Goal: Task Accomplishment & Management: Use online tool/utility

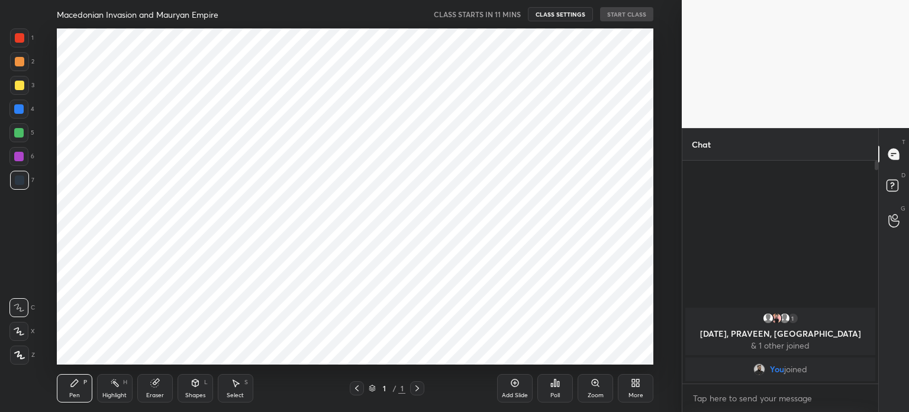
scroll to position [58874, 58575]
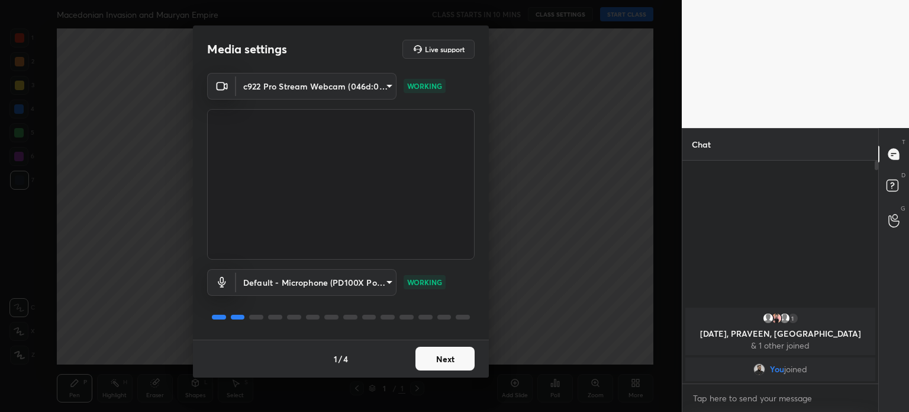
click at [428, 348] on button "Next" at bounding box center [445, 358] width 59 height 24
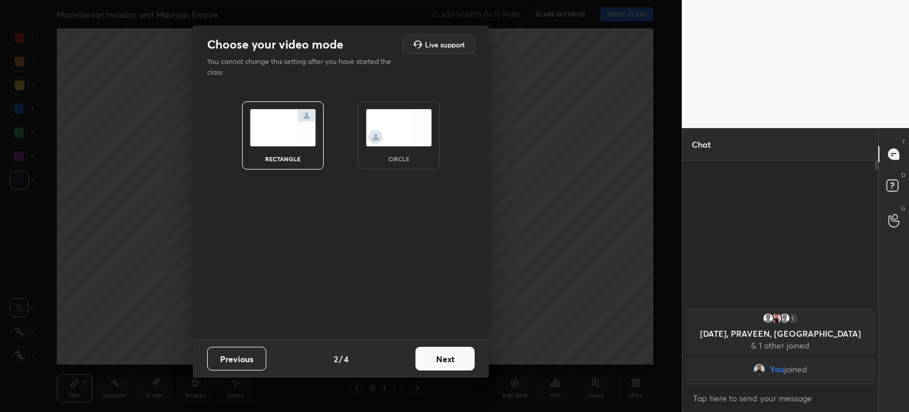
click at [282, 136] on img at bounding box center [283, 127] width 66 height 37
click at [439, 352] on button "Next" at bounding box center [445, 358] width 59 height 24
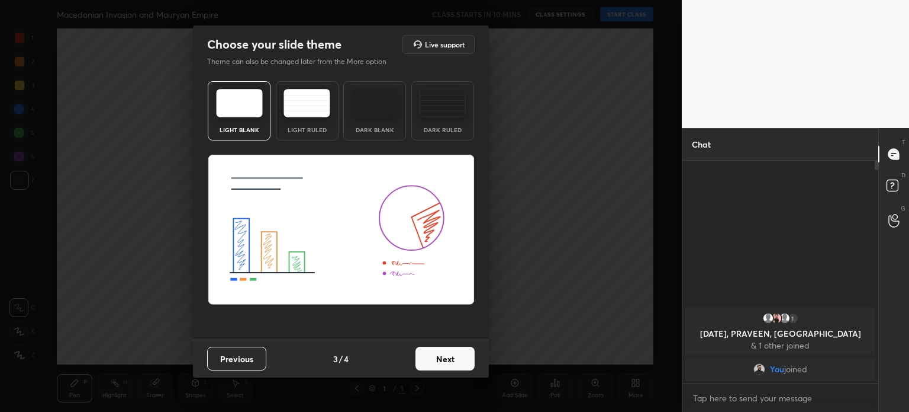
click at [427, 357] on button "Next" at bounding box center [445, 358] width 59 height 24
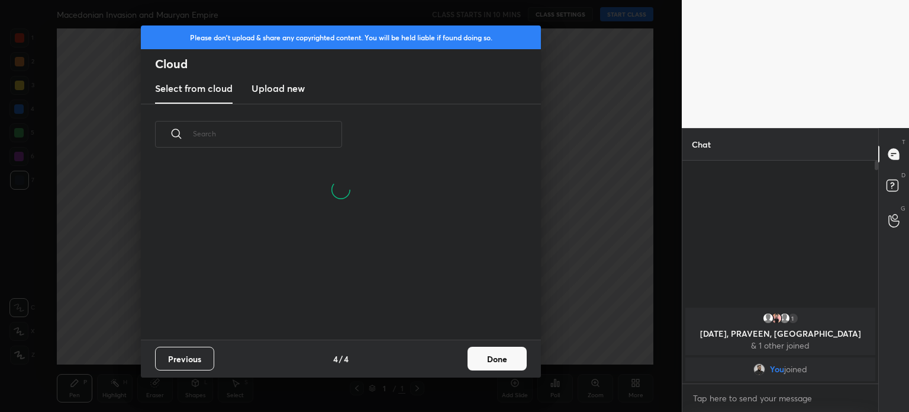
click at [288, 90] on h3 "Upload new" at bounding box center [278, 88] width 53 height 14
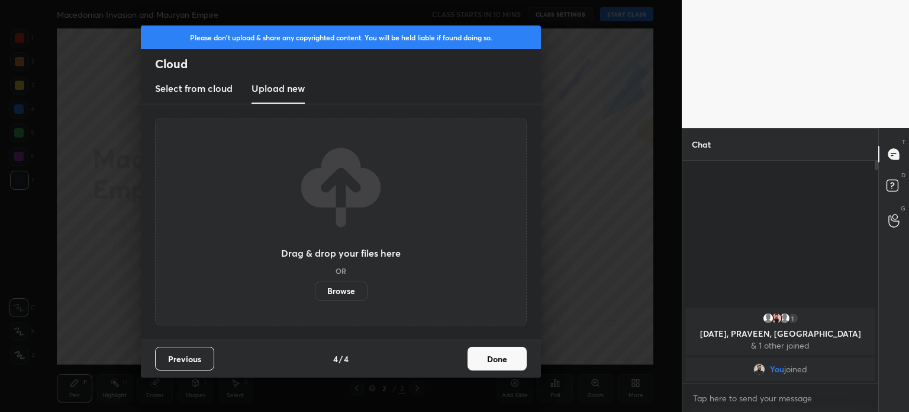
click at [330, 291] on label "Browse" at bounding box center [341, 290] width 53 height 19
click at [315, 291] on input "Browse" at bounding box center [315, 290] width 0 height 19
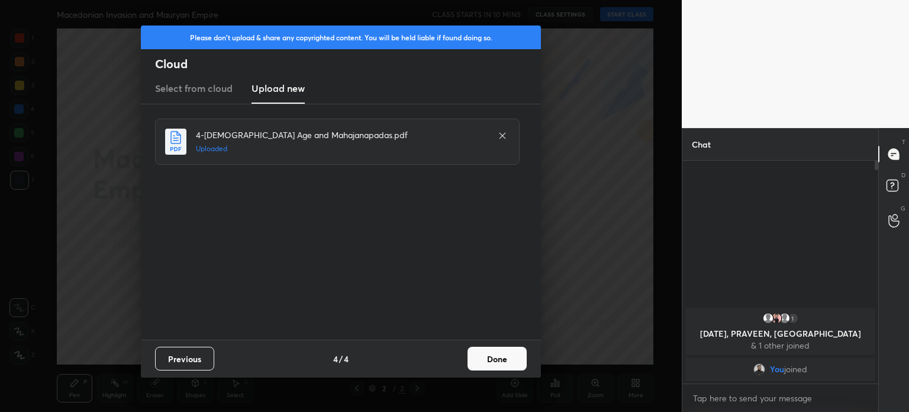
click at [483, 362] on button "Done" at bounding box center [497, 358] width 59 height 24
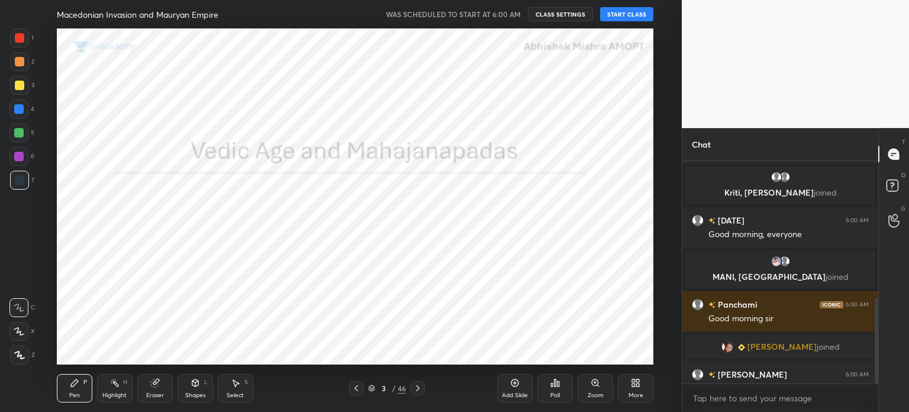
scroll to position [358, 0]
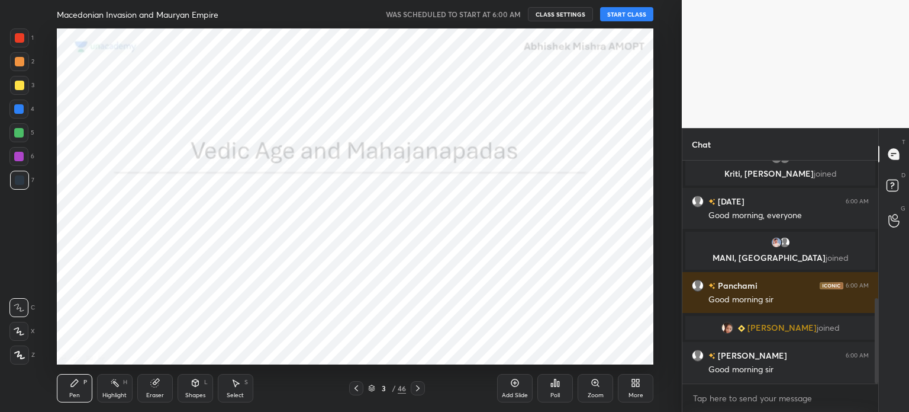
click at [630, 14] on button "START CLASS" at bounding box center [626, 14] width 53 height 14
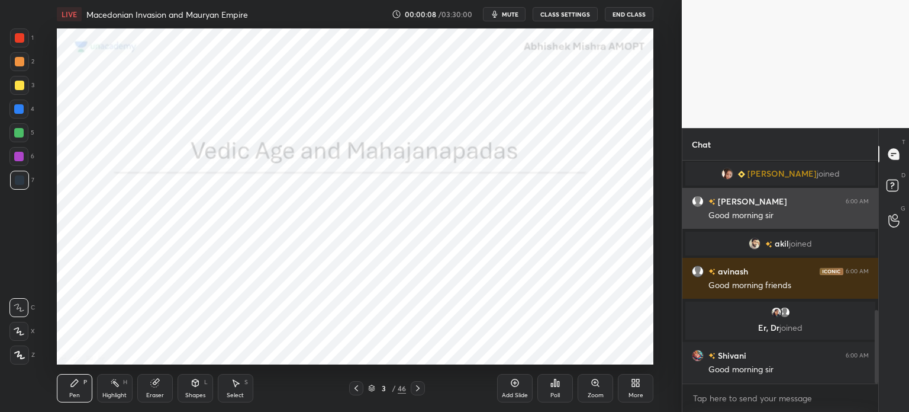
scroll to position [481, 0]
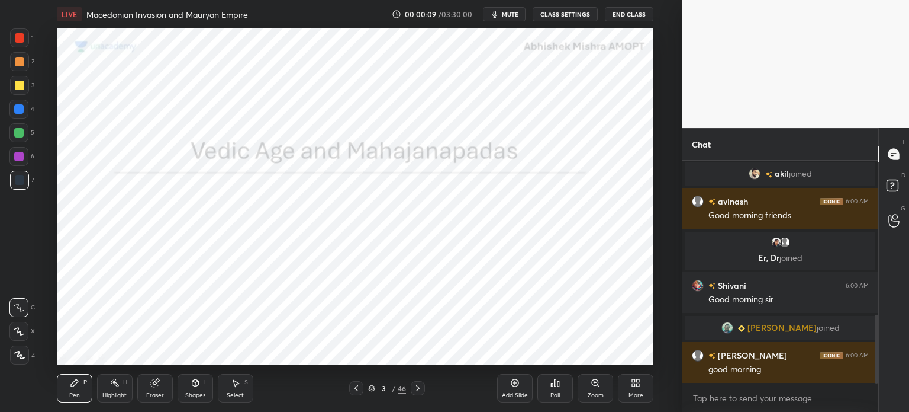
click at [23, 356] on icon at bounding box center [19, 355] width 11 height 8
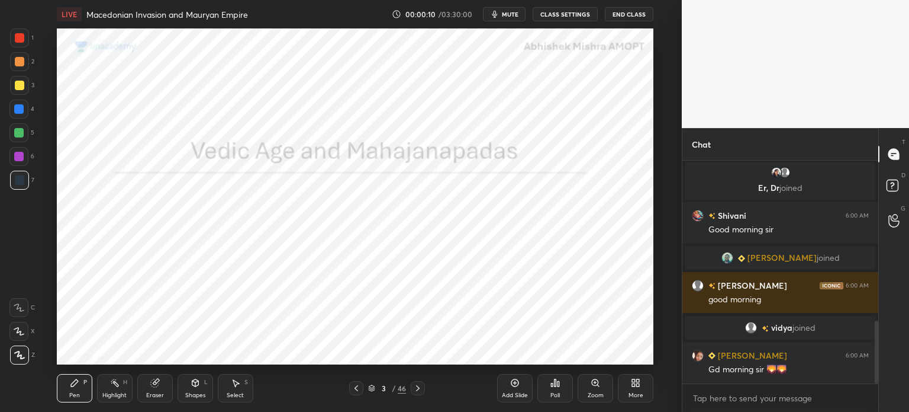
click at [22, 40] on div at bounding box center [19, 37] width 9 height 9
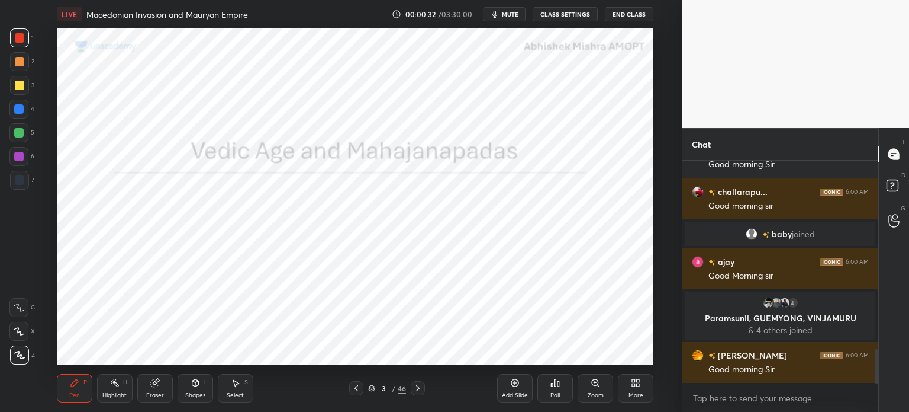
scroll to position [1220, 0]
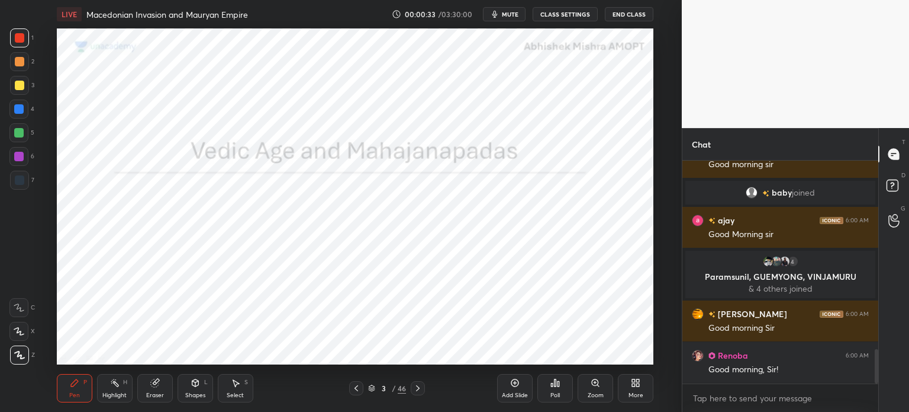
click at [519, 393] on div "Add Slide" at bounding box center [515, 395] width 26 height 6
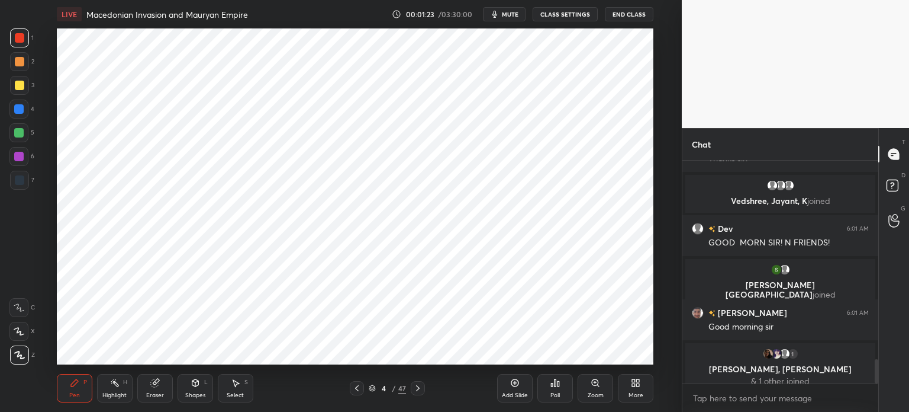
scroll to position [1831, 0]
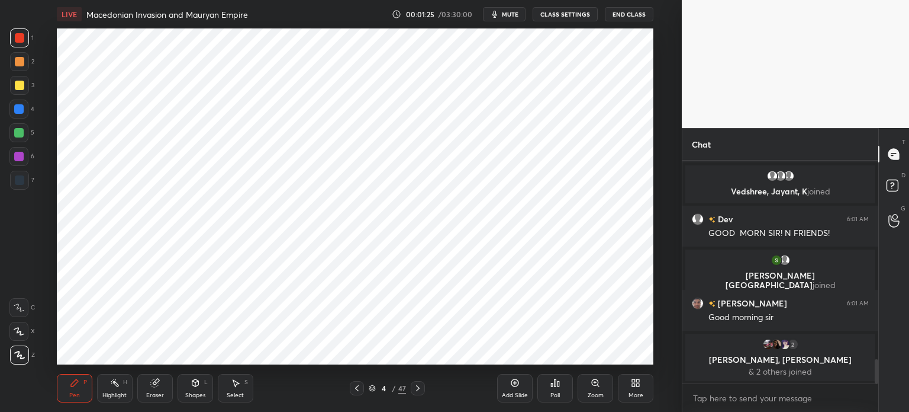
click at [186, 392] on div "Shapes" at bounding box center [195, 395] width 20 height 6
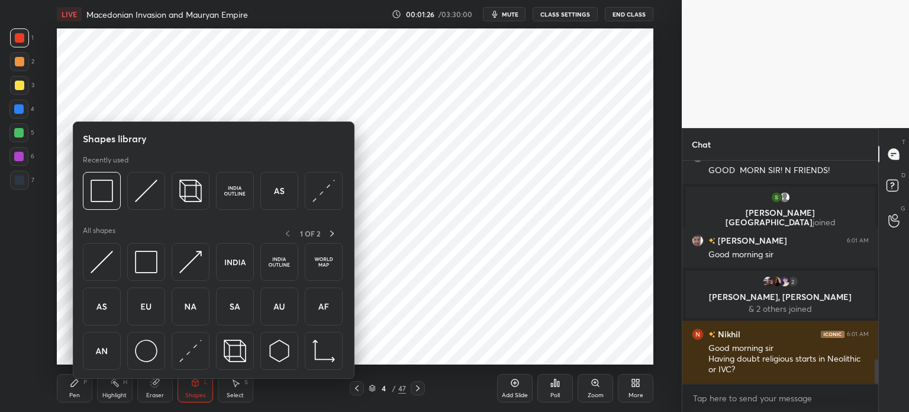
scroll to position [1799, 0]
click at [101, 267] on img at bounding box center [102, 261] width 22 height 22
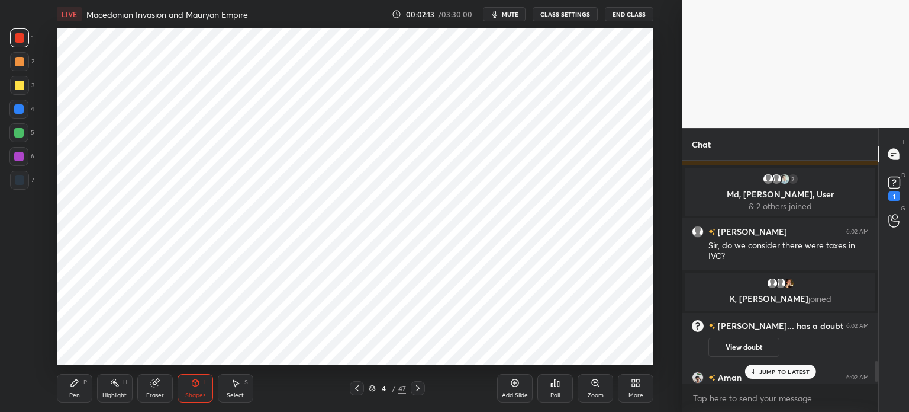
scroll to position [2179, 0]
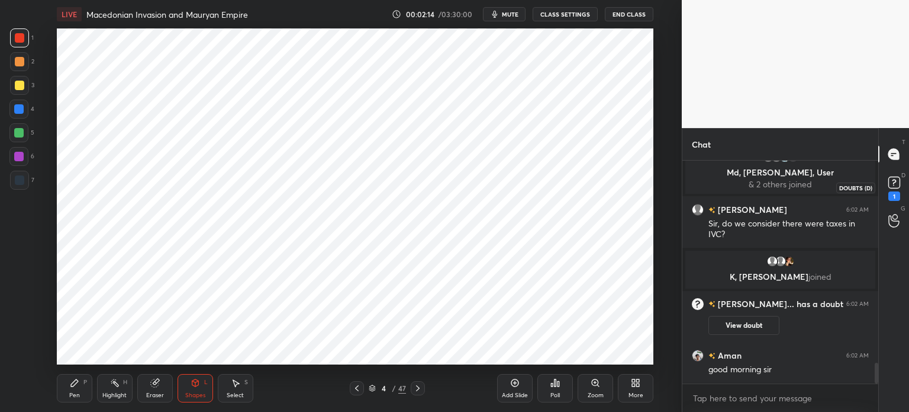
click at [889, 184] on rect at bounding box center [894, 182] width 11 height 11
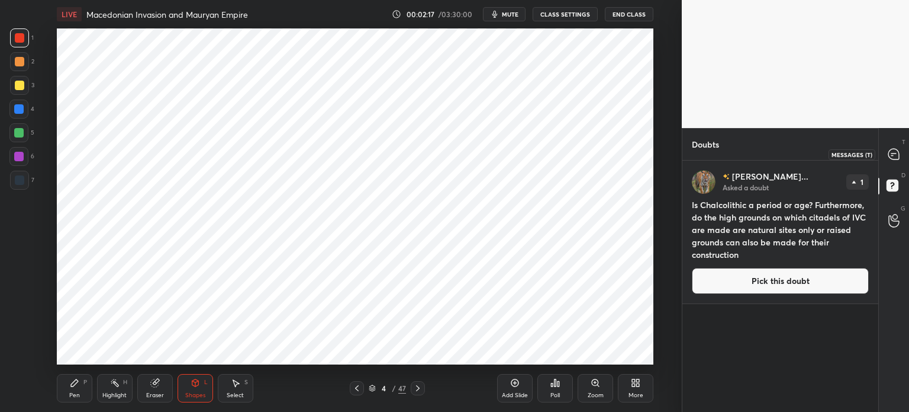
click at [889, 150] on icon at bounding box center [894, 154] width 11 height 11
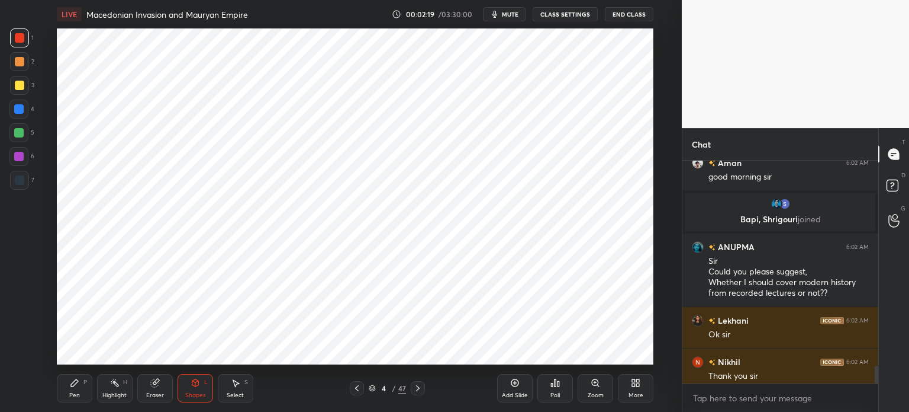
scroll to position [2609, 0]
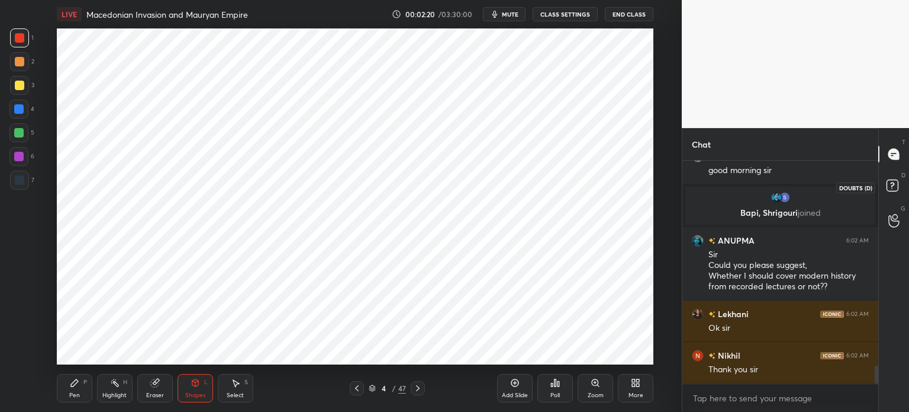
click at [889, 194] on icon at bounding box center [894, 186] width 21 height 21
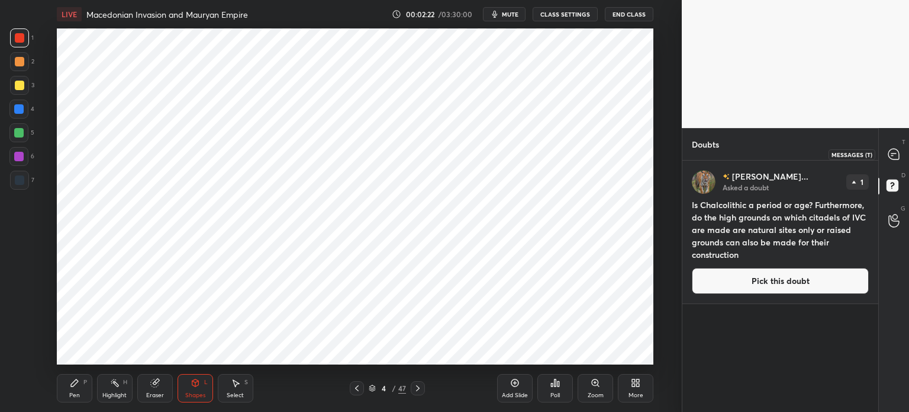
click at [892, 149] on icon at bounding box center [894, 154] width 11 height 11
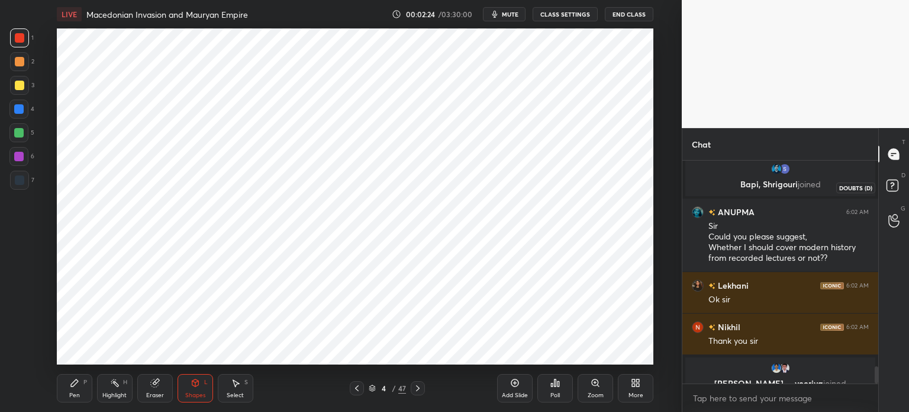
scroll to position [2651, 0]
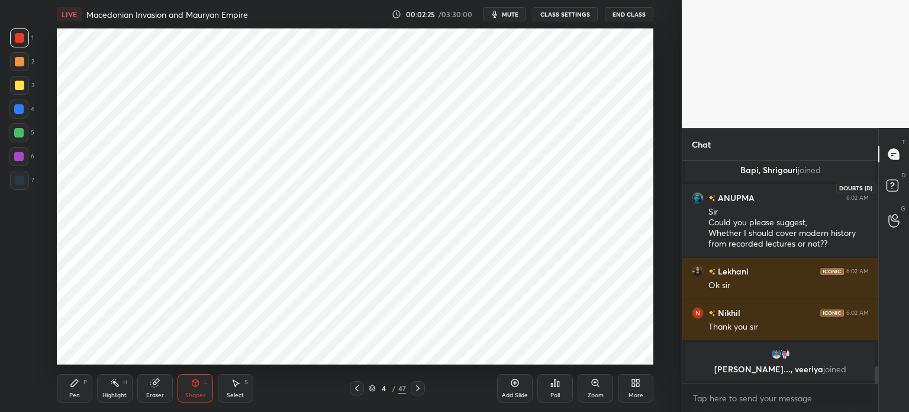
click at [892, 184] on rect at bounding box center [892, 185] width 11 height 11
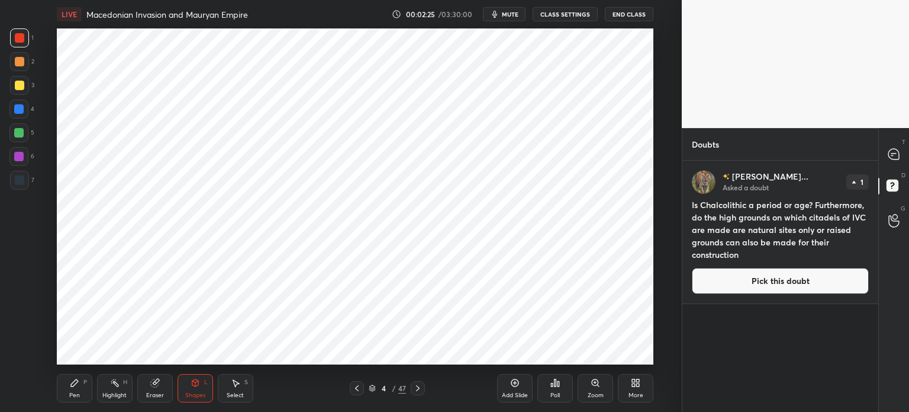
click at [891, 159] on icon at bounding box center [894, 154] width 12 height 12
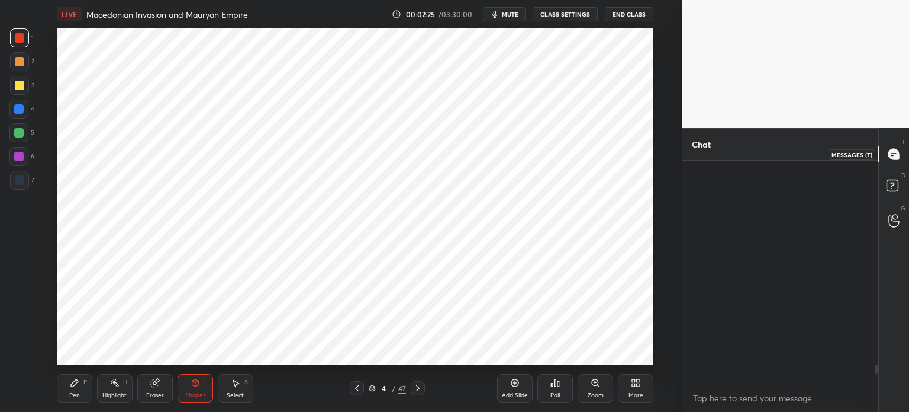
scroll to position [219, 192]
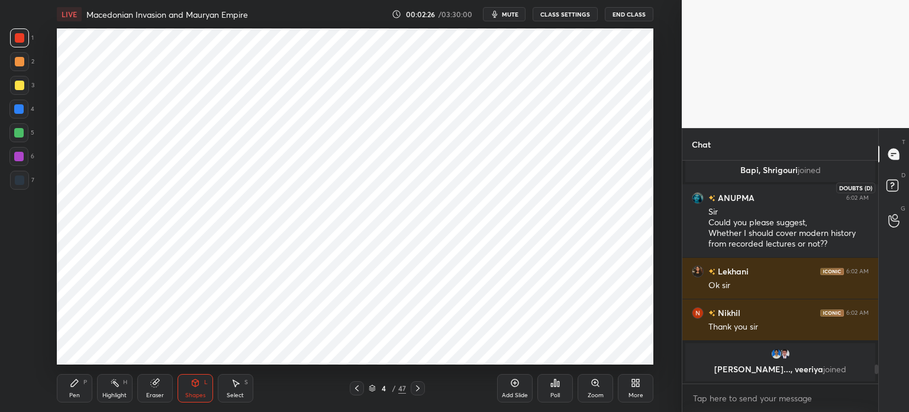
click at [893, 191] on rect at bounding box center [892, 185] width 11 height 11
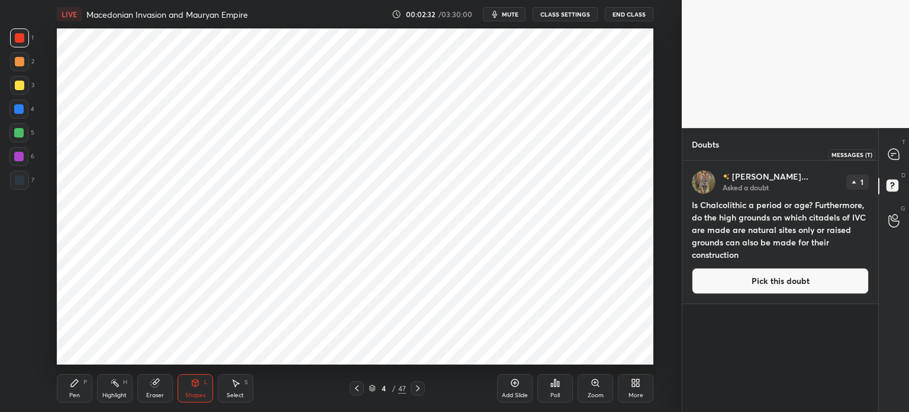
click at [899, 155] on icon at bounding box center [894, 154] width 11 height 11
type textarea "x"
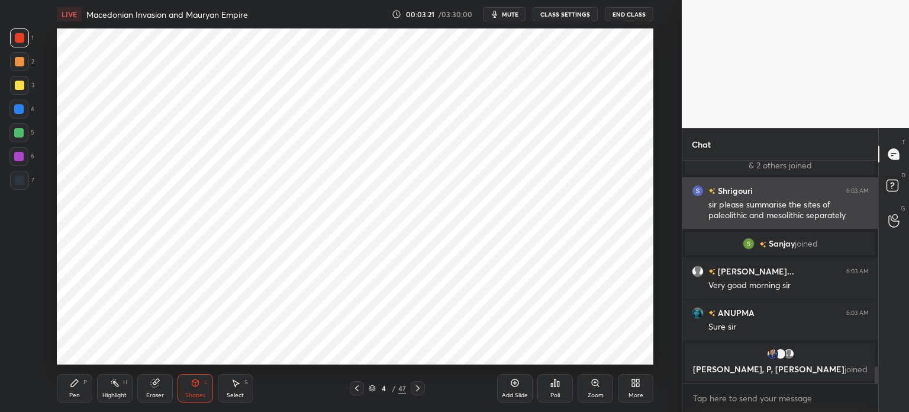
scroll to position [2692, 0]
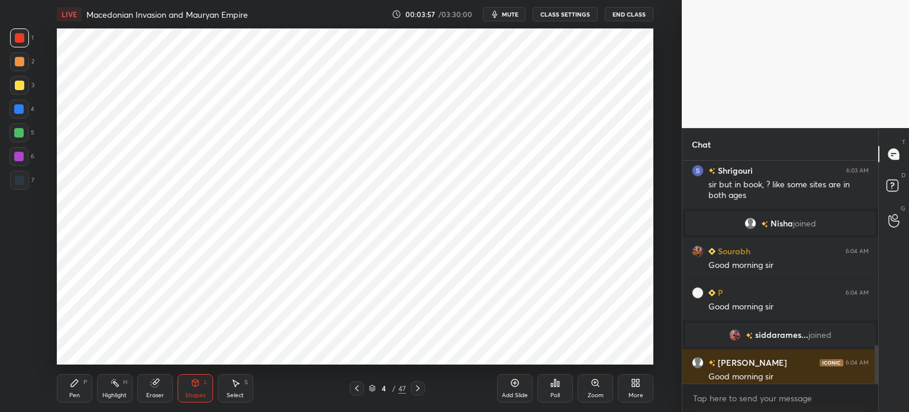
scroll to position [1062, 0]
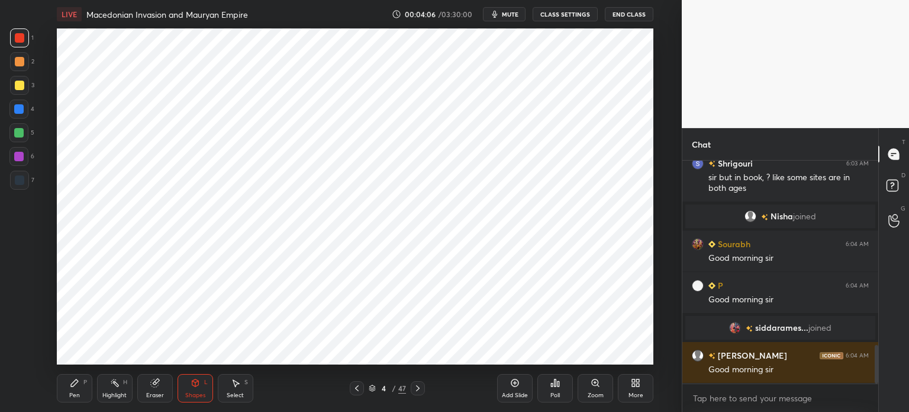
click at [70, 401] on div "Pen P" at bounding box center [75, 388] width 36 height 28
click at [21, 184] on div at bounding box center [19, 179] width 9 height 9
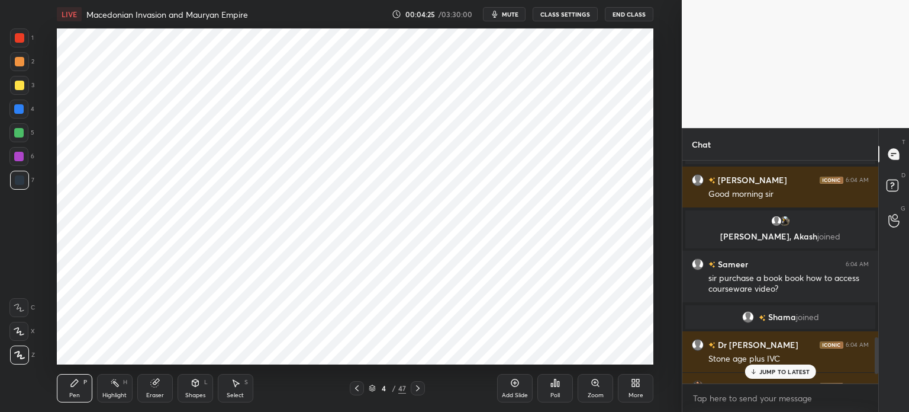
scroll to position [1085, 0]
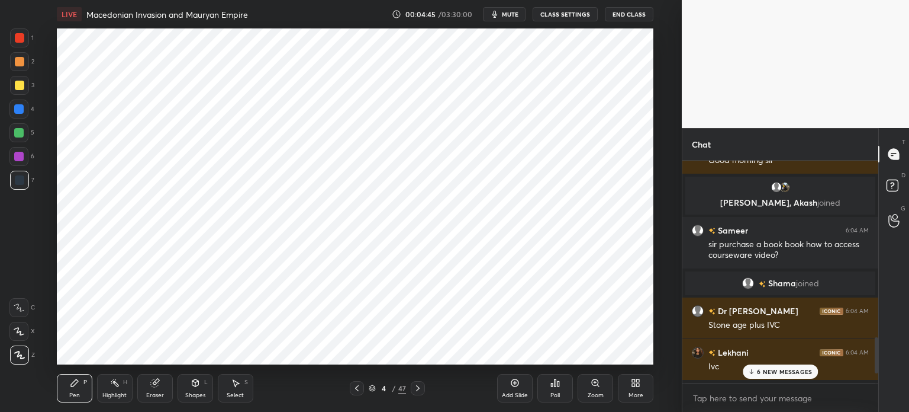
click at [756, 368] on icon at bounding box center [752, 371] width 8 height 7
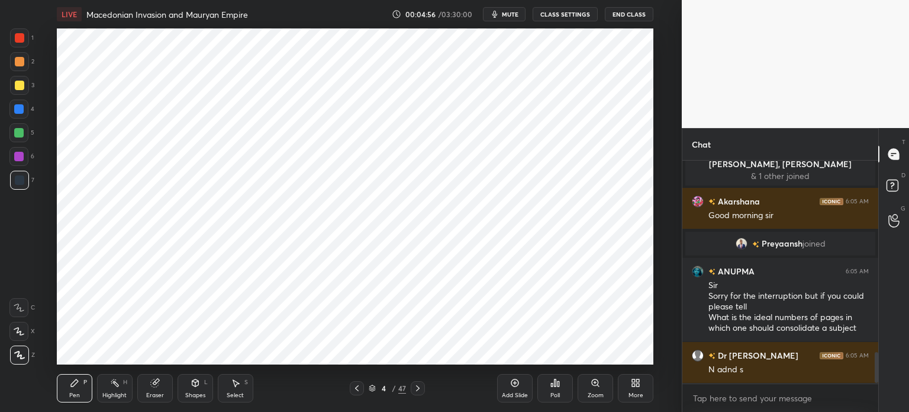
scroll to position [1376, 0]
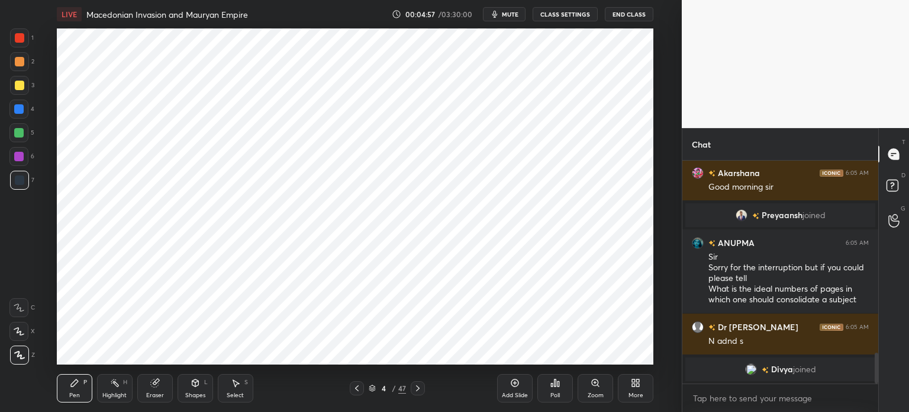
click at [19, 156] on div at bounding box center [18, 156] width 9 height 9
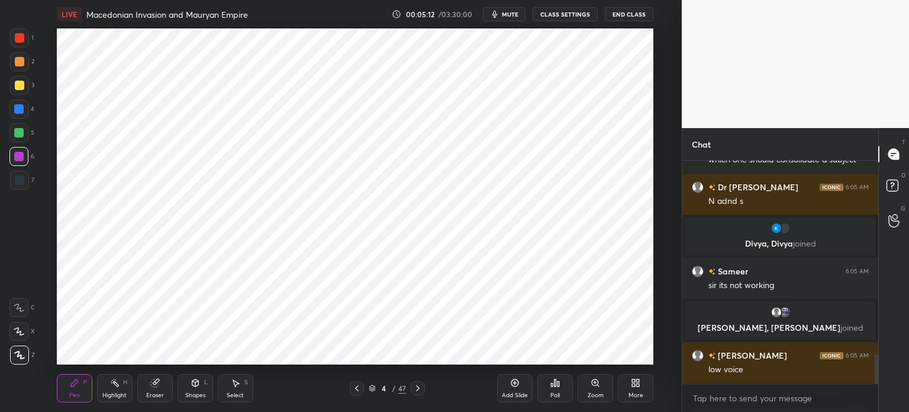
scroll to position [1499, 0]
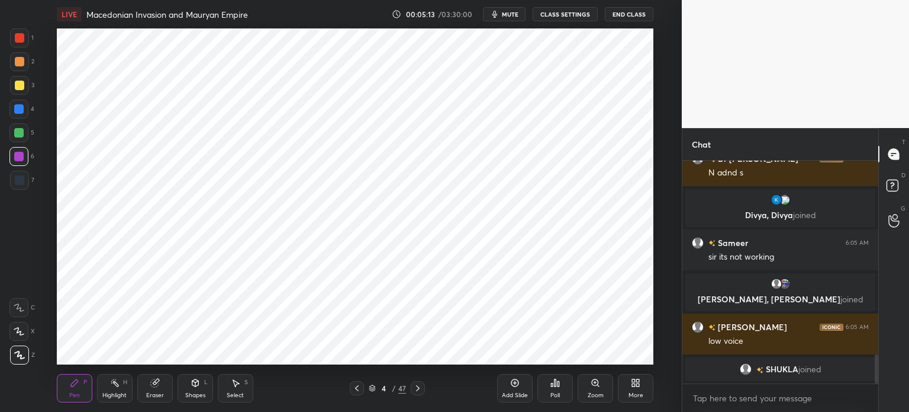
click at [17, 185] on div at bounding box center [19, 180] width 19 height 19
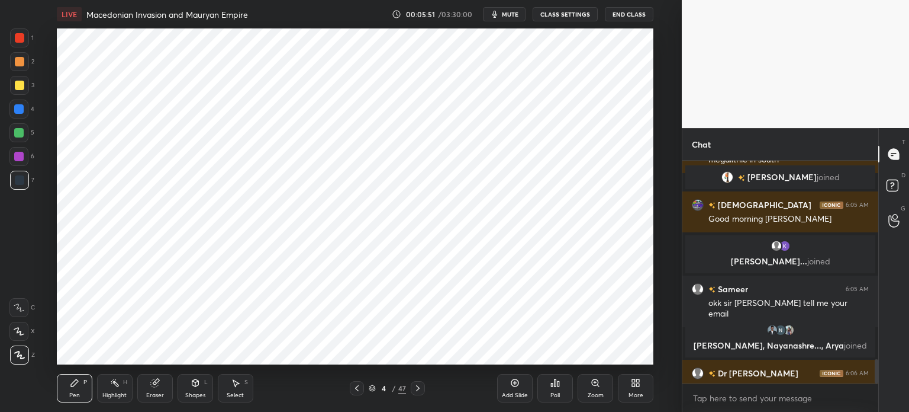
scroll to position [1807, 0]
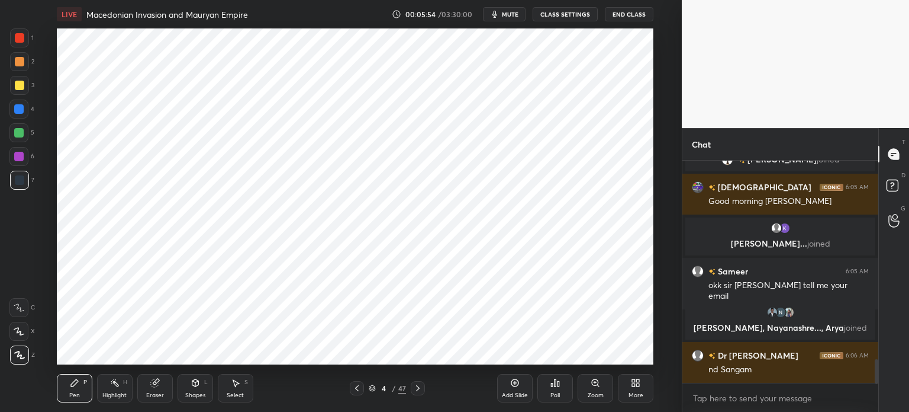
click at [19, 162] on div at bounding box center [18, 156] width 19 height 19
click at [22, 134] on div at bounding box center [18, 132] width 9 height 9
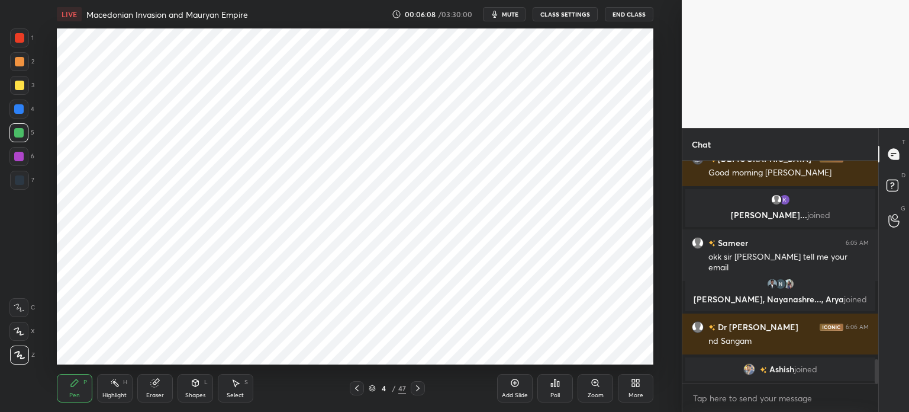
scroll to position [1850, 0]
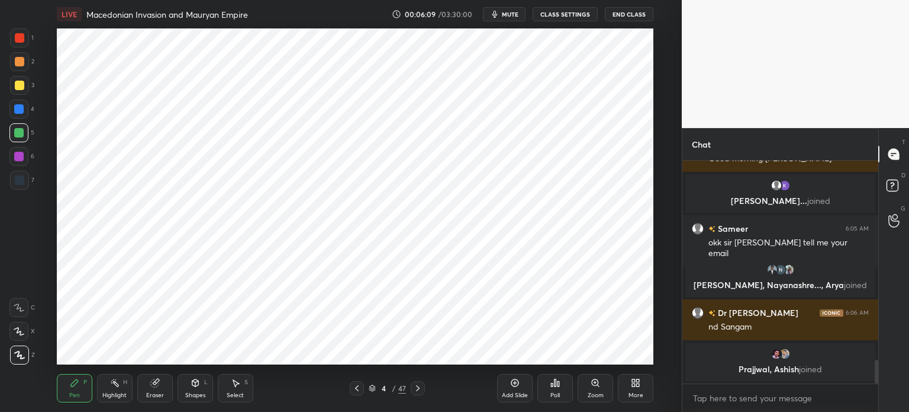
click at [157, 384] on icon at bounding box center [154, 383] width 8 height 8
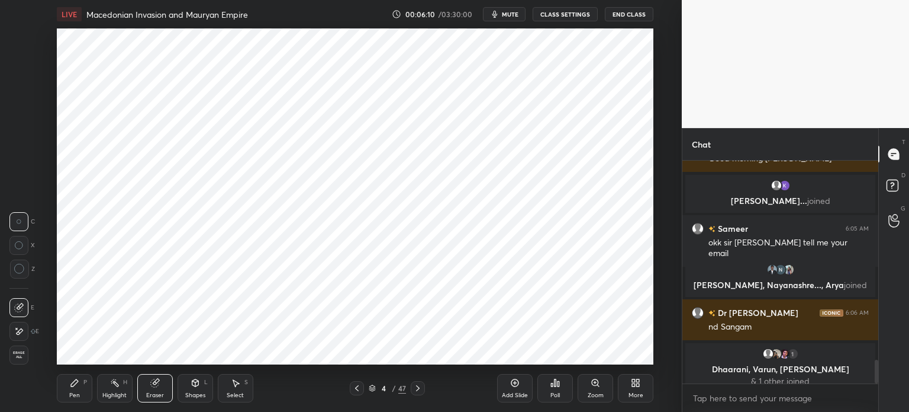
scroll to position [1859, 0]
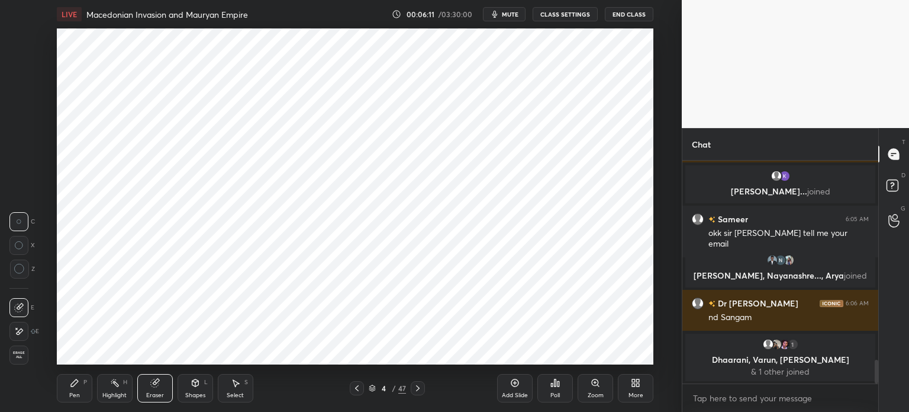
click at [72, 377] on div "Pen P" at bounding box center [75, 388] width 36 height 28
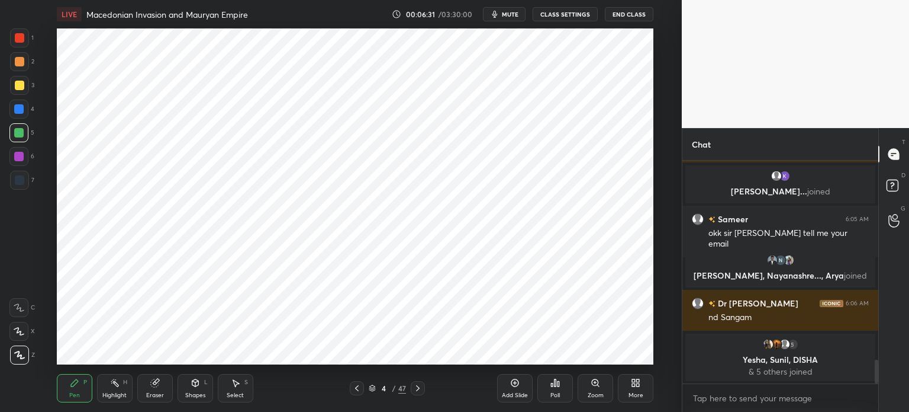
click at [15, 37] on div at bounding box center [19, 37] width 9 height 9
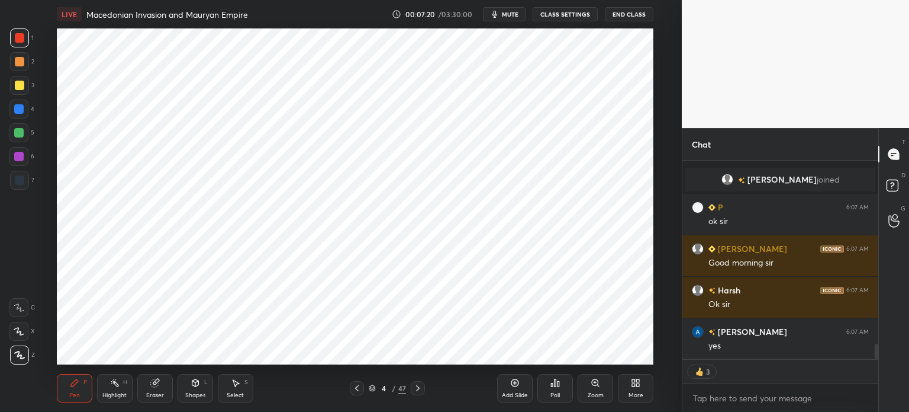
scroll to position [2389, 0]
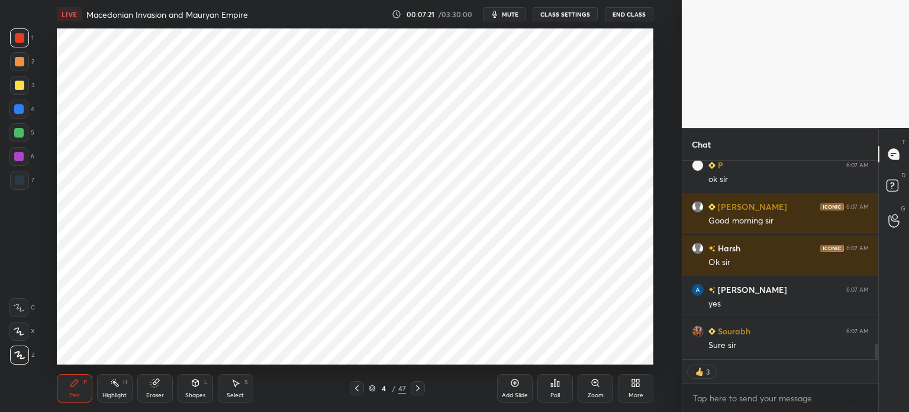
click at [19, 134] on div at bounding box center [18, 132] width 9 height 9
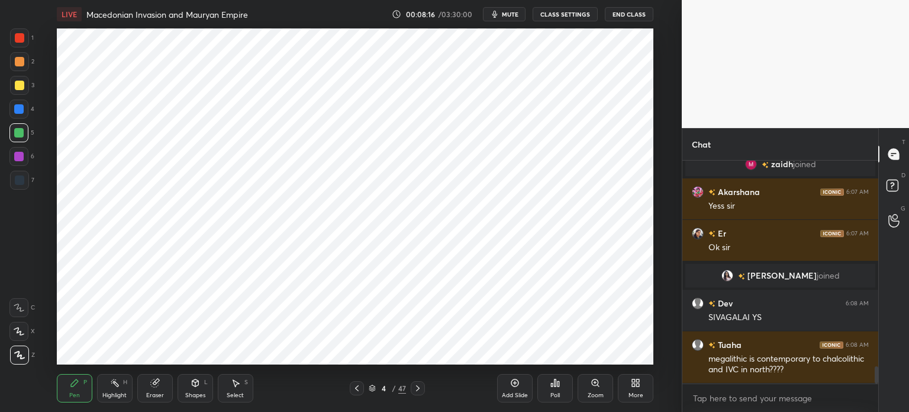
scroll to position [2685, 0]
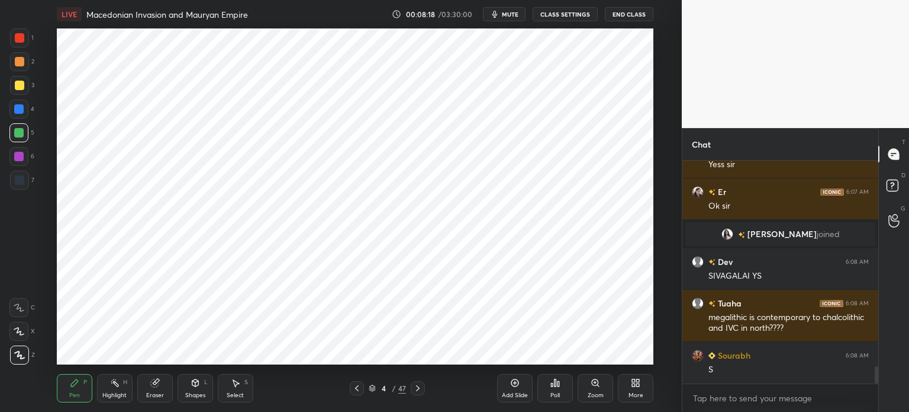
click at [507, 394] on div "Add Slide" at bounding box center [515, 395] width 26 height 6
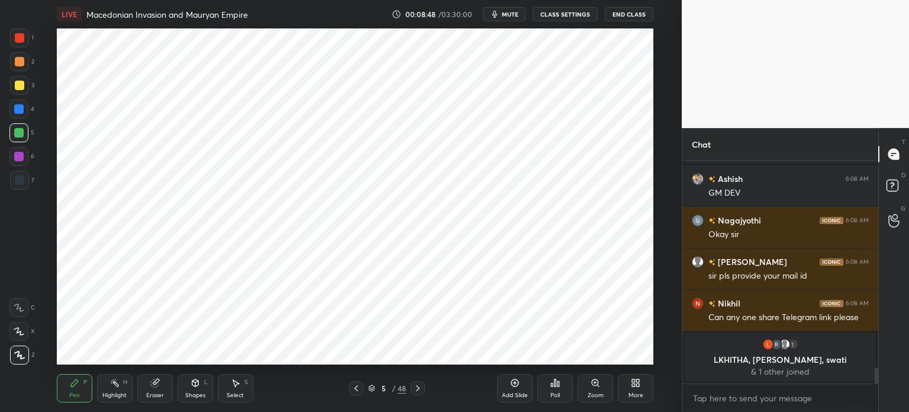
scroll to position [2905, 0]
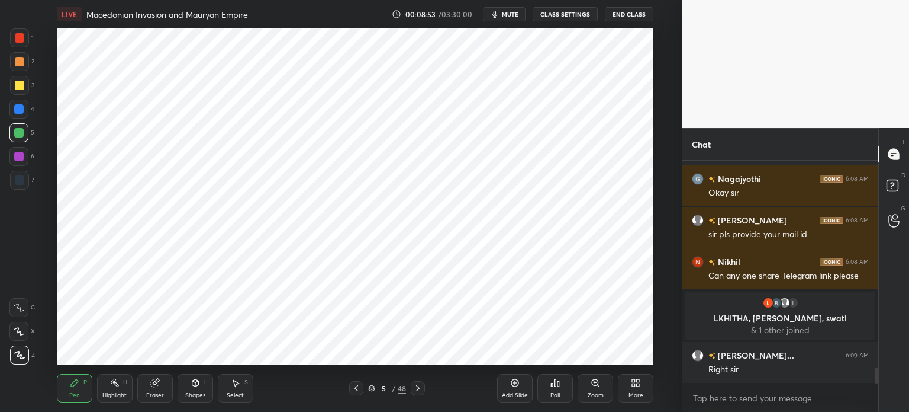
click at [141, 381] on div "Eraser" at bounding box center [155, 388] width 36 height 28
click at [19, 352] on span "Erase all" at bounding box center [19, 355] width 18 height 8
click at [21, 181] on div at bounding box center [19, 179] width 9 height 9
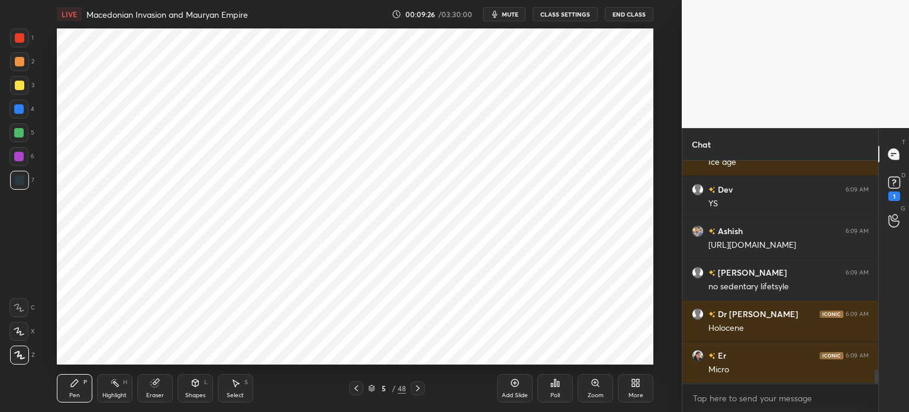
scroll to position [3452, 0]
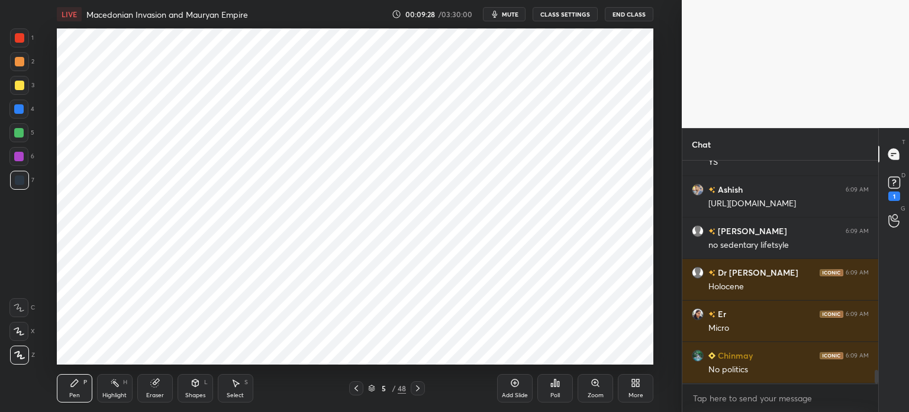
click at [21, 160] on div at bounding box center [18, 156] width 9 height 9
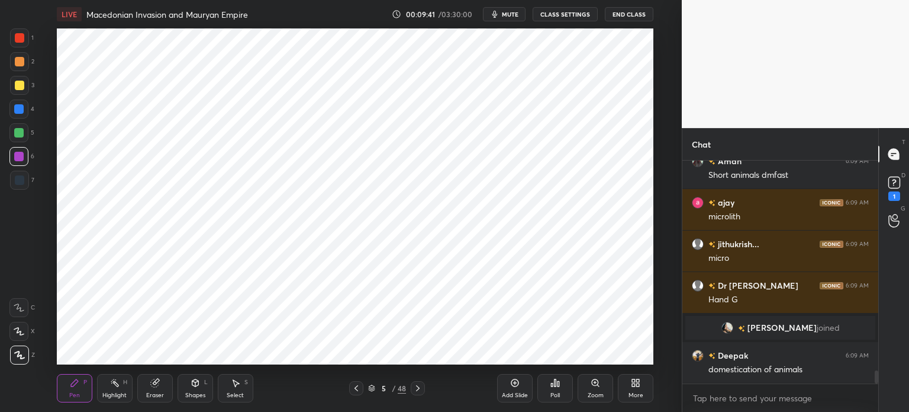
scroll to position [3609, 0]
click at [20, 136] on div at bounding box center [18, 132] width 9 height 9
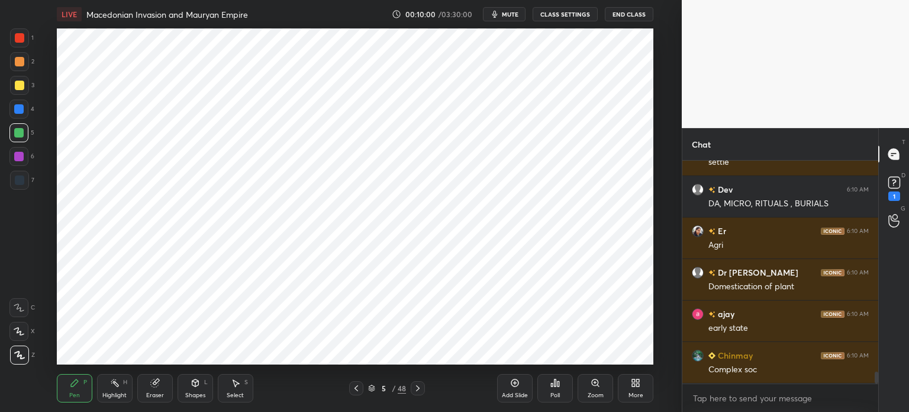
scroll to position [3952, 0]
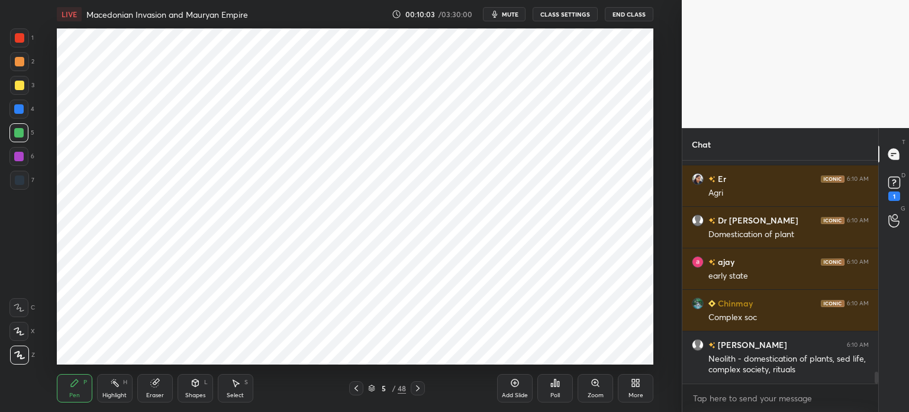
click at [25, 177] on div at bounding box center [19, 180] width 19 height 19
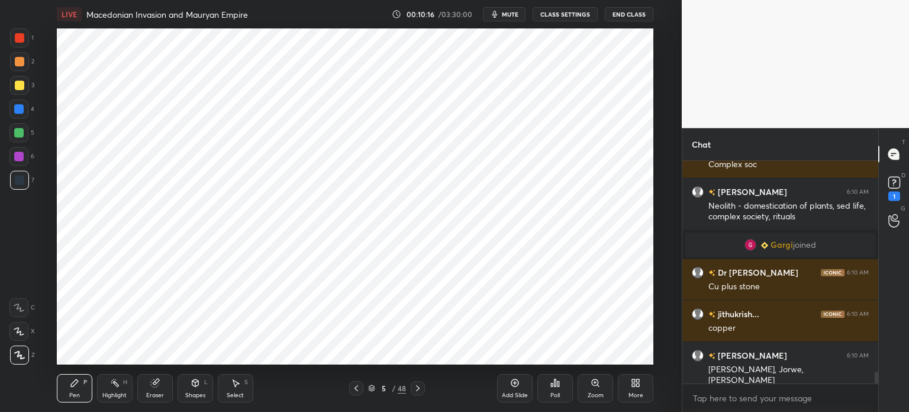
scroll to position [3981, 0]
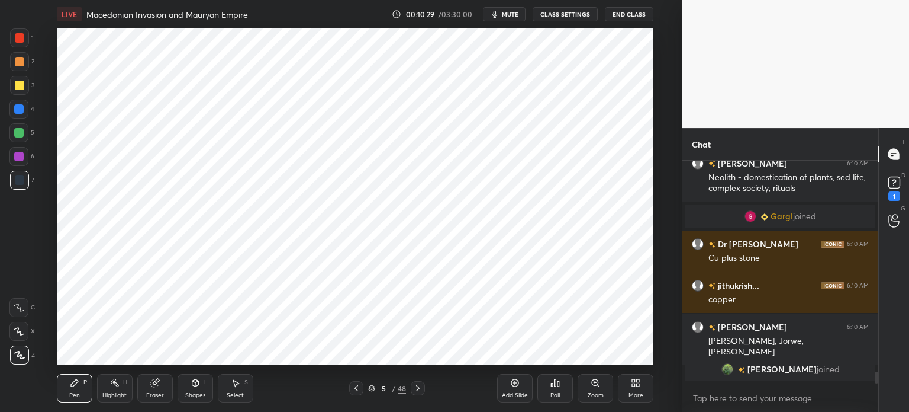
click at [17, 155] on div at bounding box center [18, 156] width 9 height 9
click at [24, 104] on div at bounding box center [18, 108] width 19 height 19
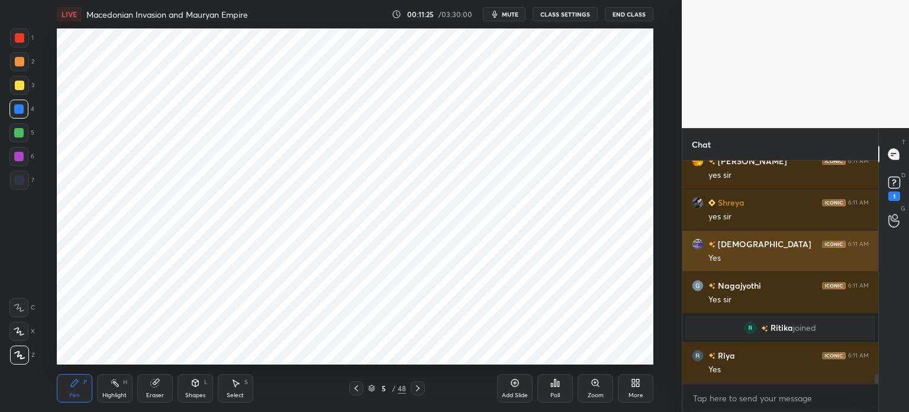
scroll to position [4920, 0]
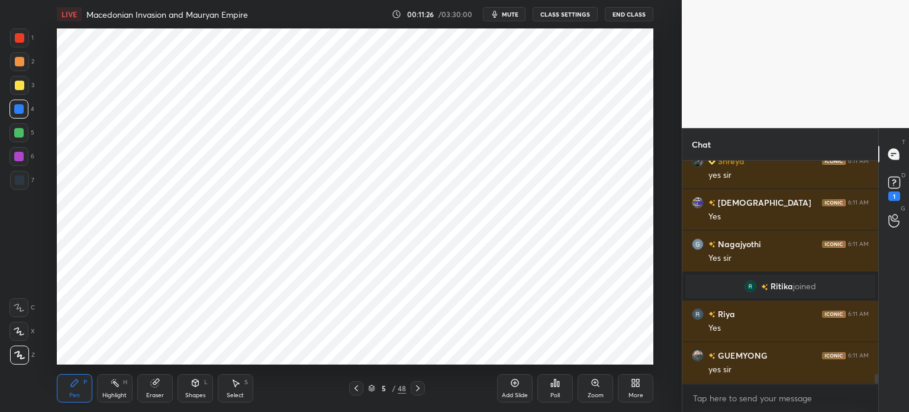
click at [36, 179] on div "1 2 3 4 5 6 7 C X Z C X Z E E Erase all H H" at bounding box center [19, 196] width 38 height 336
click at [9, 179] on div "1 2 3 4 5 6 7 C X Z C X Z E E Erase all H H" at bounding box center [19, 196] width 38 height 336
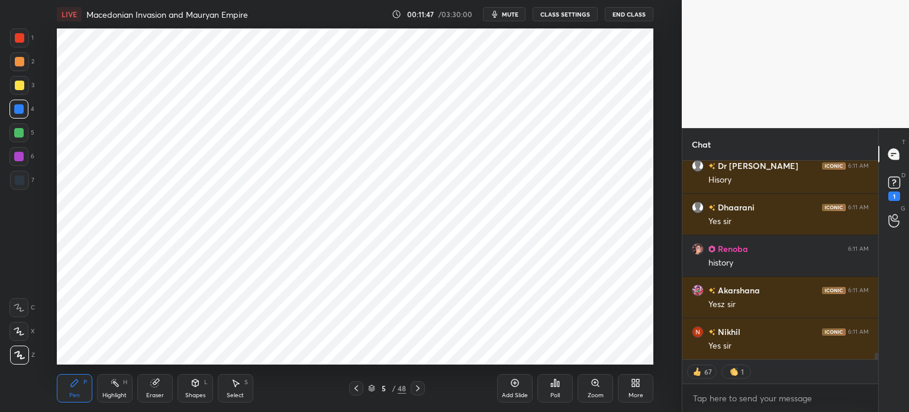
scroll to position [5672, 0]
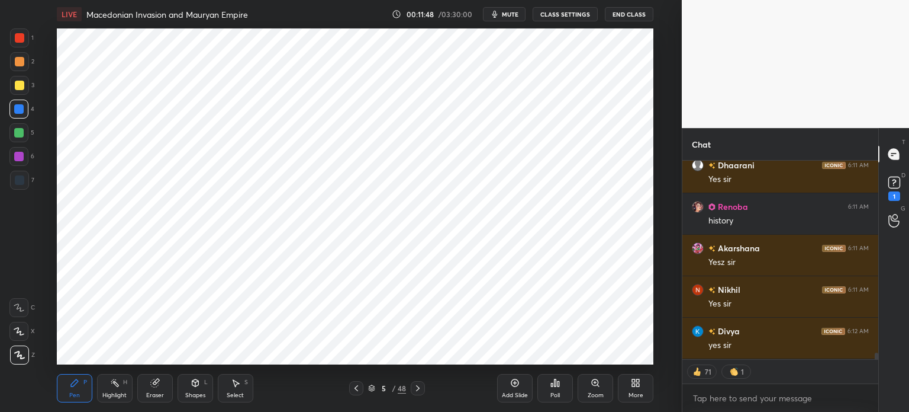
click at [517, 385] on icon at bounding box center [514, 382] width 9 height 9
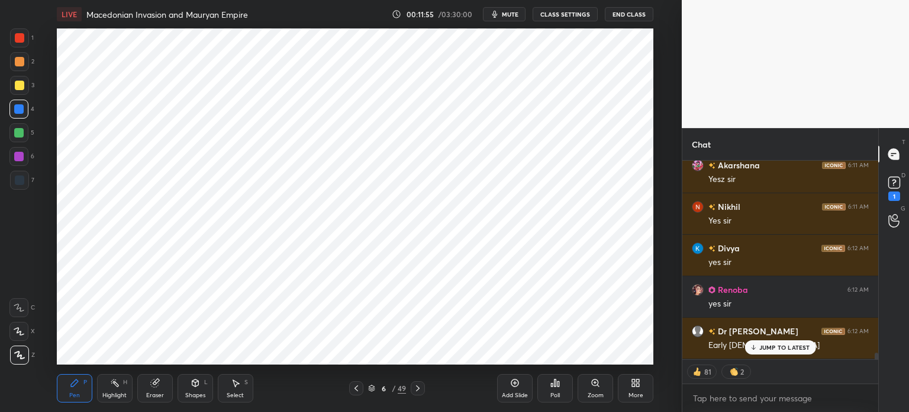
scroll to position [5795, 0]
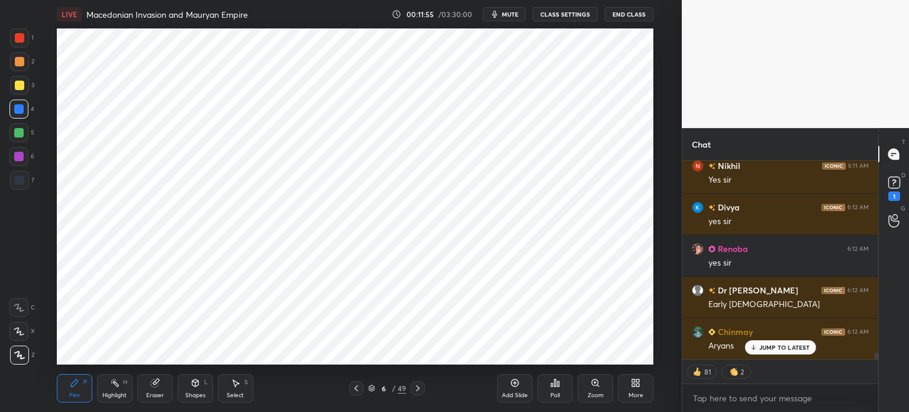
click at [24, 175] on div at bounding box center [19, 180] width 19 height 19
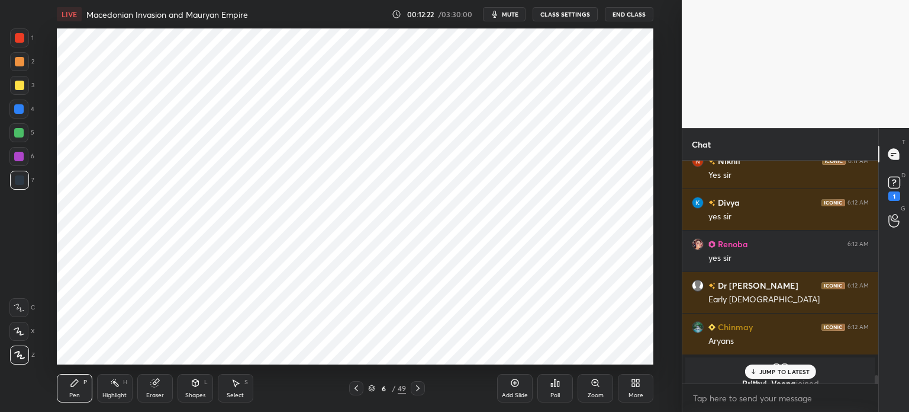
scroll to position [5800, 0]
click at [902, 197] on div "1" at bounding box center [895, 186] width 18 height 27
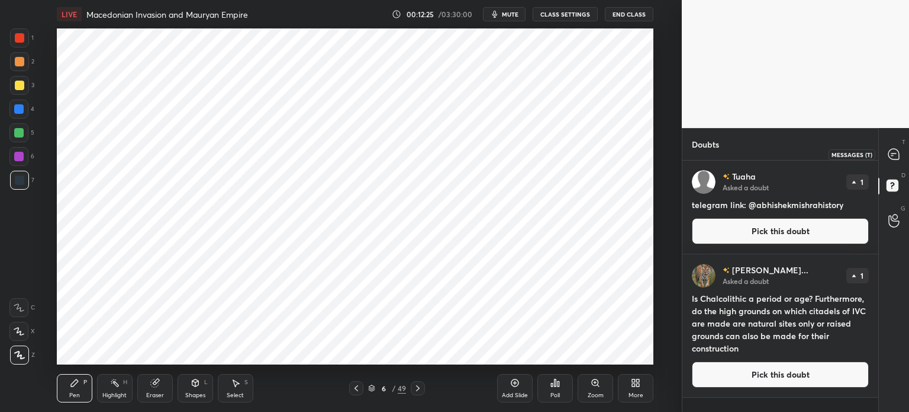
click at [892, 159] on icon at bounding box center [894, 154] width 11 height 11
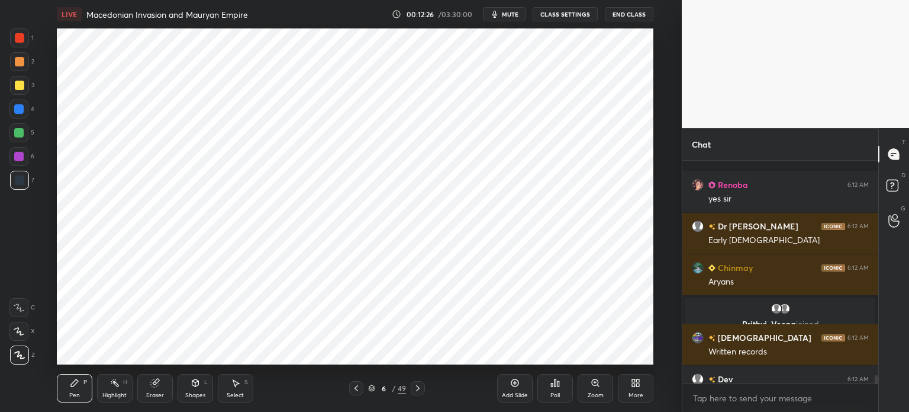
scroll to position [6243, 0]
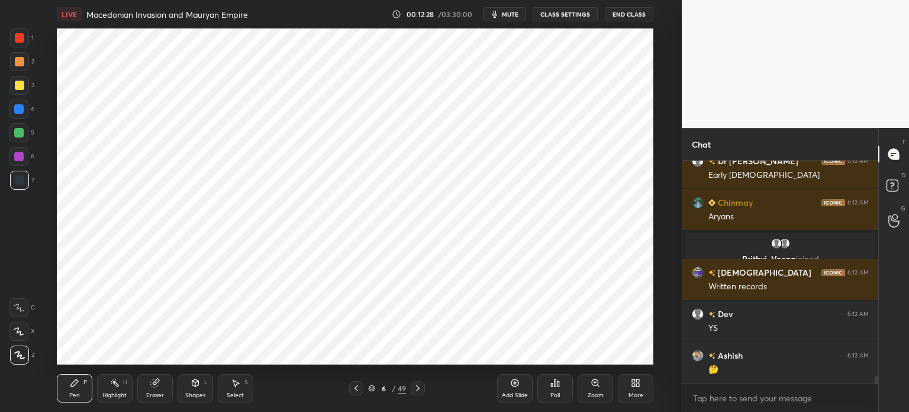
click at [523, 400] on div "Add Slide" at bounding box center [515, 388] width 36 height 28
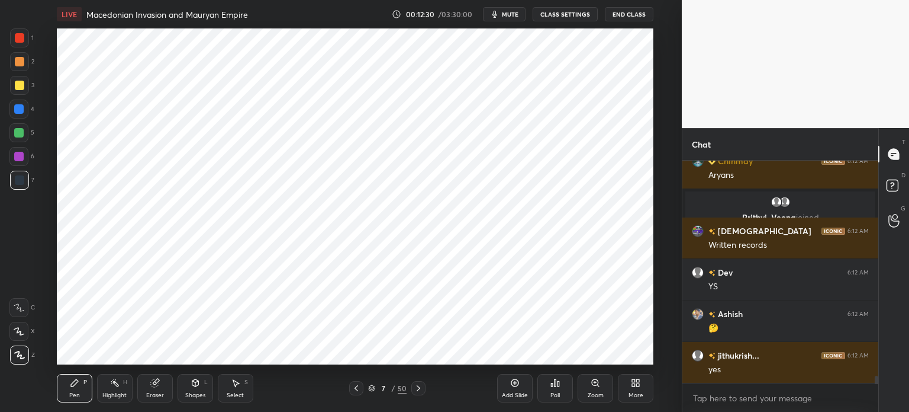
scroll to position [6326, 0]
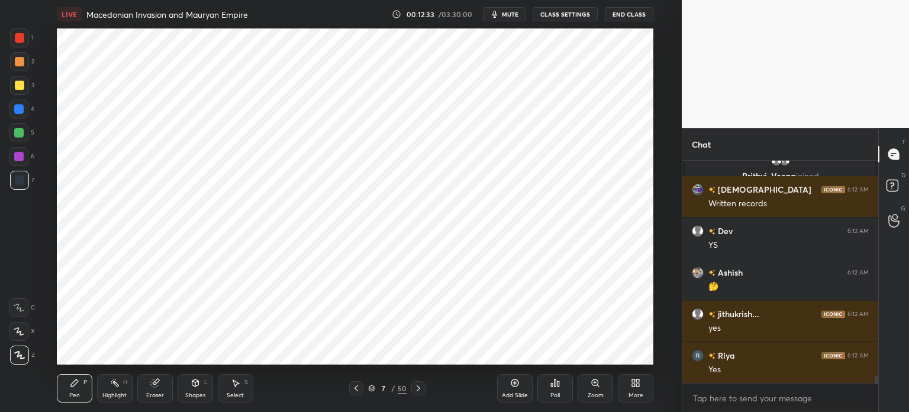
click at [17, 61] on div at bounding box center [19, 61] width 9 height 9
click at [27, 177] on div at bounding box center [19, 180] width 19 height 19
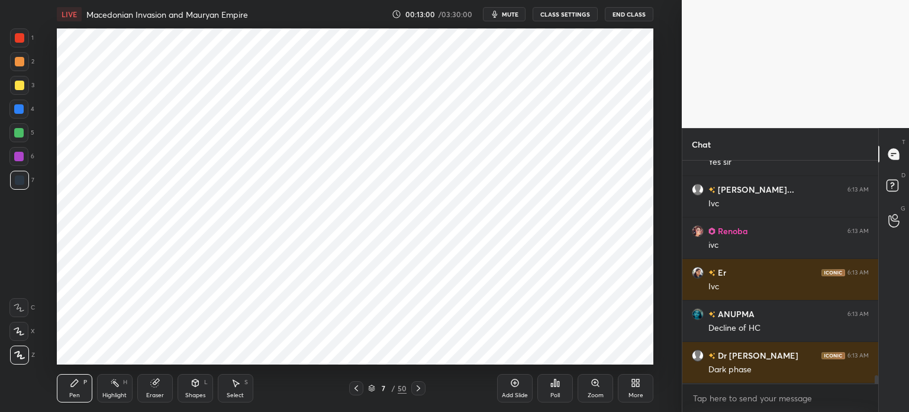
scroll to position [5954, 0]
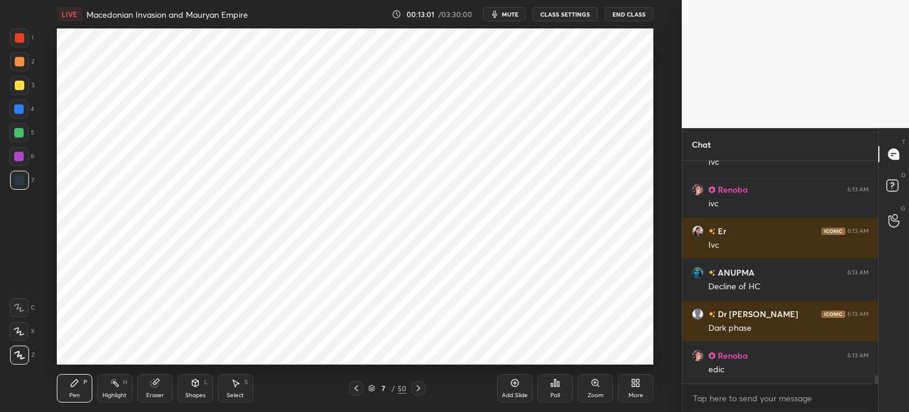
click at [12, 163] on div at bounding box center [18, 156] width 19 height 19
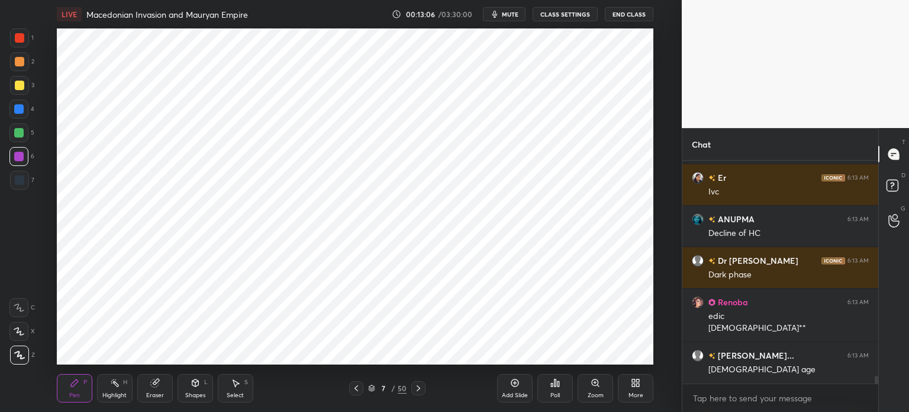
scroll to position [6049, 0]
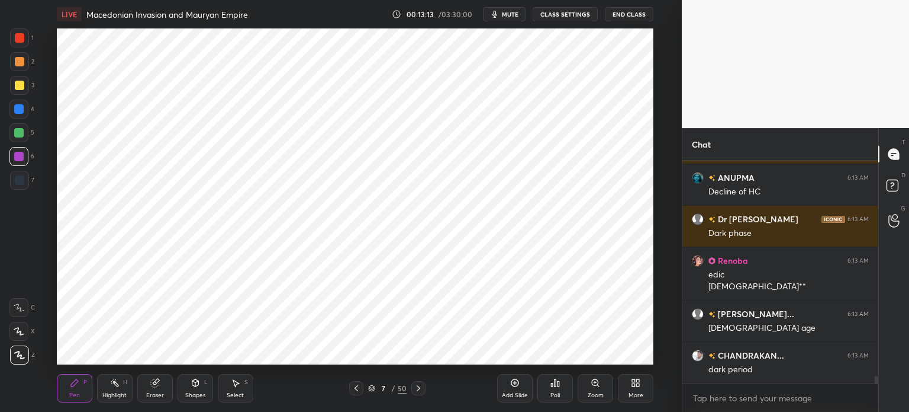
click at [25, 181] on div at bounding box center [19, 180] width 19 height 19
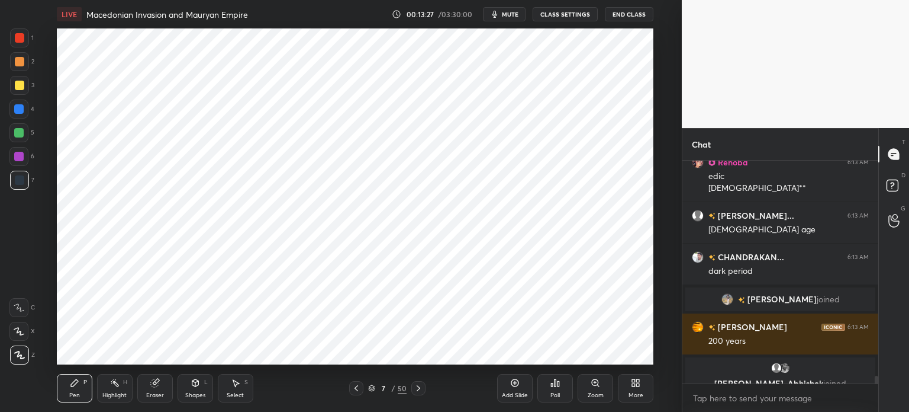
scroll to position [6030, 0]
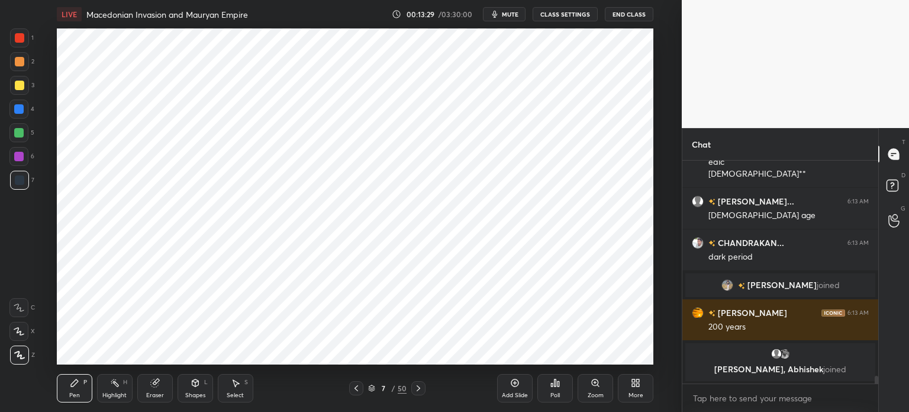
click at [18, 140] on div at bounding box center [18, 132] width 19 height 19
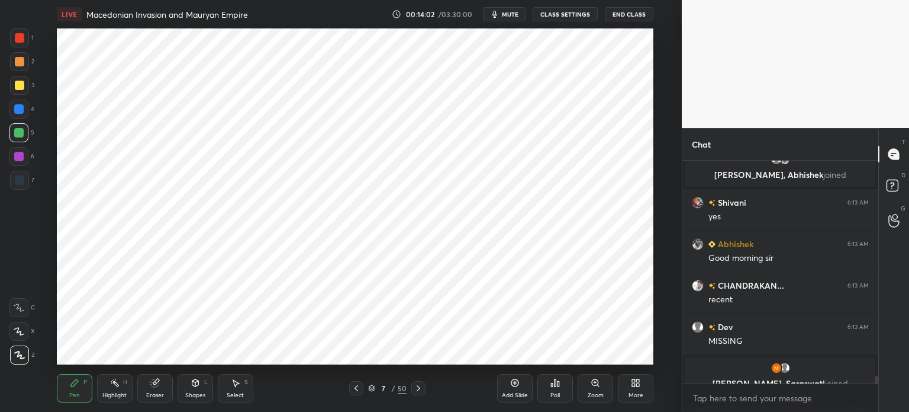
scroll to position [6213, 0]
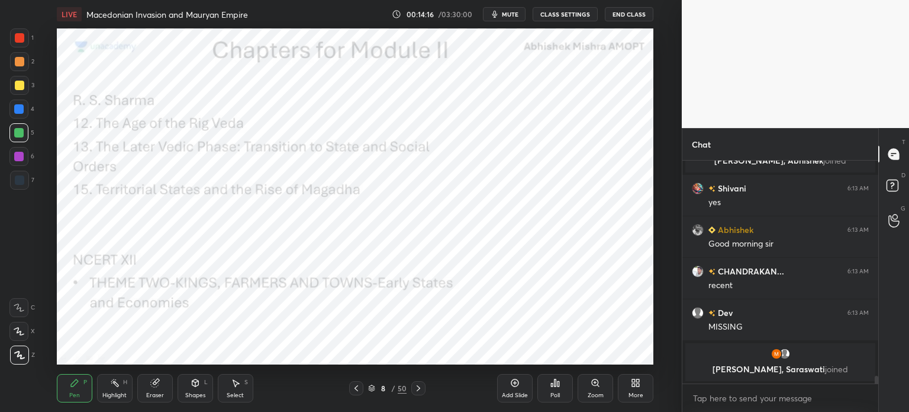
click at [19, 40] on div at bounding box center [19, 37] width 9 height 9
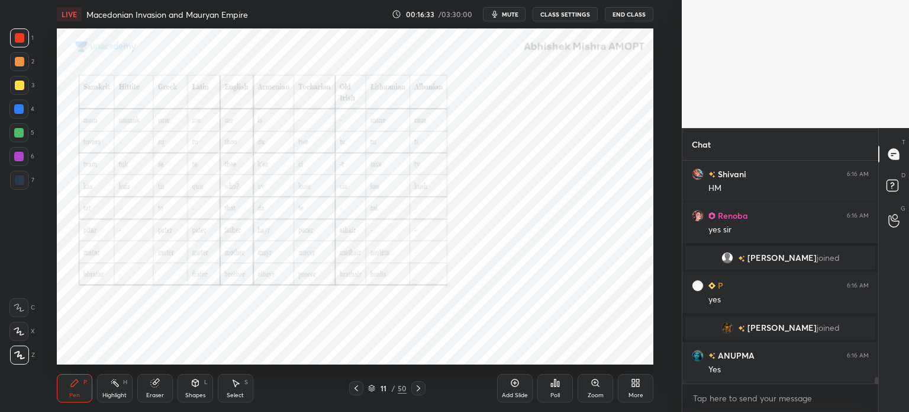
scroll to position [7093, 0]
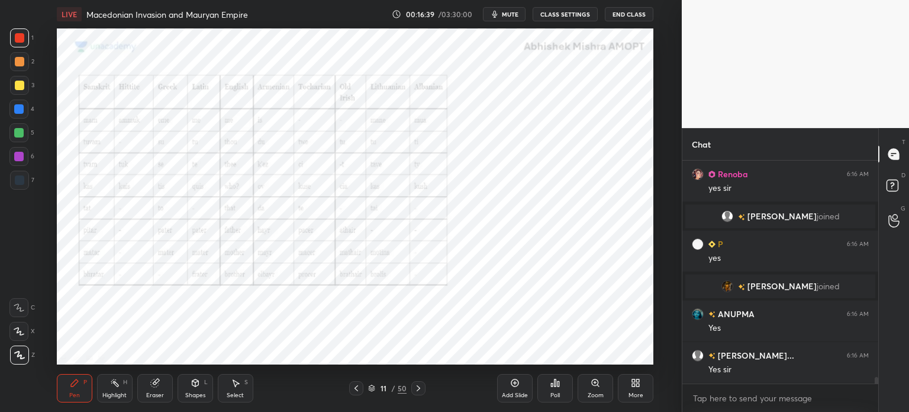
click at [519, 381] on icon at bounding box center [514, 382] width 9 height 9
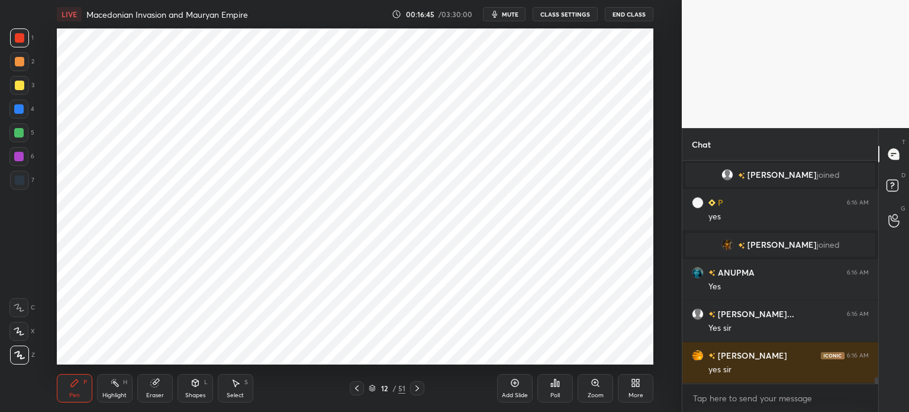
click at [189, 394] on div "Shapes" at bounding box center [195, 395] width 20 height 6
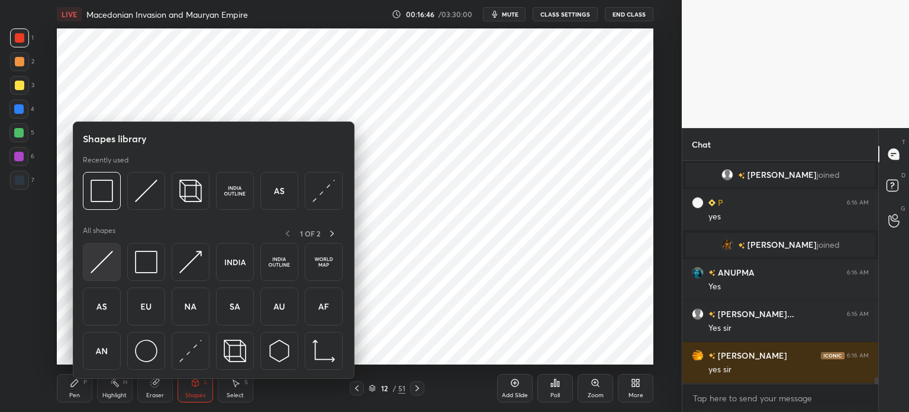
click at [103, 269] on img at bounding box center [102, 261] width 22 height 22
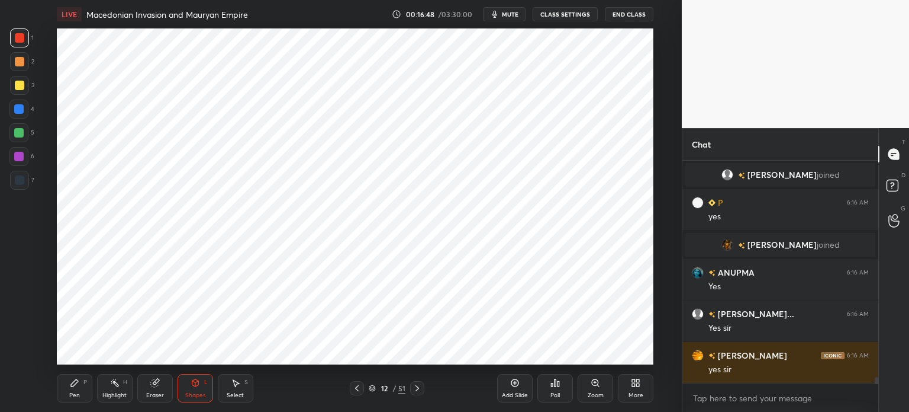
scroll to position [7163, 0]
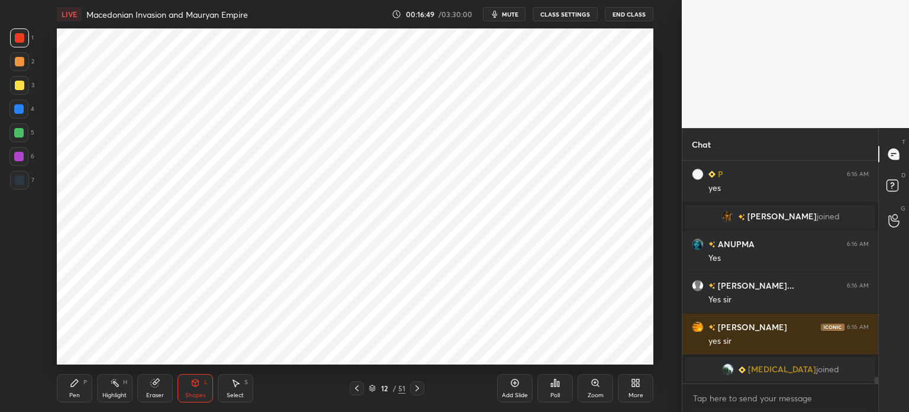
click at [157, 390] on div "Eraser" at bounding box center [155, 388] width 36 height 28
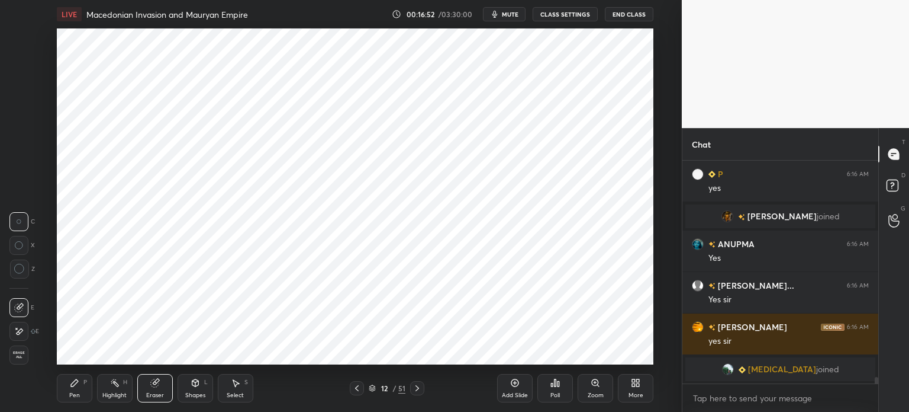
click at [73, 397] on div "Pen" at bounding box center [74, 395] width 11 height 6
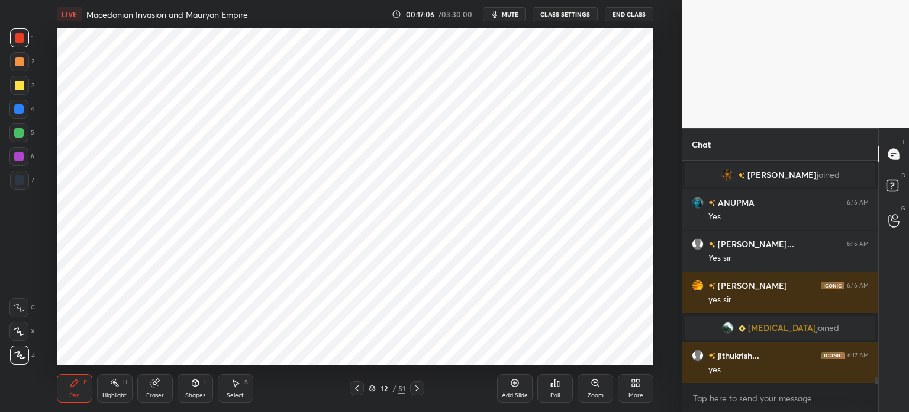
scroll to position [7217, 0]
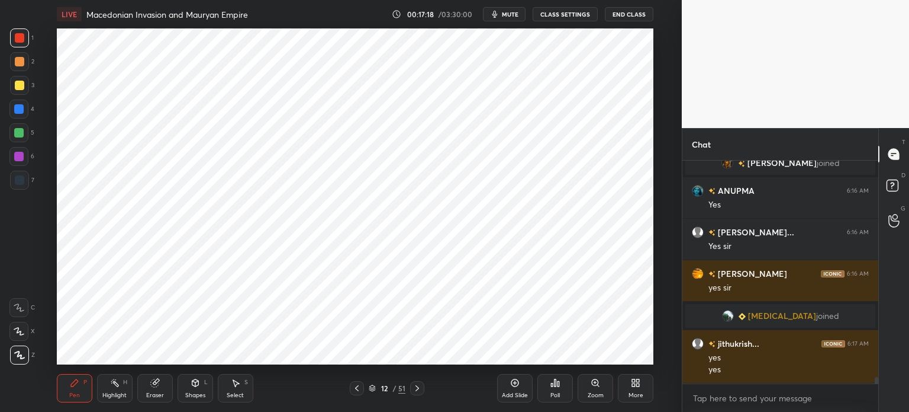
click at [18, 179] on div at bounding box center [19, 179] width 9 height 9
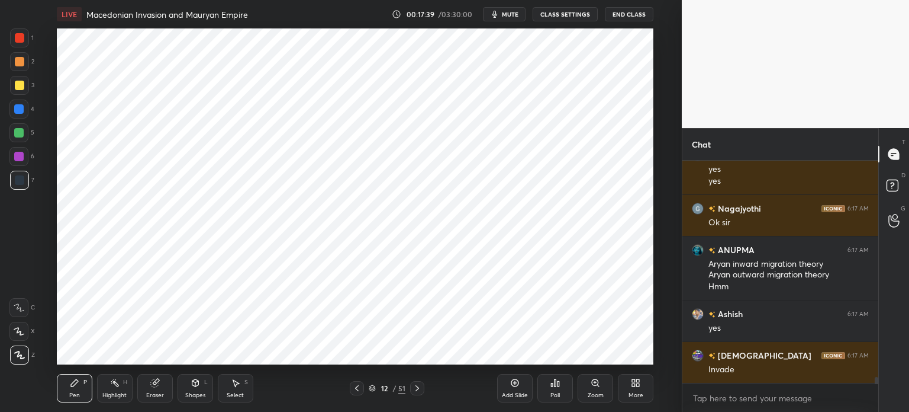
scroll to position [7446, 0]
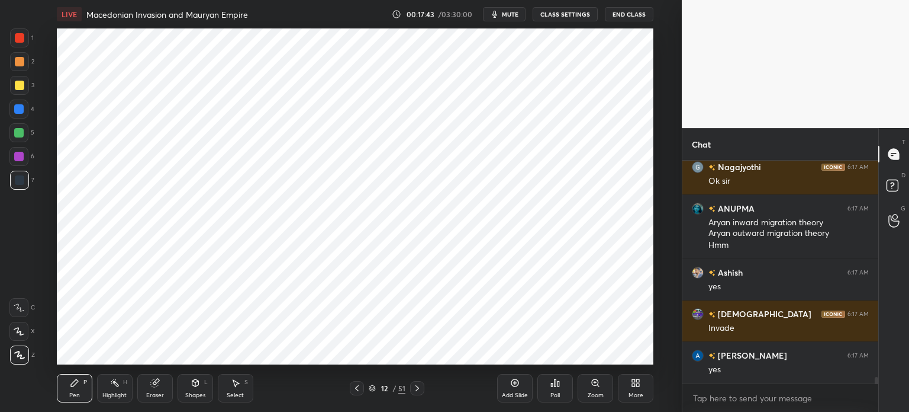
click at [159, 385] on icon at bounding box center [154, 382] width 9 height 9
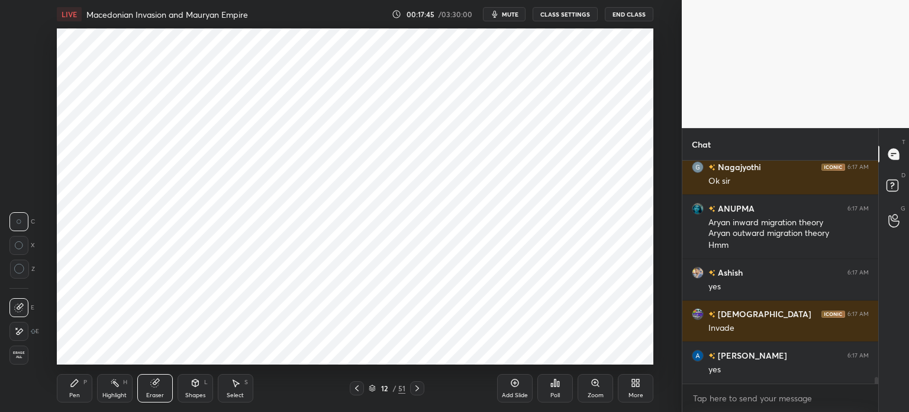
scroll to position [7488, 0]
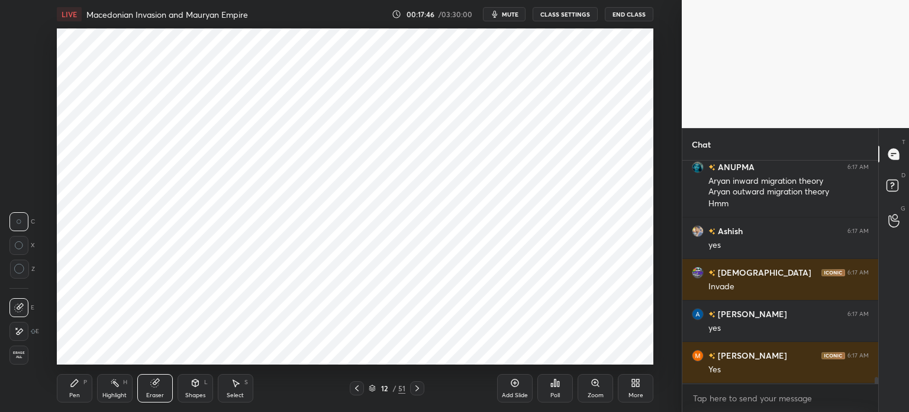
click at [72, 393] on div "Pen" at bounding box center [74, 395] width 11 height 6
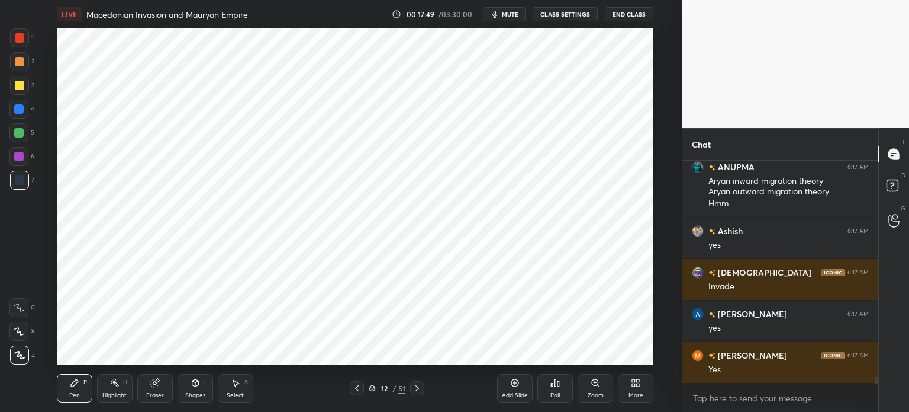
click at [149, 385] on div "Eraser" at bounding box center [155, 388] width 36 height 28
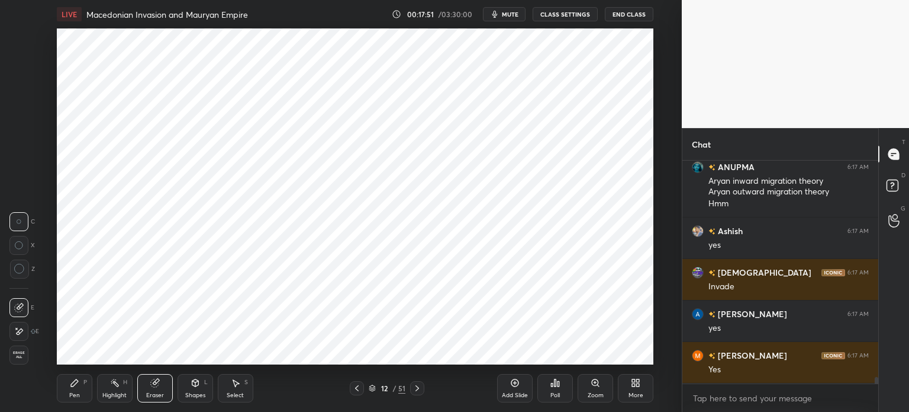
click at [73, 396] on div "Pen" at bounding box center [74, 395] width 11 height 6
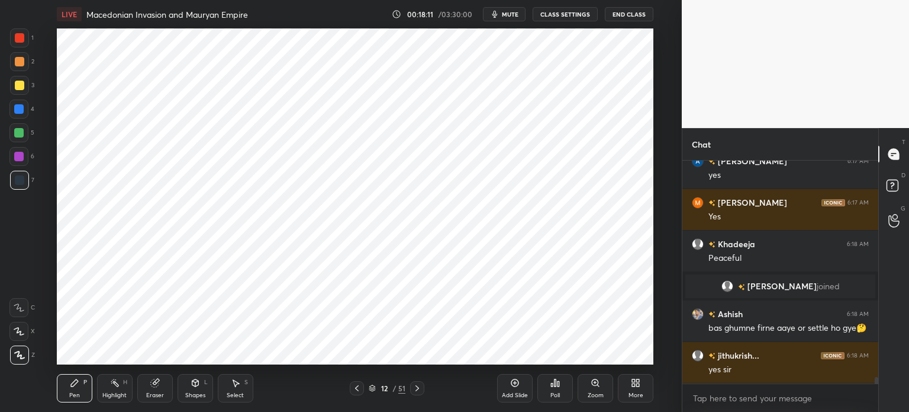
scroll to position [7237, 0]
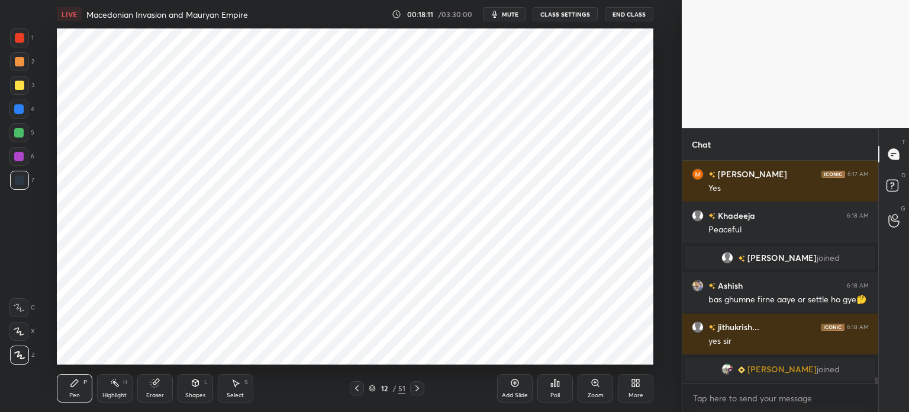
click at [23, 79] on div at bounding box center [19, 85] width 19 height 19
click at [19, 67] on div at bounding box center [19, 61] width 19 height 19
click at [519, 388] on div "Add Slide" at bounding box center [515, 388] width 36 height 28
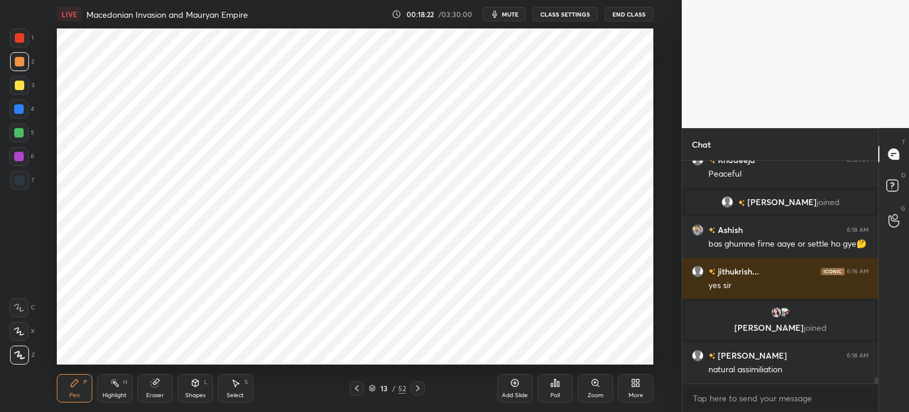
scroll to position [7310, 0]
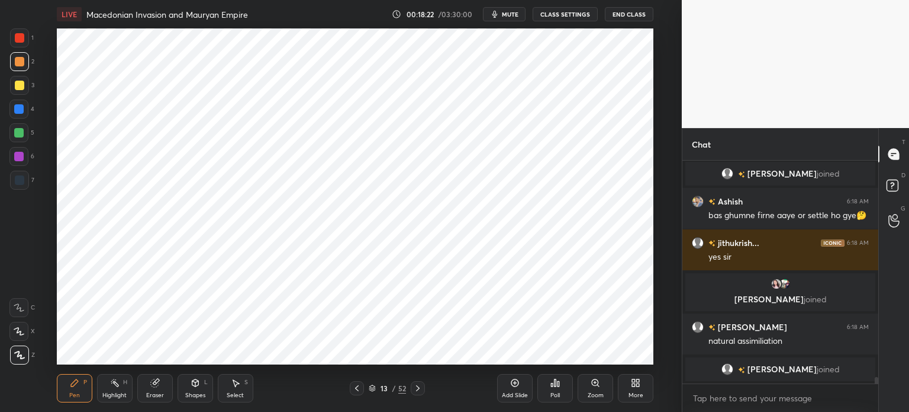
click at [199, 379] on icon at bounding box center [195, 382] width 9 height 9
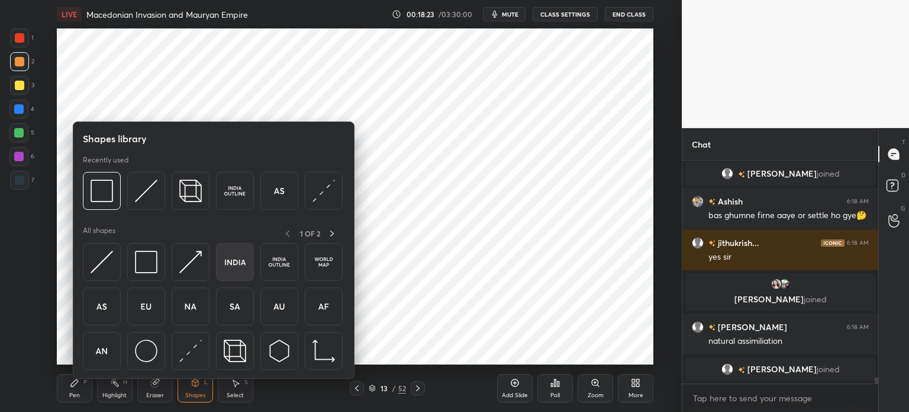
click at [239, 266] on img at bounding box center [235, 261] width 22 height 22
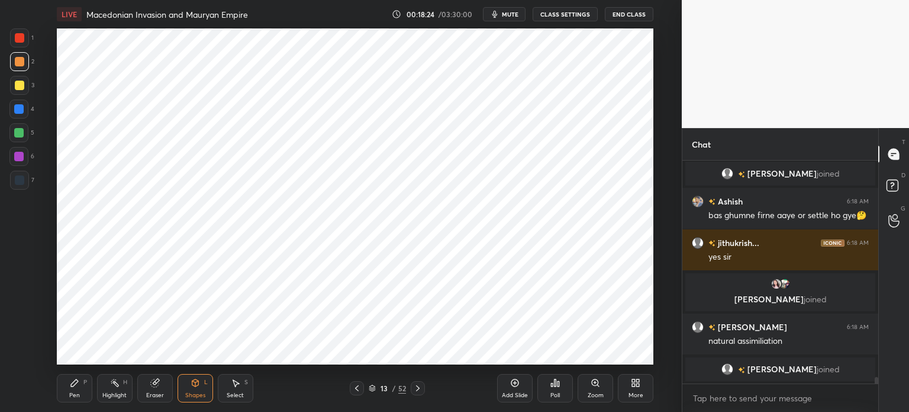
click at [199, 382] on icon at bounding box center [195, 382] width 9 height 9
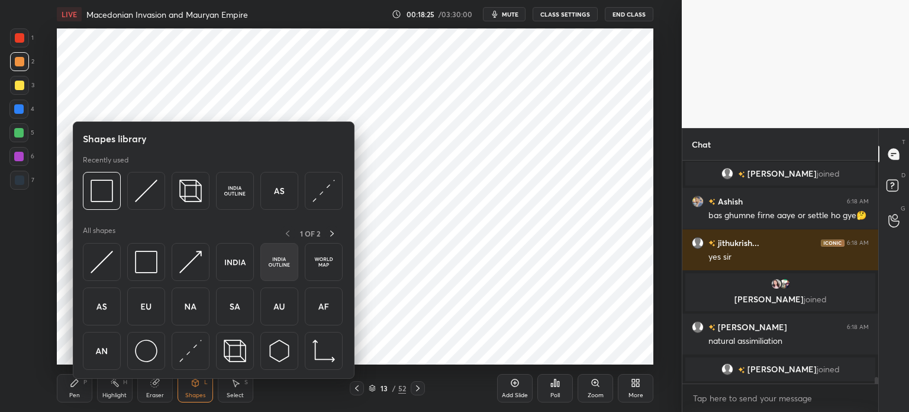
click at [275, 265] on img at bounding box center [279, 261] width 22 height 22
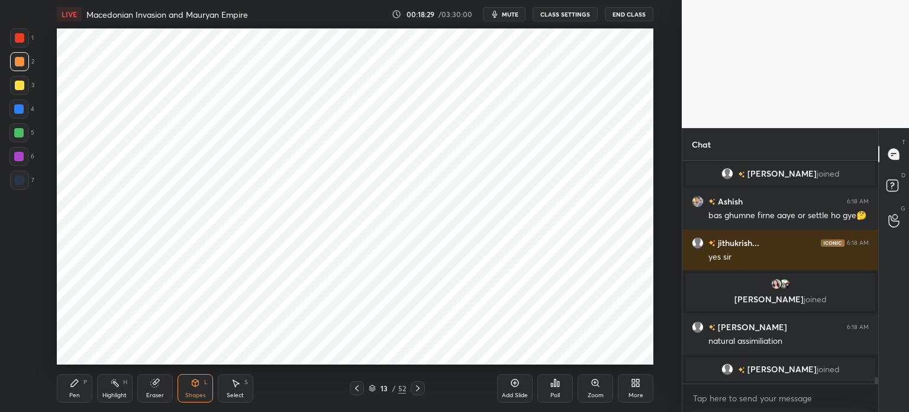
click at [73, 392] on div "Pen" at bounding box center [74, 395] width 11 height 6
click at [21, 175] on div at bounding box center [19, 179] width 9 height 9
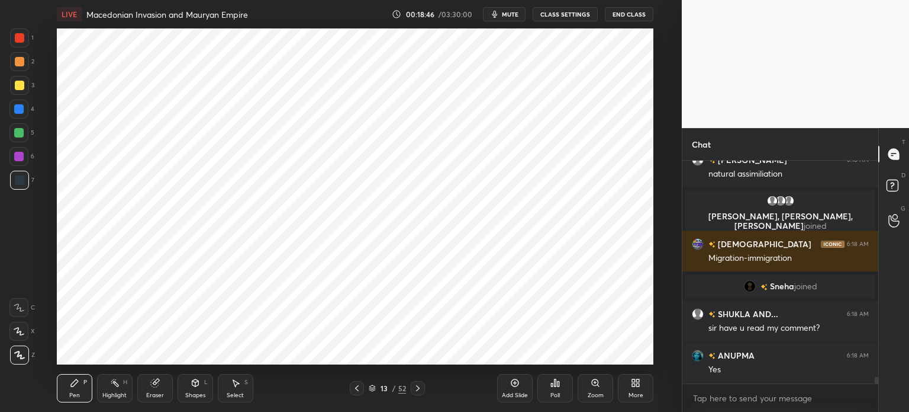
scroll to position [7496, 0]
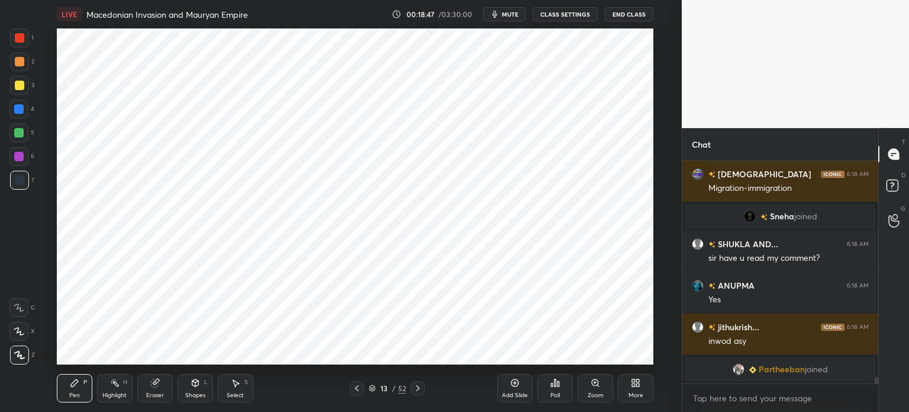
click at [156, 388] on div "Eraser" at bounding box center [155, 388] width 36 height 28
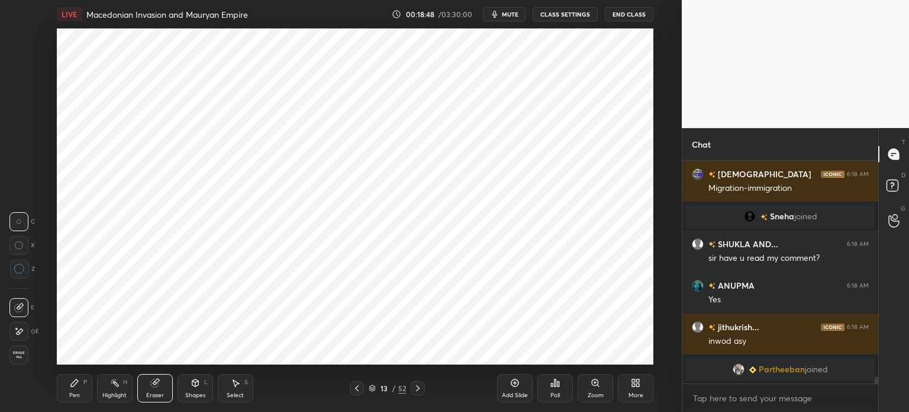
scroll to position [7520, 0]
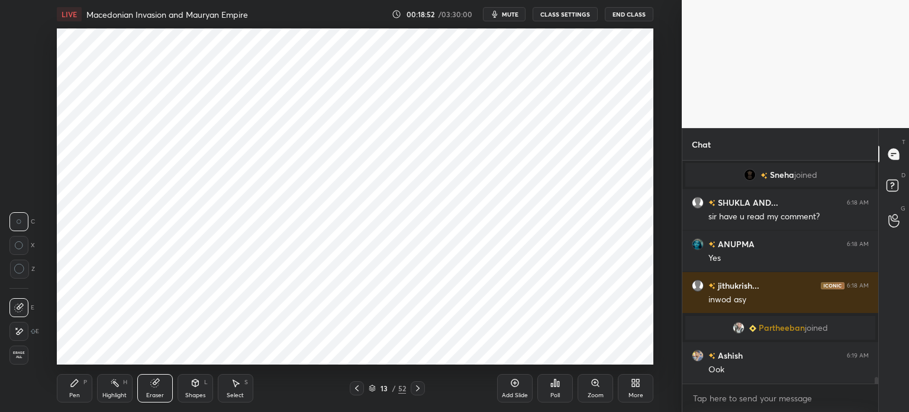
click at [81, 388] on div "Pen P" at bounding box center [75, 388] width 36 height 28
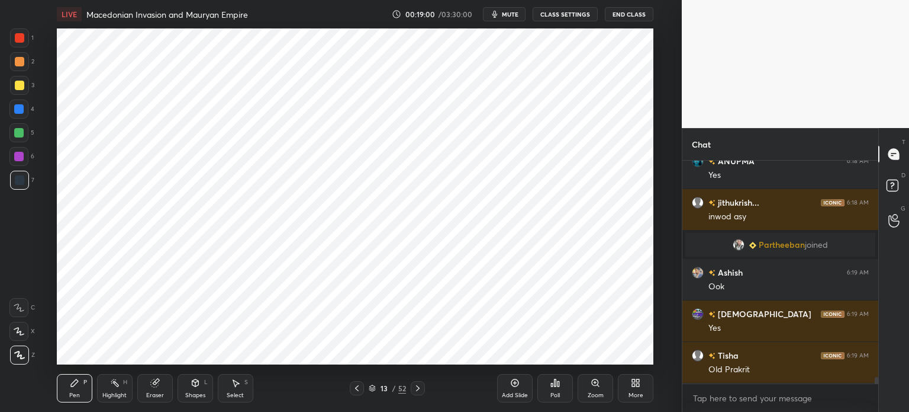
scroll to position [7644, 0]
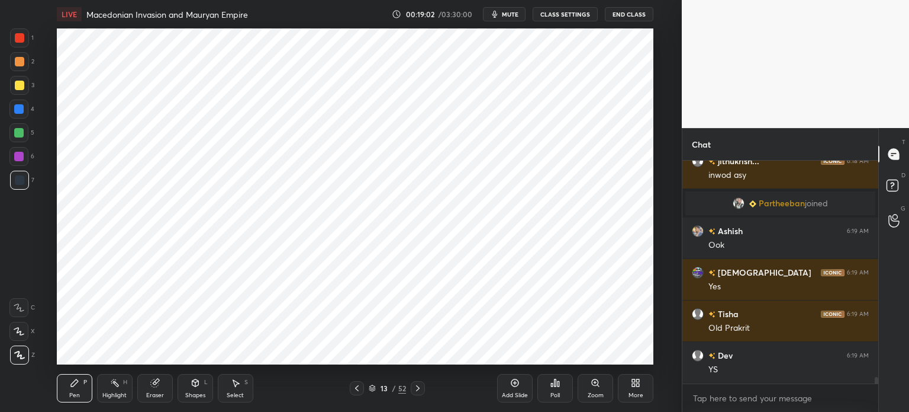
click at [21, 169] on div "6" at bounding box center [21, 159] width 25 height 24
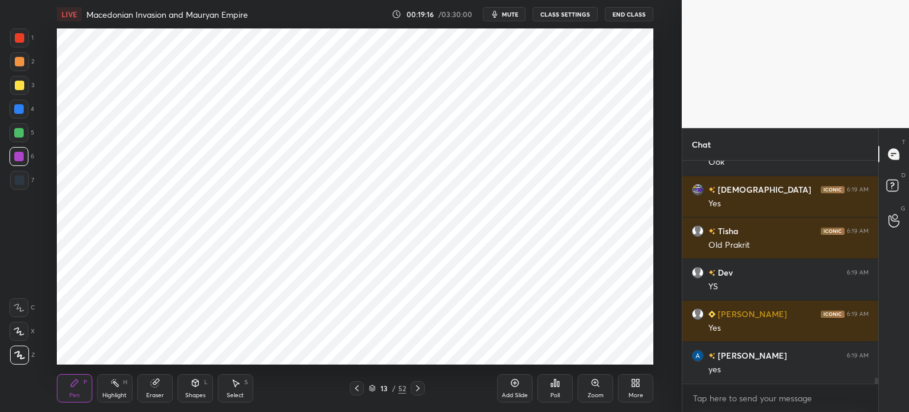
scroll to position [7768, 0]
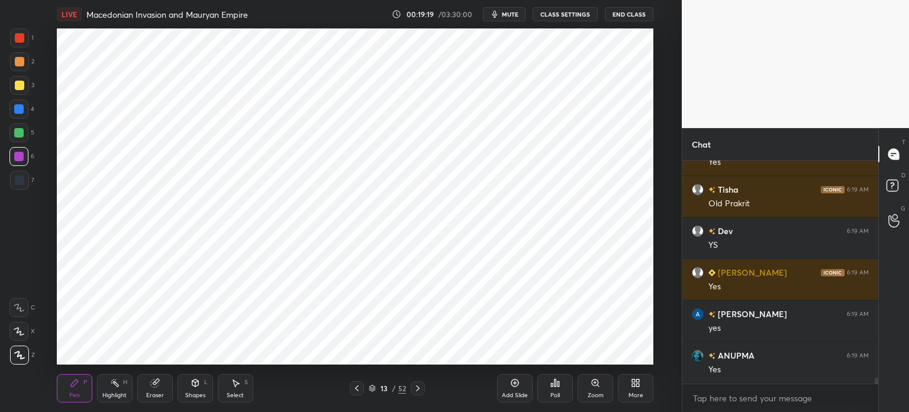
click at [24, 140] on div at bounding box center [18, 132] width 19 height 19
click at [23, 115] on div at bounding box center [18, 108] width 19 height 19
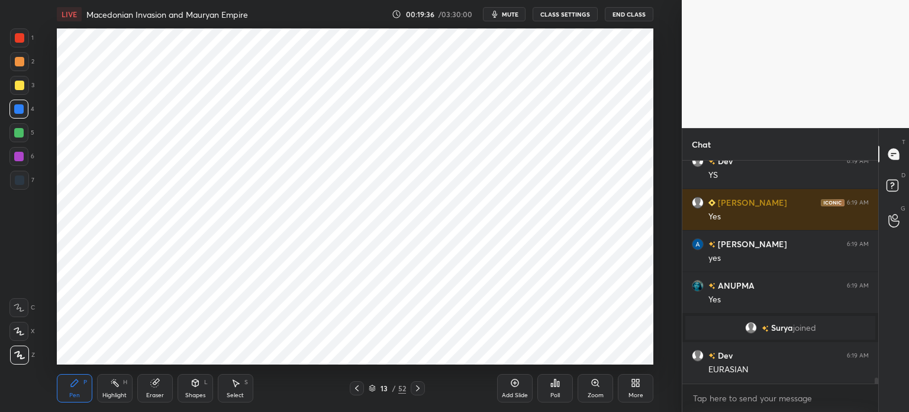
scroll to position [7752, 0]
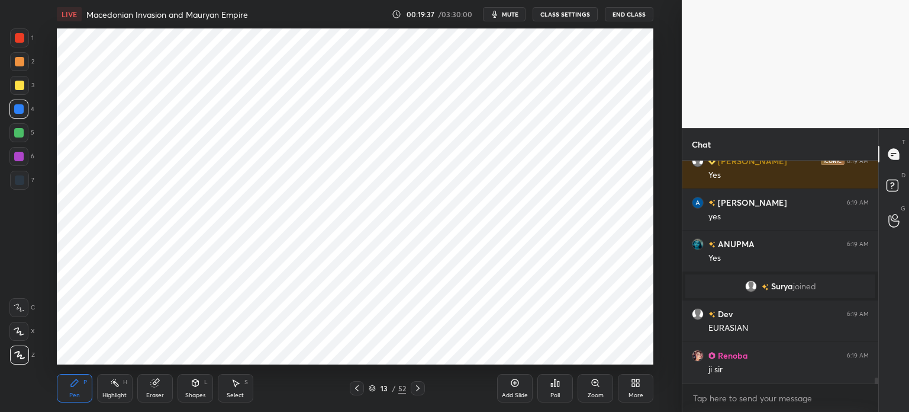
click at [513, 385] on icon at bounding box center [516, 383] width 8 height 8
click at [194, 387] on icon at bounding box center [195, 382] width 9 height 9
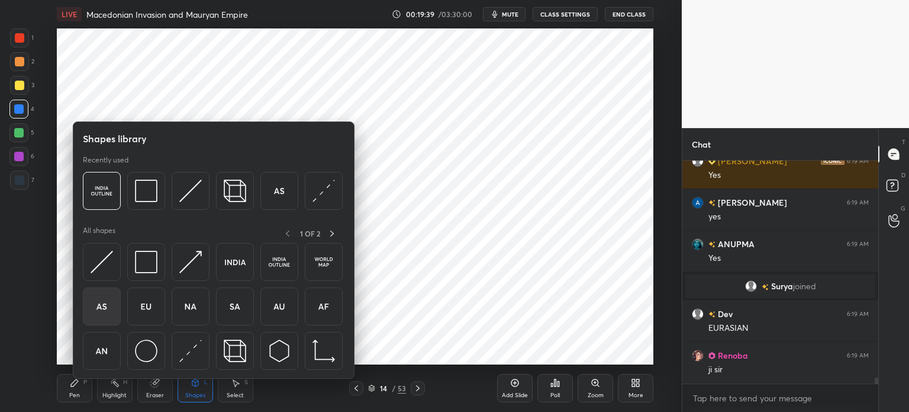
click at [112, 311] on img at bounding box center [102, 306] width 22 height 22
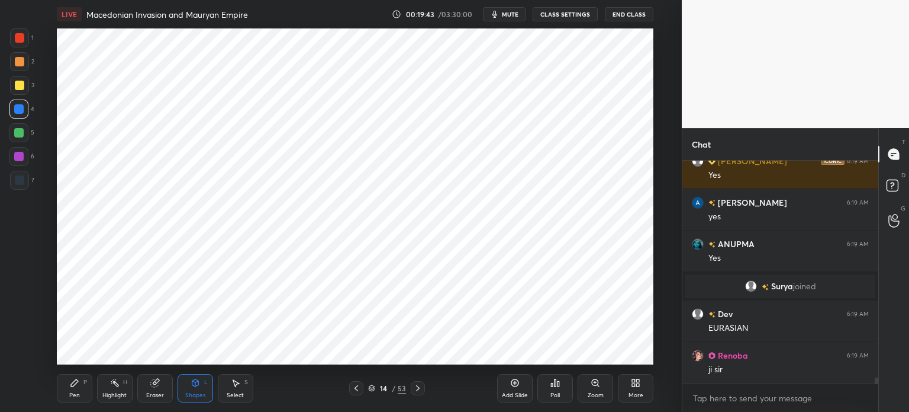
click at [194, 390] on div "Shapes L" at bounding box center [196, 388] width 36 height 28
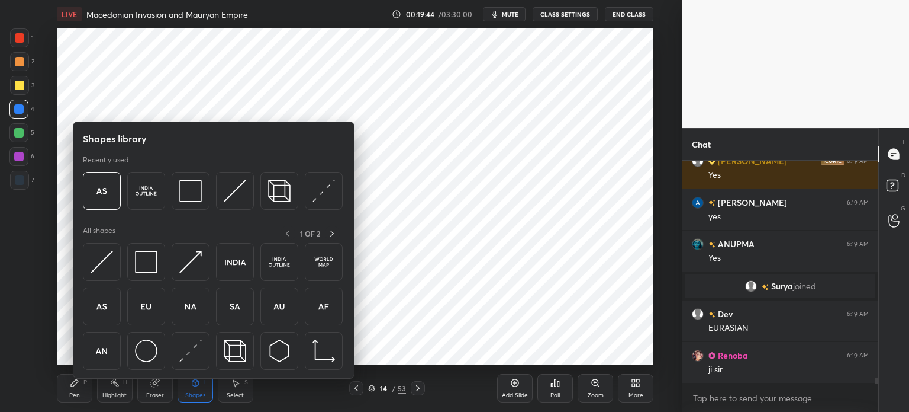
scroll to position [7793, 0]
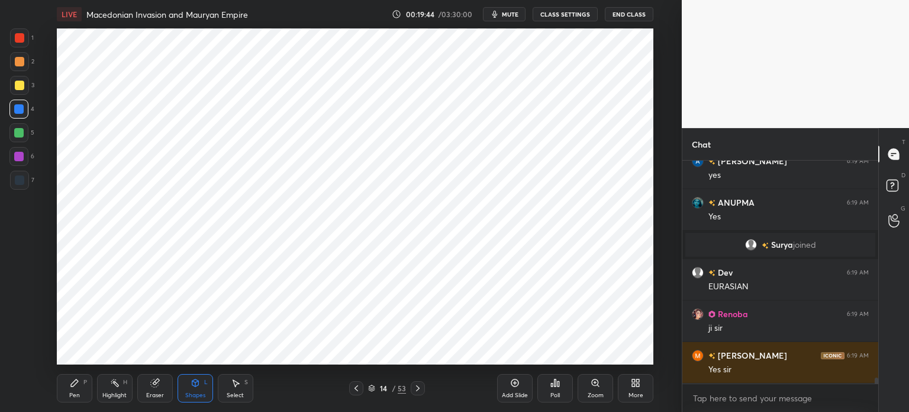
click at [17, 183] on div at bounding box center [19, 179] width 9 height 9
click at [22, 163] on div at bounding box center [18, 156] width 19 height 19
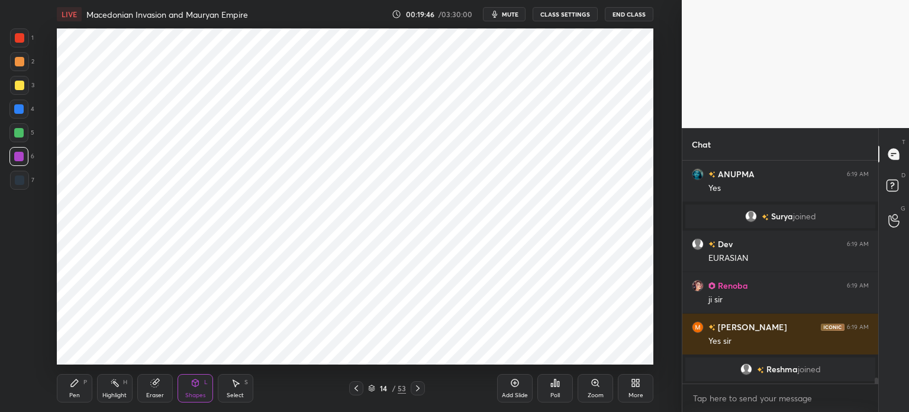
click at [76, 385] on icon at bounding box center [74, 382] width 9 height 9
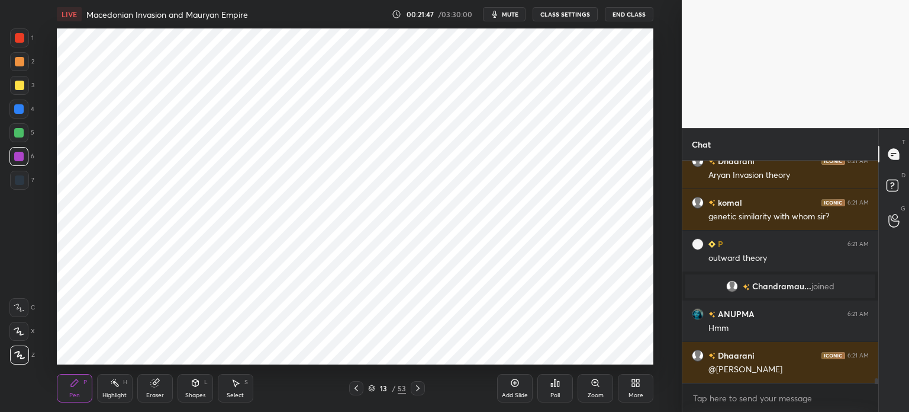
scroll to position [8680, 0]
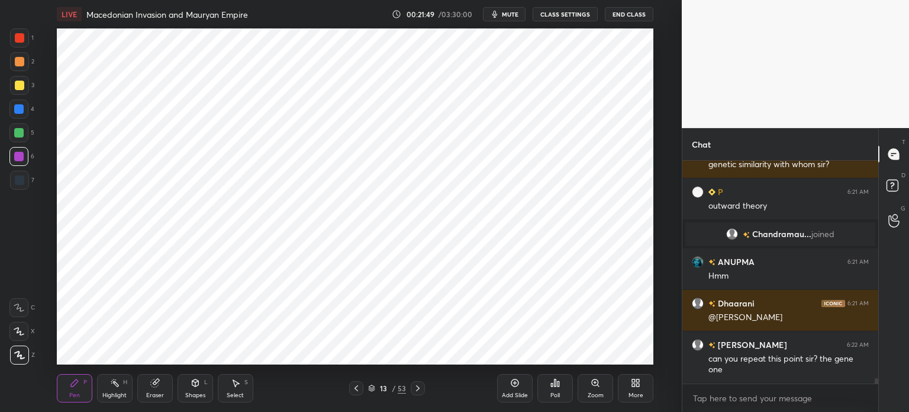
click at [516, 391] on div "Add Slide" at bounding box center [515, 388] width 36 height 28
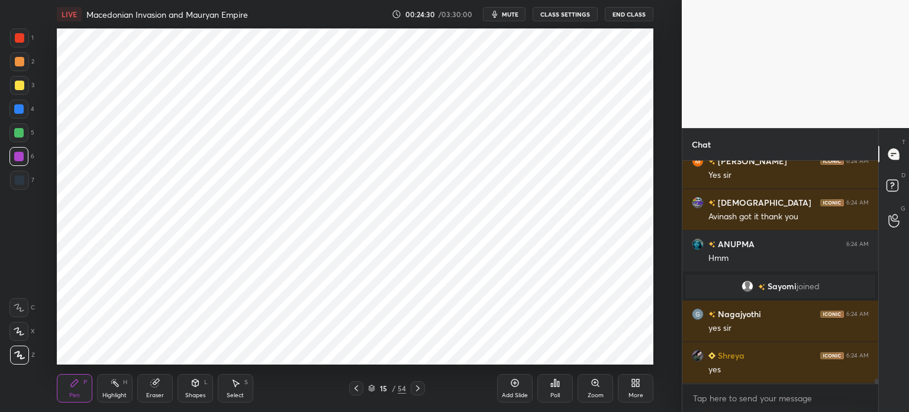
scroll to position [10291, 0]
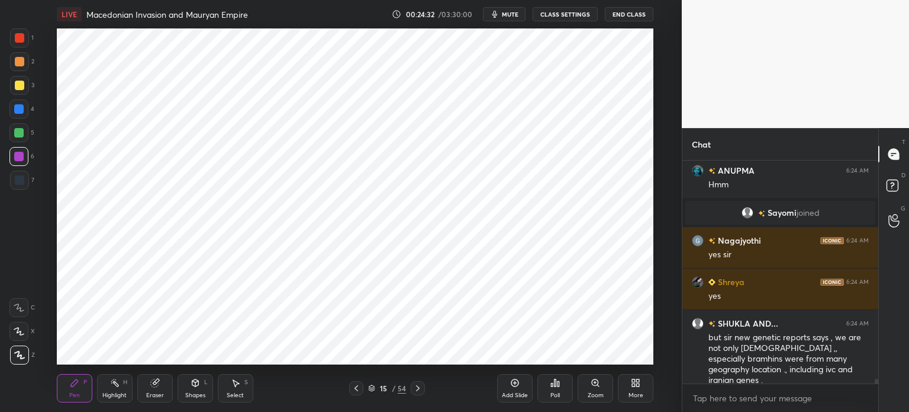
click at [533, 388] on div "Add Slide" at bounding box center [515, 388] width 36 height 28
click at [200, 390] on div "Shapes L" at bounding box center [196, 388] width 36 height 28
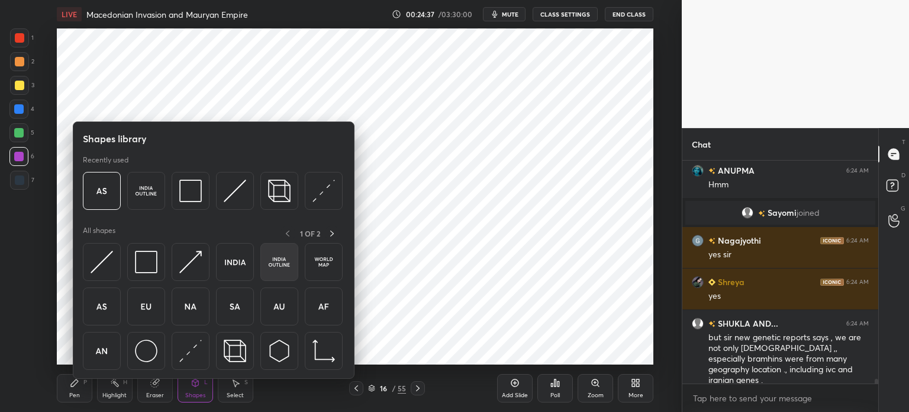
click at [278, 266] on img at bounding box center [279, 261] width 22 height 22
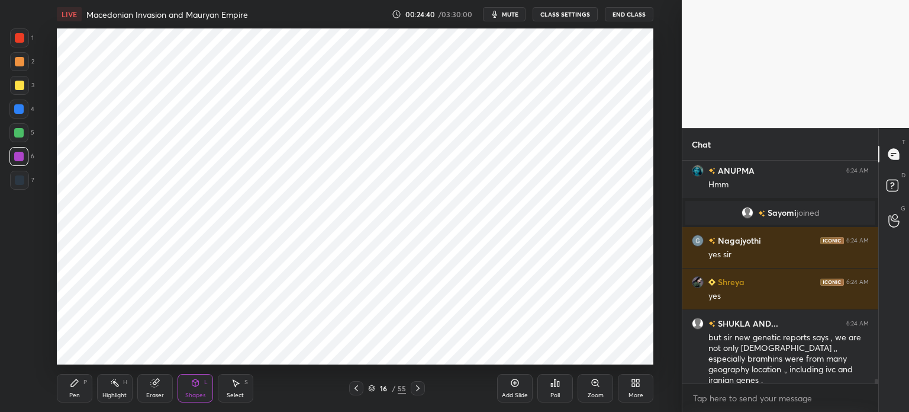
click at [76, 388] on div "Pen P" at bounding box center [75, 388] width 36 height 28
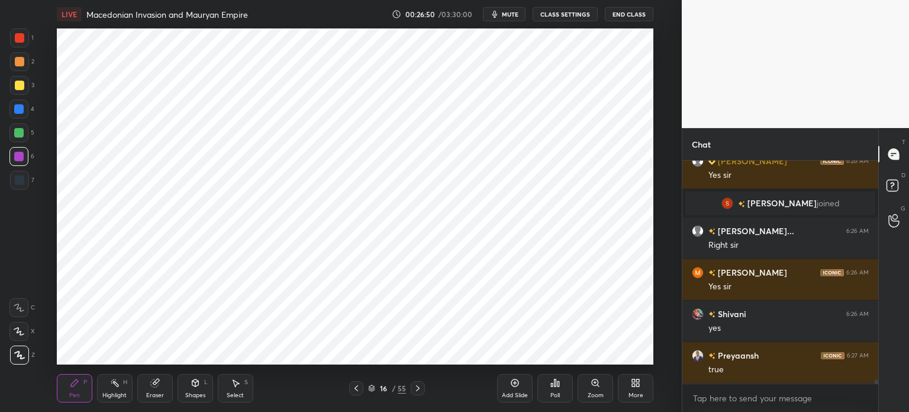
scroll to position [11388, 0]
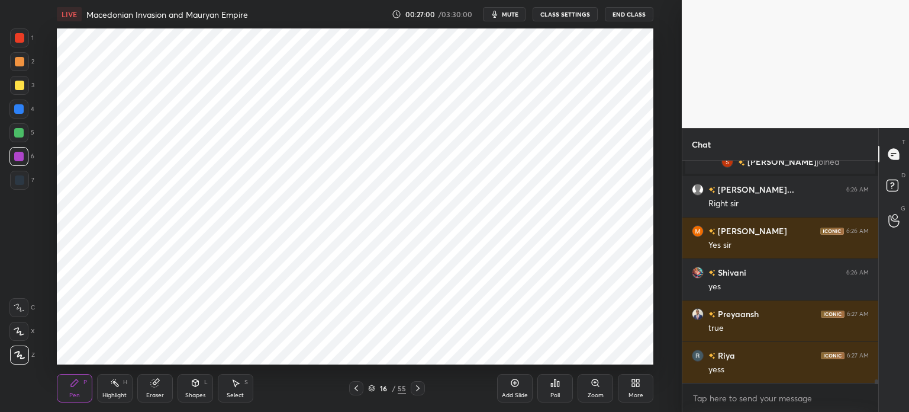
click at [502, 387] on div "Add Slide" at bounding box center [515, 388] width 36 height 28
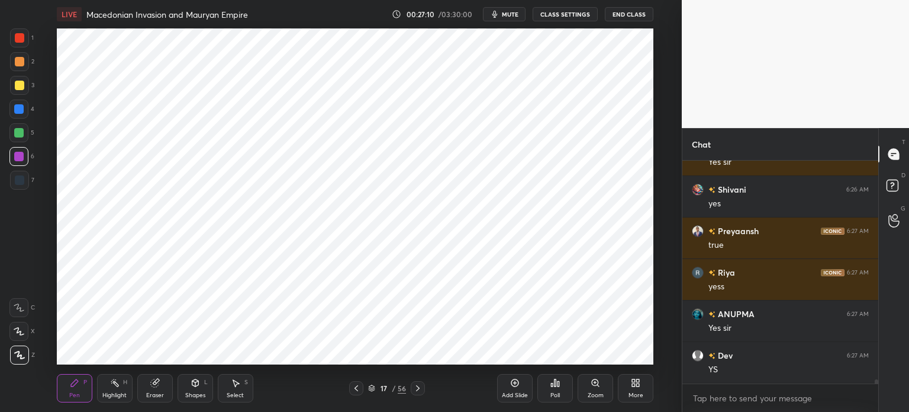
scroll to position [11513, 0]
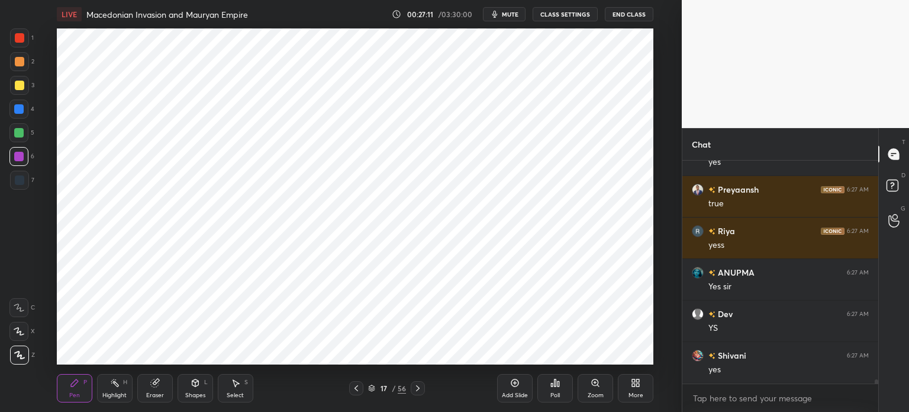
click at [157, 384] on icon at bounding box center [154, 383] width 8 height 8
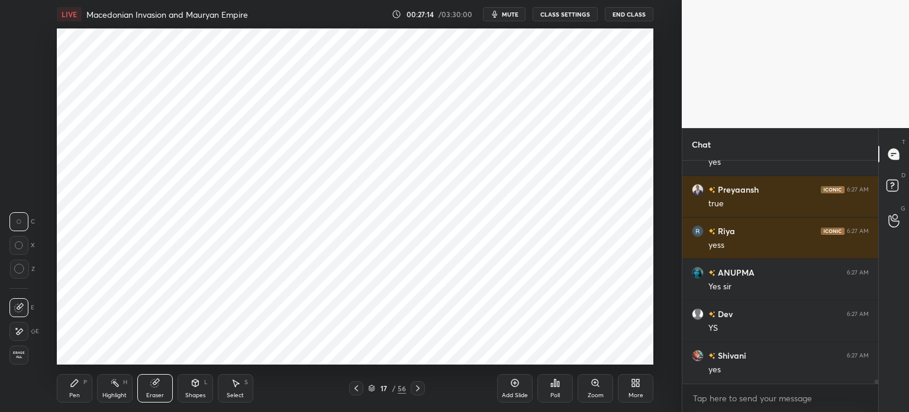
click at [74, 395] on div "Pen" at bounding box center [74, 395] width 11 height 6
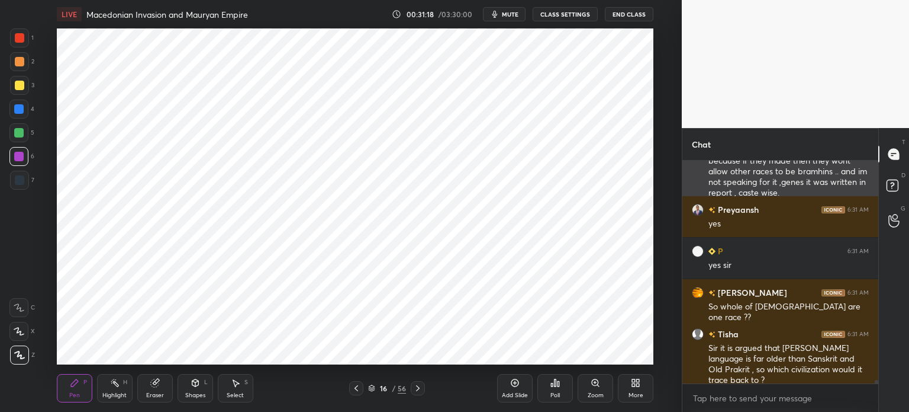
scroll to position [14798, 0]
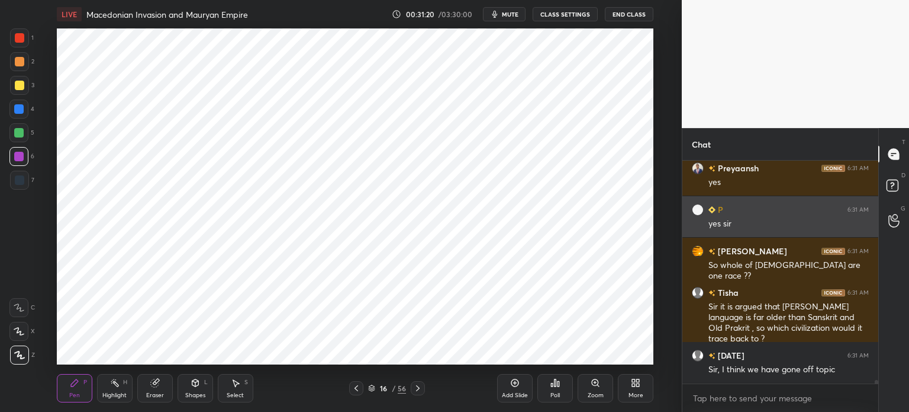
click at [686, 198] on div "P 6:31 AM yes sir" at bounding box center [781, 216] width 196 height 41
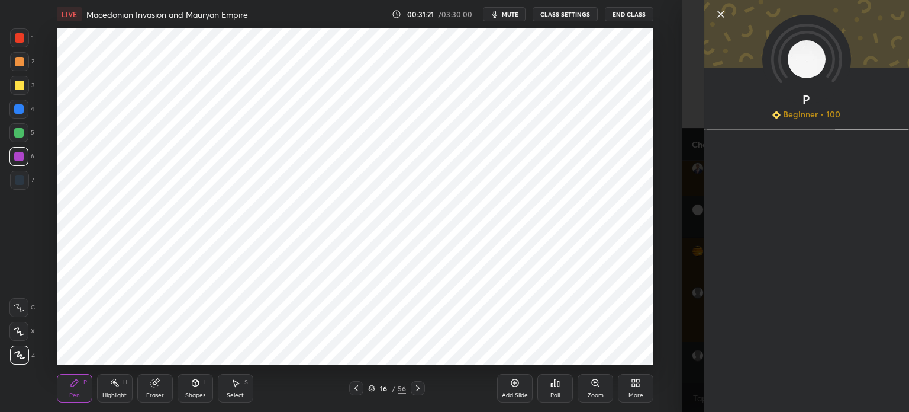
click at [665, 221] on div "Setting up your live class Poll for secs No correct answer Start poll" at bounding box center [355, 196] width 635 height 336
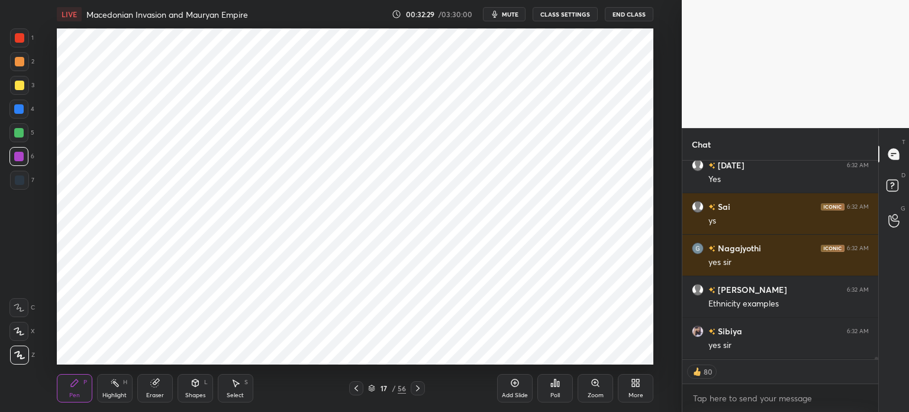
scroll to position [16332, 0]
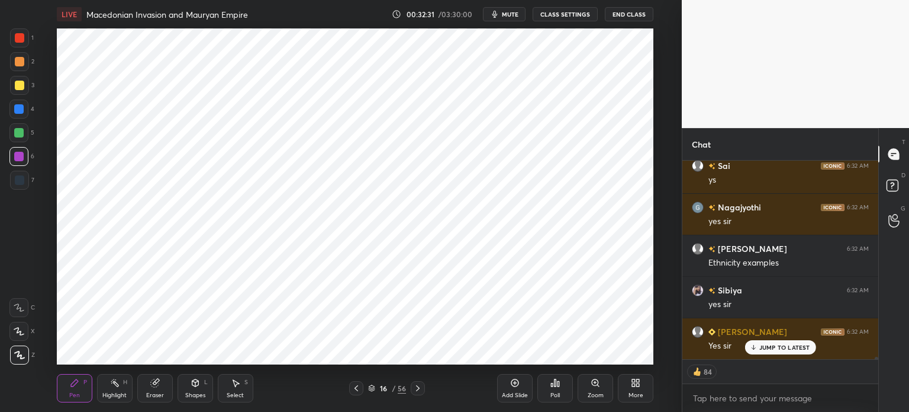
click at [159, 385] on icon at bounding box center [154, 382] width 9 height 9
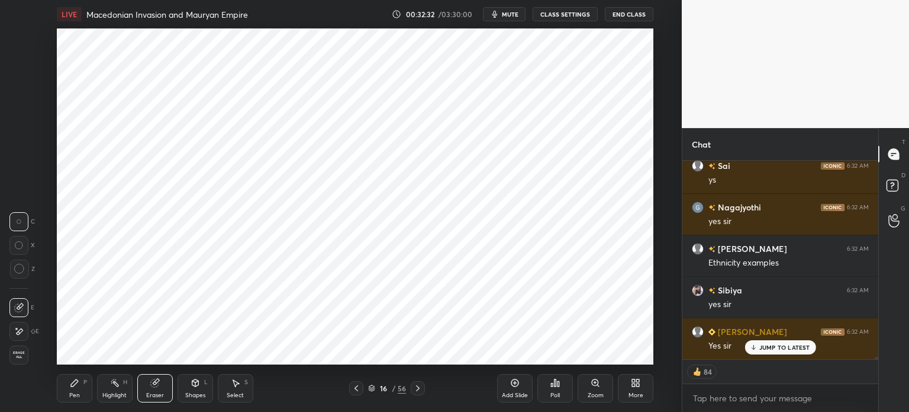
click at [17, 358] on span "Erase all" at bounding box center [19, 355] width 18 height 8
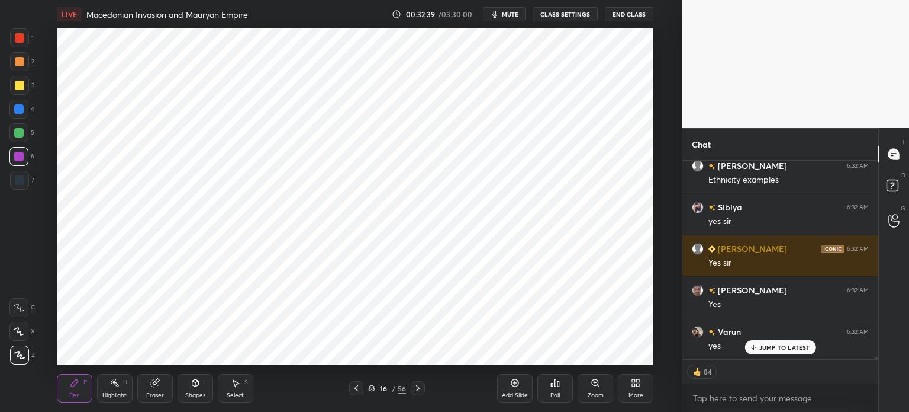
scroll to position [16444, 0]
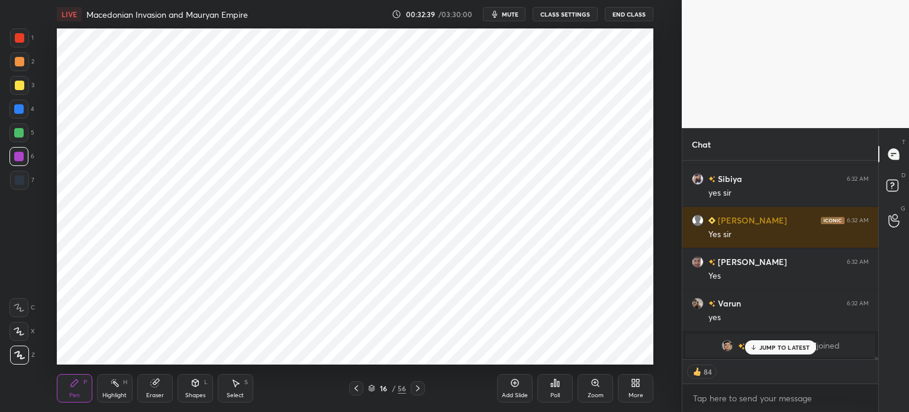
click at [196, 381] on icon at bounding box center [195, 382] width 7 height 2
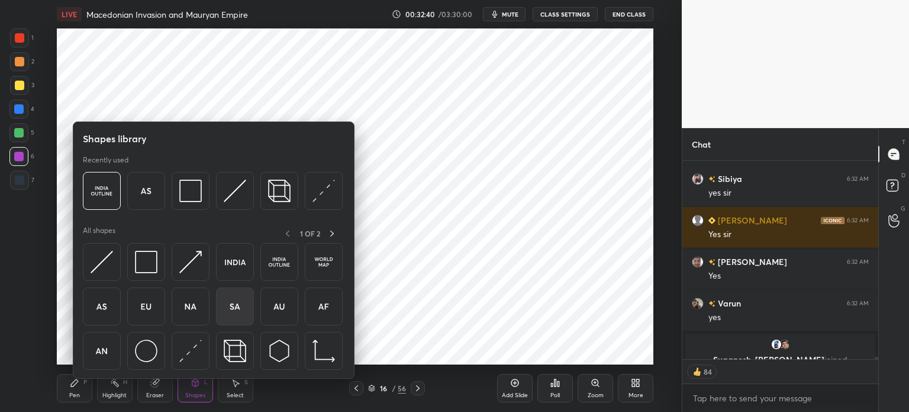
click at [240, 308] on img at bounding box center [235, 306] width 22 height 22
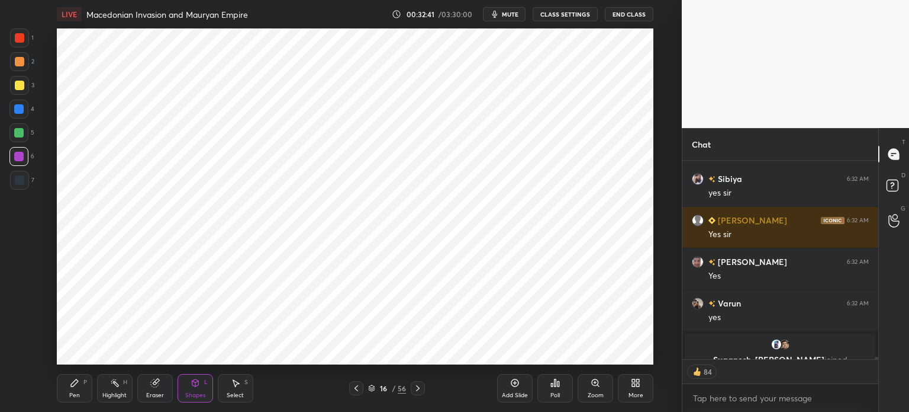
click at [195, 392] on div "Shapes" at bounding box center [195, 395] width 20 height 6
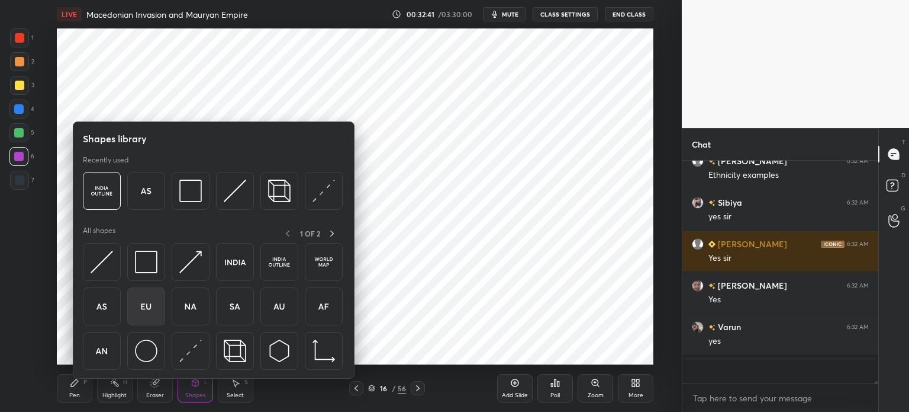
scroll to position [3, 4]
click at [231, 310] on img at bounding box center [235, 306] width 22 height 22
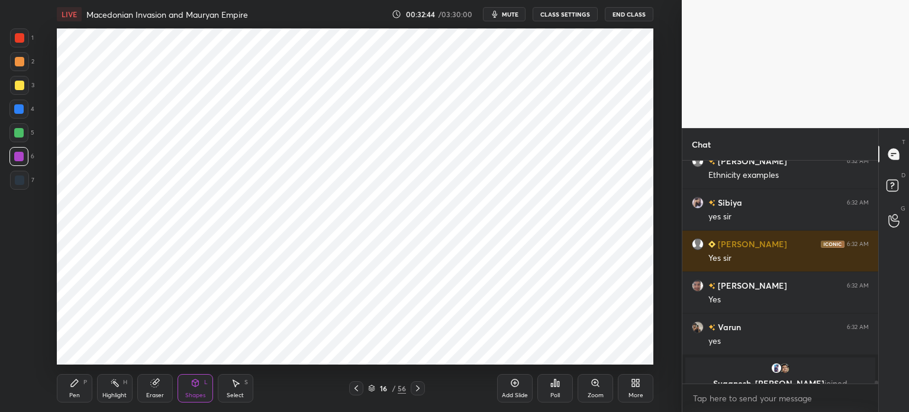
click at [204, 384] on div "L" at bounding box center [206, 382] width 4 height 6
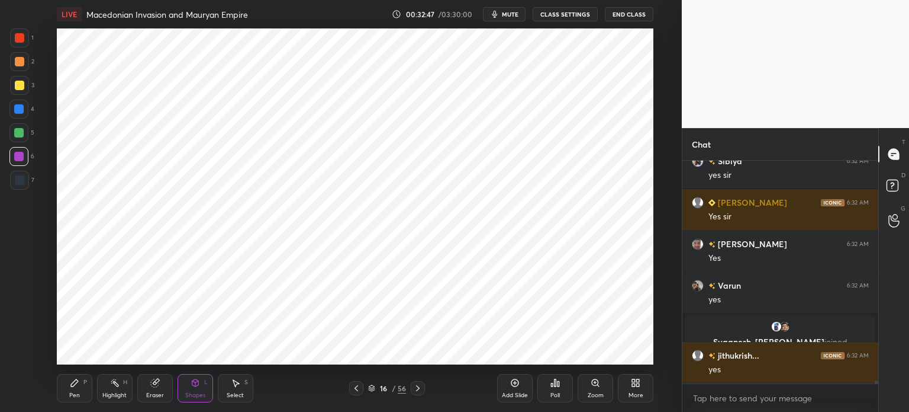
scroll to position [16503, 0]
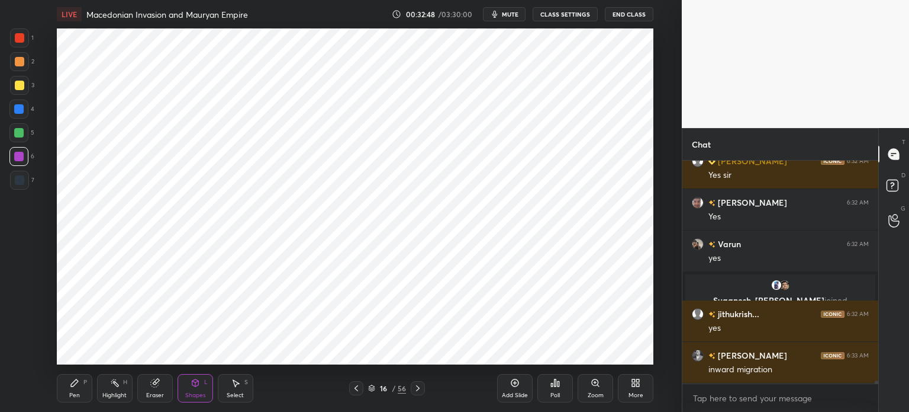
click at [149, 393] on div "Eraser" at bounding box center [155, 395] width 18 height 6
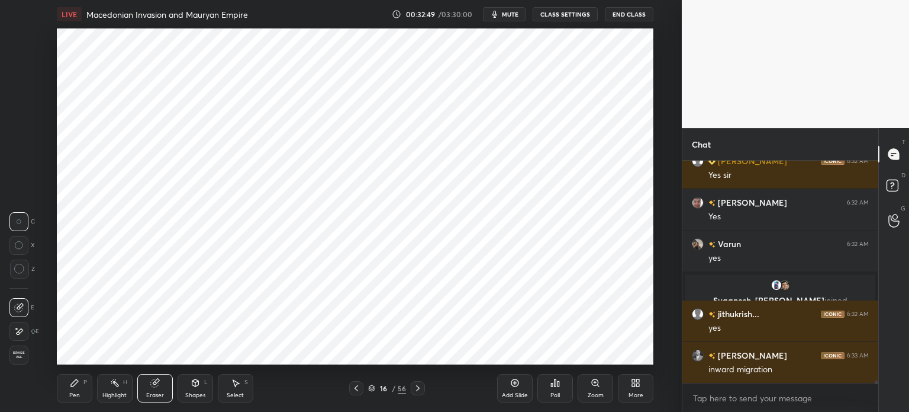
scroll to position [16544, 0]
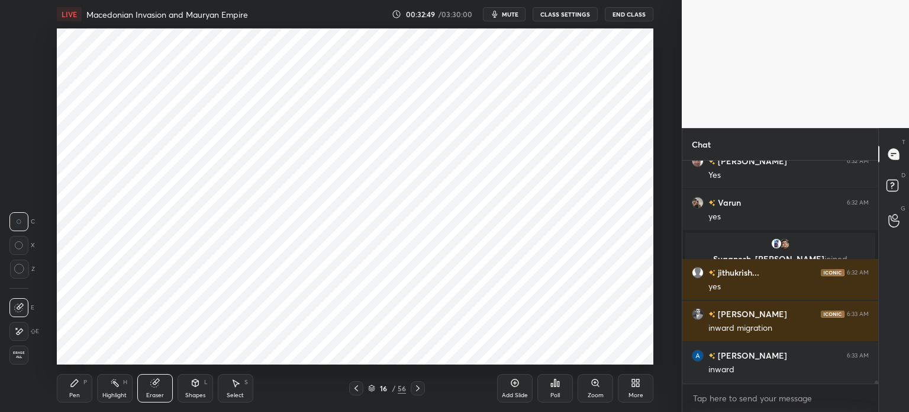
click at [15, 353] on span "Erase all" at bounding box center [19, 355] width 18 height 8
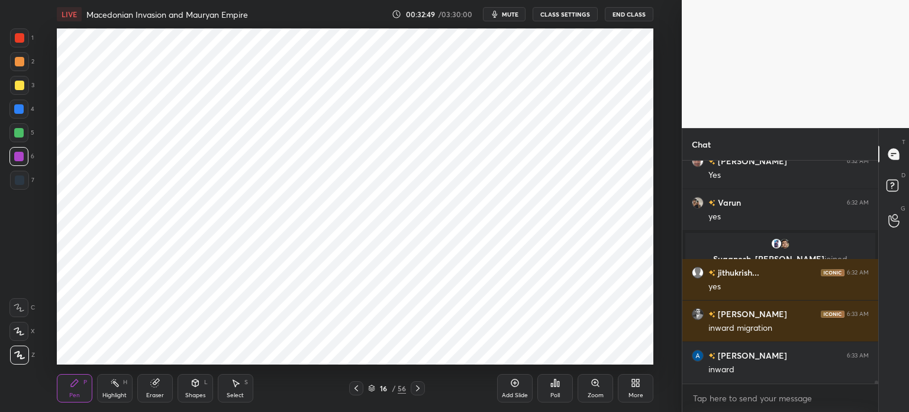
click at [193, 395] on div "Shapes" at bounding box center [195, 395] width 20 height 6
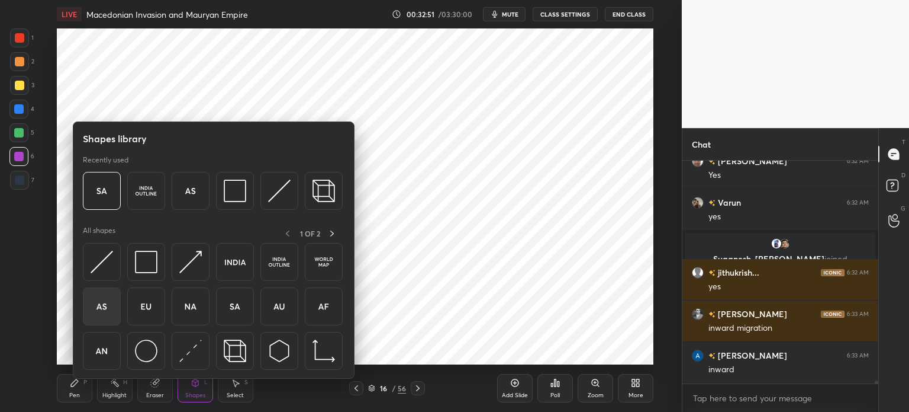
click at [112, 305] on img at bounding box center [102, 306] width 22 height 22
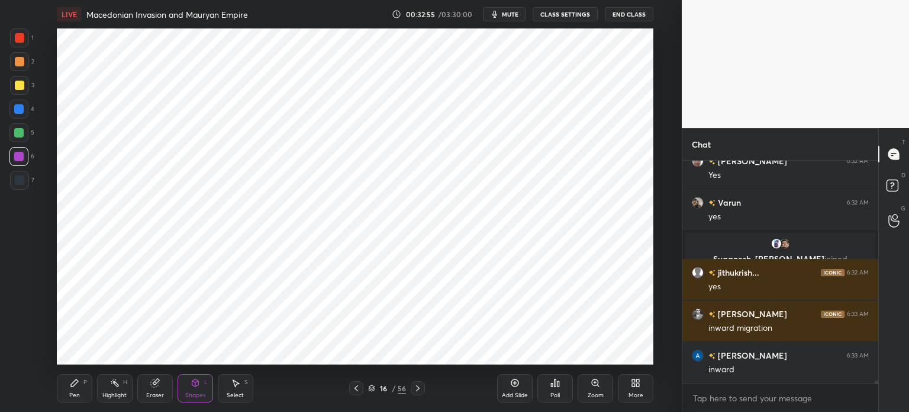
scroll to position [16586, 0]
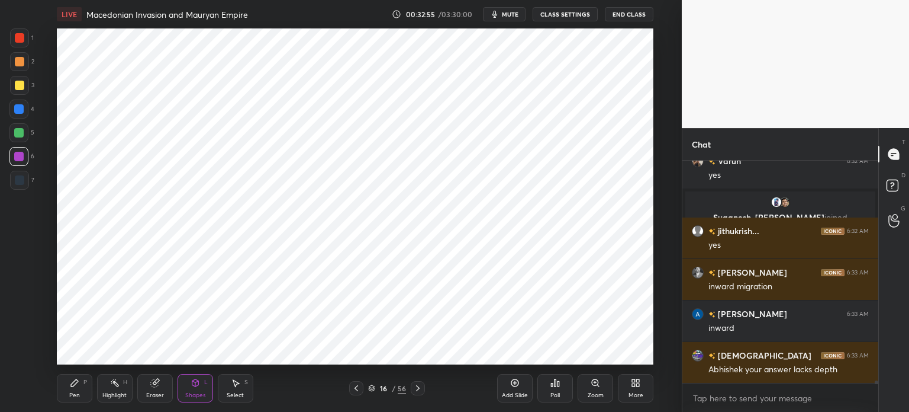
click at [81, 384] on div "Pen P" at bounding box center [75, 388] width 36 height 28
click at [17, 107] on div at bounding box center [18, 108] width 9 height 9
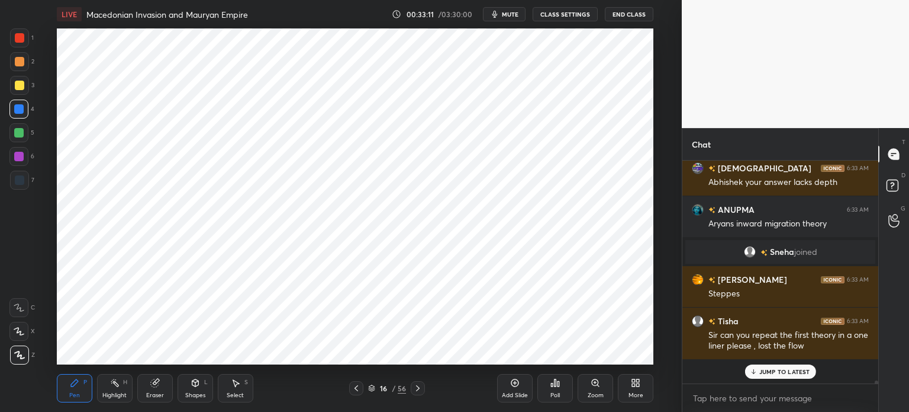
scroll to position [0, 0]
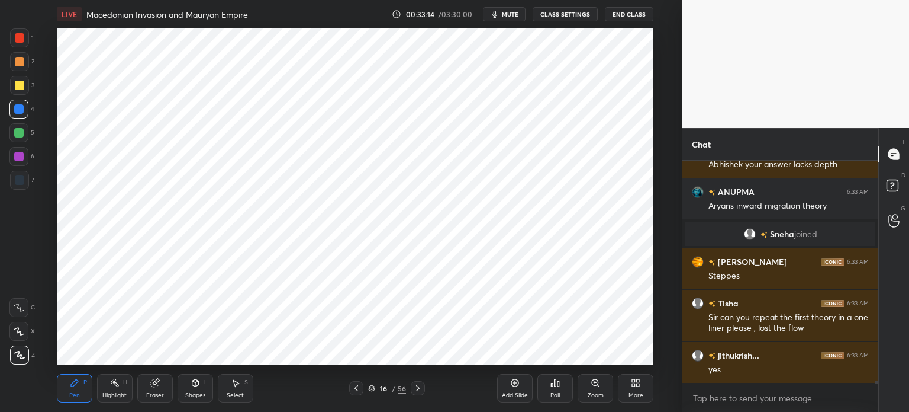
click at [21, 179] on div at bounding box center [19, 179] width 9 height 9
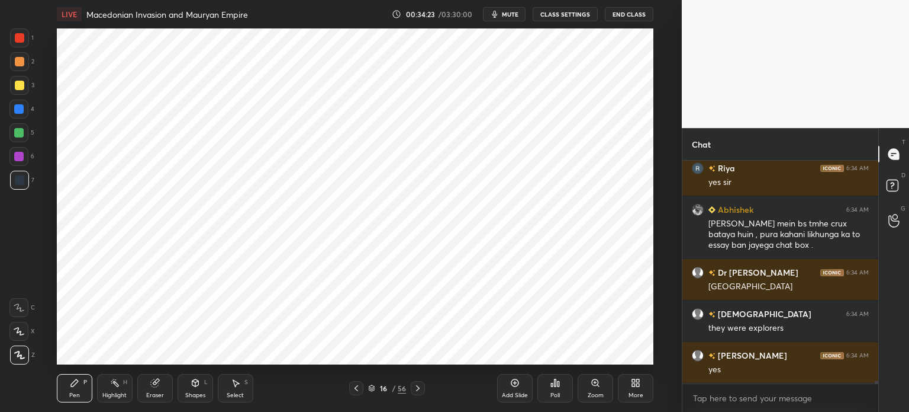
scroll to position [16794, 0]
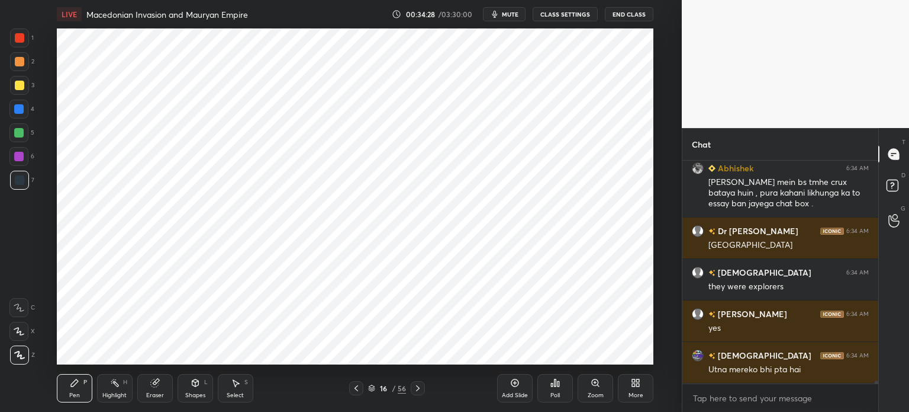
click at [156, 385] on icon at bounding box center [154, 383] width 8 height 8
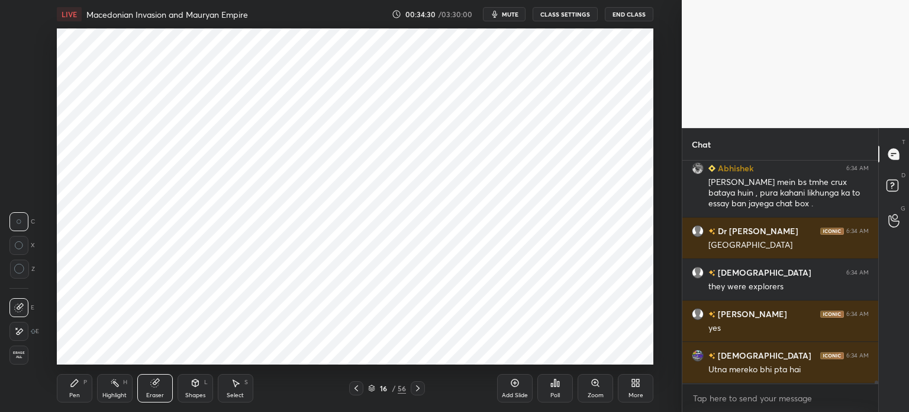
scroll to position [16823, 0]
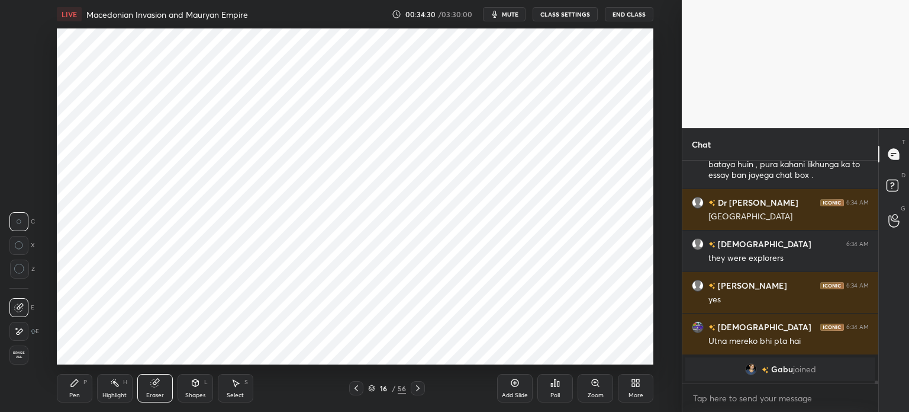
click at [76, 387] on icon at bounding box center [74, 382] width 9 height 9
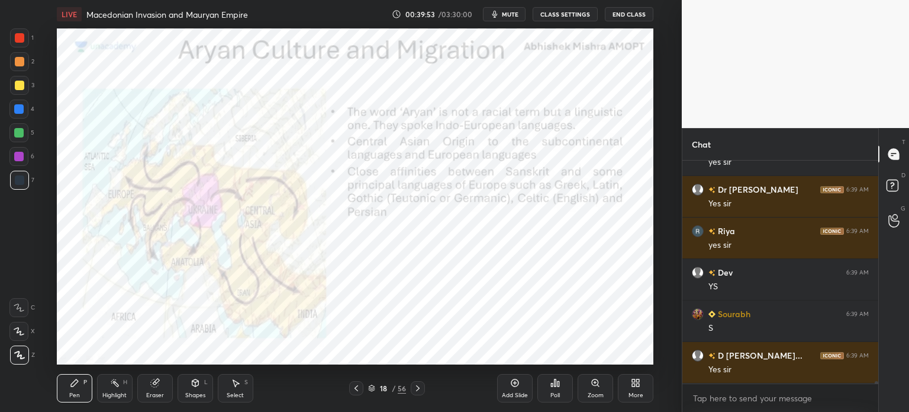
scroll to position [19564, 0]
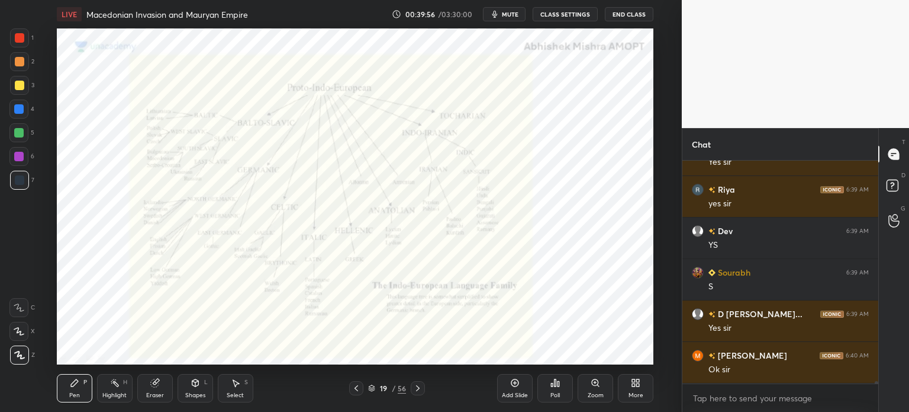
click at [21, 34] on div at bounding box center [19, 37] width 9 height 9
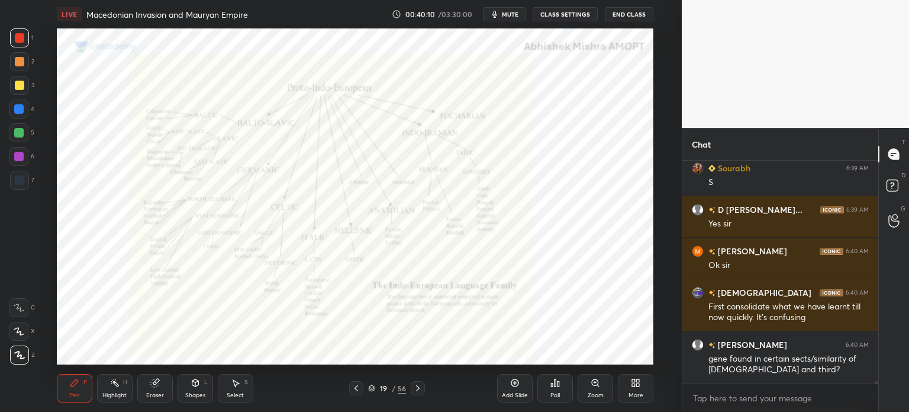
scroll to position [19697, 0]
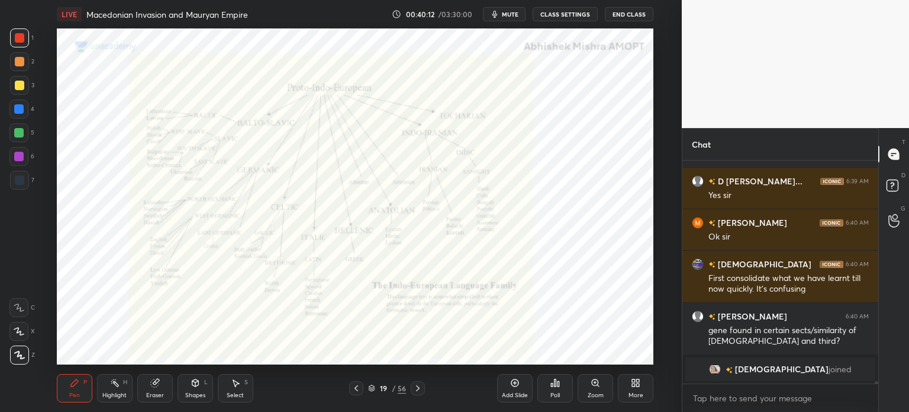
click at [164, 388] on div "Eraser" at bounding box center [155, 388] width 36 height 28
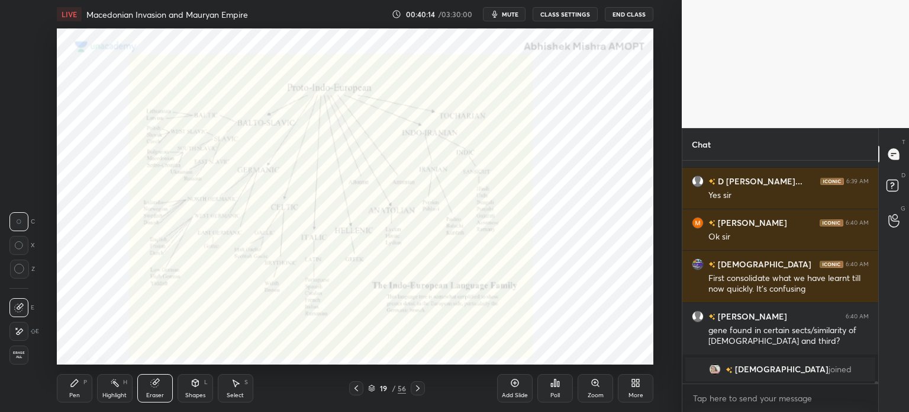
click at [69, 395] on div "Pen P" at bounding box center [75, 388] width 36 height 28
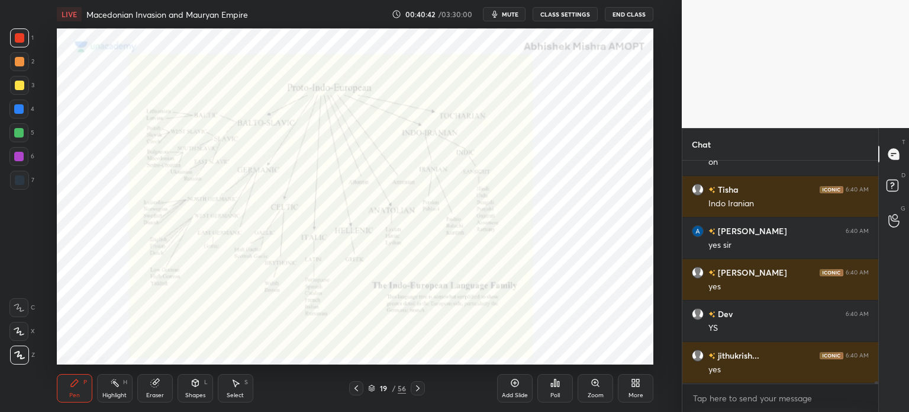
scroll to position [19514, 0]
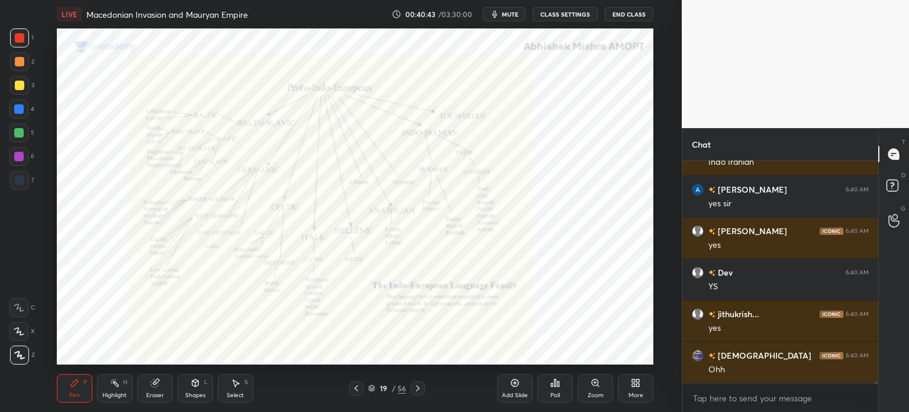
click at [517, 388] on div "Add Slide" at bounding box center [515, 388] width 36 height 28
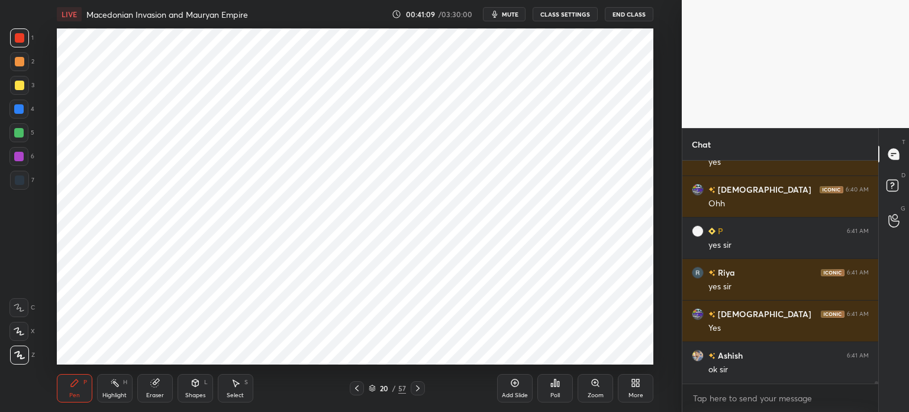
scroll to position [19722, 0]
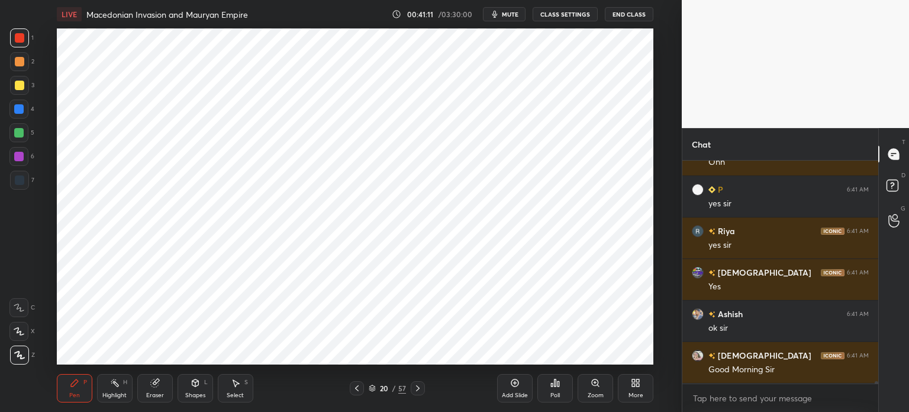
click at [27, 178] on div at bounding box center [19, 180] width 19 height 19
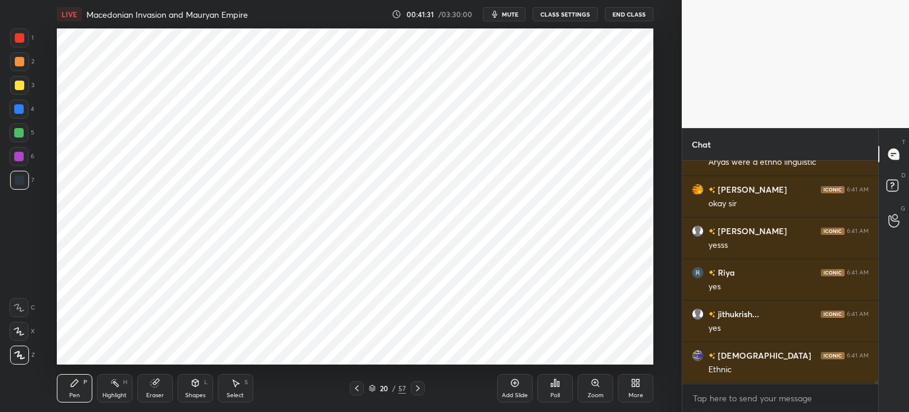
scroll to position [20053, 0]
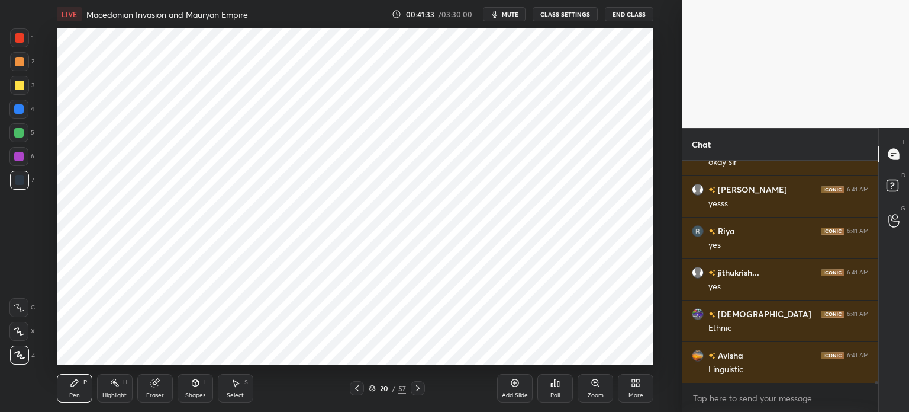
click at [20, 156] on div at bounding box center [18, 156] width 9 height 9
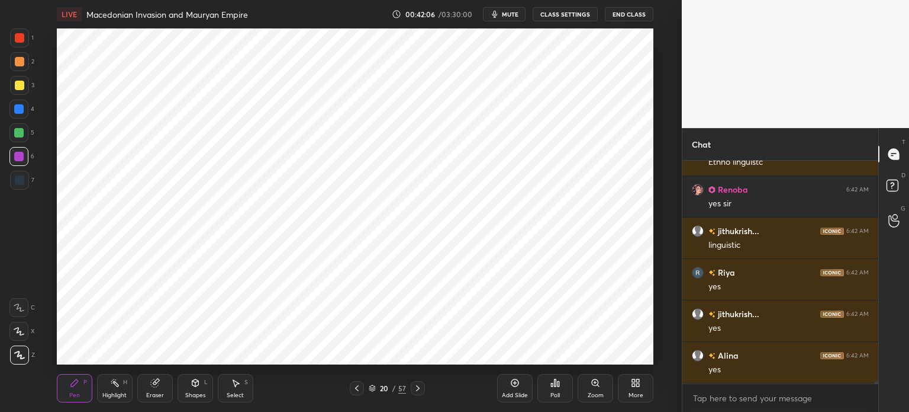
scroll to position [20633, 0]
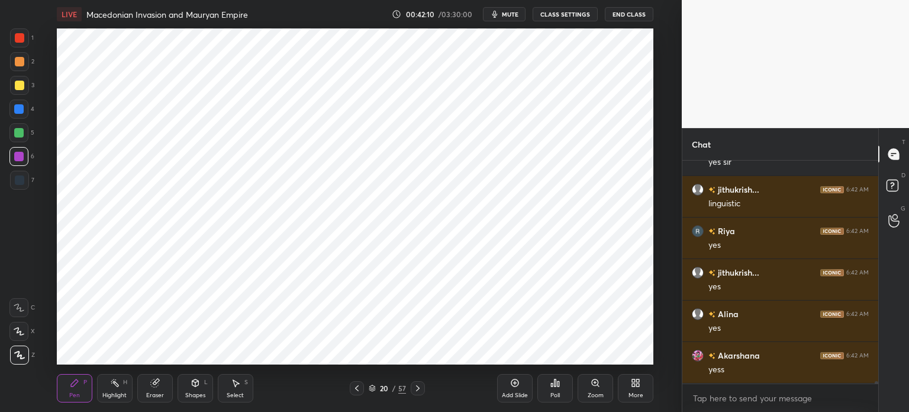
click at [17, 128] on div at bounding box center [18, 132] width 9 height 9
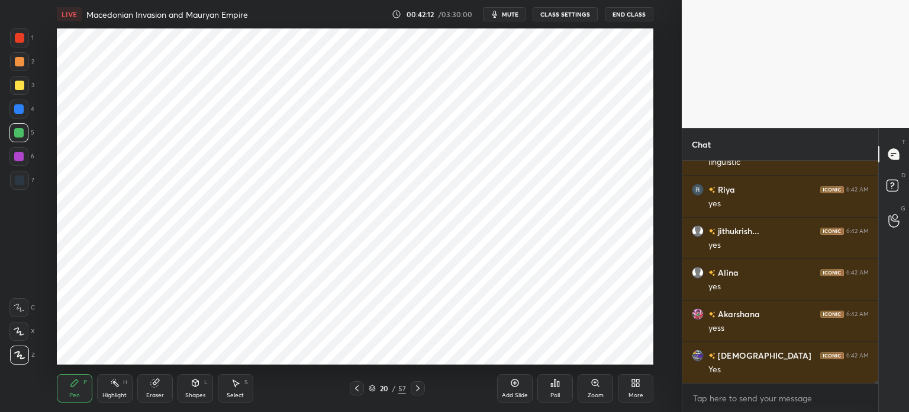
scroll to position [20727, 0]
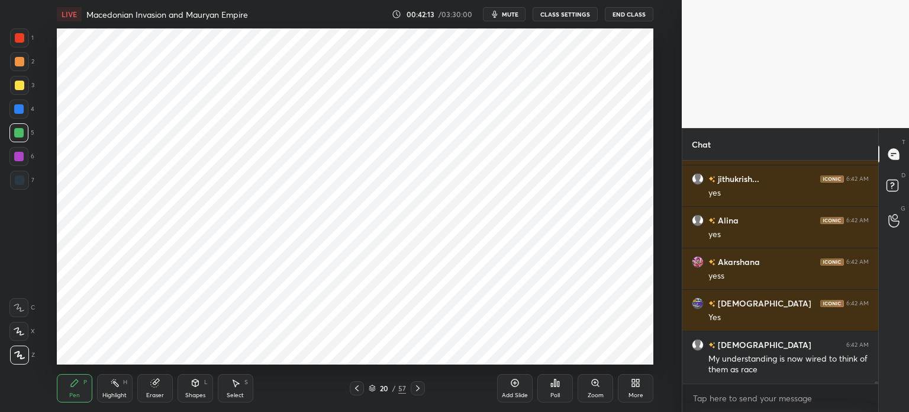
click at [21, 155] on div at bounding box center [18, 156] width 9 height 9
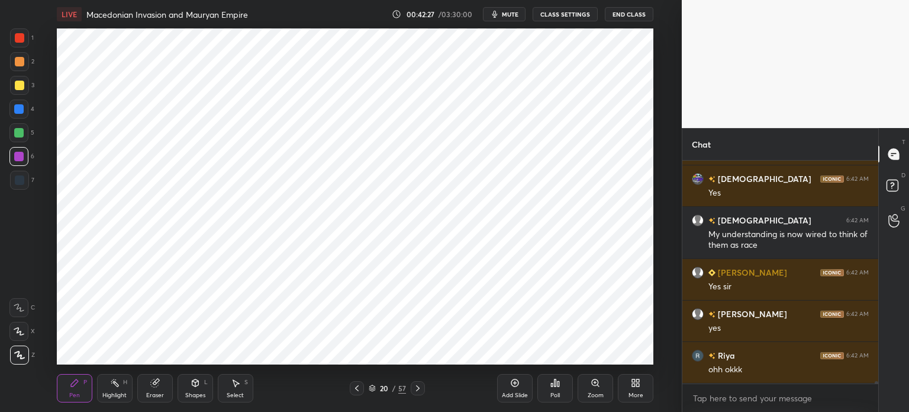
scroll to position [20893, 0]
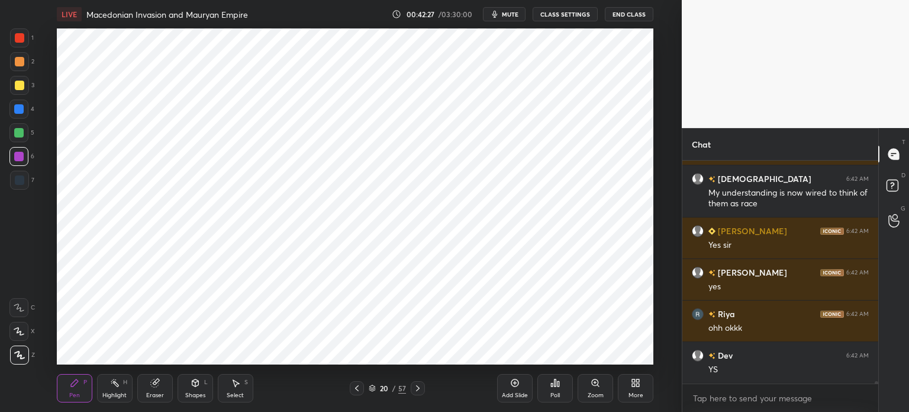
click at [518, 390] on div "Add Slide" at bounding box center [515, 388] width 36 height 28
click at [20, 177] on div at bounding box center [19, 179] width 9 height 9
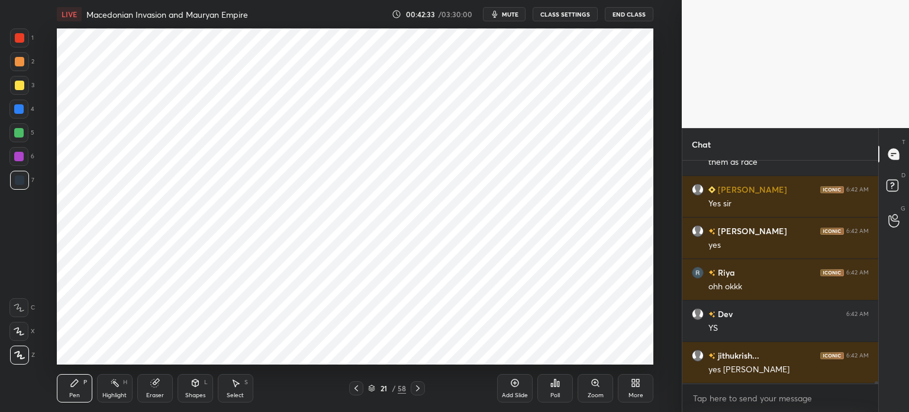
scroll to position [20976, 0]
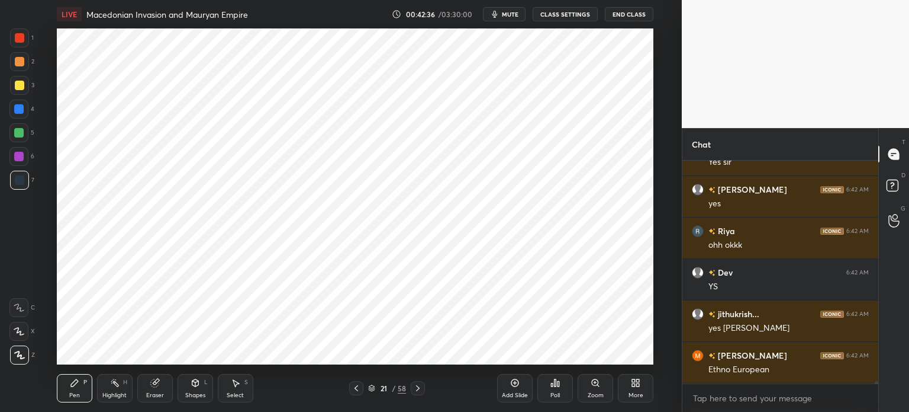
click at [21, 111] on div at bounding box center [18, 108] width 9 height 9
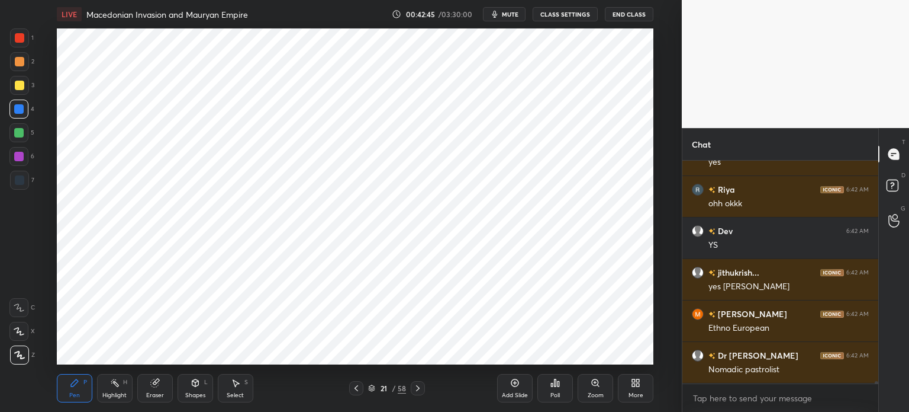
click at [21, 157] on div at bounding box center [18, 156] width 9 height 9
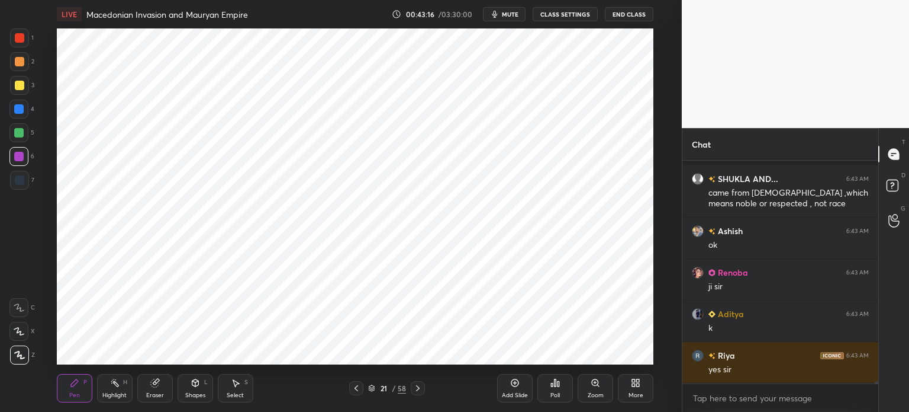
scroll to position [21484, 0]
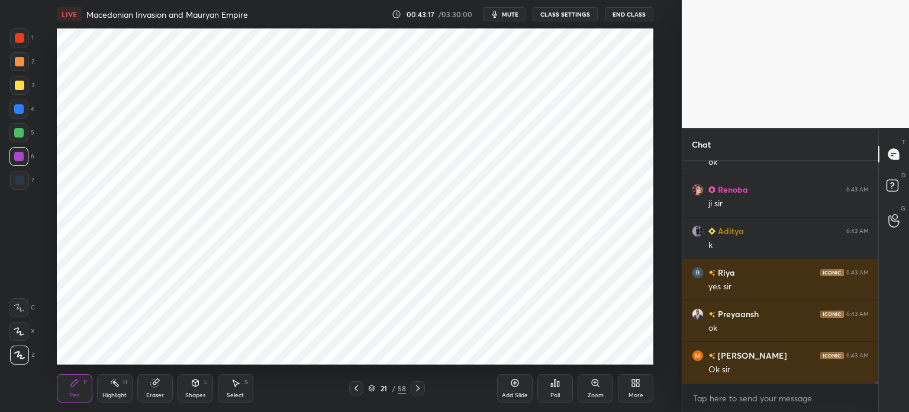
click at [21, 182] on div at bounding box center [19, 179] width 9 height 9
click at [22, 109] on div at bounding box center [18, 108] width 9 height 9
click at [22, 133] on div at bounding box center [18, 132] width 9 height 9
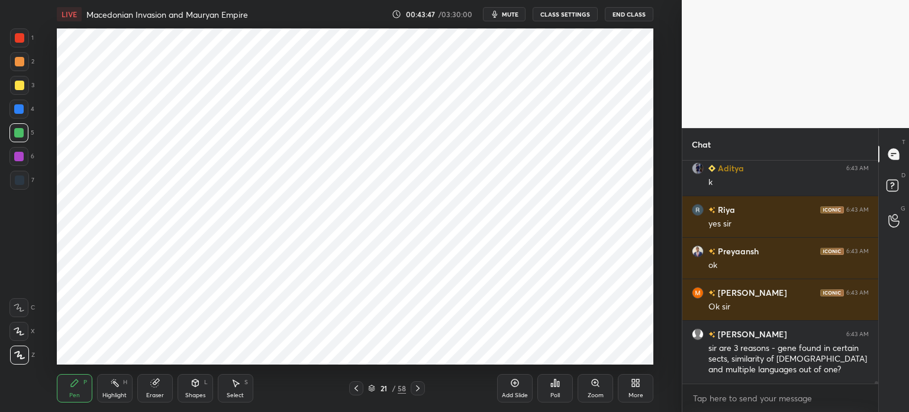
click at [22, 182] on div at bounding box center [19, 179] width 9 height 9
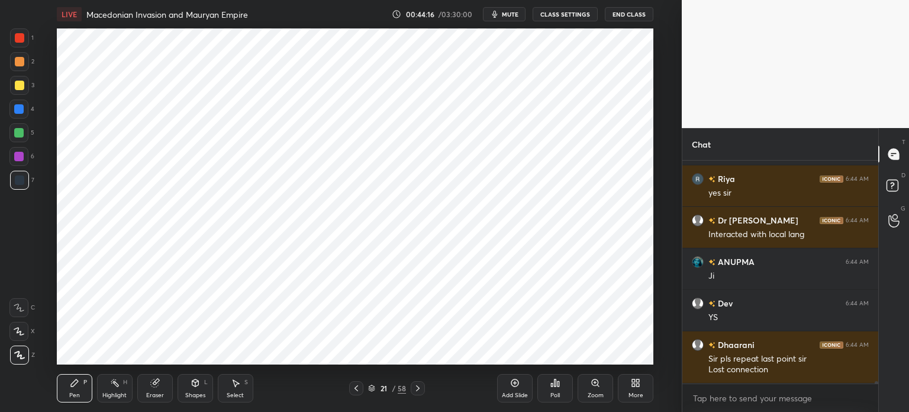
scroll to position [21847, 0]
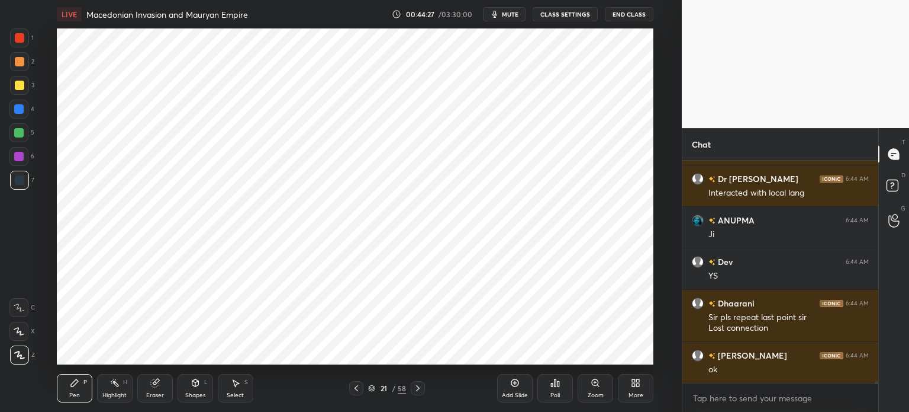
click at [19, 115] on div at bounding box center [18, 108] width 19 height 19
click at [21, 180] on div at bounding box center [19, 179] width 9 height 9
click at [21, 156] on div at bounding box center [18, 156] width 9 height 9
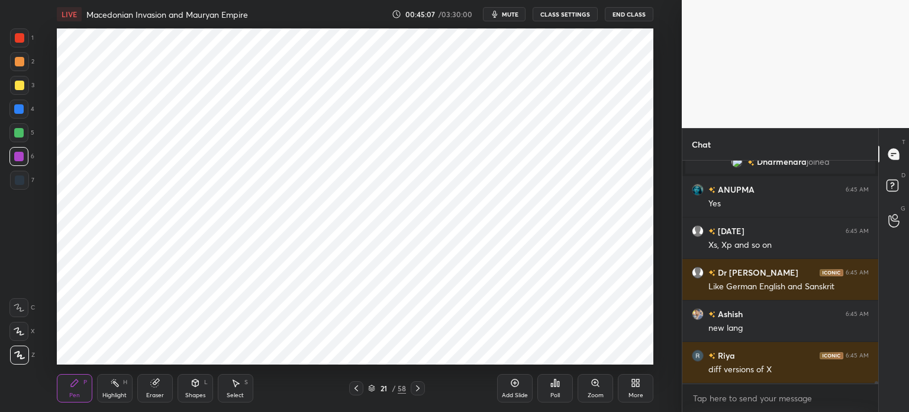
scroll to position [21467, 0]
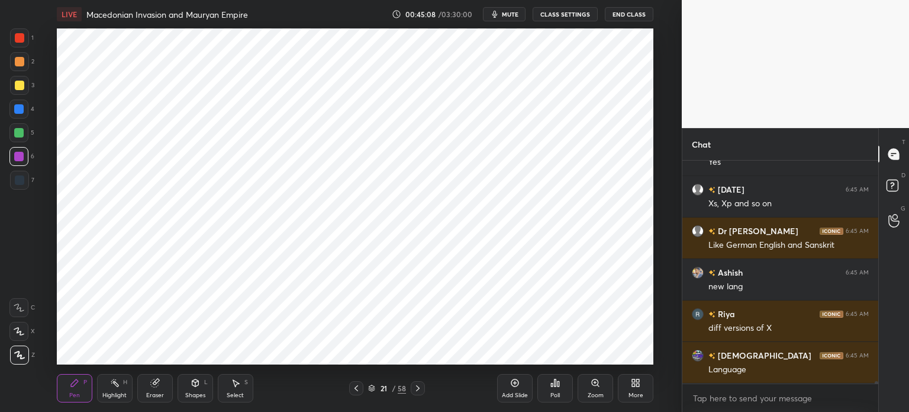
click at [21, 63] on div at bounding box center [19, 61] width 9 height 9
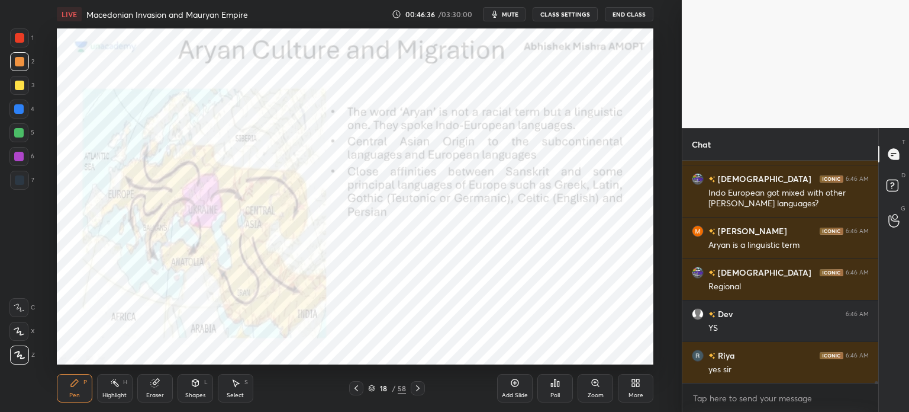
scroll to position [22649, 0]
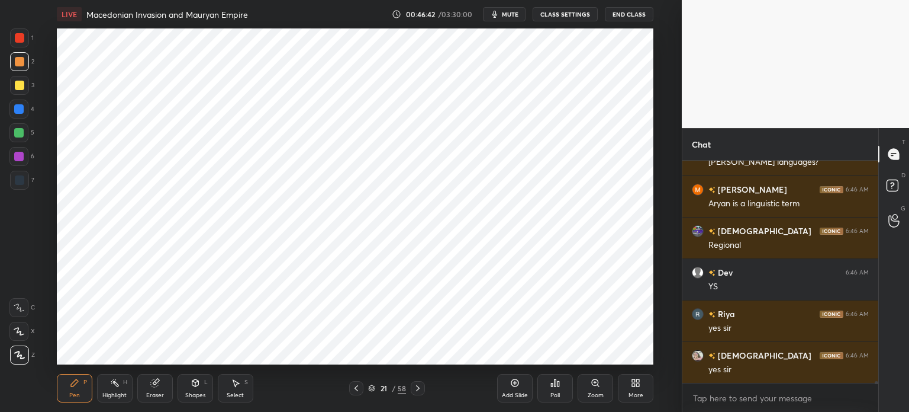
click at [557, 390] on div "Poll" at bounding box center [556, 388] width 36 height 28
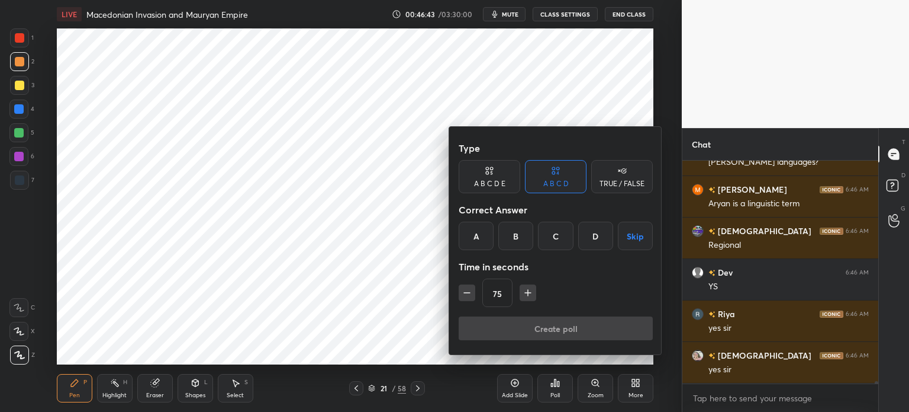
click at [432, 346] on div at bounding box center [454, 206] width 909 height 412
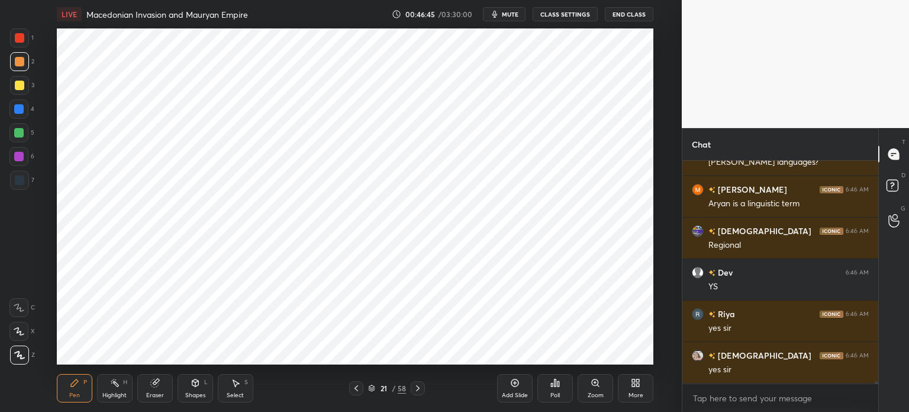
click at [520, 386] on div "Add Slide" at bounding box center [515, 388] width 36 height 28
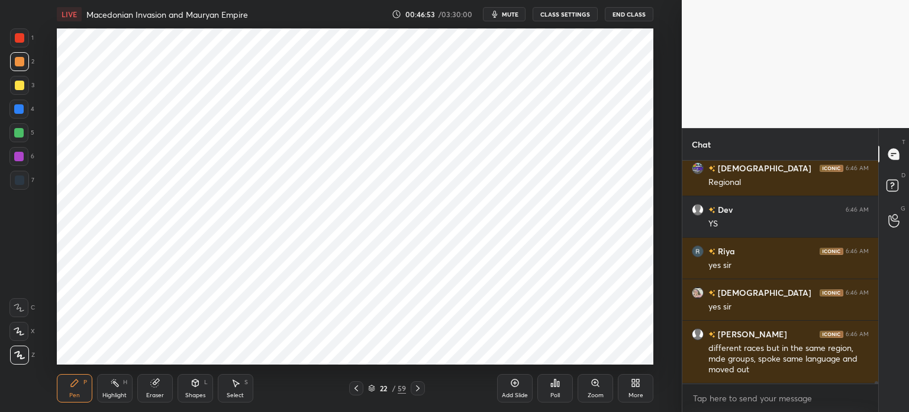
click at [26, 183] on div at bounding box center [19, 180] width 19 height 19
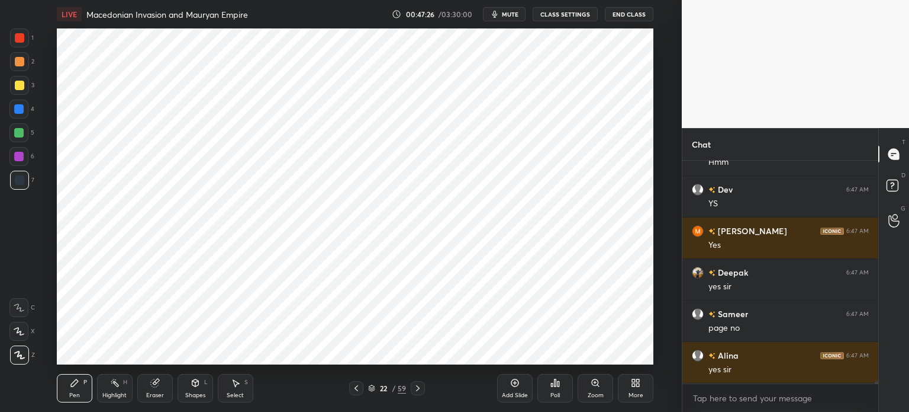
scroll to position [23043, 0]
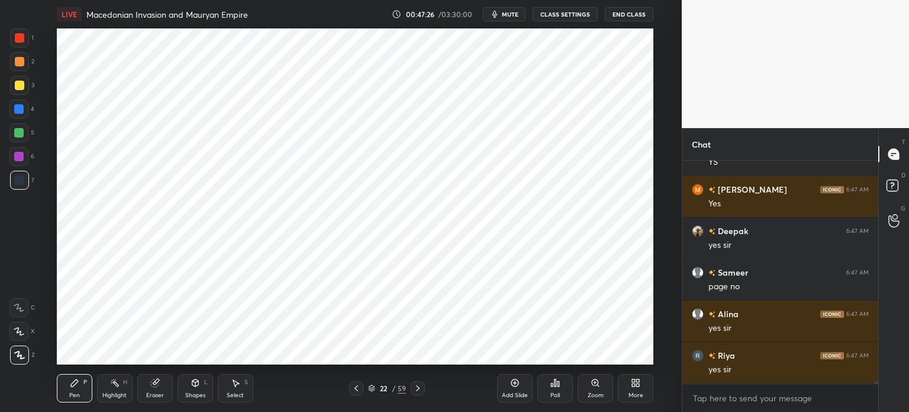
click at [15, 156] on div at bounding box center [18, 156] width 9 height 9
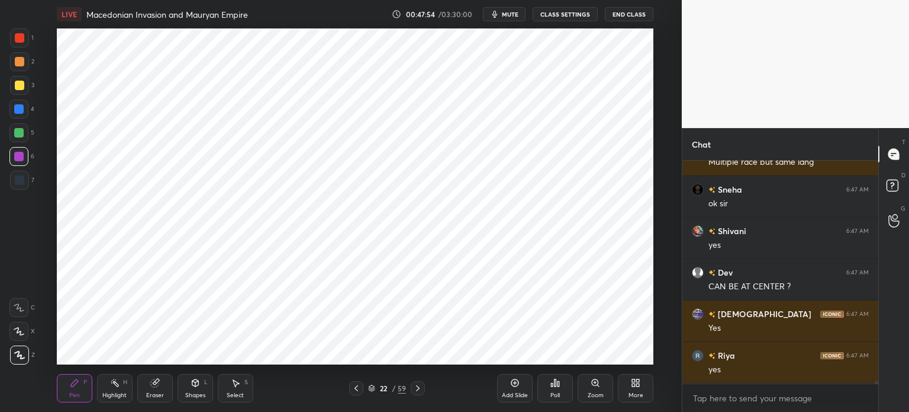
scroll to position [23427, 0]
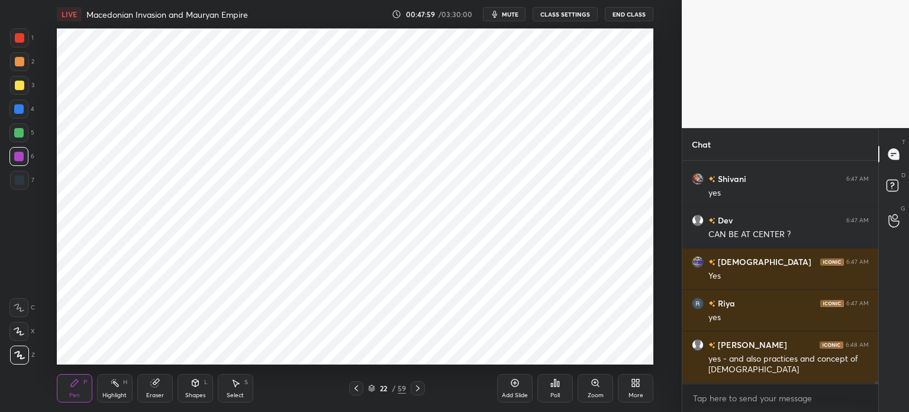
click at [500, 397] on div "Add Slide" at bounding box center [515, 388] width 36 height 28
click at [154, 388] on div "Eraser" at bounding box center [155, 388] width 36 height 28
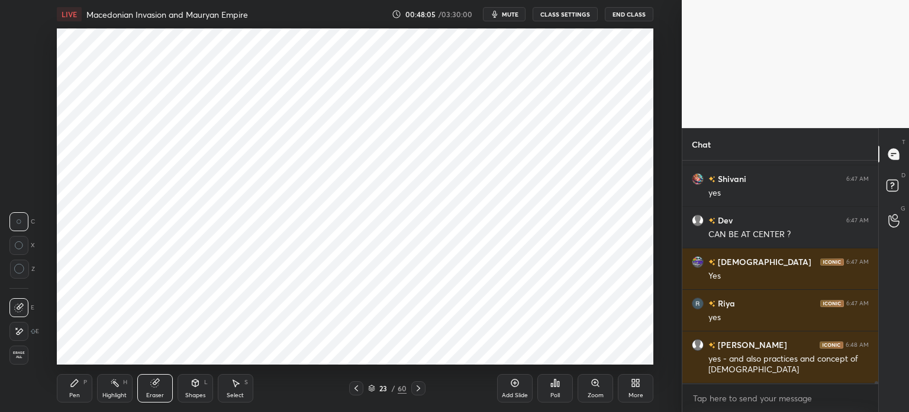
click at [1, 353] on div "1 2 3 4 5 6 7 C X Z C X Z E E Erase all H H" at bounding box center [19, 196] width 38 height 336
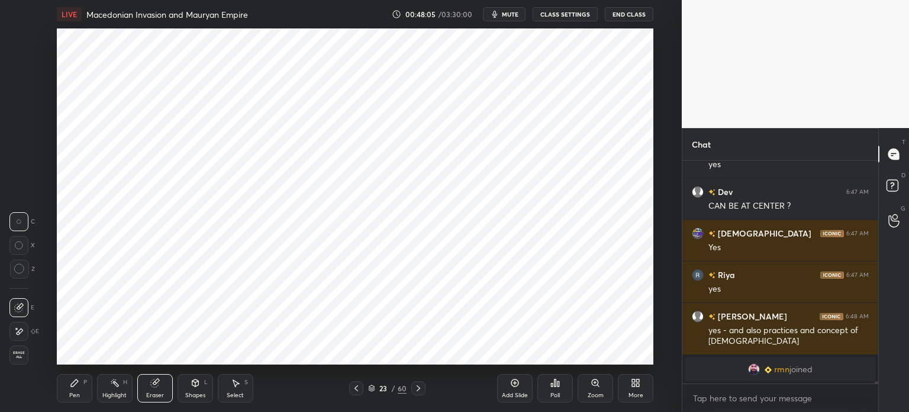
click at [28, 350] on div "Erase all" at bounding box center [19, 354] width 21 height 19
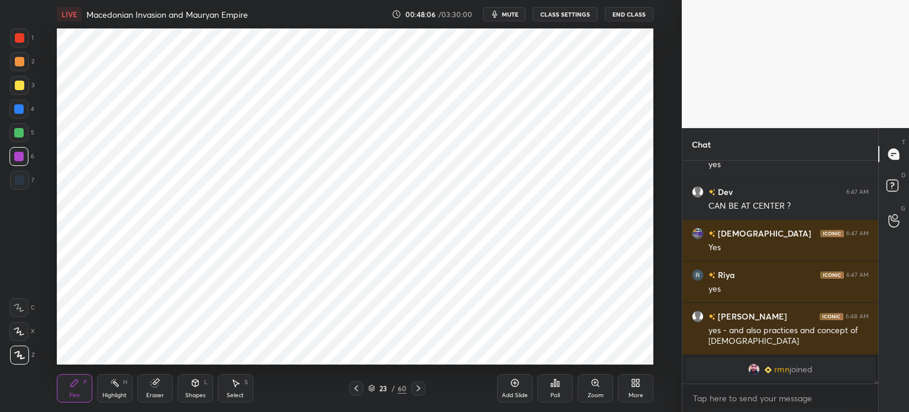
click at [65, 385] on div "Pen P" at bounding box center [75, 388] width 36 height 28
click at [20, 88] on div at bounding box center [19, 85] width 9 height 9
click at [24, 62] on div at bounding box center [19, 61] width 19 height 19
click at [20, 33] on div at bounding box center [19, 37] width 19 height 19
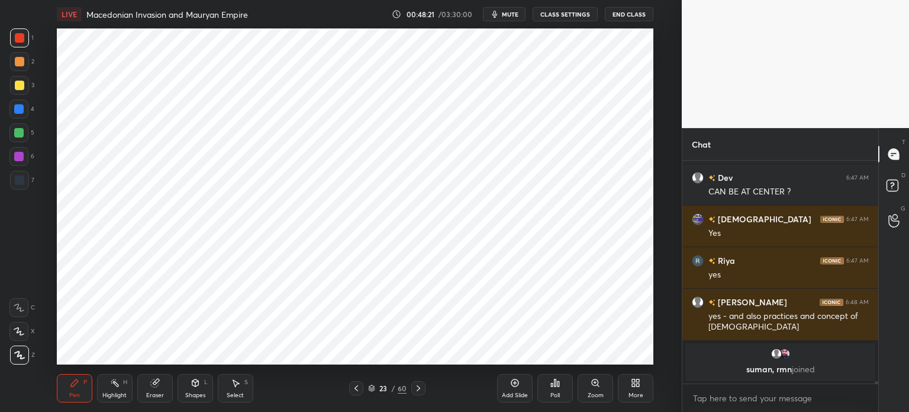
scroll to position [22810, 0]
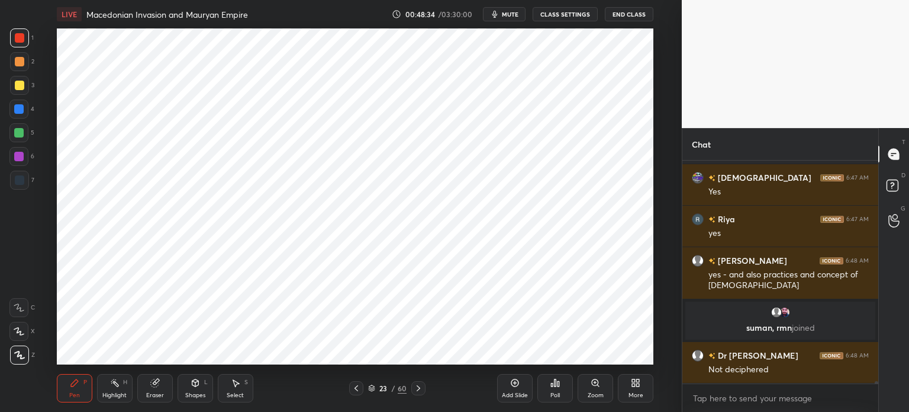
click at [20, 130] on div at bounding box center [18, 132] width 9 height 9
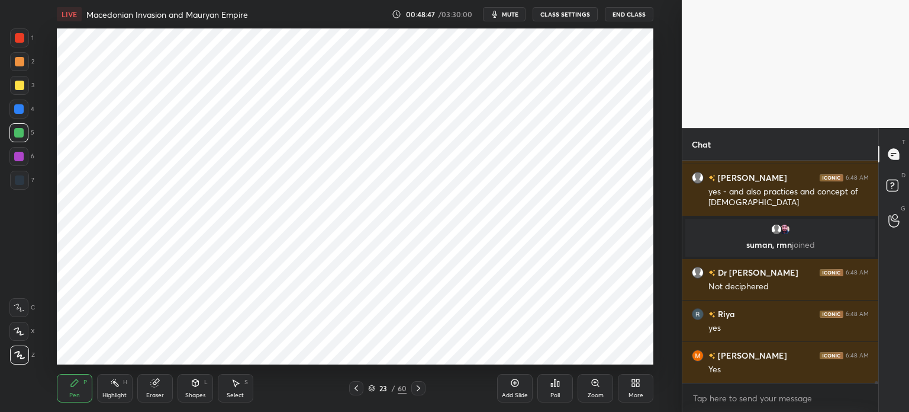
scroll to position [22934, 0]
click at [21, 114] on div at bounding box center [18, 108] width 19 height 19
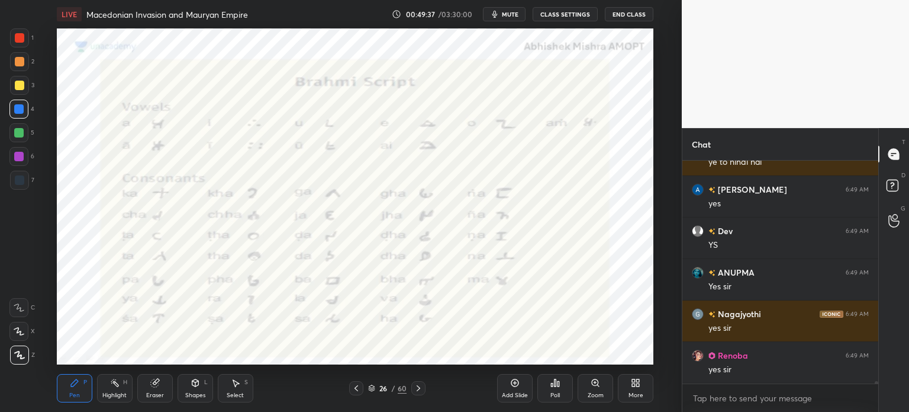
scroll to position [23432, 0]
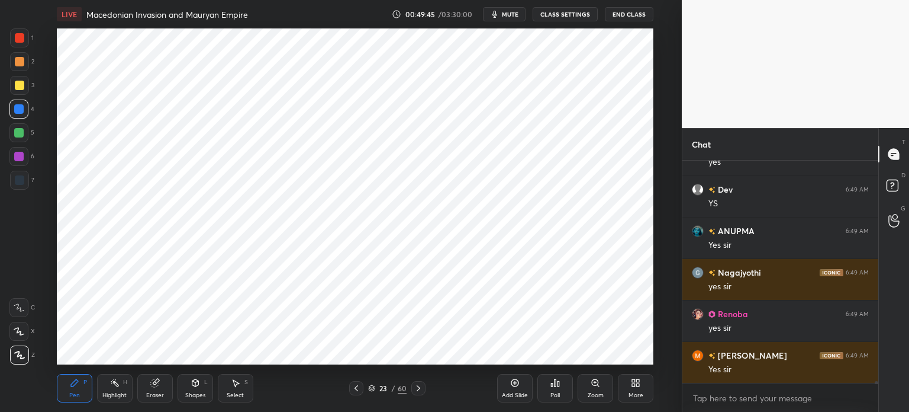
click at [520, 394] on div "Add Slide" at bounding box center [515, 395] width 26 height 6
click at [25, 178] on div at bounding box center [19, 180] width 19 height 19
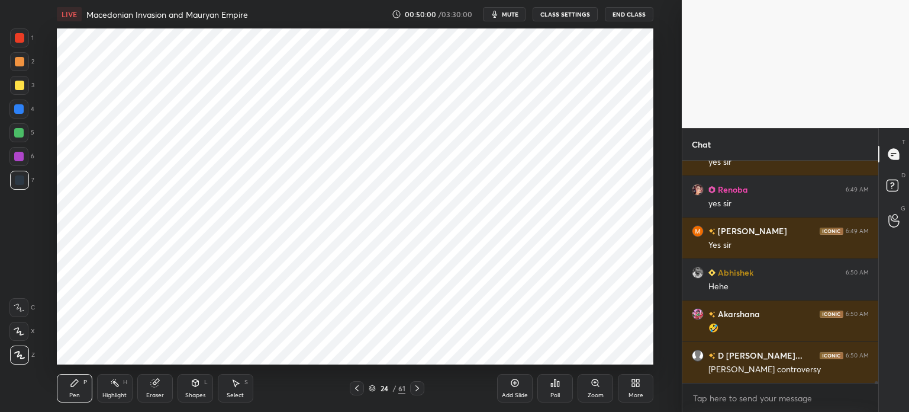
scroll to position [23598, 0]
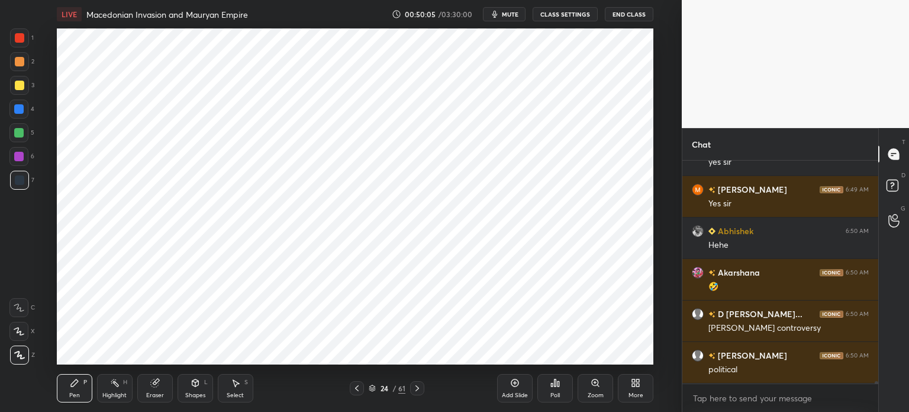
click at [21, 108] on div at bounding box center [18, 108] width 9 height 9
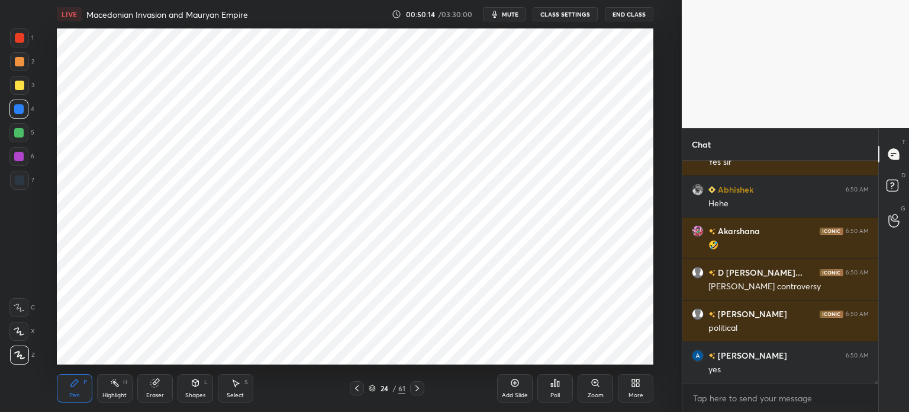
scroll to position [23733, 0]
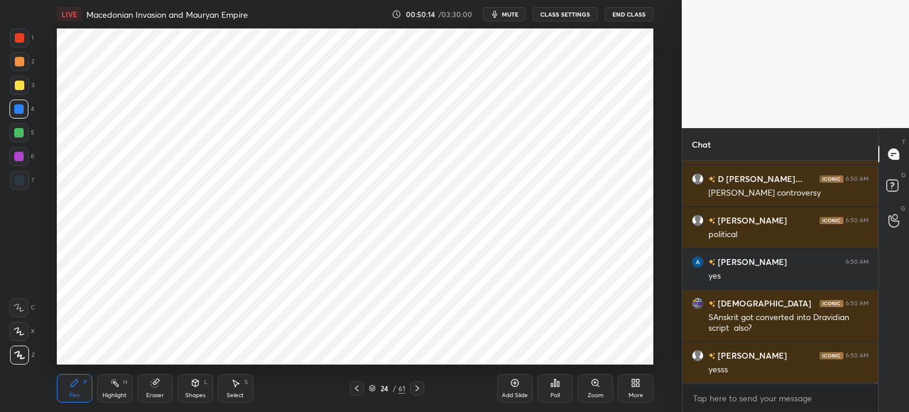
click at [18, 159] on div at bounding box center [18, 156] width 9 height 9
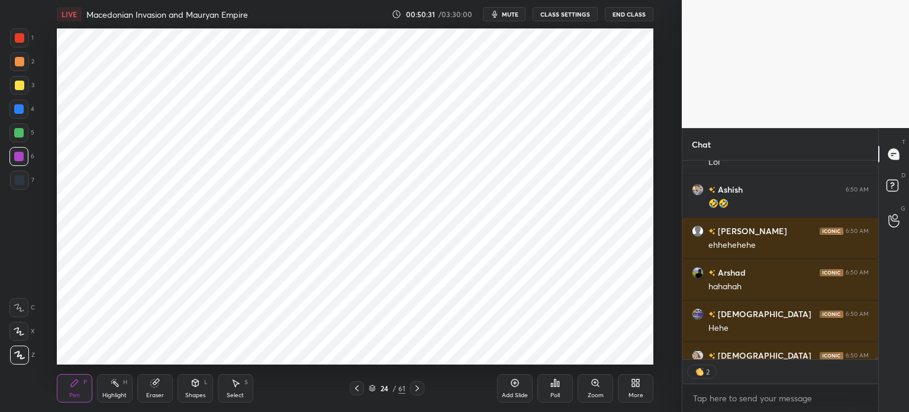
scroll to position [24212, 0]
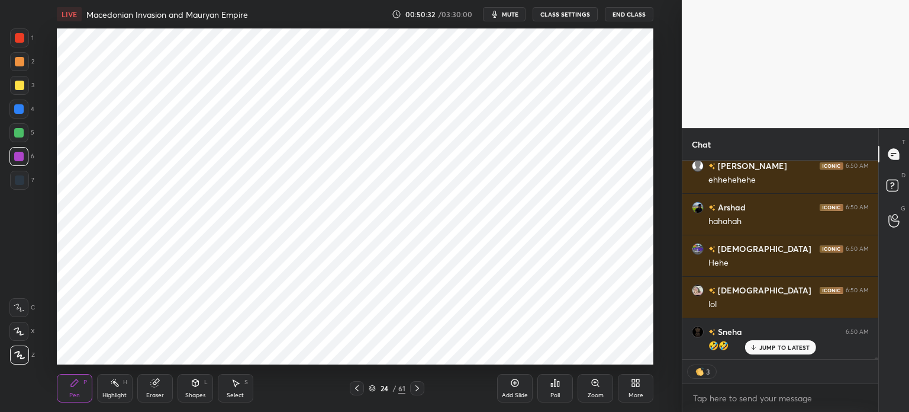
click at [19, 133] on div at bounding box center [18, 132] width 9 height 9
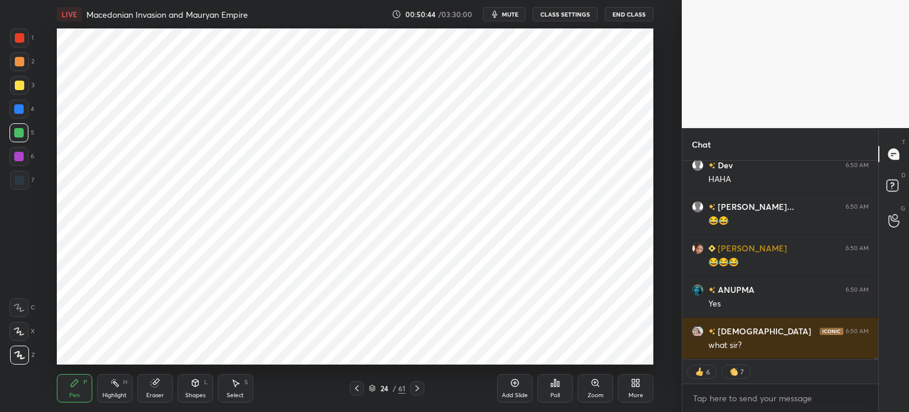
scroll to position [24821, 0]
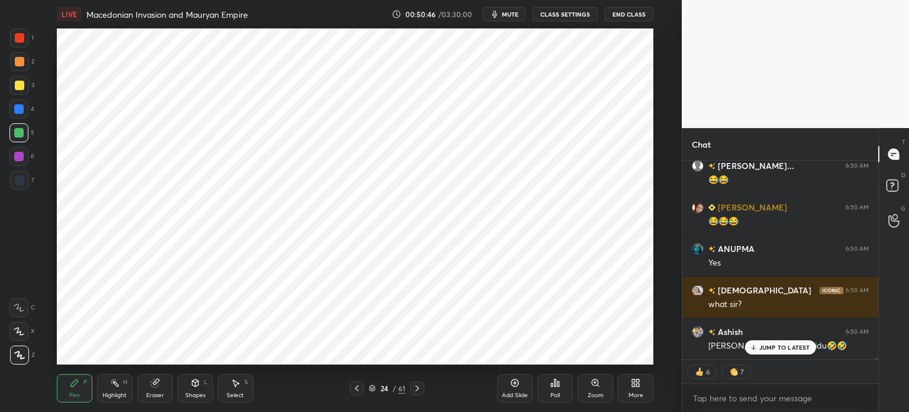
click at [22, 37] on div at bounding box center [19, 37] width 9 height 9
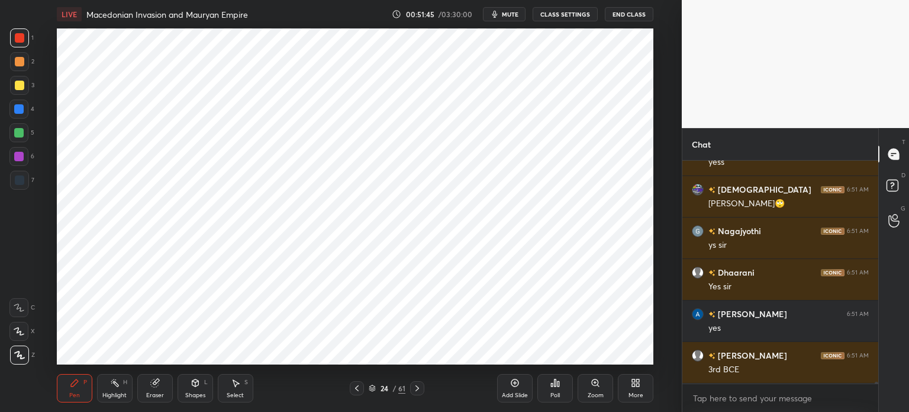
scroll to position [24876, 0]
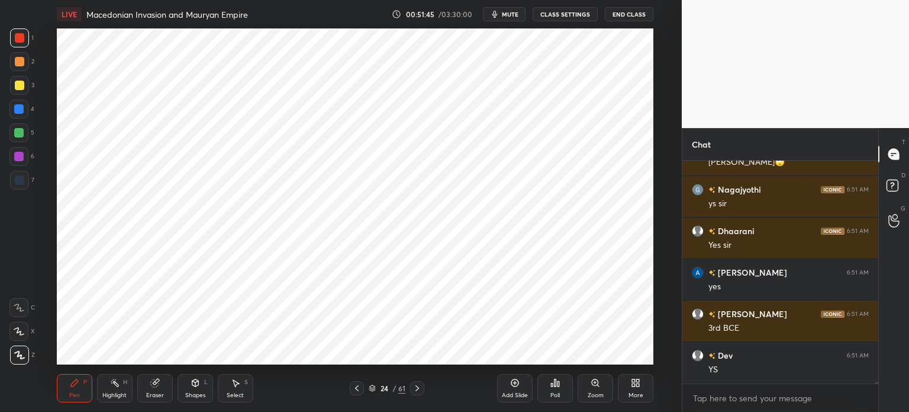
click at [16, 144] on div "5" at bounding box center [21, 135] width 25 height 24
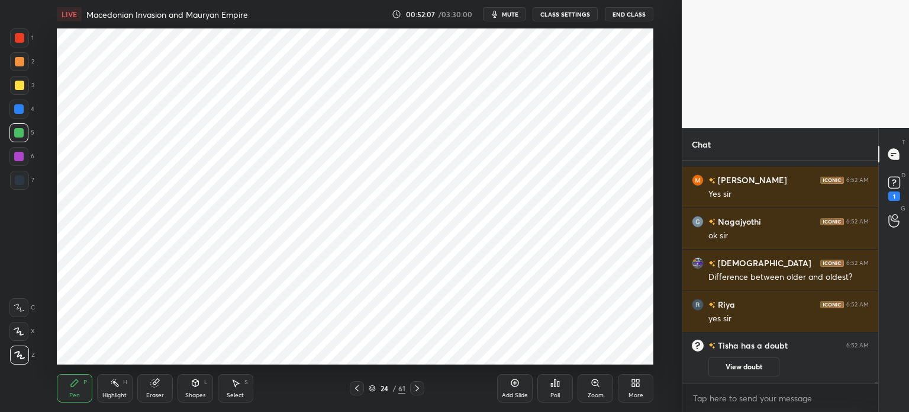
scroll to position [25016, 0]
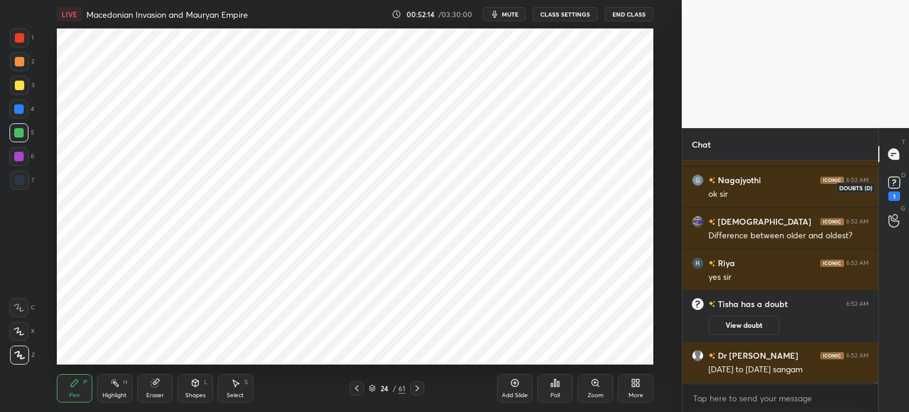
click at [891, 195] on div "1" at bounding box center [895, 195] width 12 height 9
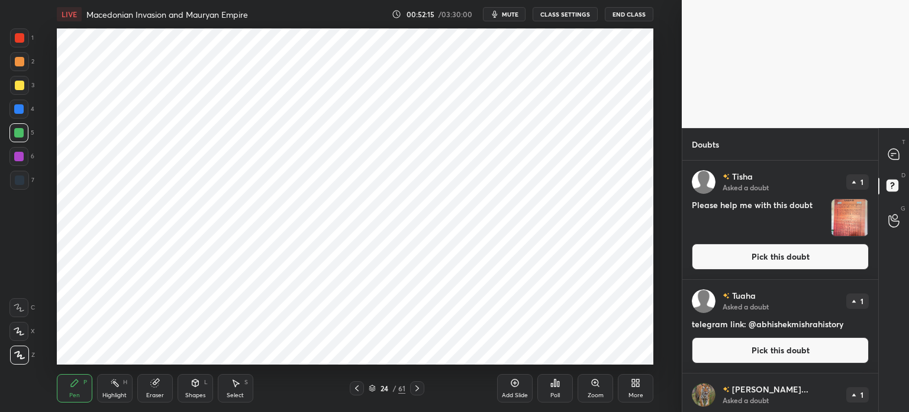
click at [840, 220] on img "grid" at bounding box center [850, 217] width 37 height 37
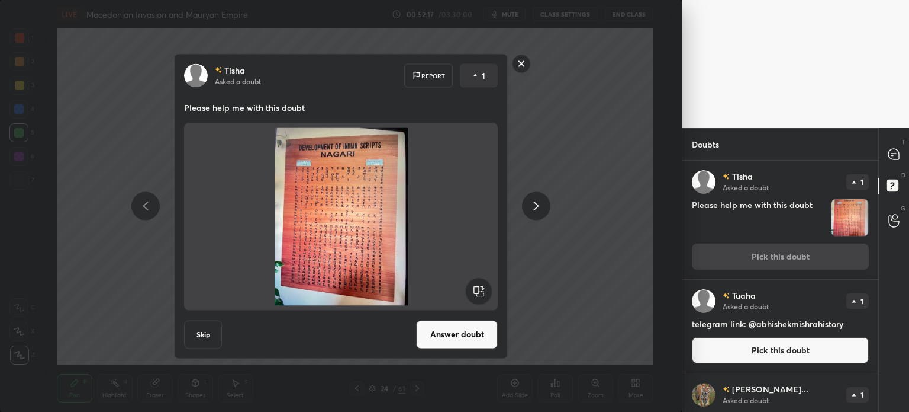
click at [521, 66] on rect at bounding box center [522, 63] width 18 height 18
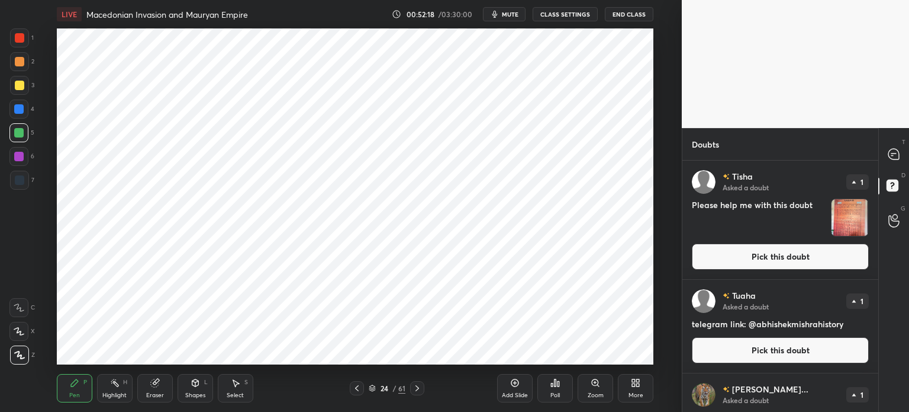
click at [895, 150] on icon at bounding box center [894, 154] width 11 height 11
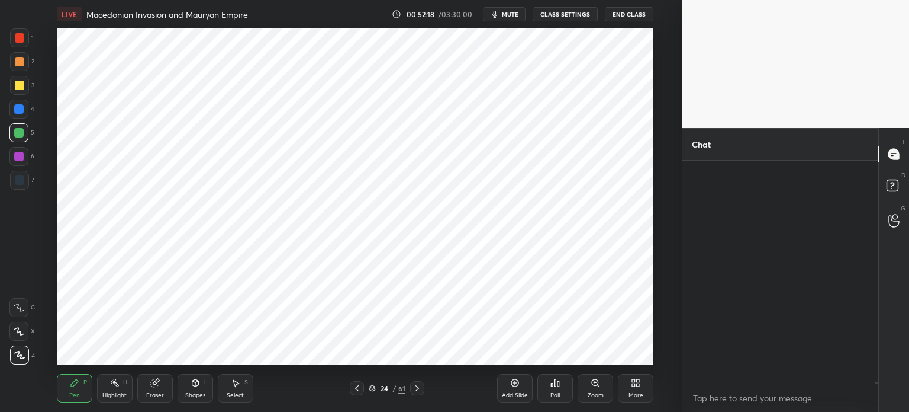
scroll to position [219, 192]
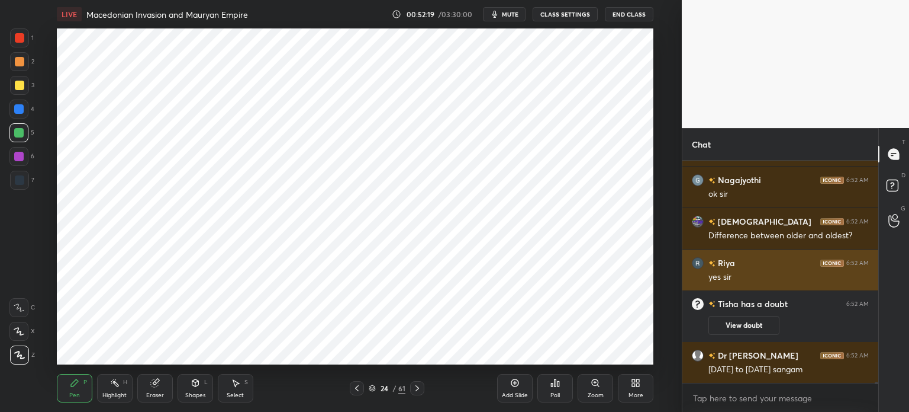
click at [805, 250] on div "[PERSON_NAME] 6:52 AM yes sir" at bounding box center [781, 269] width 196 height 41
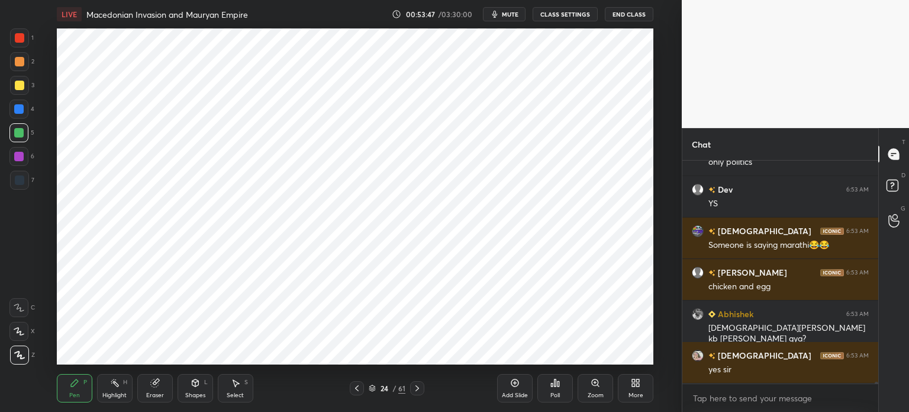
scroll to position [26277, 0]
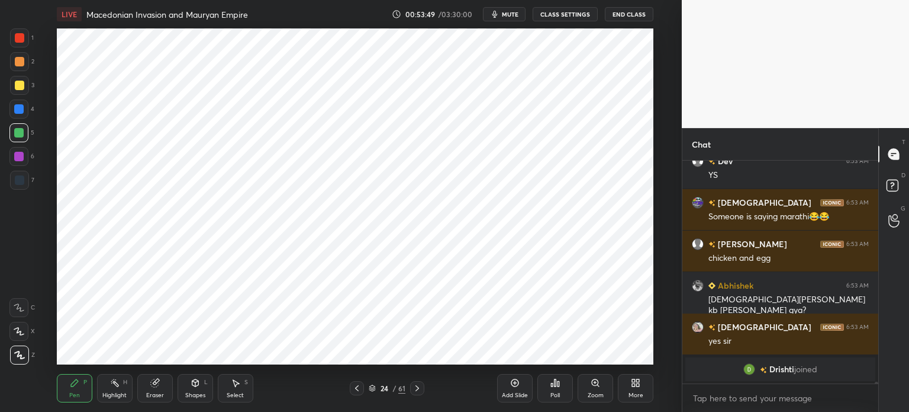
click at [523, 391] on div "Add Slide" at bounding box center [515, 388] width 36 height 28
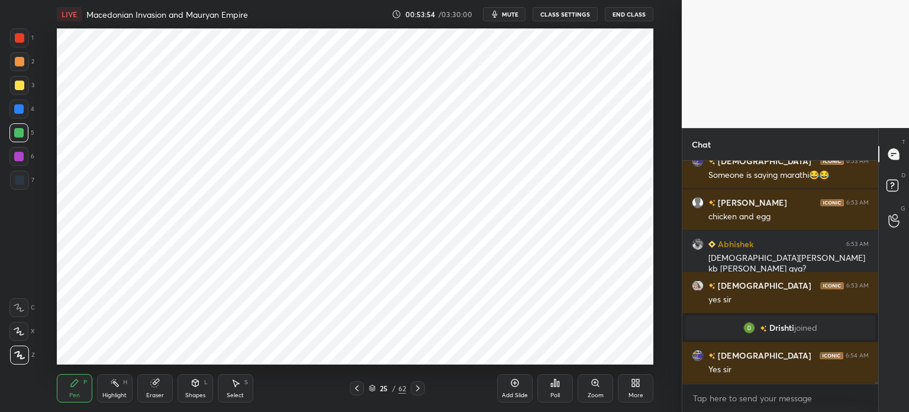
click at [21, 168] on div "6" at bounding box center [21, 159] width 25 height 24
click at [27, 179] on div at bounding box center [19, 180] width 19 height 19
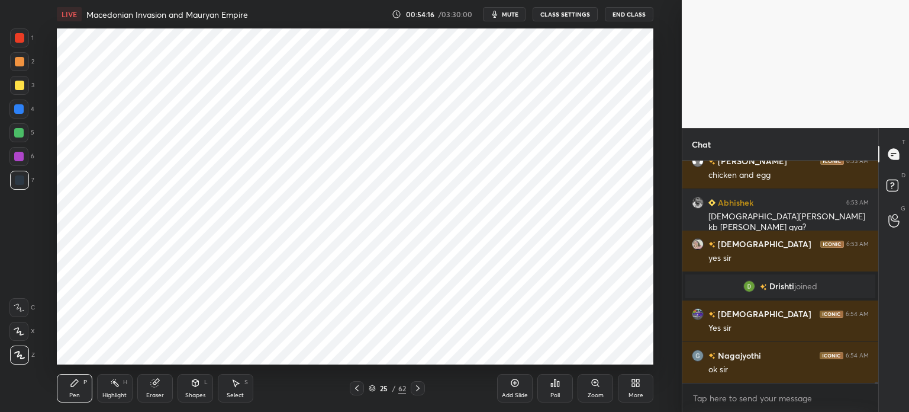
scroll to position [26329, 0]
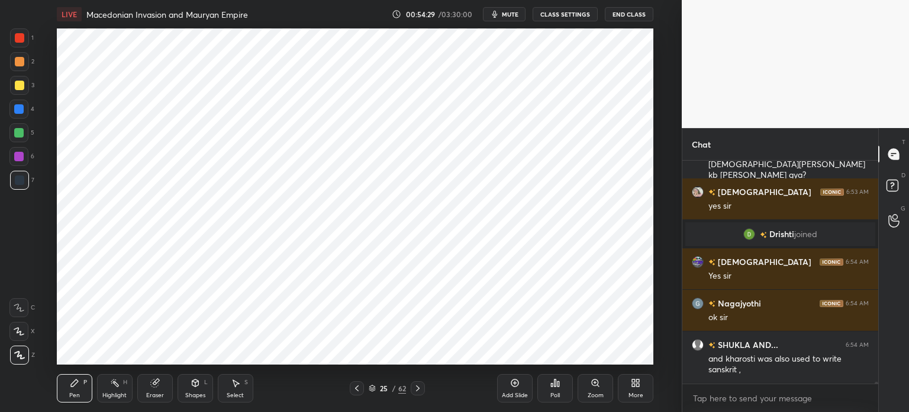
click at [21, 157] on div at bounding box center [18, 156] width 9 height 9
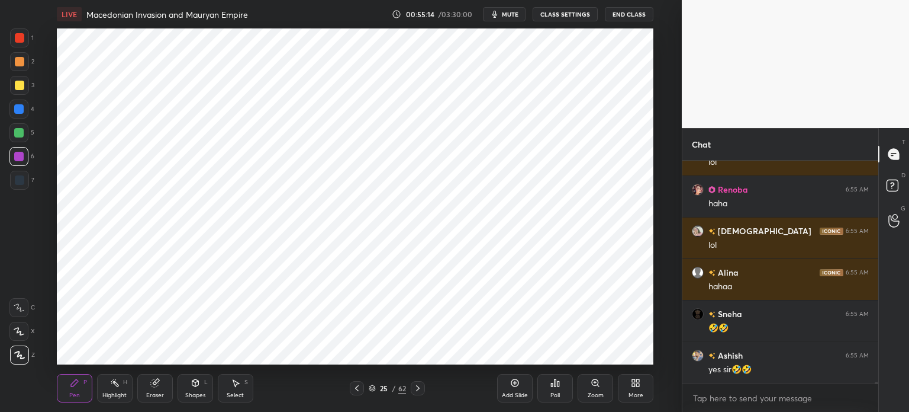
scroll to position [27012, 0]
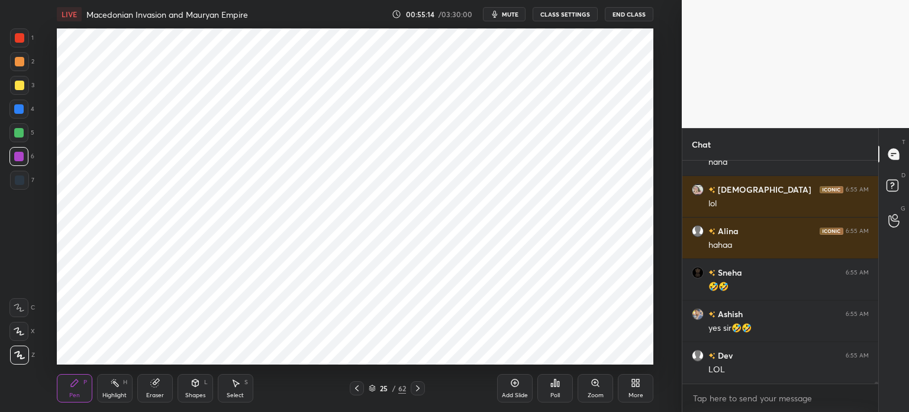
click at [24, 130] on div at bounding box center [18, 132] width 19 height 19
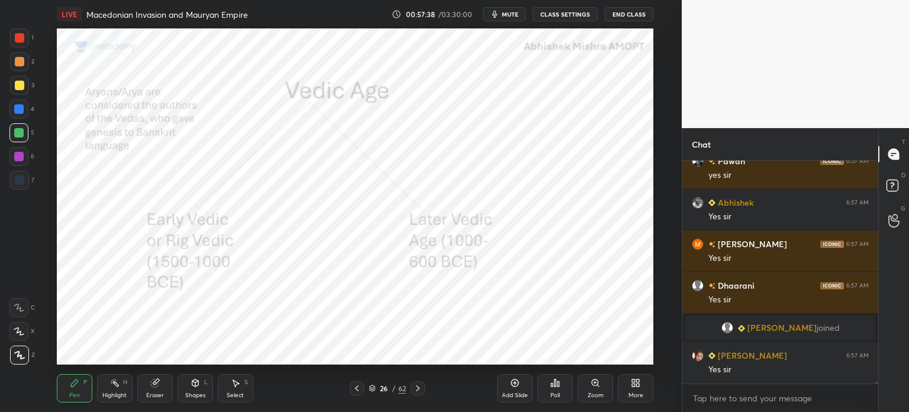
scroll to position [28558, 0]
click at [17, 59] on div at bounding box center [19, 61] width 9 height 9
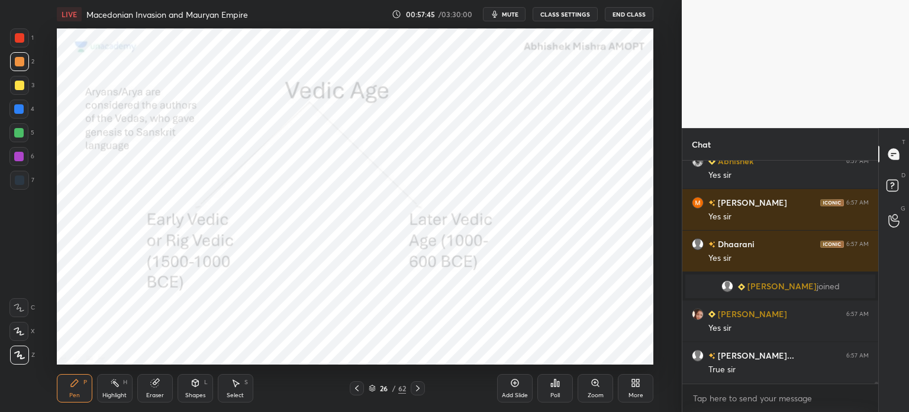
click at [22, 163] on div at bounding box center [18, 156] width 19 height 19
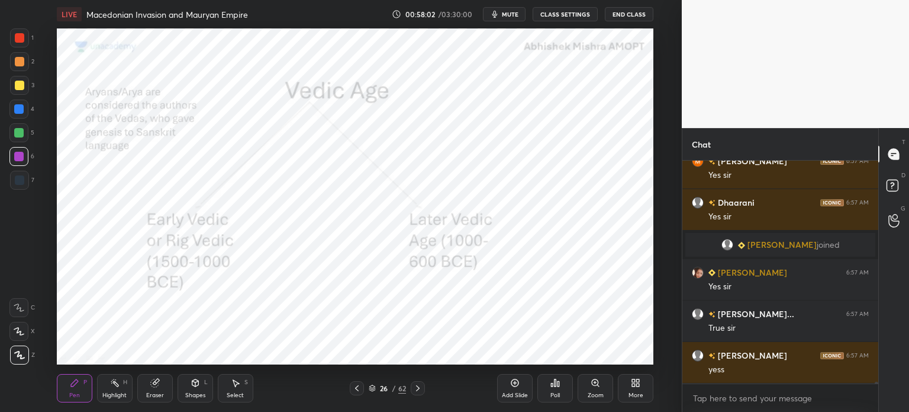
scroll to position [28704, 0]
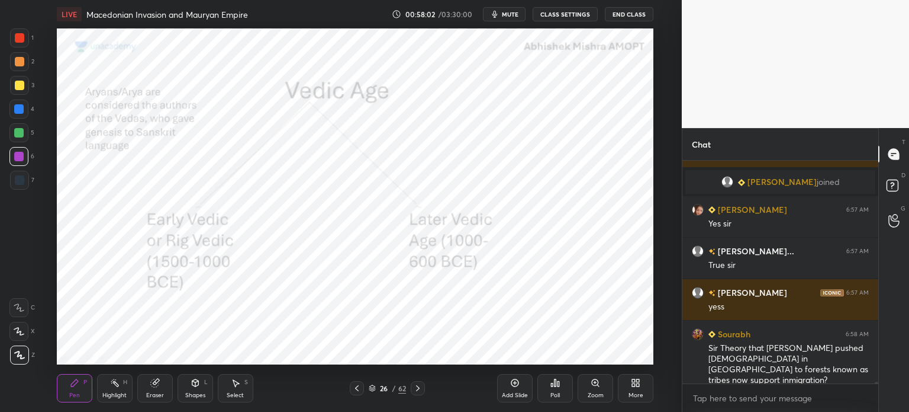
click at [161, 385] on div "Eraser" at bounding box center [155, 388] width 36 height 28
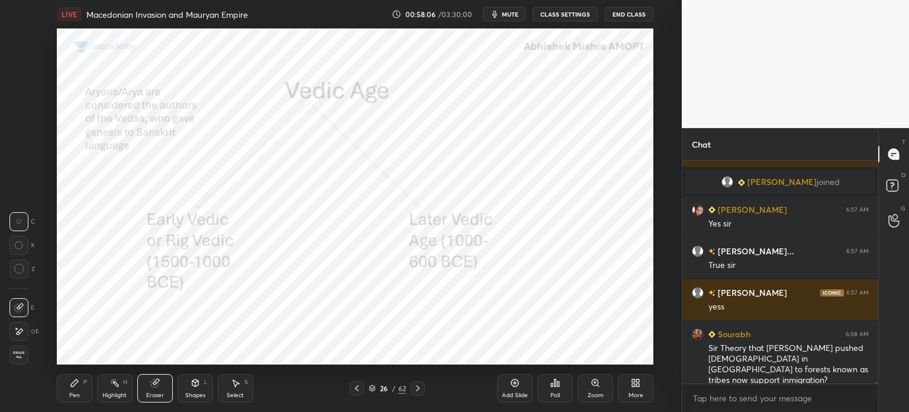
click at [83, 387] on div "Pen P" at bounding box center [75, 388] width 36 height 28
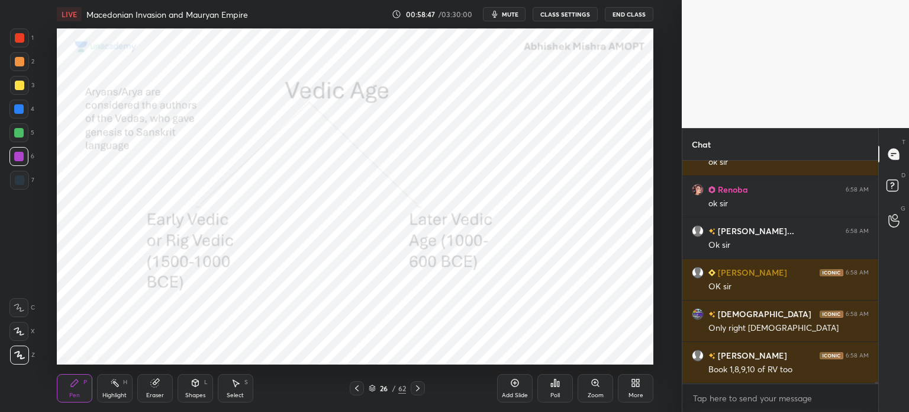
scroll to position [29378, 0]
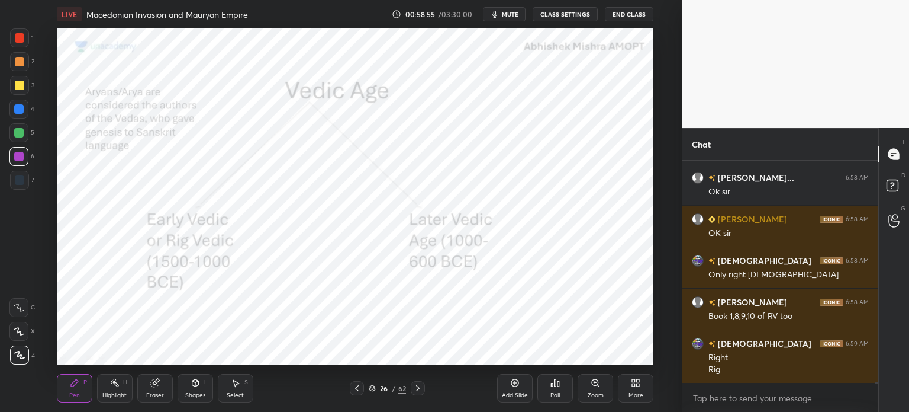
click at [20, 60] on div at bounding box center [19, 61] width 9 height 9
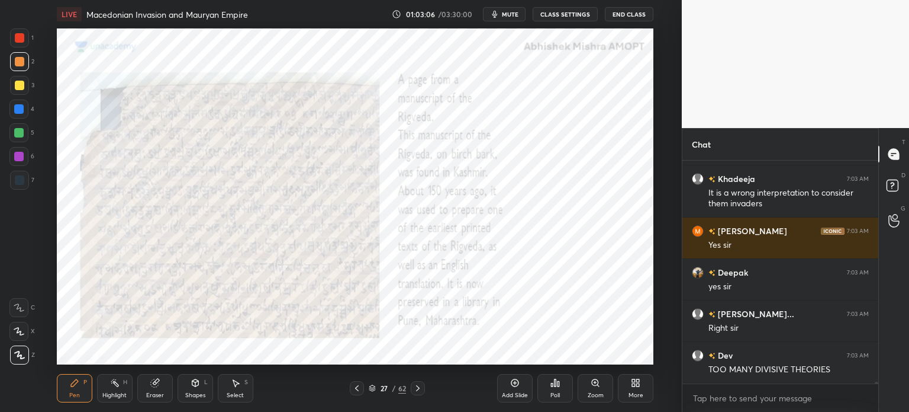
scroll to position [32388, 0]
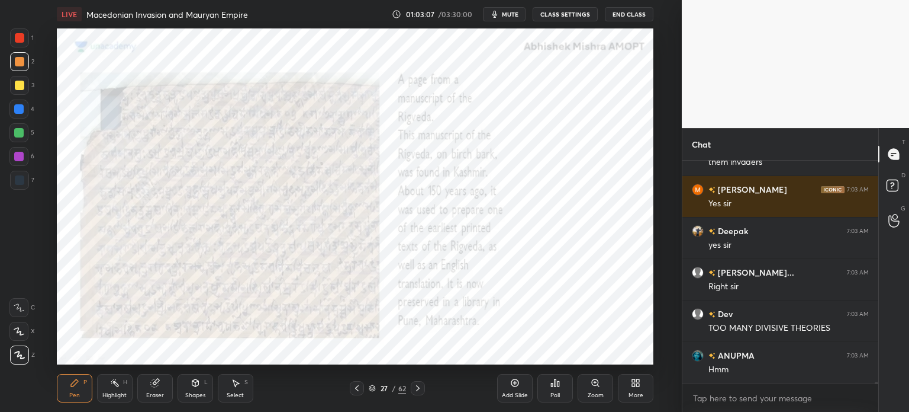
click at [524, 395] on div "Add Slide" at bounding box center [515, 395] width 26 height 6
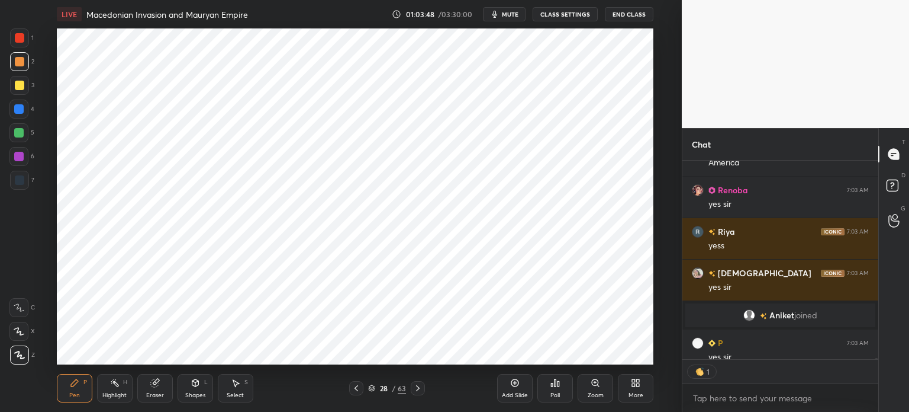
scroll to position [32303, 0]
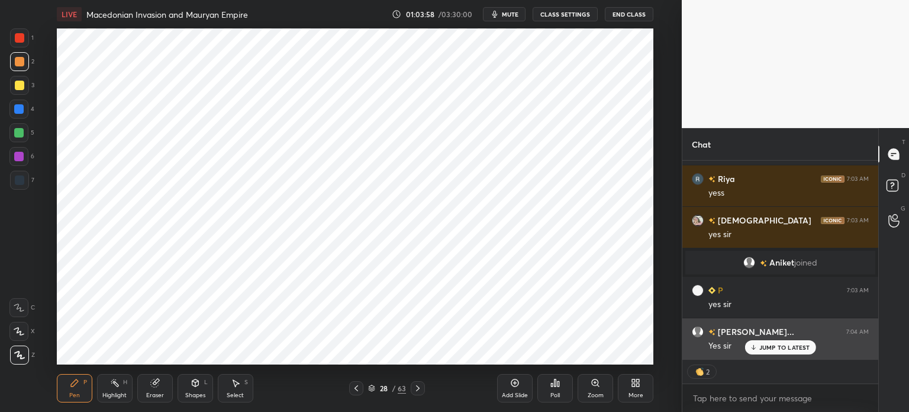
click at [785, 343] on div "JUMP TO LATEST" at bounding box center [780, 347] width 71 height 14
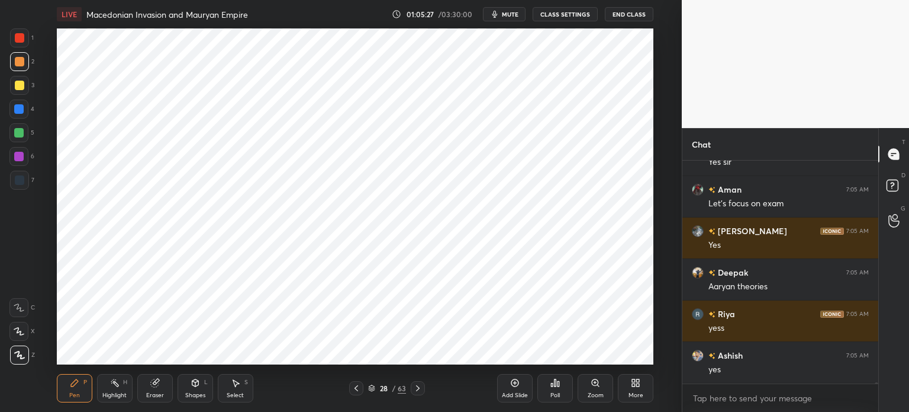
scroll to position [33501, 0]
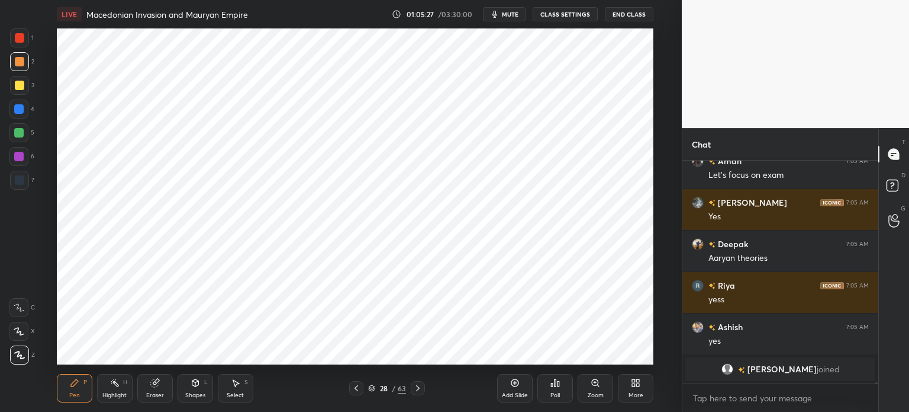
click at [196, 391] on div "Shapes L" at bounding box center [196, 388] width 36 height 28
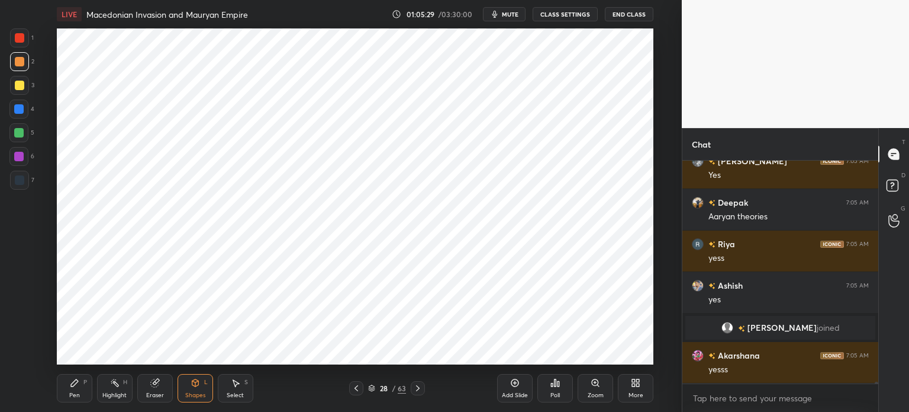
click at [78, 387] on icon at bounding box center [74, 382] width 9 height 9
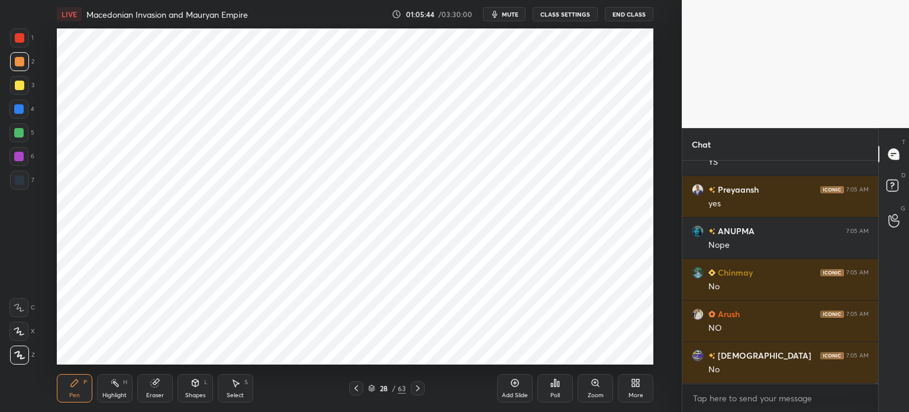
scroll to position [33526, 0]
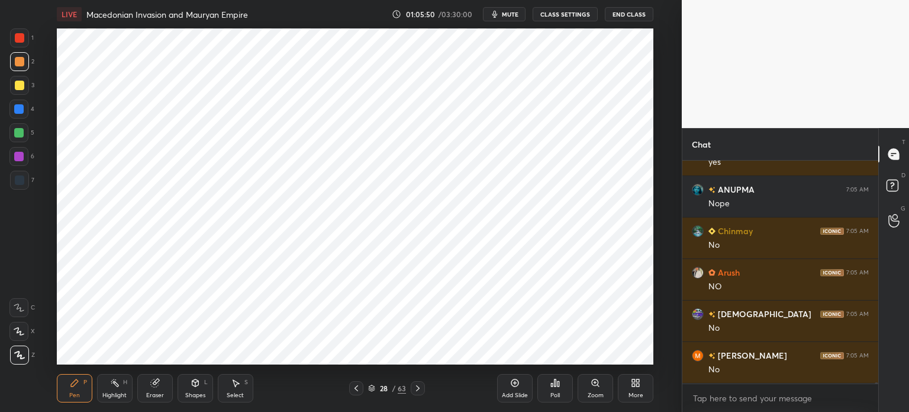
click at [18, 191] on div "7" at bounding box center [22, 183] width 24 height 24
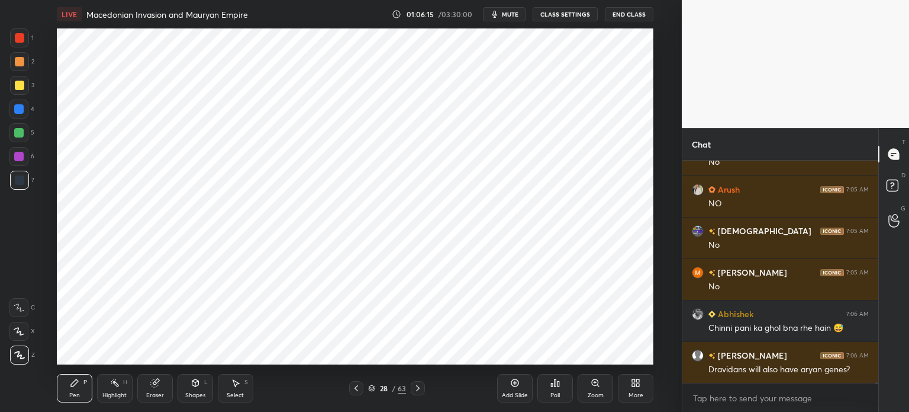
scroll to position [33650, 0]
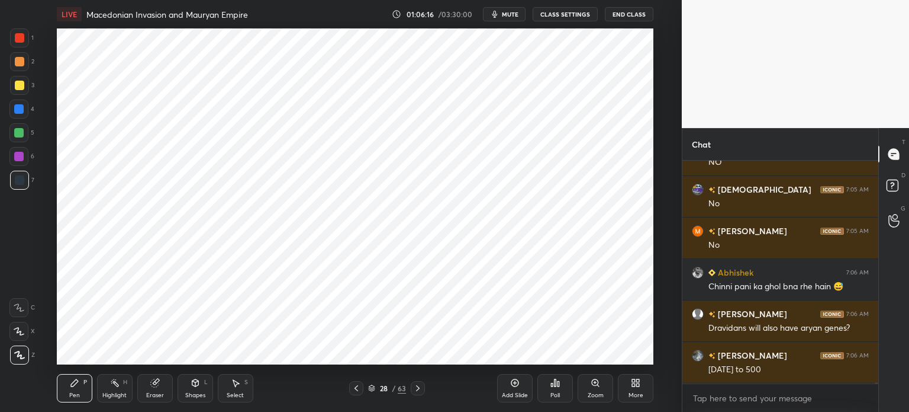
click at [26, 182] on div at bounding box center [19, 180] width 19 height 19
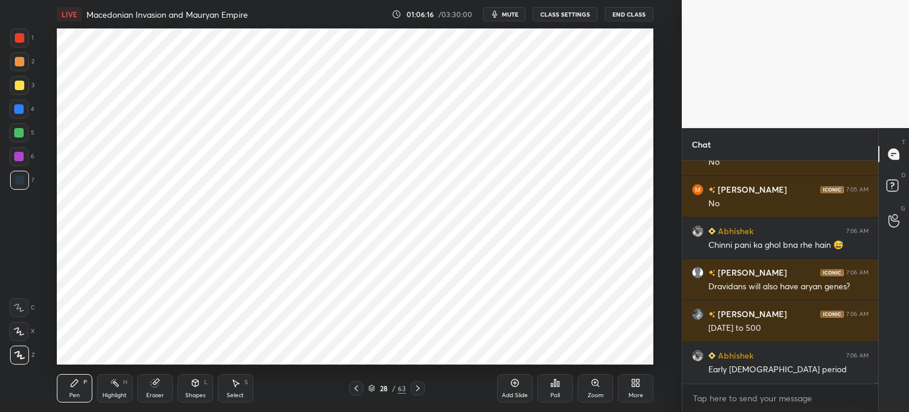
click at [24, 149] on div at bounding box center [18, 156] width 19 height 19
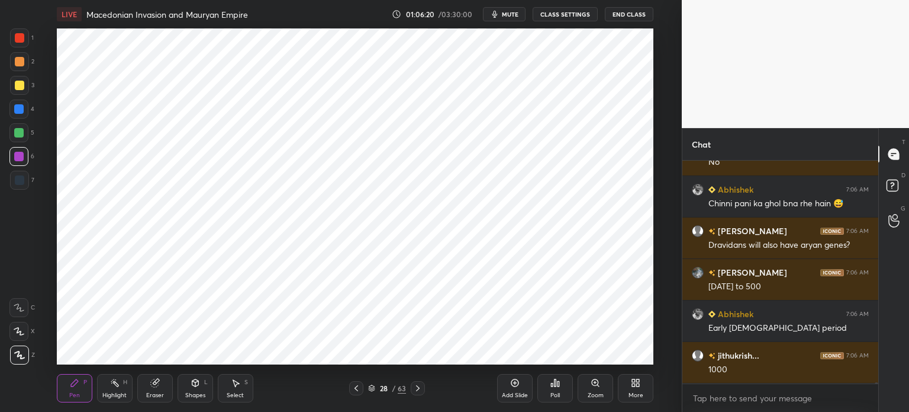
scroll to position [33761, 0]
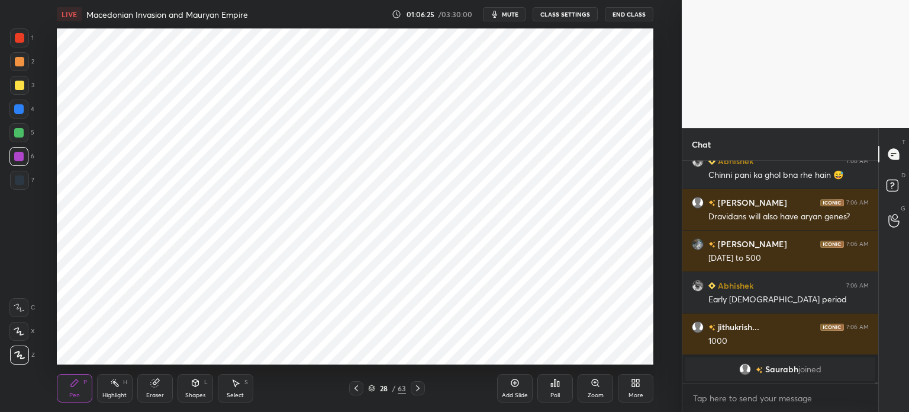
click at [21, 183] on div at bounding box center [19, 179] width 9 height 9
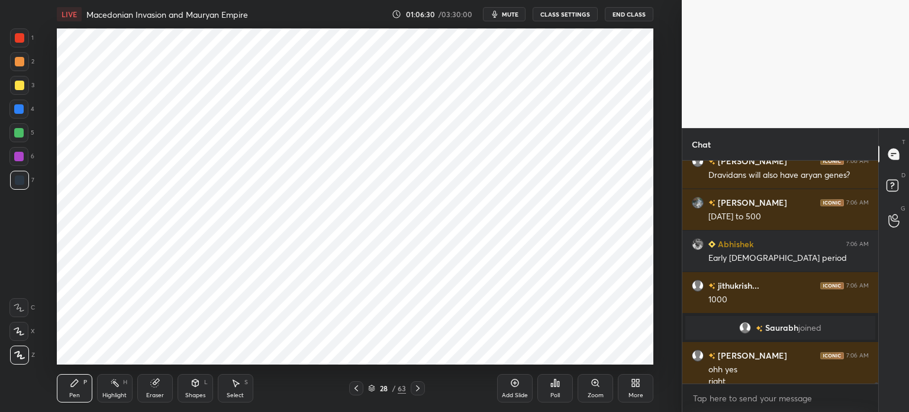
scroll to position [33548, 0]
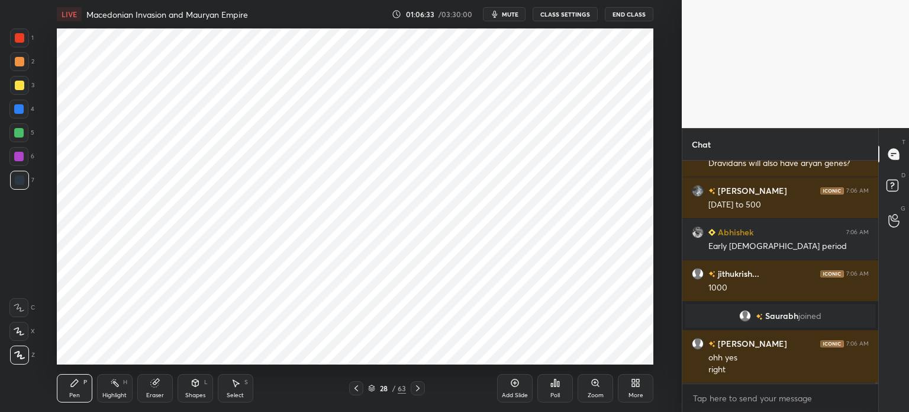
click at [20, 133] on div at bounding box center [18, 132] width 9 height 9
click at [156, 387] on icon at bounding box center [154, 383] width 8 height 8
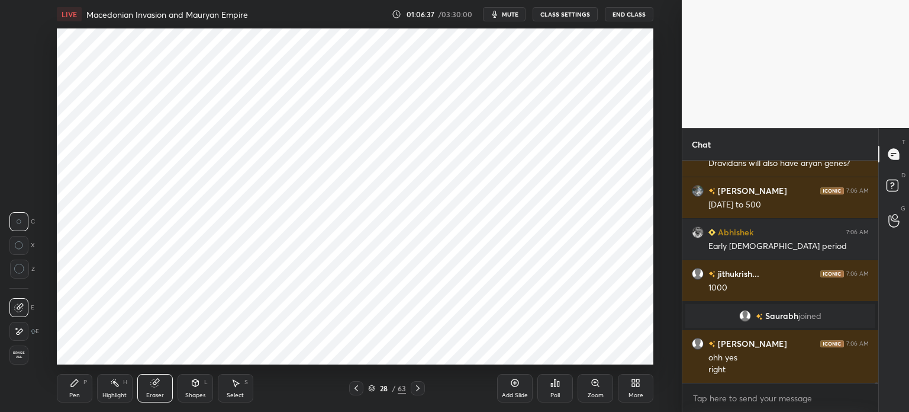
scroll to position [33590, 0]
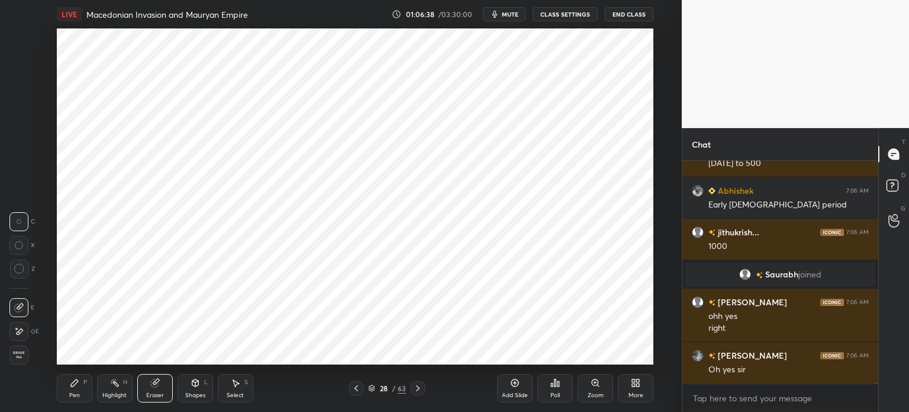
click at [76, 394] on div "Pen" at bounding box center [74, 395] width 11 height 6
click at [21, 180] on div at bounding box center [19, 179] width 9 height 9
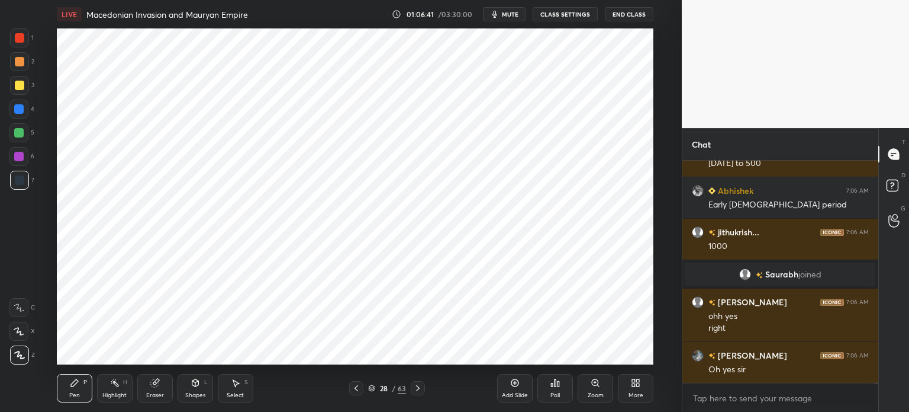
click at [21, 159] on div at bounding box center [18, 156] width 9 height 9
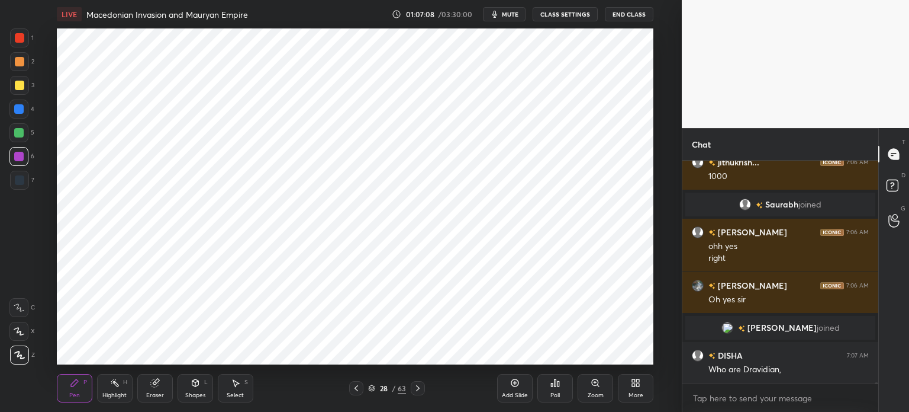
scroll to position [33690, 0]
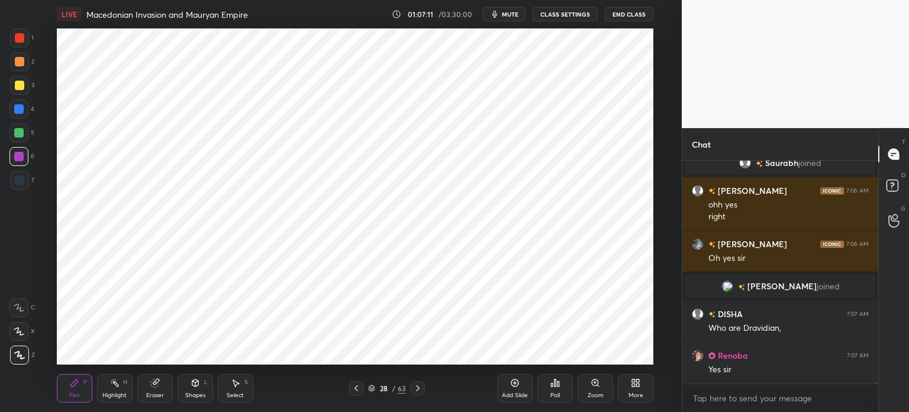
click at [24, 88] on div at bounding box center [19, 85] width 19 height 19
click at [22, 109] on div at bounding box center [18, 108] width 9 height 9
click at [21, 88] on div at bounding box center [19, 85] width 9 height 9
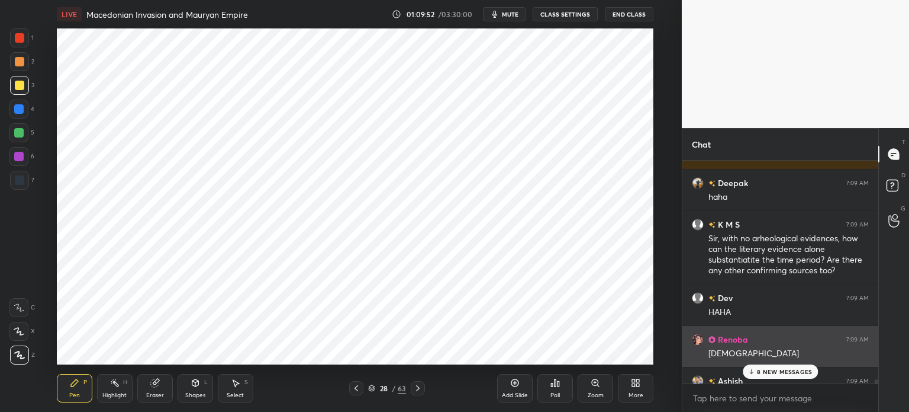
scroll to position [219, 192]
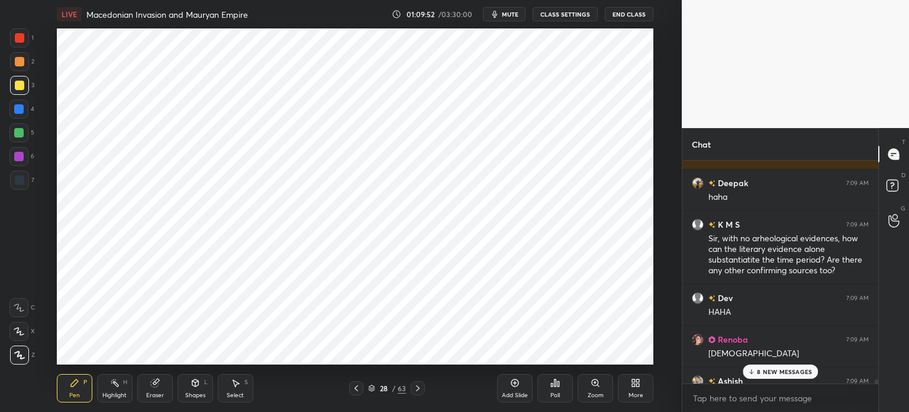
click at [764, 375] on div "8 NEW MESSAGES" at bounding box center [780, 371] width 75 height 14
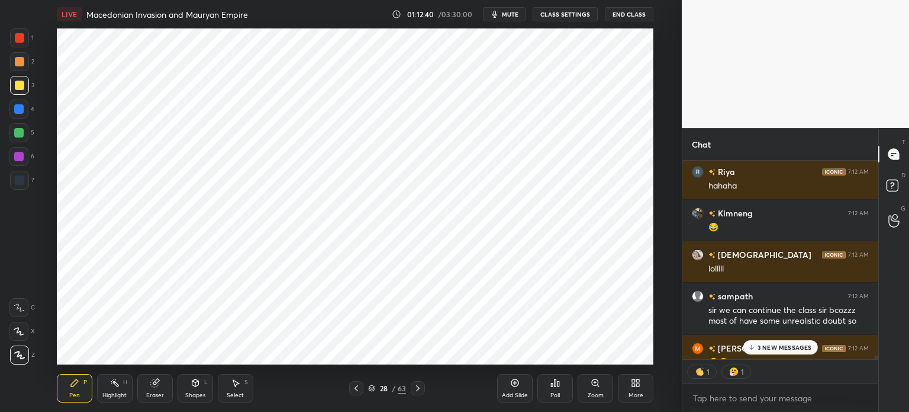
scroll to position [38375, 0]
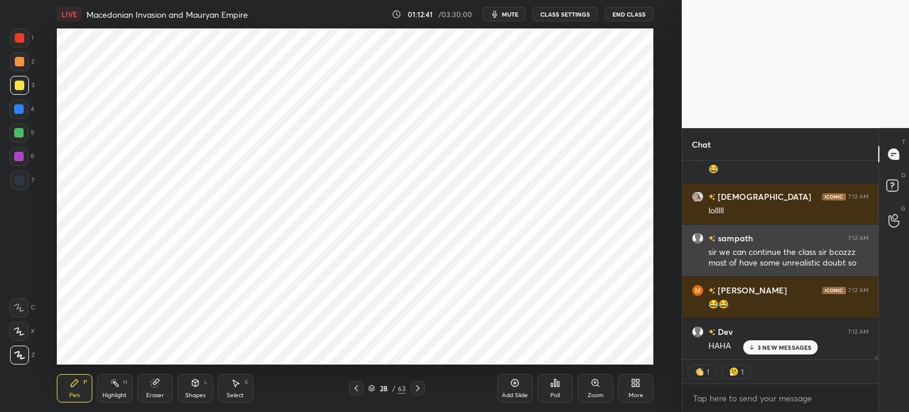
click at [752, 261] on div "sir we can continue the class sir bcozzz most of have some unrealistic doubt so" at bounding box center [789, 257] width 160 height 22
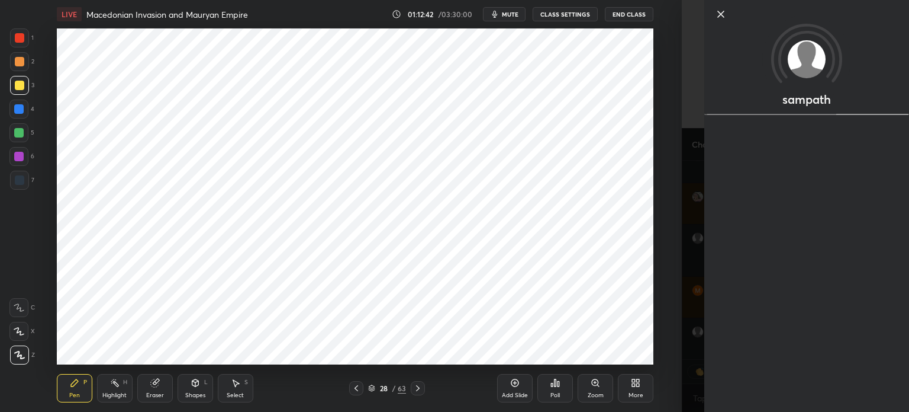
click at [673, 246] on div "1 2 3 4 5 6 7 C X Z C X Z E E Erase all H H LIVE Macedonian Invasion and Maurya…" at bounding box center [341, 206] width 682 height 412
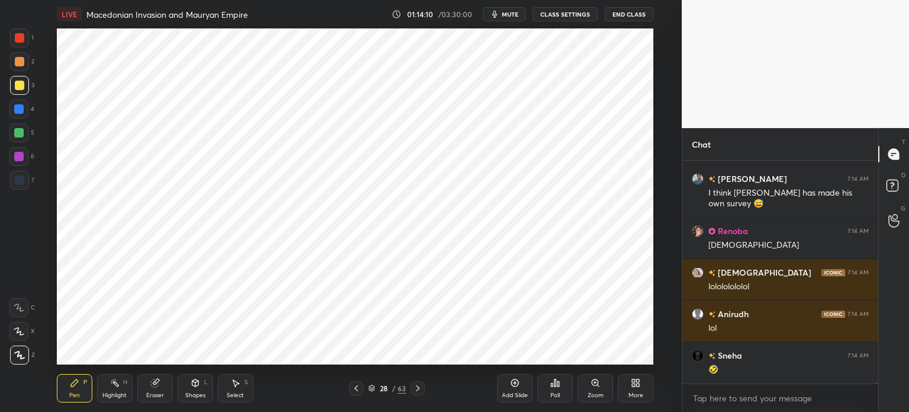
scroll to position [39585, 0]
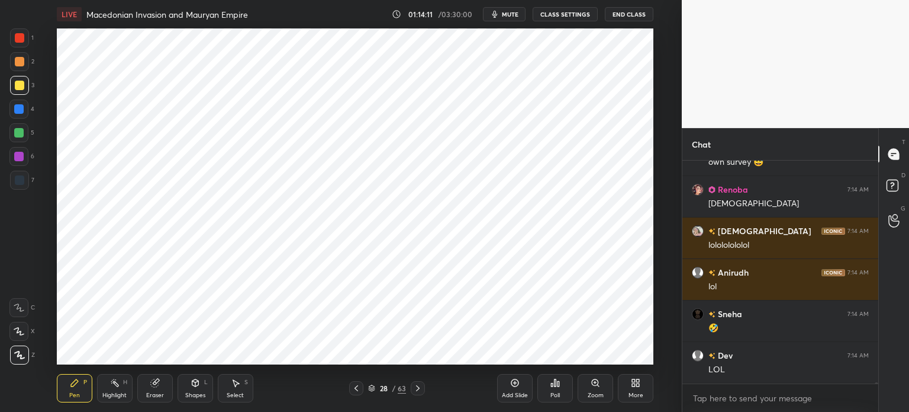
click at [22, 187] on div at bounding box center [19, 180] width 19 height 19
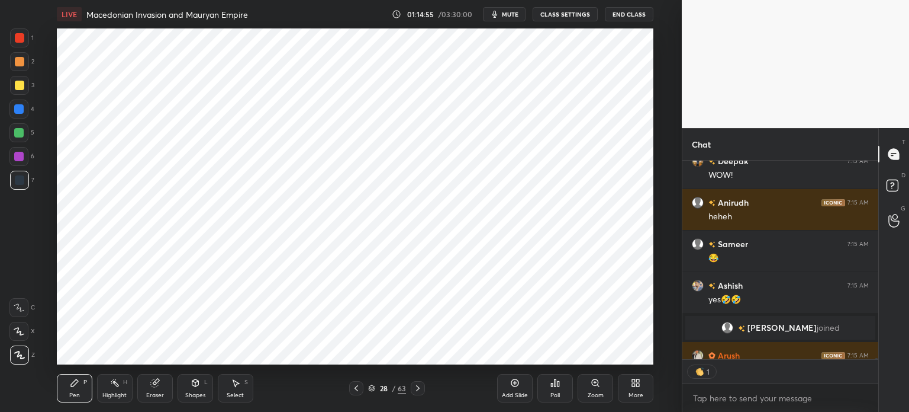
scroll to position [4, 4]
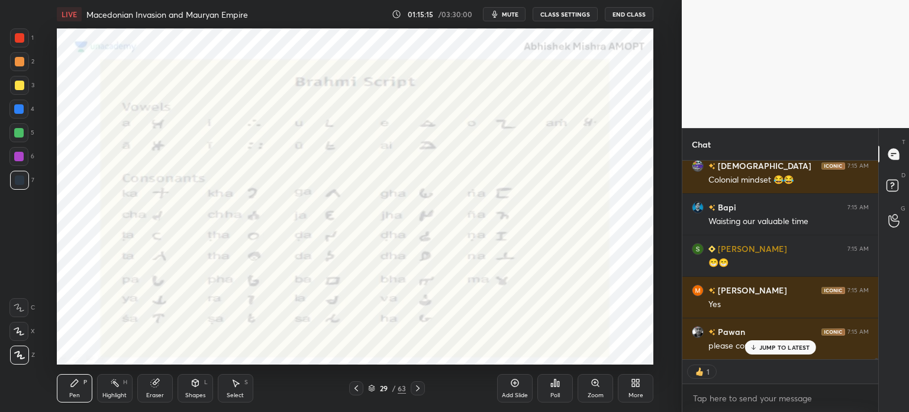
click at [516, 383] on icon at bounding box center [514, 382] width 9 height 9
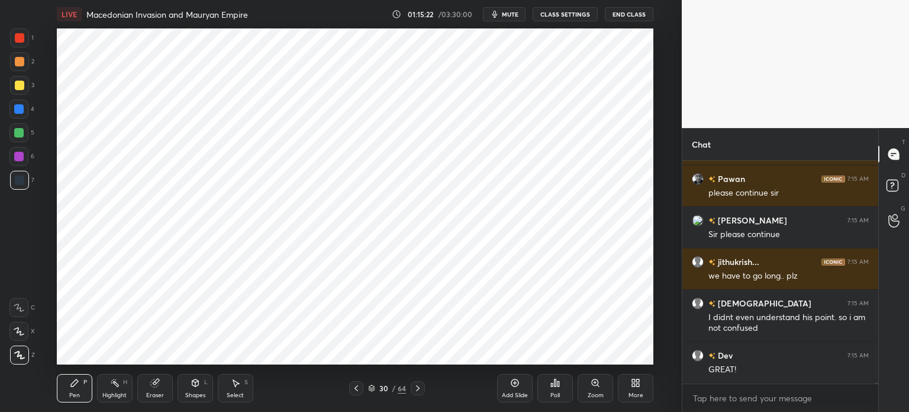
click at [21, 133] on div at bounding box center [18, 132] width 9 height 9
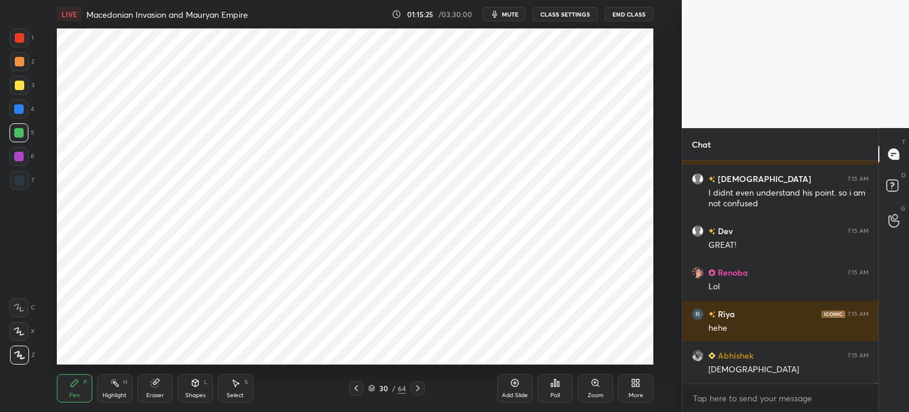
click at [14, 189] on div at bounding box center [19, 180] width 19 height 19
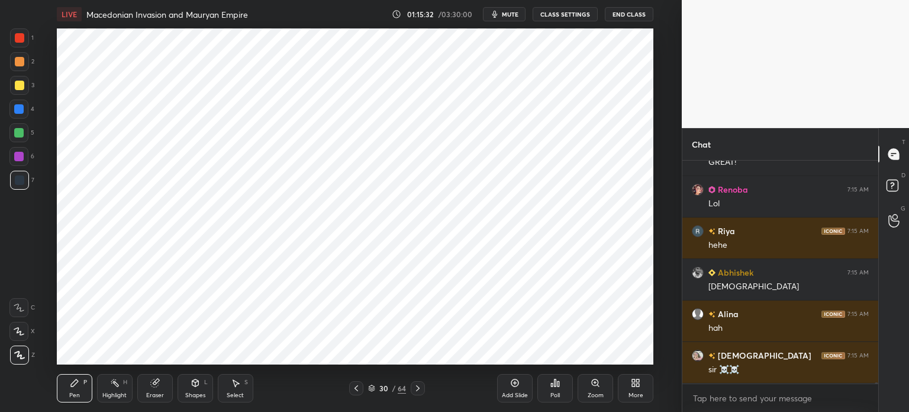
click at [14, 135] on div at bounding box center [18, 132] width 19 height 19
click at [16, 108] on div at bounding box center [18, 108] width 9 height 9
click at [25, 181] on div at bounding box center [19, 180] width 19 height 19
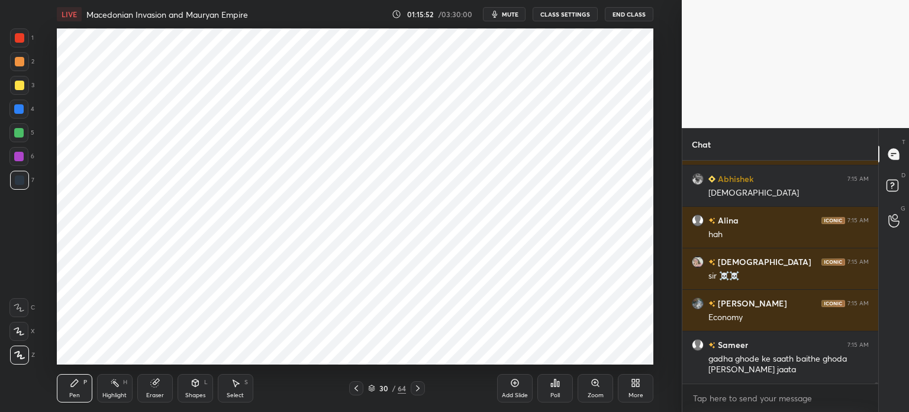
click at [27, 153] on div at bounding box center [18, 156] width 19 height 19
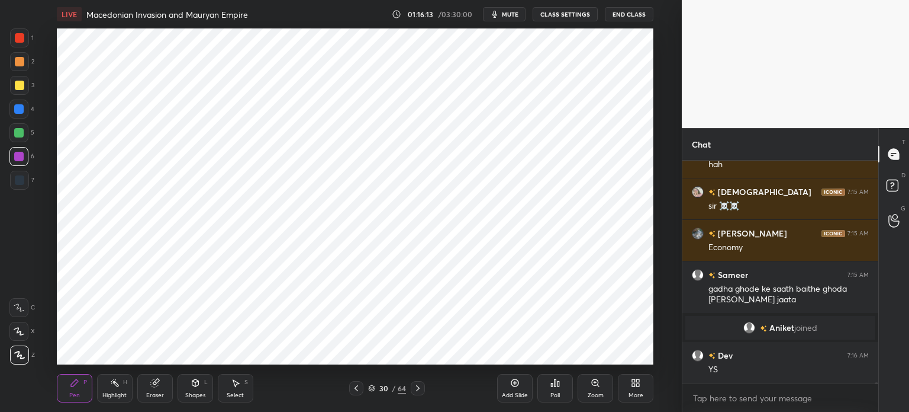
scroll to position [40836, 0]
click at [509, 392] on div "Add Slide" at bounding box center [515, 395] width 26 height 6
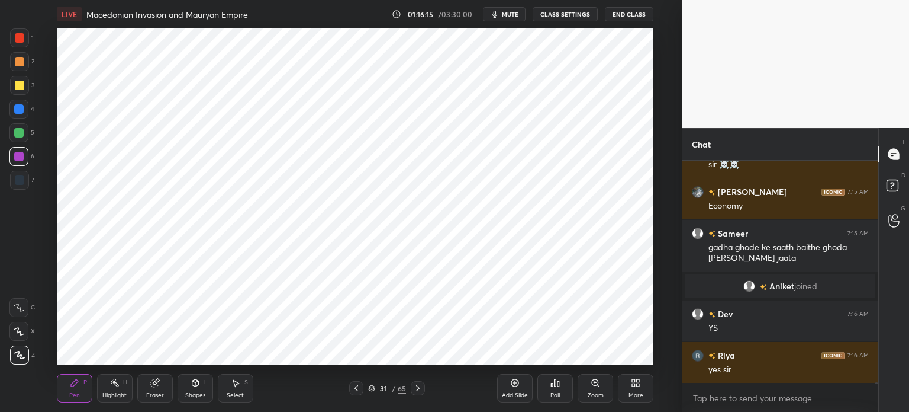
click at [19, 130] on div at bounding box center [18, 132] width 9 height 9
click at [25, 61] on div at bounding box center [19, 61] width 19 height 19
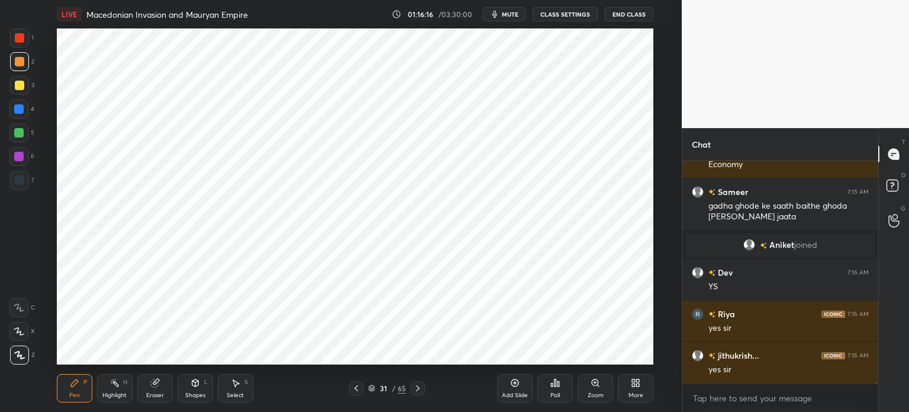
click at [17, 84] on div at bounding box center [19, 85] width 9 height 9
click at [26, 44] on div at bounding box center [19, 37] width 19 height 19
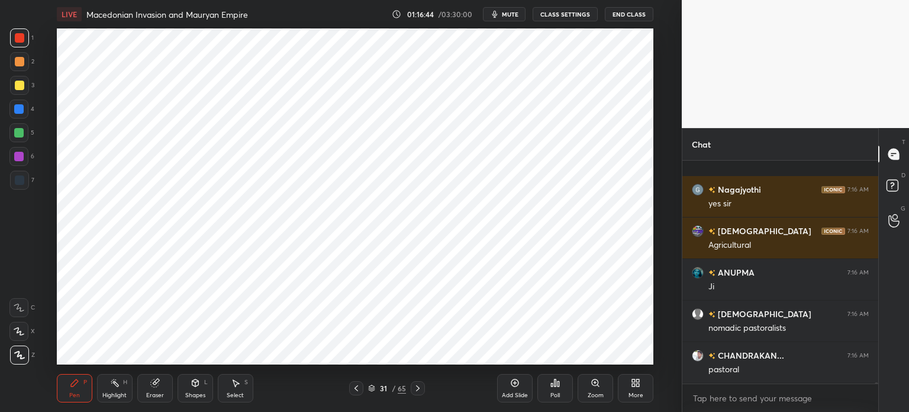
scroll to position [41333, 0]
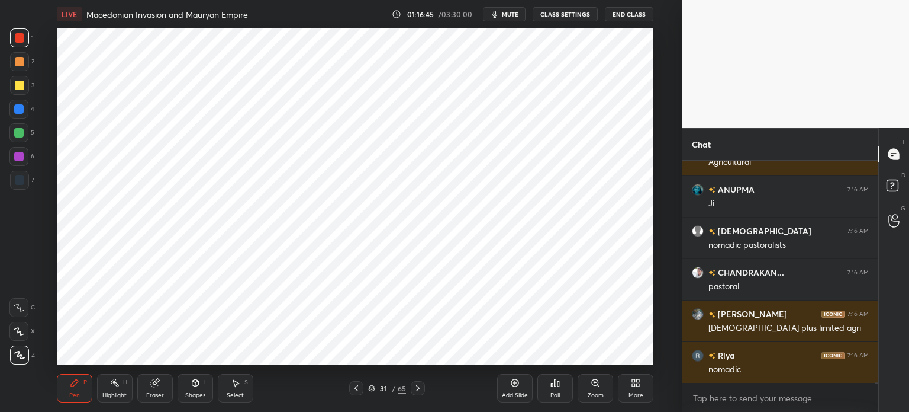
click at [22, 184] on div at bounding box center [19, 179] width 9 height 9
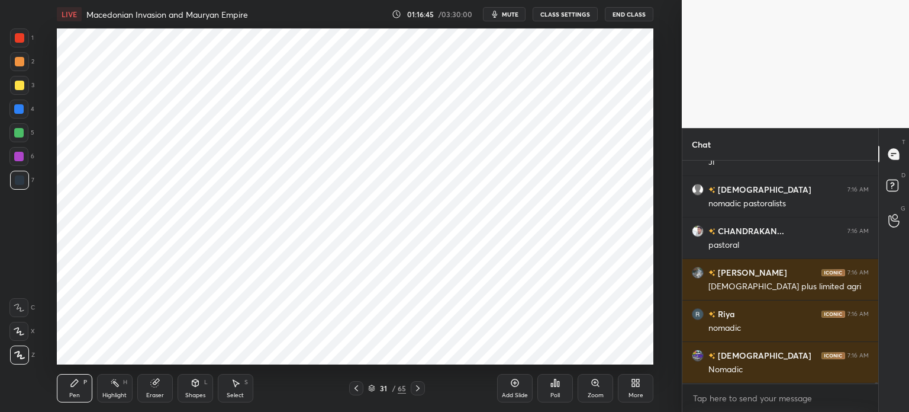
click at [26, 157] on div at bounding box center [18, 156] width 19 height 19
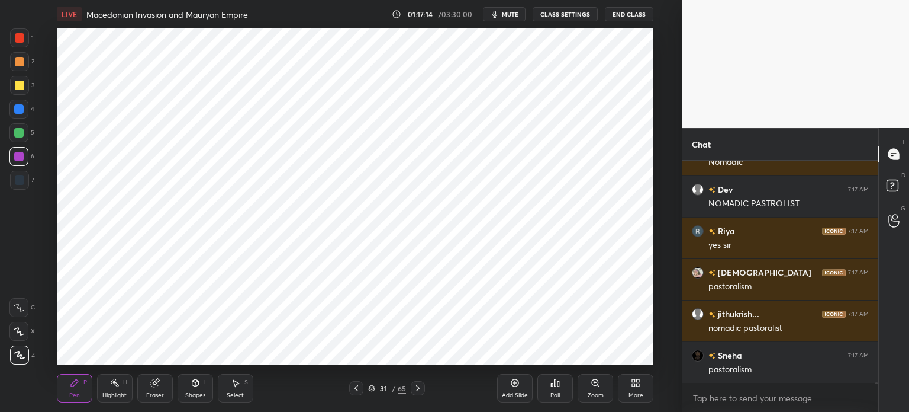
scroll to position [42038, 0]
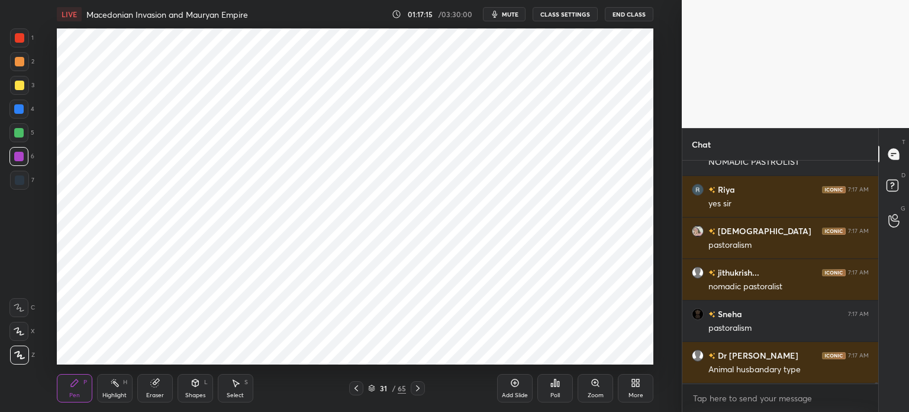
click at [20, 181] on div at bounding box center [19, 179] width 9 height 9
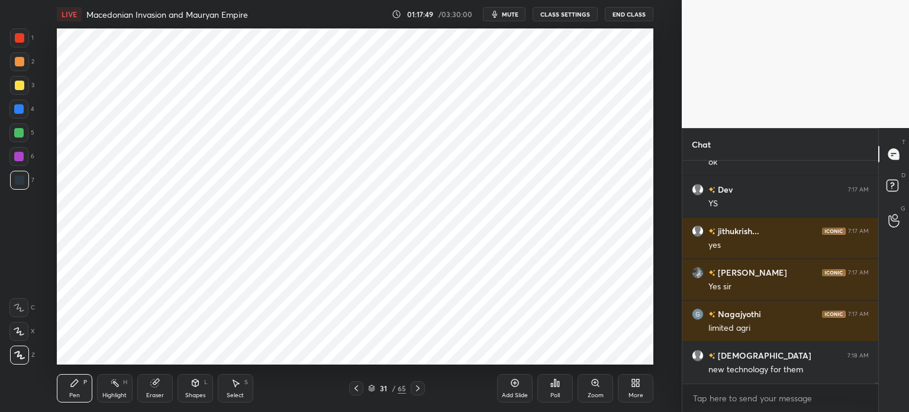
scroll to position [42307, 0]
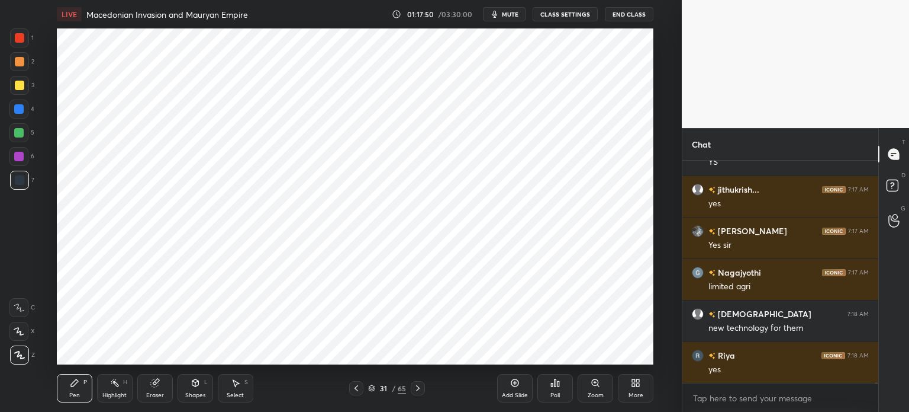
click at [15, 44] on div at bounding box center [19, 37] width 19 height 19
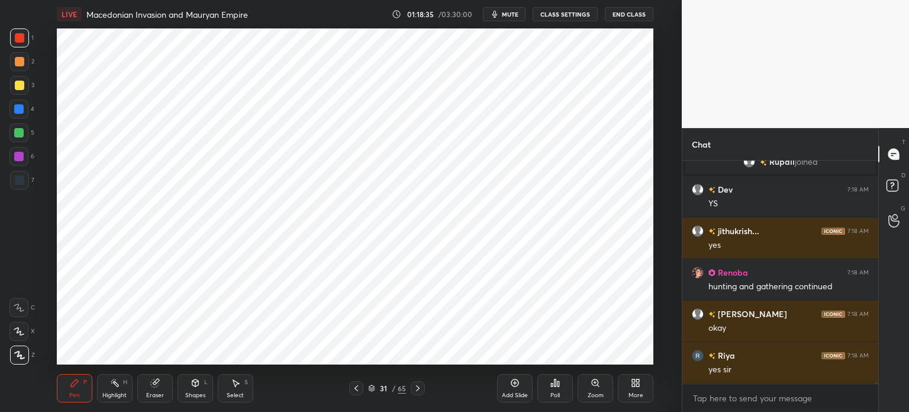
scroll to position [42655, 0]
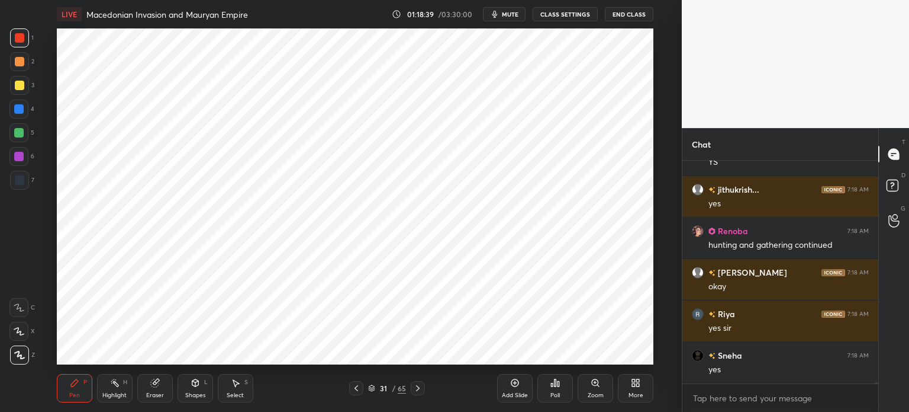
click at [515, 382] on icon at bounding box center [515, 383] width 4 height 4
click at [186, 384] on div "Shapes L" at bounding box center [196, 388] width 36 height 28
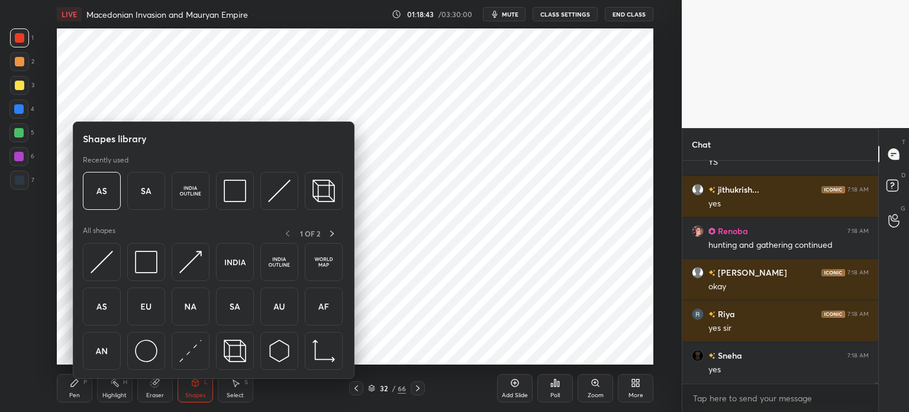
click at [154, 389] on div "Eraser" at bounding box center [155, 388] width 36 height 28
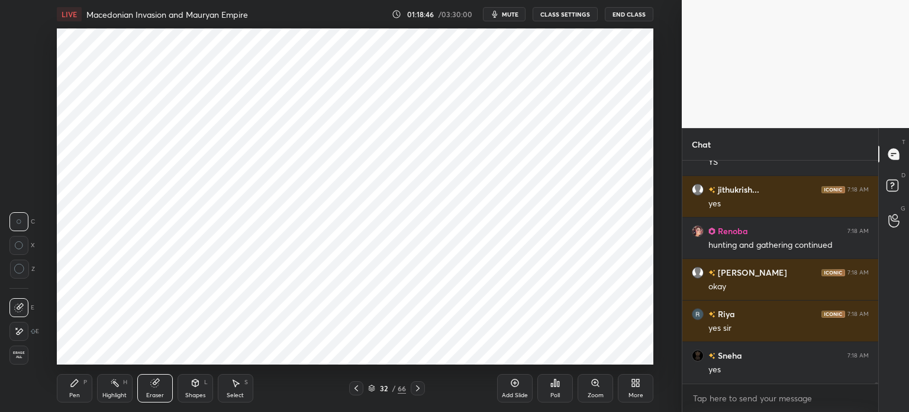
click at [76, 377] on div "Pen P" at bounding box center [75, 388] width 36 height 28
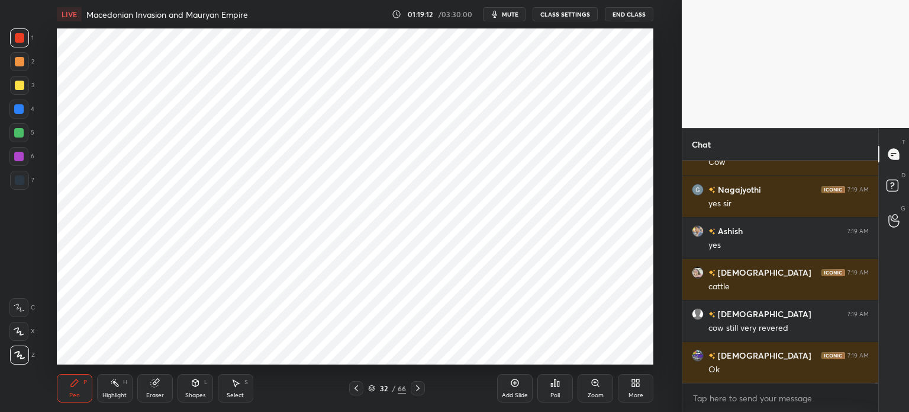
scroll to position [43318, 0]
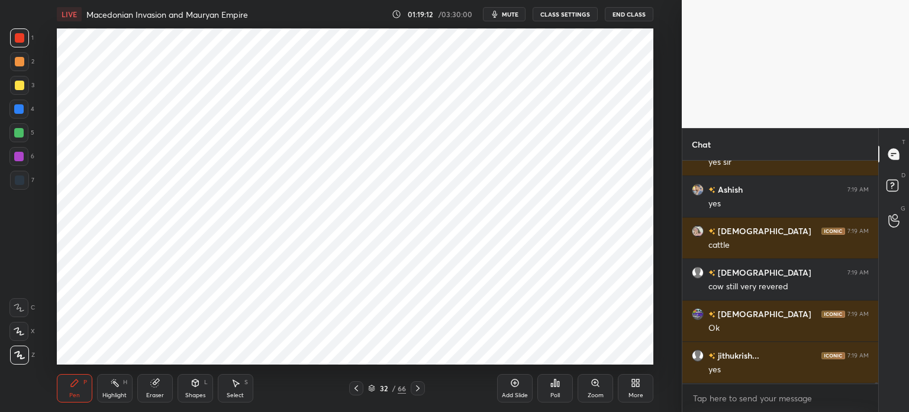
click at [19, 158] on div at bounding box center [18, 156] width 9 height 9
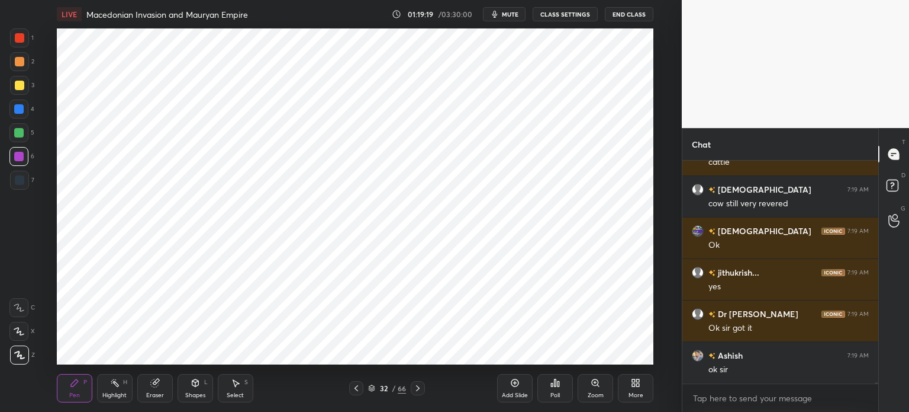
scroll to position [43429, 0]
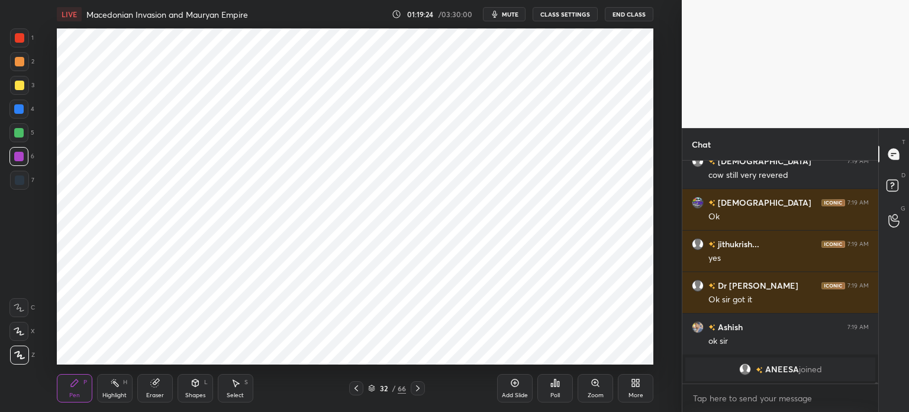
click at [160, 384] on div "Eraser" at bounding box center [155, 388] width 36 height 28
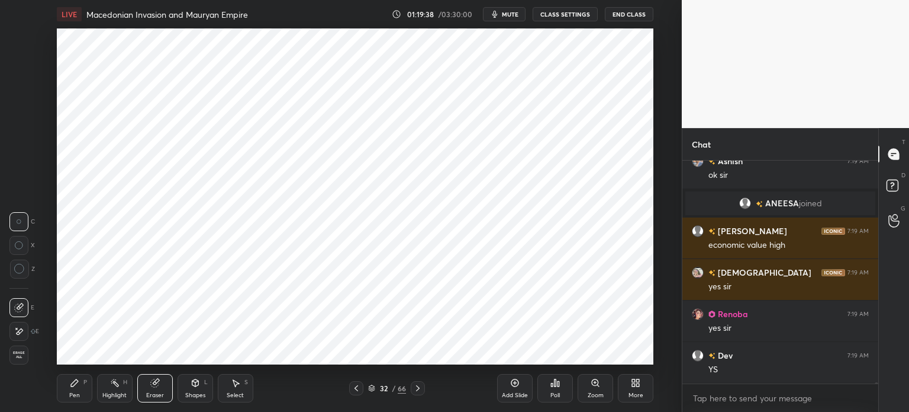
scroll to position [43378, 0]
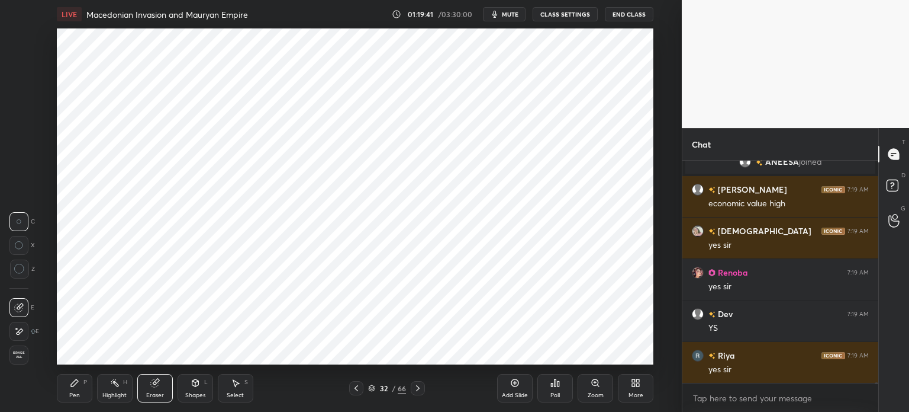
click at [64, 381] on div "Pen P" at bounding box center [75, 388] width 36 height 28
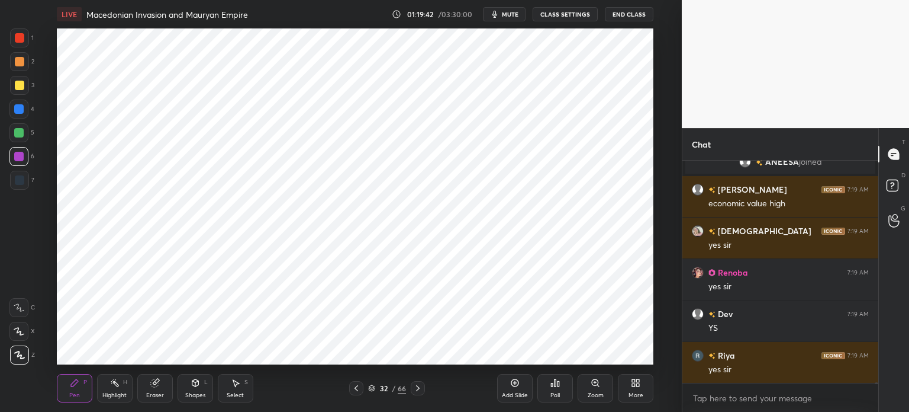
click at [24, 135] on div at bounding box center [18, 132] width 9 height 9
click at [24, 105] on div at bounding box center [18, 108] width 19 height 19
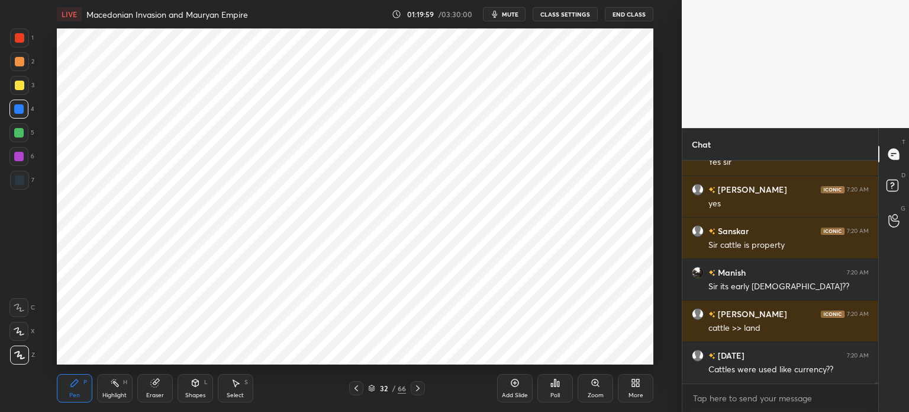
scroll to position [43751, 0]
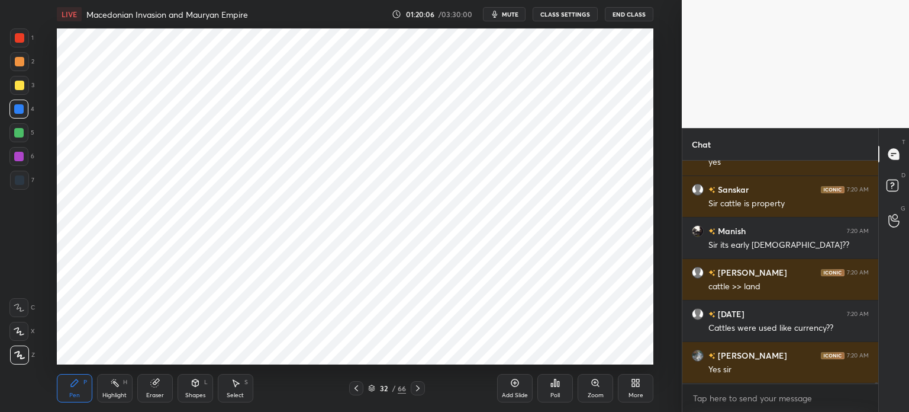
click at [24, 182] on div at bounding box center [19, 180] width 19 height 19
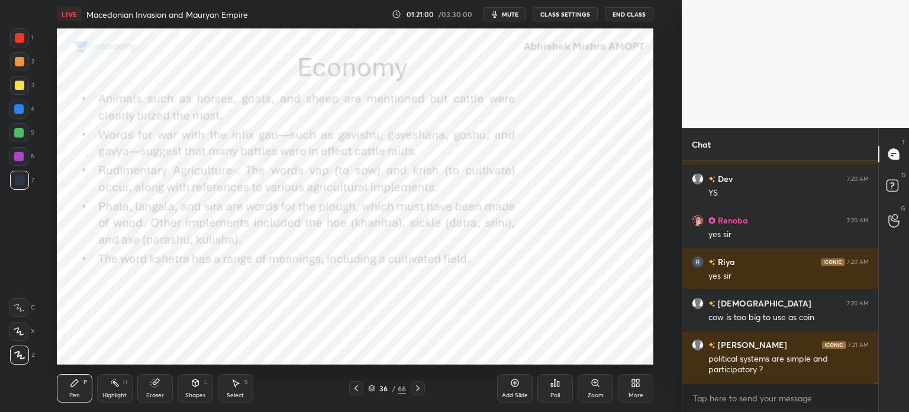
scroll to position [44052, 0]
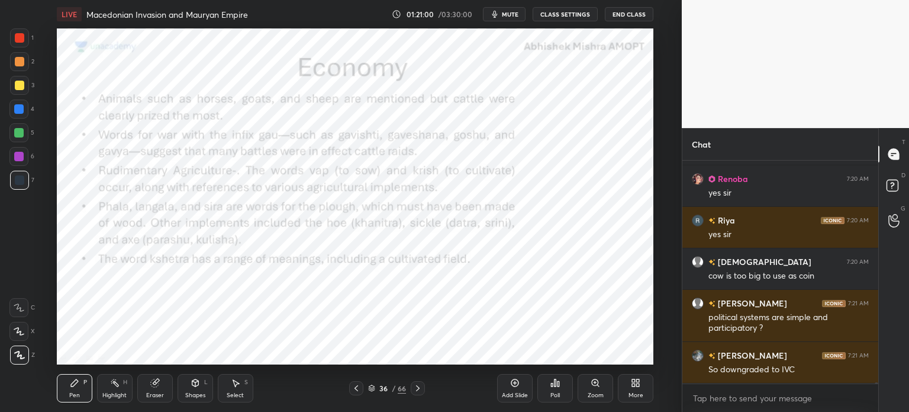
click at [15, 38] on div at bounding box center [19, 37] width 9 height 9
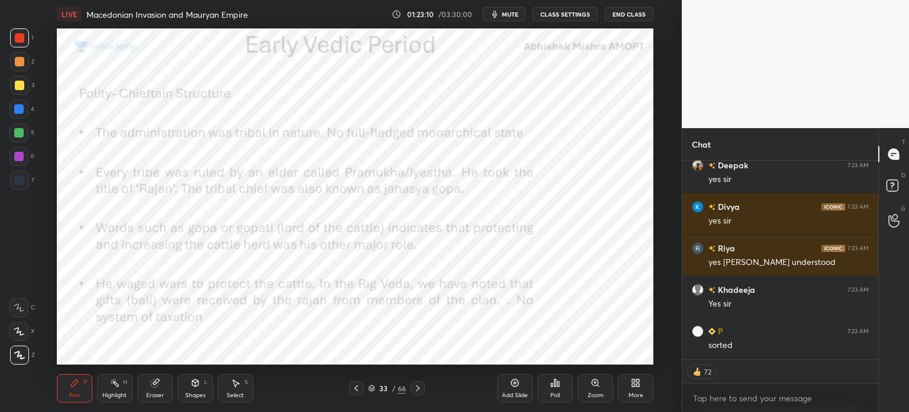
scroll to position [46035, 0]
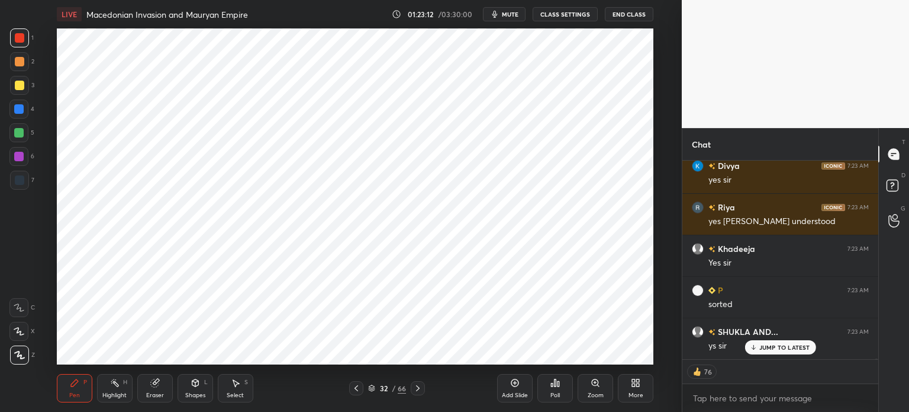
click at [520, 385] on div "Add Slide" at bounding box center [515, 388] width 36 height 28
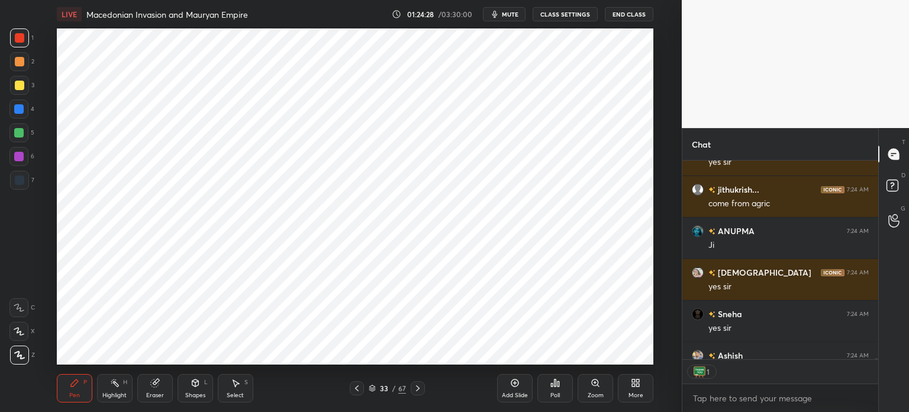
scroll to position [4, 4]
click at [21, 180] on div at bounding box center [19, 179] width 9 height 9
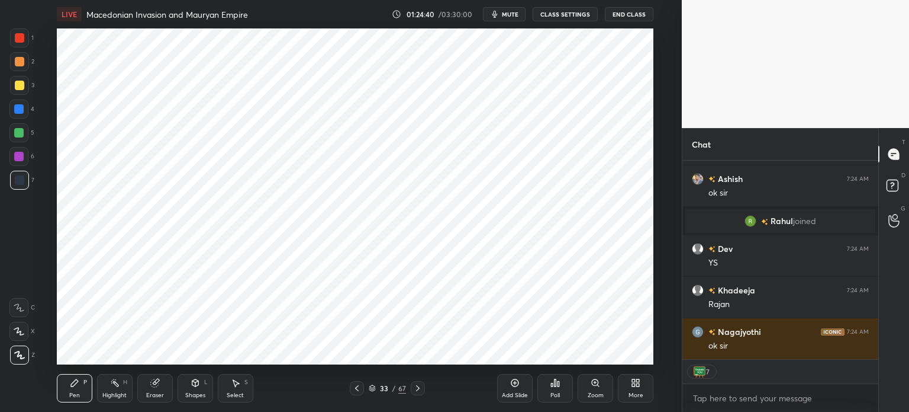
click at [18, 127] on div at bounding box center [18, 132] width 19 height 19
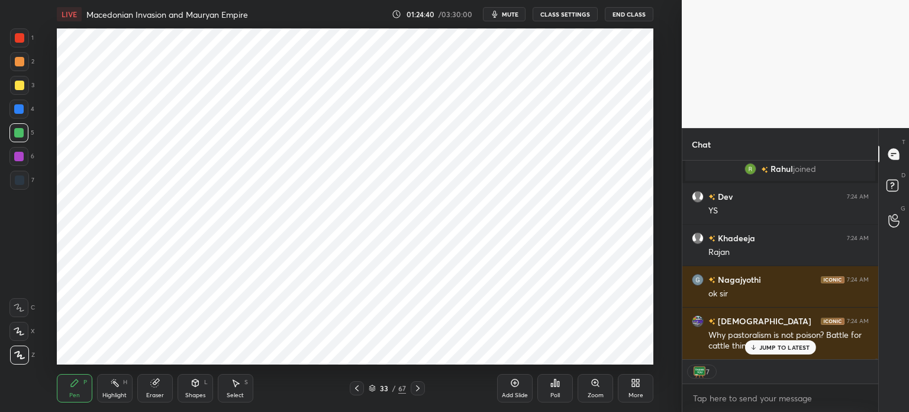
click at [16, 107] on div at bounding box center [18, 108] width 9 height 9
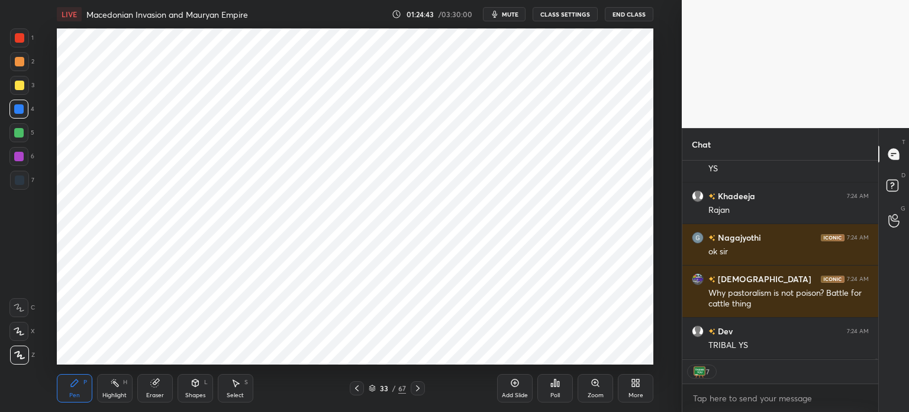
scroll to position [46296, 0]
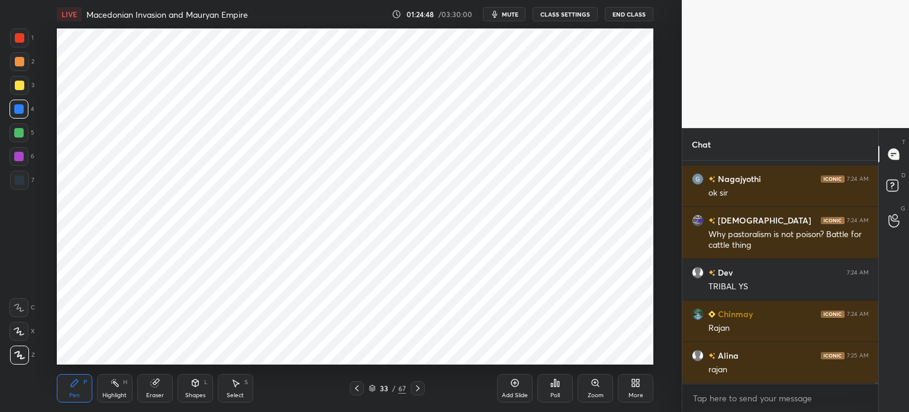
click at [22, 172] on div at bounding box center [19, 180] width 19 height 19
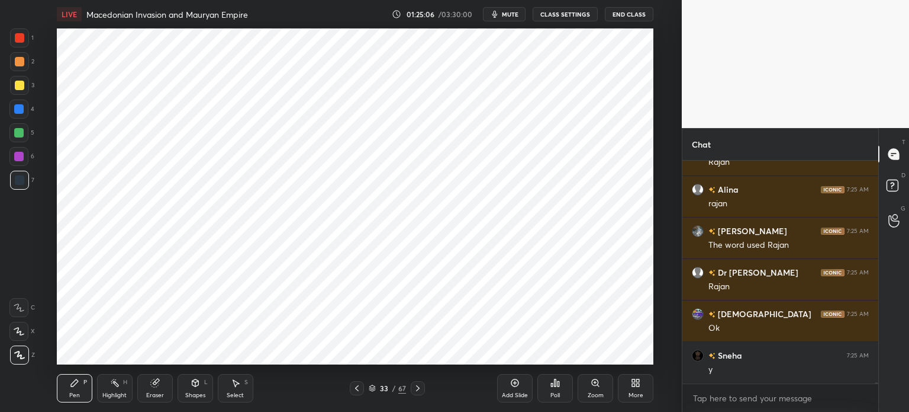
scroll to position [46586, 0]
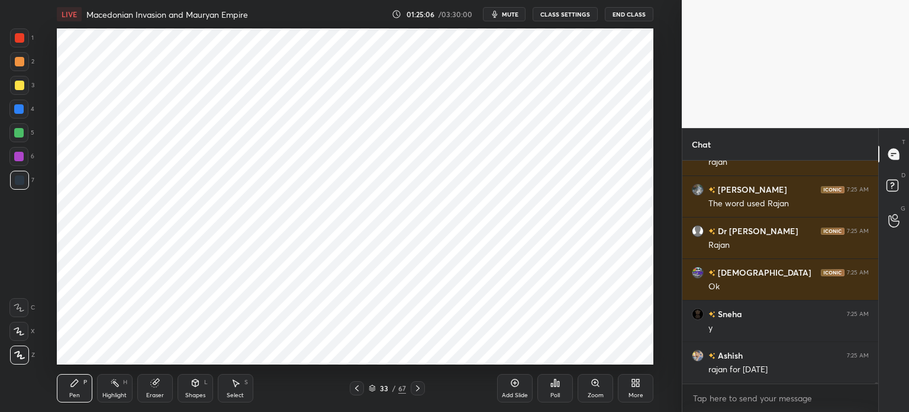
click at [21, 161] on div at bounding box center [18, 156] width 19 height 19
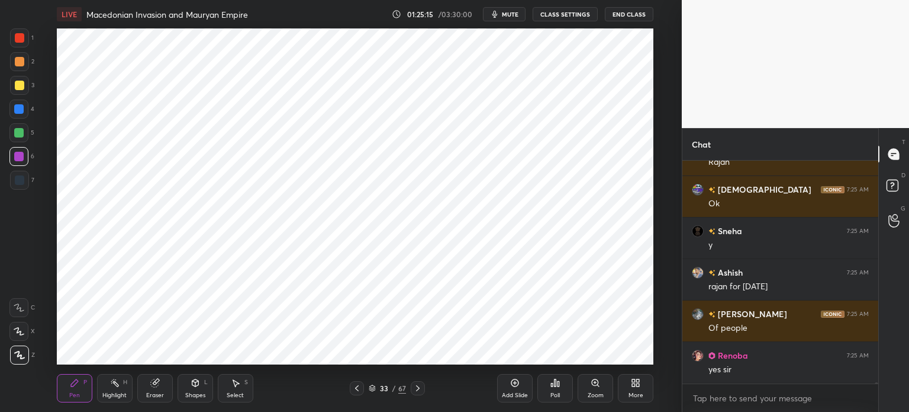
scroll to position [46711, 0]
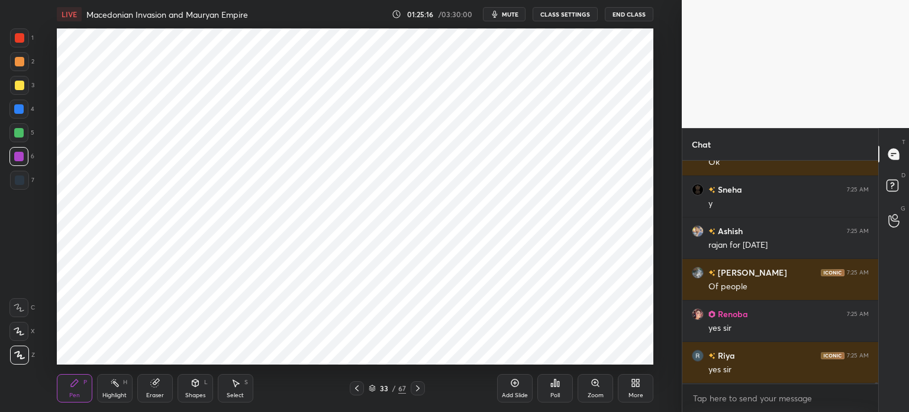
click at [17, 41] on div at bounding box center [19, 37] width 9 height 9
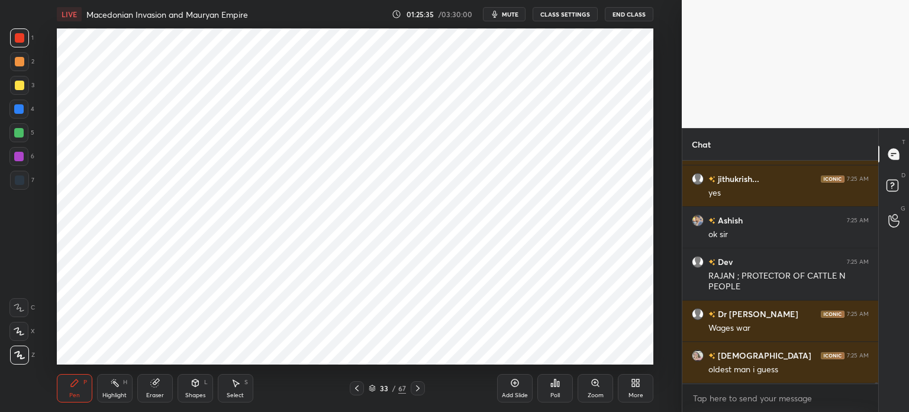
scroll to position [46970, 0]
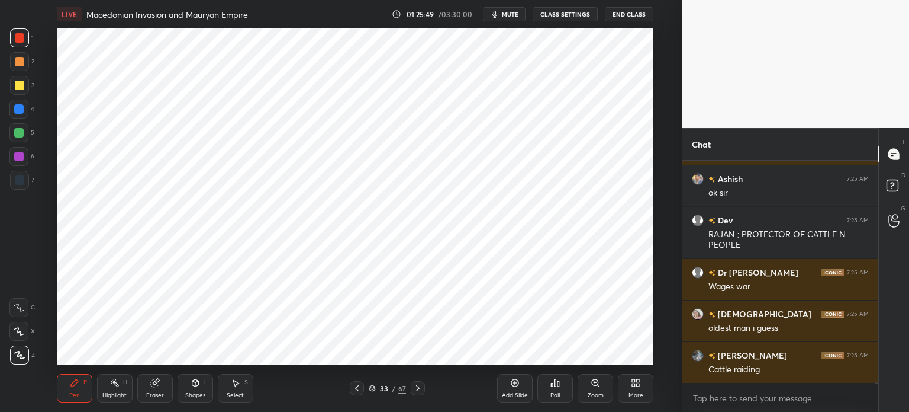
click at [17, 132] on div at bounding box center [18, 132] width 9 height 9
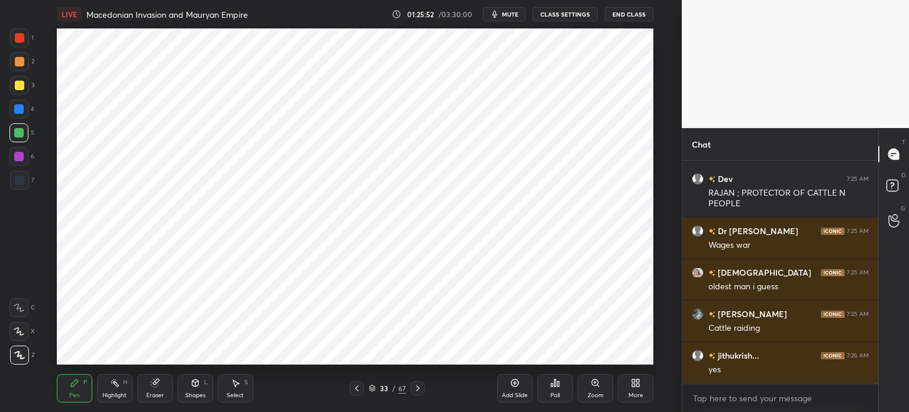
scroll to position [47053, 0]
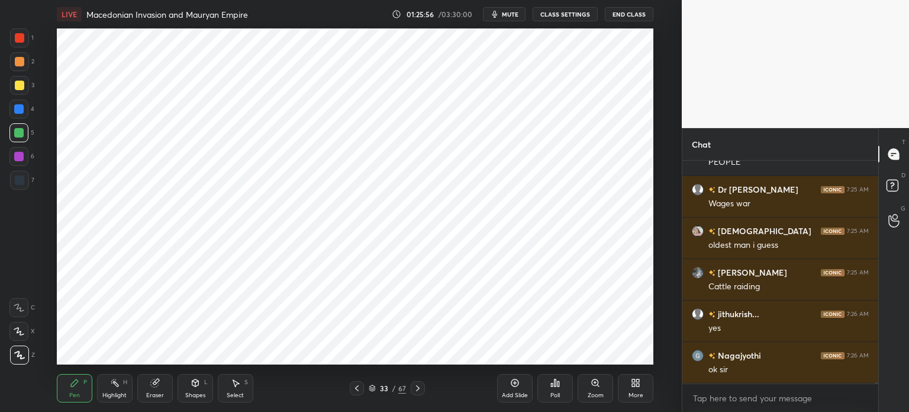
click at [22, 189] on div at bounding box center [19, 180] width 19 height 19
click at [161, 381] on div "Eraser" at bounding box center [155, 388] width 36 height 28
click at [74, 385] on icon at bounding box center [74, 382] width 7 height 7
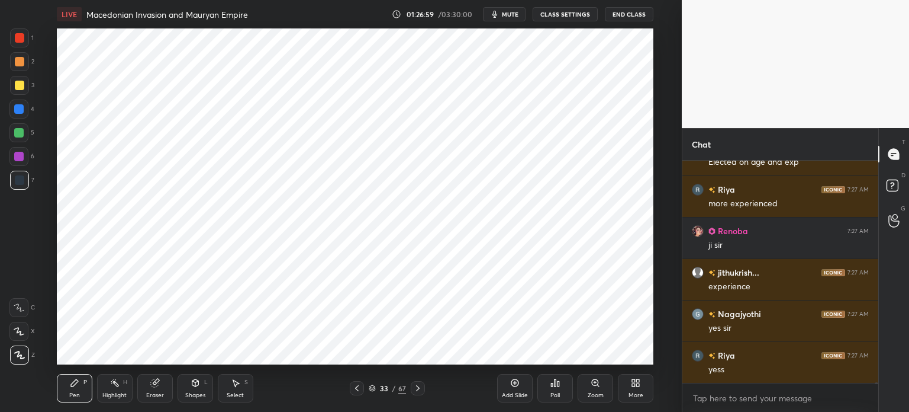
scroll to position [47794, 0]
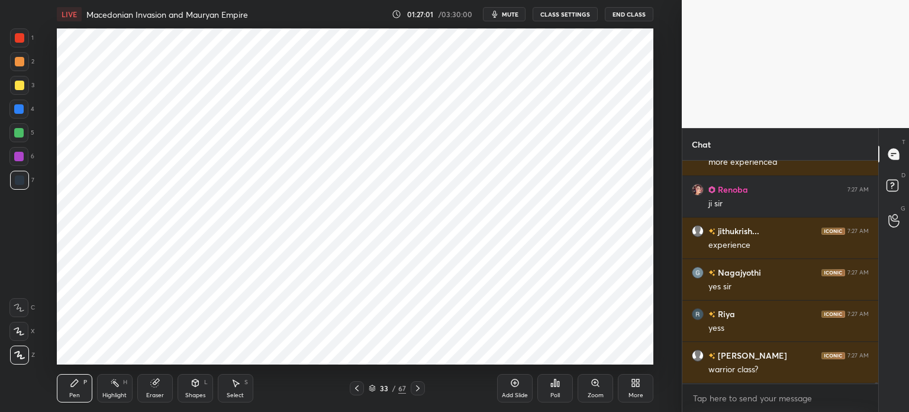
click at [19, 157] on div at bounding box center [18, 156] width 9 height 9
click at [15, 130] on div at bounding box center [18, 132] width 9 height 9
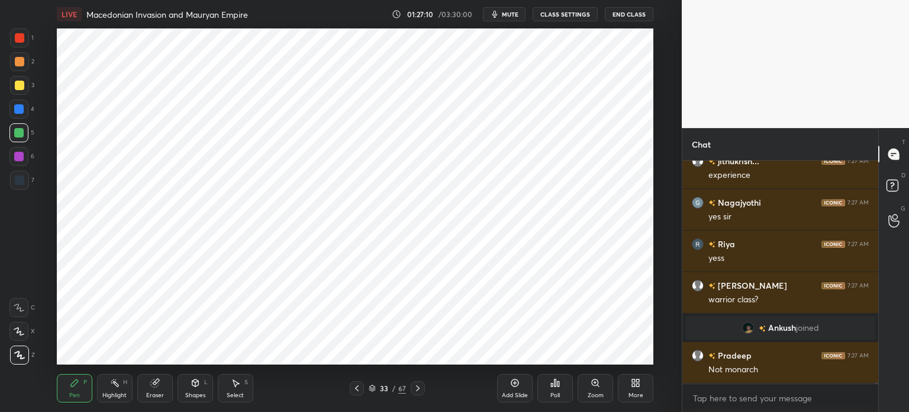
scroll to position [47636, 0]
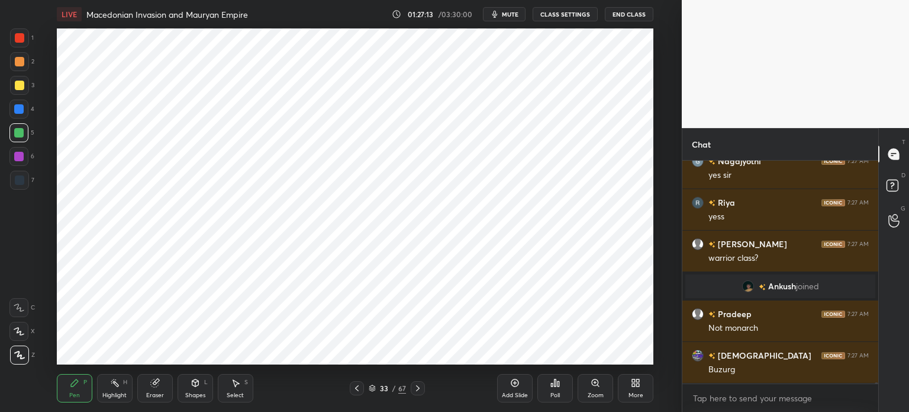
click at [151, 390] on div "Eraser" at bounding box center [155, 388] width 36 height 28
click at [83, 384] on div "P" at bounding box center [85, 382] width 4 height 6
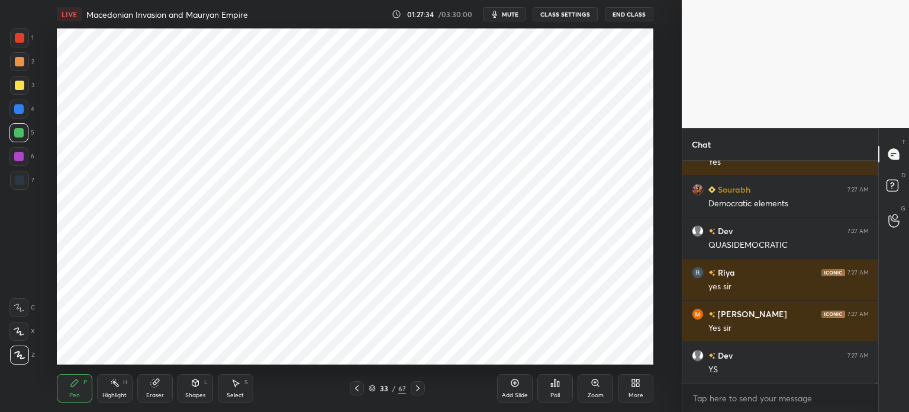
scroll to position [48102, 0]
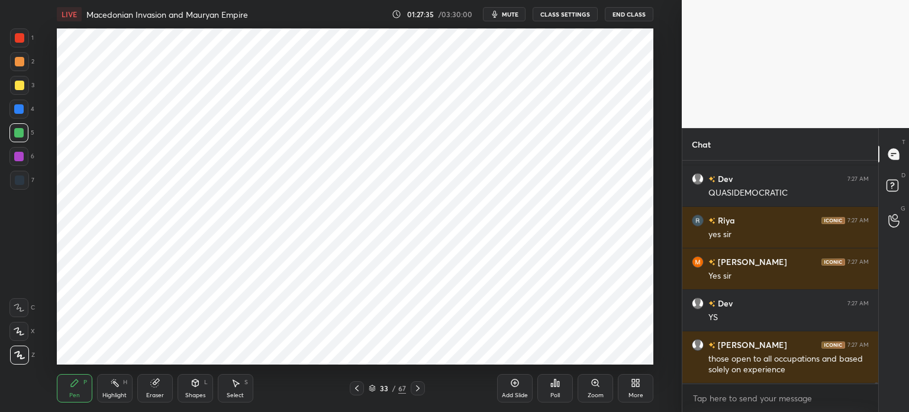
click at [515, 395] on div "Add Slide" at bounding box center [515, 395] width 26 height 6
click at [21, 44] on div at bounding box center [19, 37] width 19 height 19
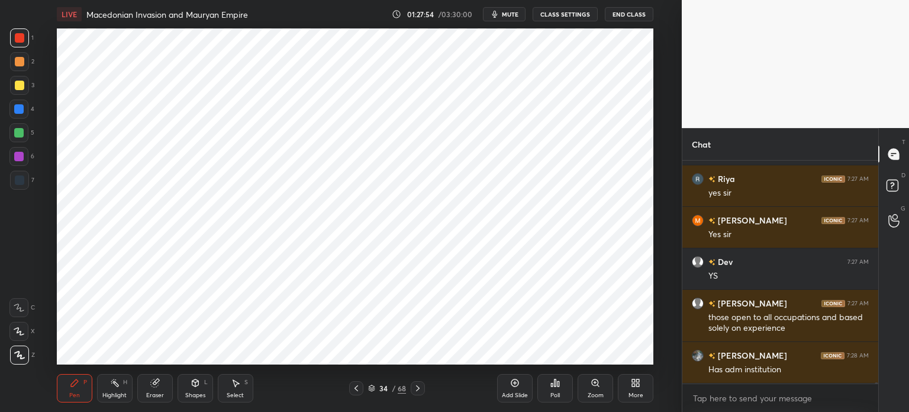
click at [19, 112] on div at bounding box center [18, 108] width 9 height 9
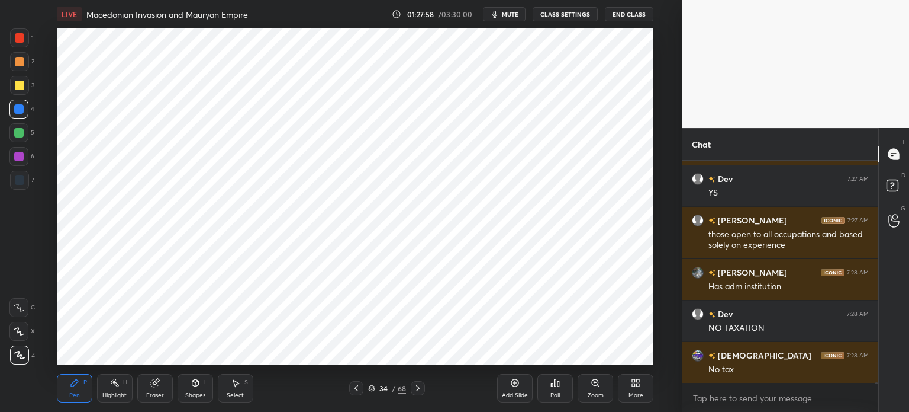
scroll to position [48268, 0]
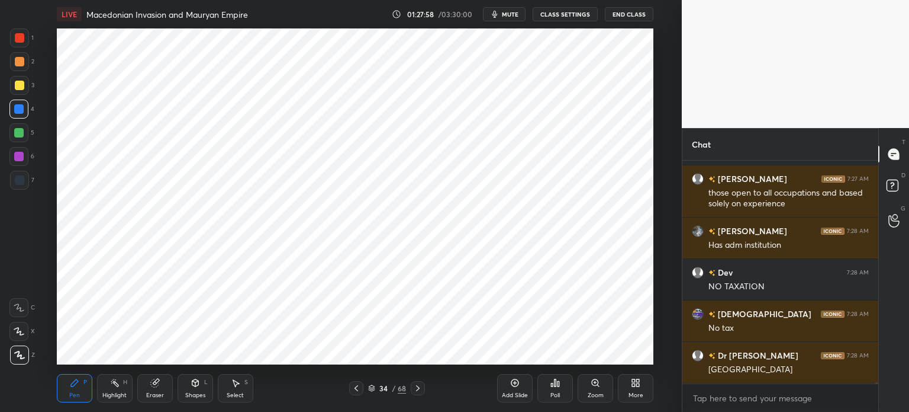
click at [18, 154] on div at bounding box center [18, 156] width 9 height 9
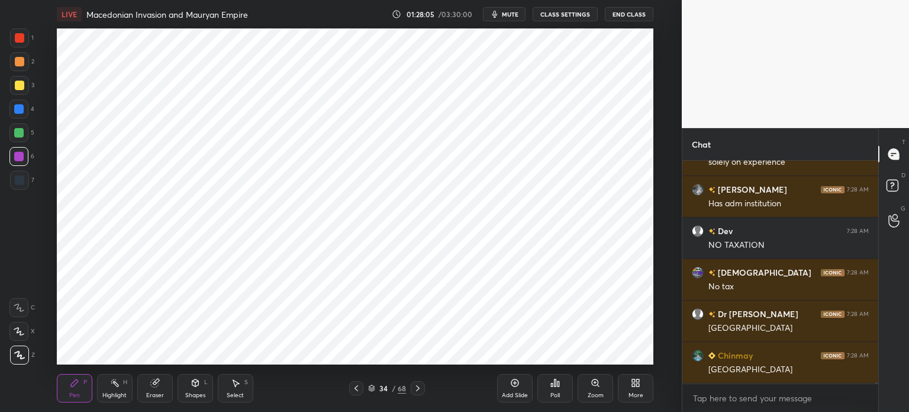
scroll to position [48351, 0]
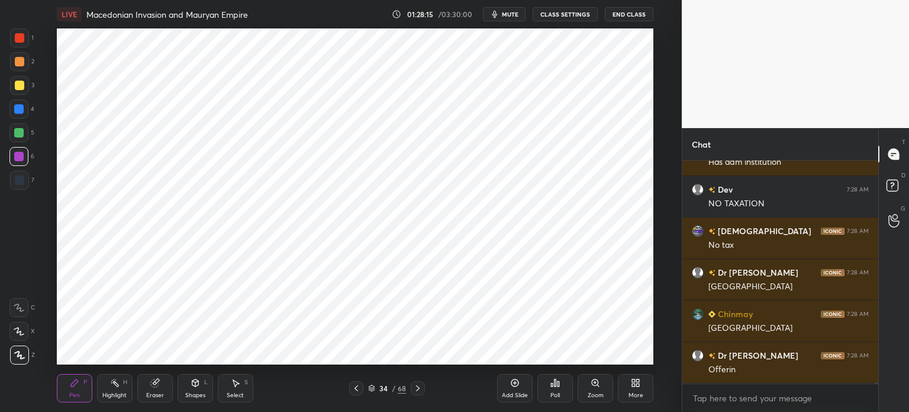
click at [26, 85] on div at bounding box center [19, 85] width 19 height 19
click at [17, 60] on div at bounding box center [19, 61] width 9 height 9
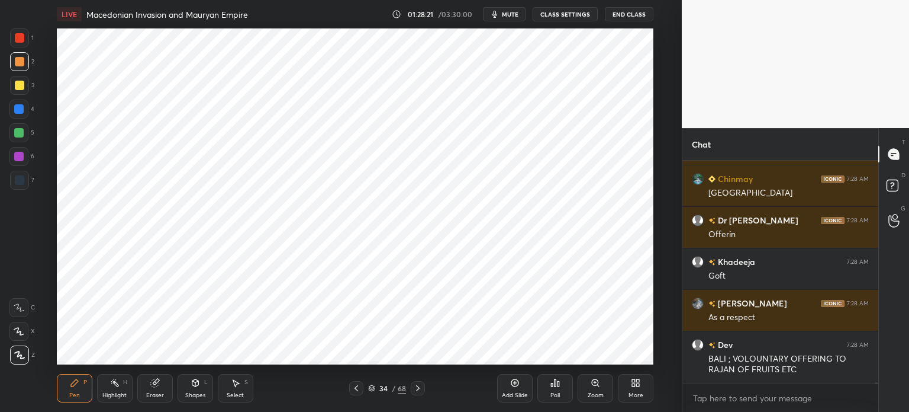
scroll to position [48527, 0]
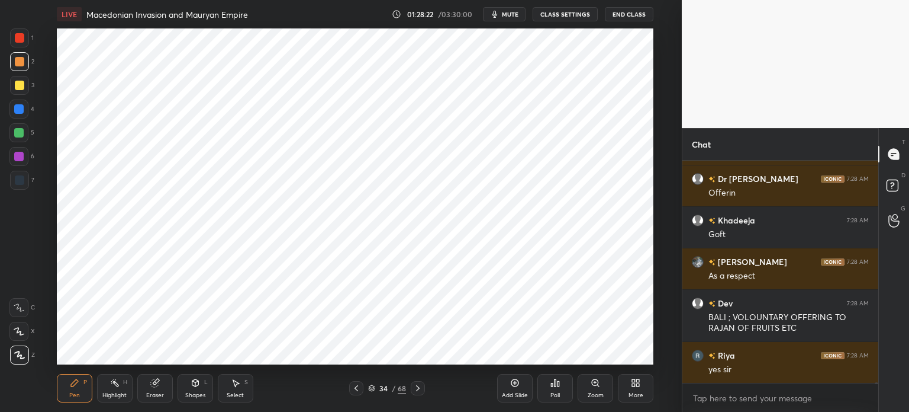
click at [28, 177] on div at bounding box center [19, 180] width 19 height 19
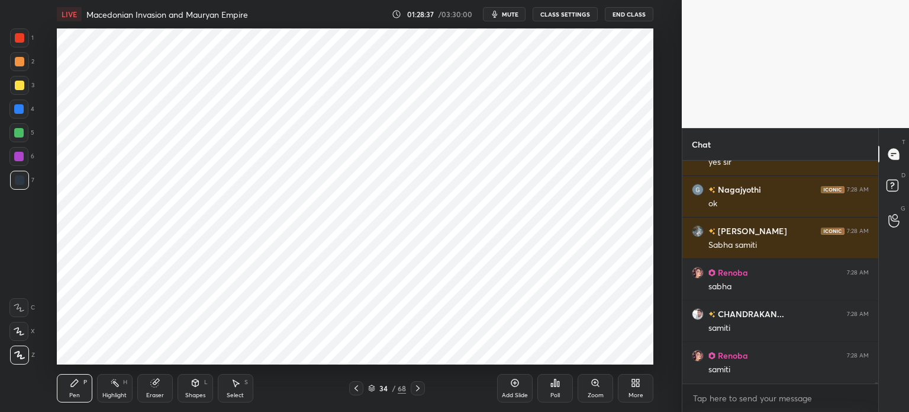
scroll to position [48776, 0]
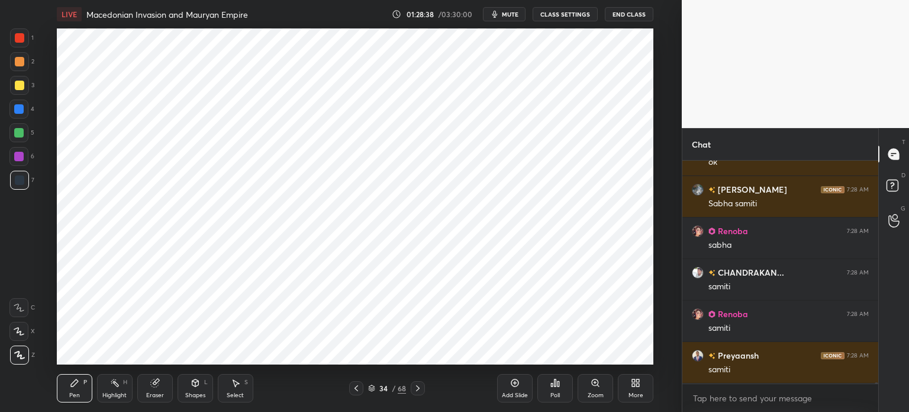
click at [20, 112] on div at bounding box center [18, 108] width 9 height 9
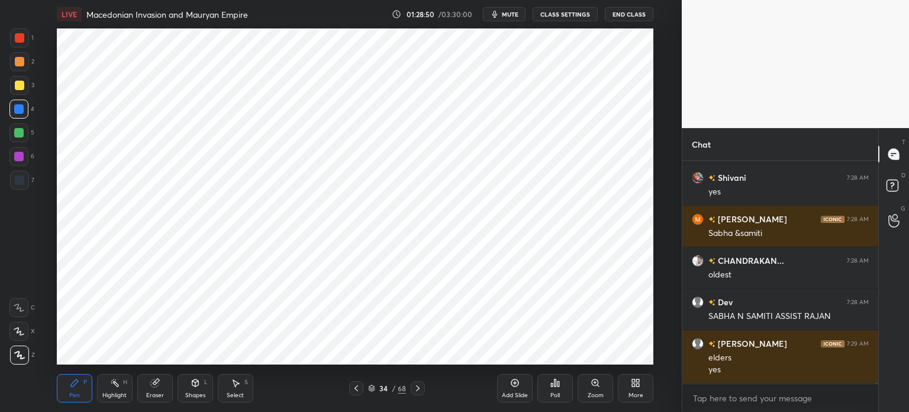
scroll to position [49119, 0]
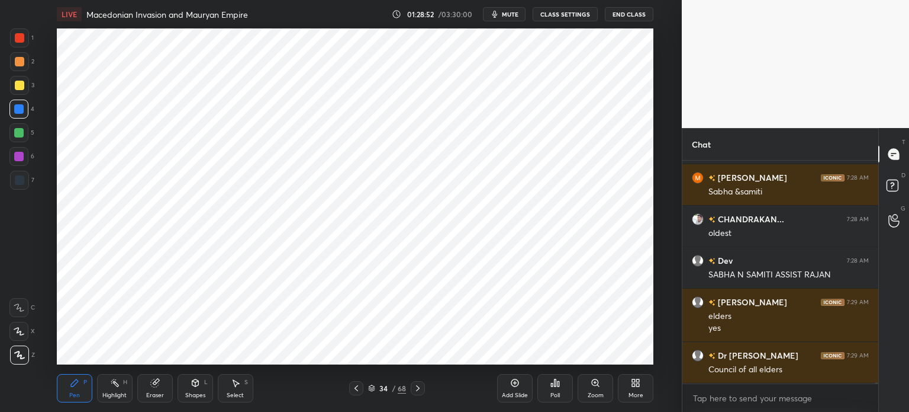
click at [7, 182] on div "1 2 3 4 5 6 7 C X Z C X Z E E Erase all H H" at bounding box center [19, 196] width 38 height 336
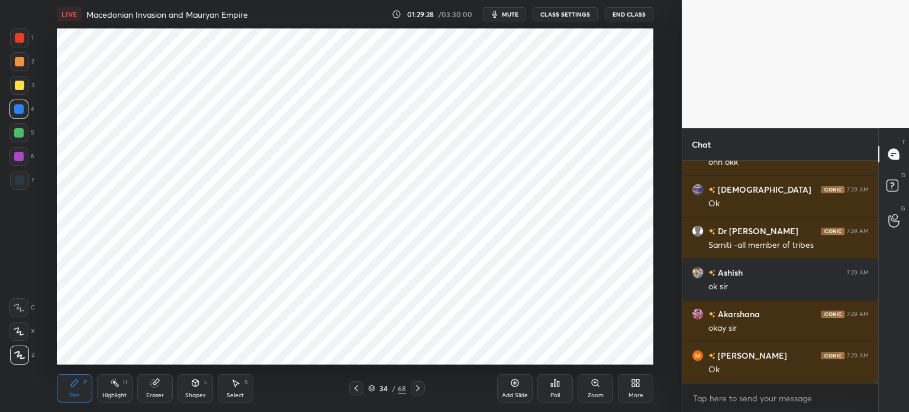
scroll to position [49658, 0]
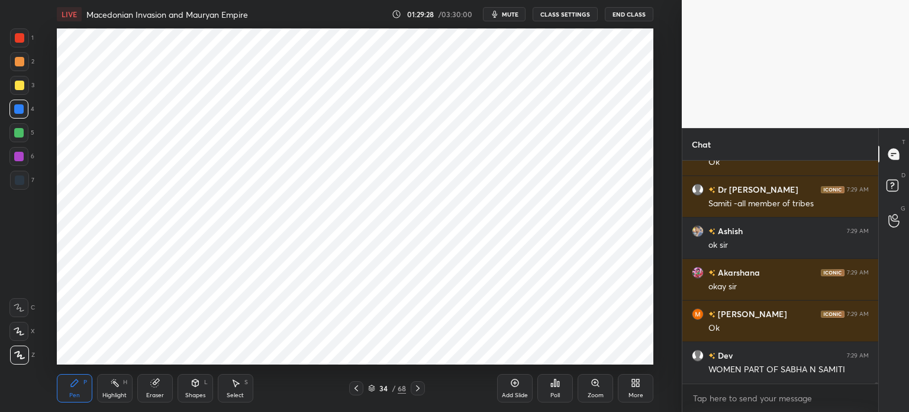
click at [24, 173] on div at bounding box center [19, 180] width 19 height 19
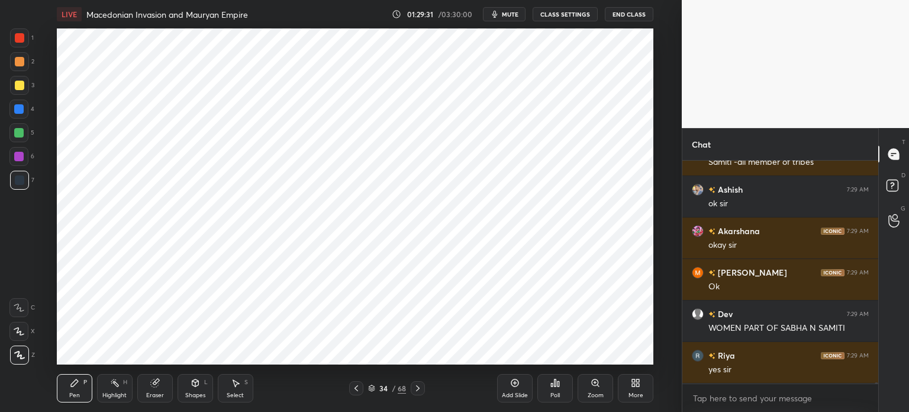
click at [27, 111] on div at bounding box center [18, 108] width 19 height 19
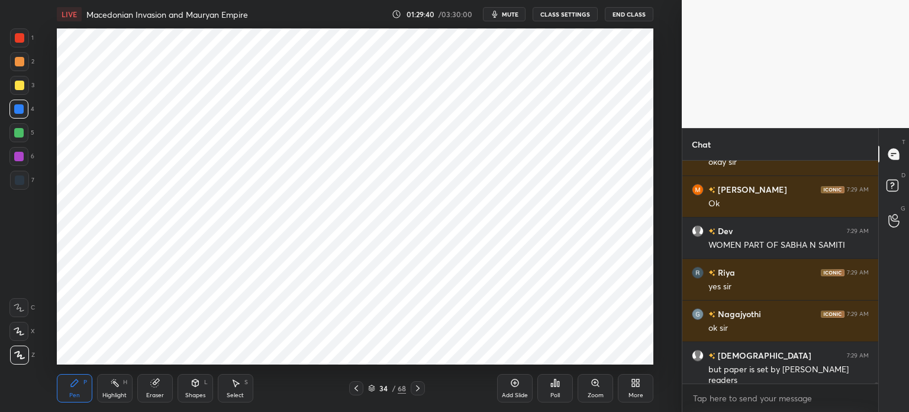
scroll to position [49824, 0]
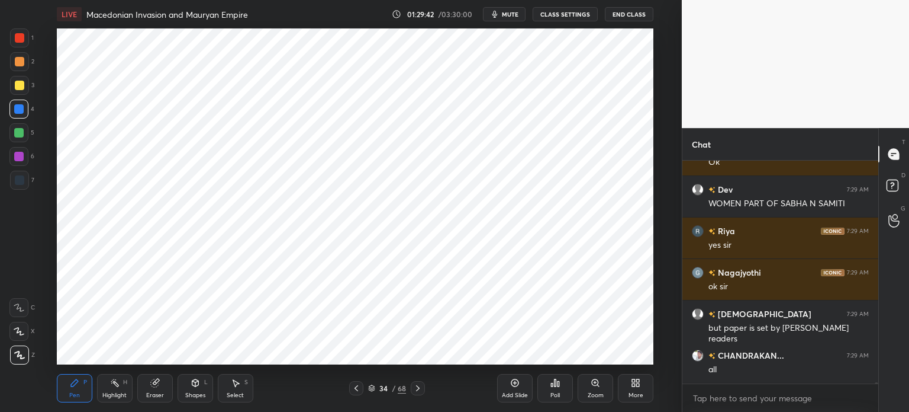
click at [154, 384] on icon at bounding box center [154, 383] width 8 height 8
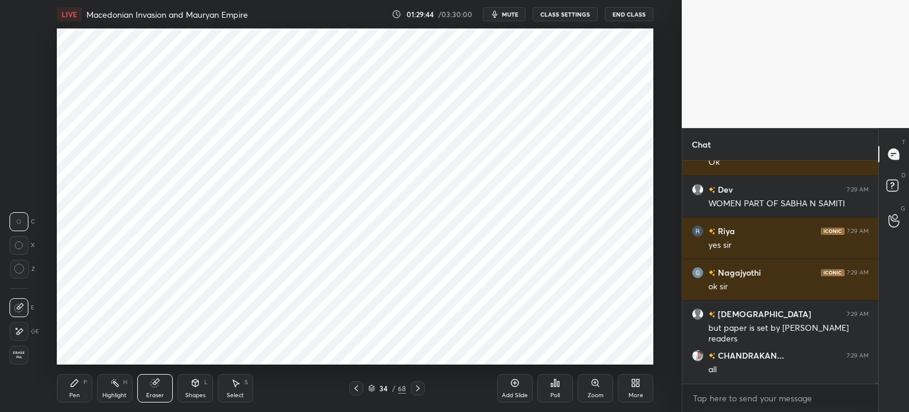
click at [84, 380] on div "P" at bounding box center [85, 382] width 4 height 6
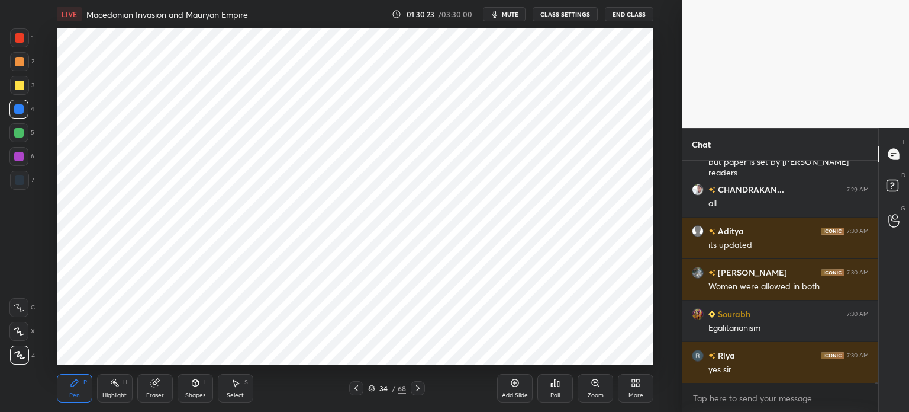
scroll to position [50031, 0]
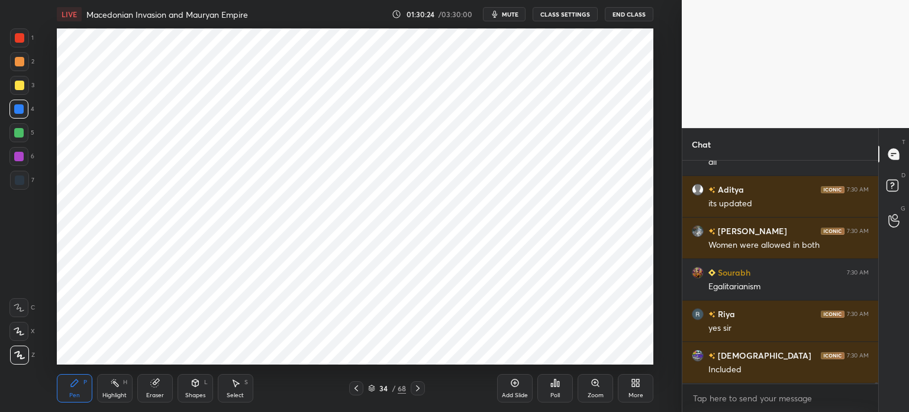
click at [27, 179] on div at bounding box center [19, 180] width 19 height 19
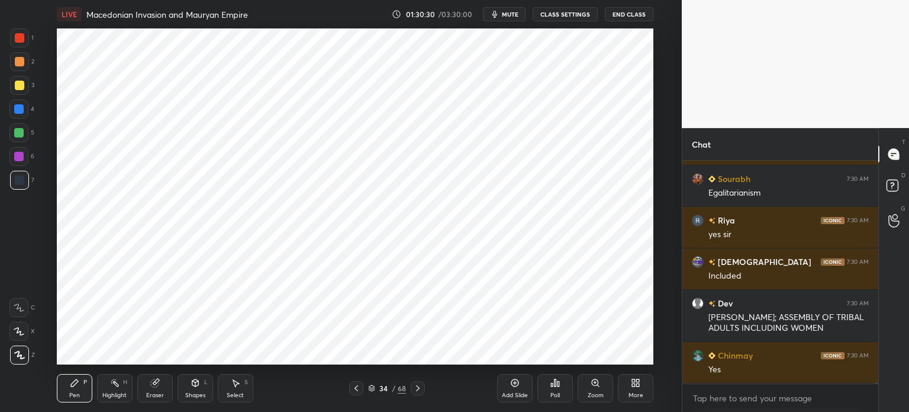
scroll to position [50166, 0]
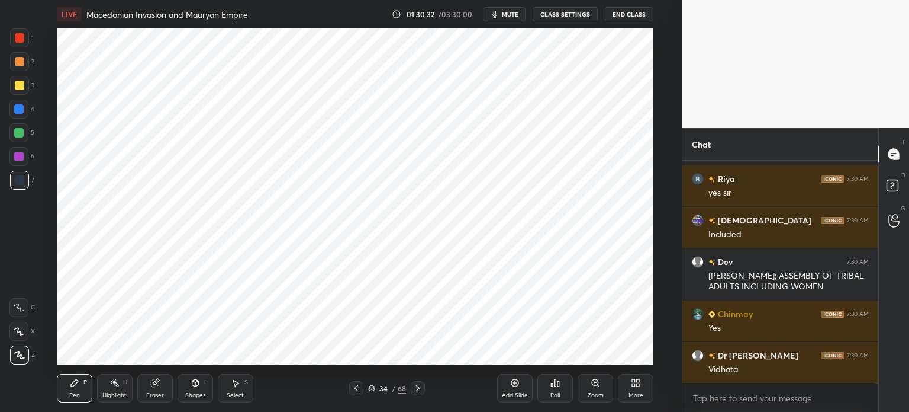
click at [14, 44] on div at bounding box center [19, 37] width 19 height 19
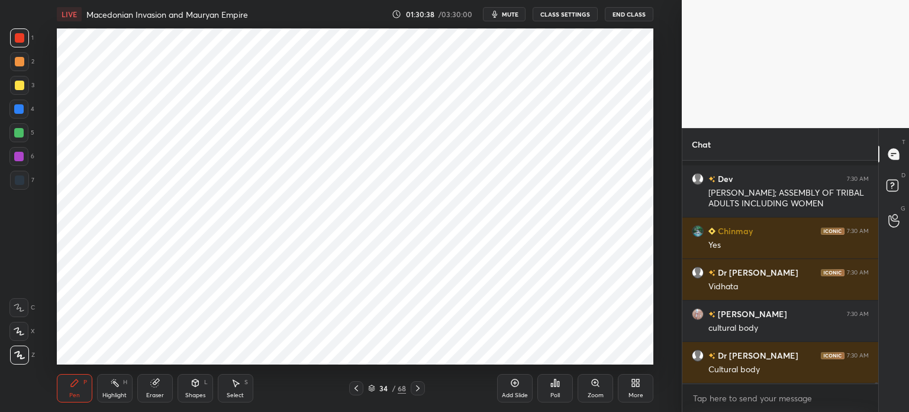
scroll to position [50332, 0]
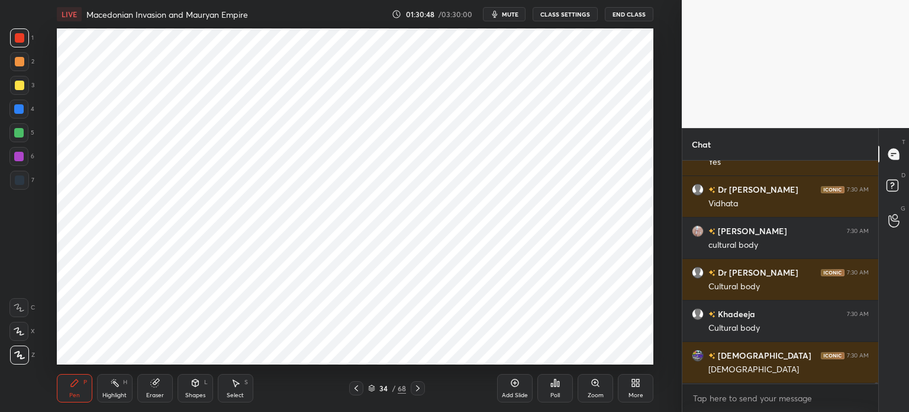
click at [654, 227] on div "Setting up your live class Poll for secs No correct answer Start poll" at bounding box center [355, 196] width 635 height 336
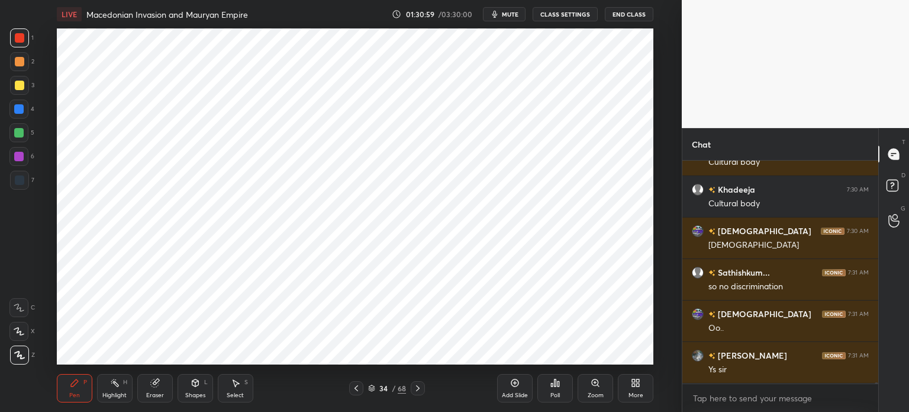
scroll to position [50498, 0]
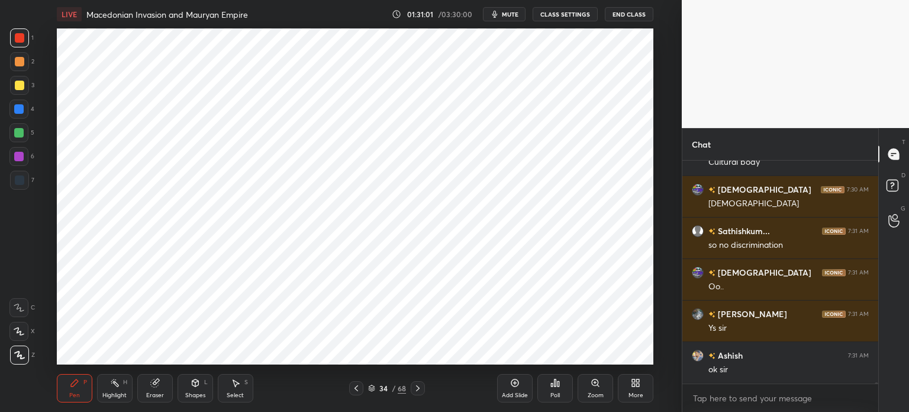
click at [21, 151] on div at bounding box center [18, 156] width 19 height 19
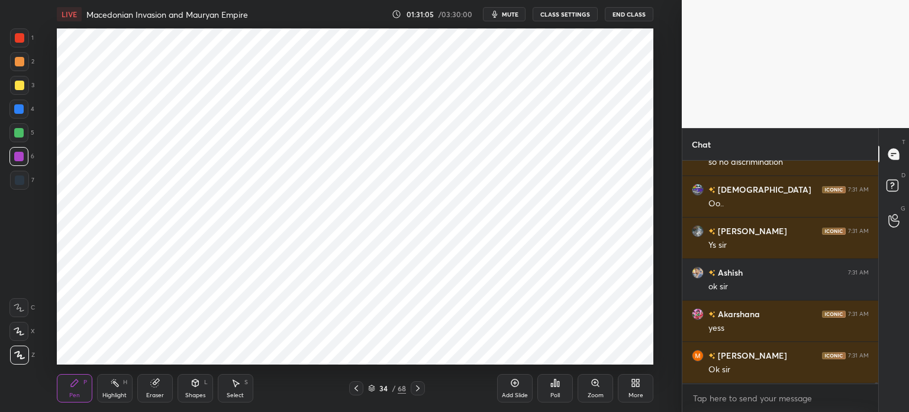
scroll to position [50622, 0]
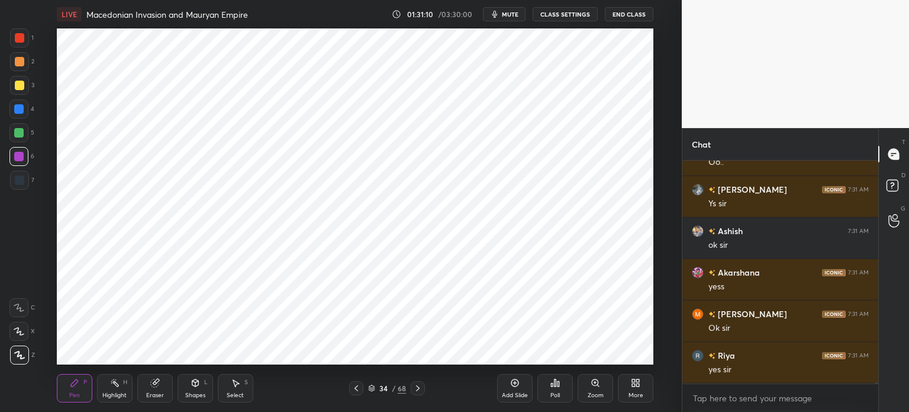
click at [20, 81] on div at bounding box center [19, 85] width 9 height 9
click at [19, 108] on div at bounding box center [18, 108] width 9 height 9
click at [21, 131] on div at bounding box center [18, 132] width 9 height 9
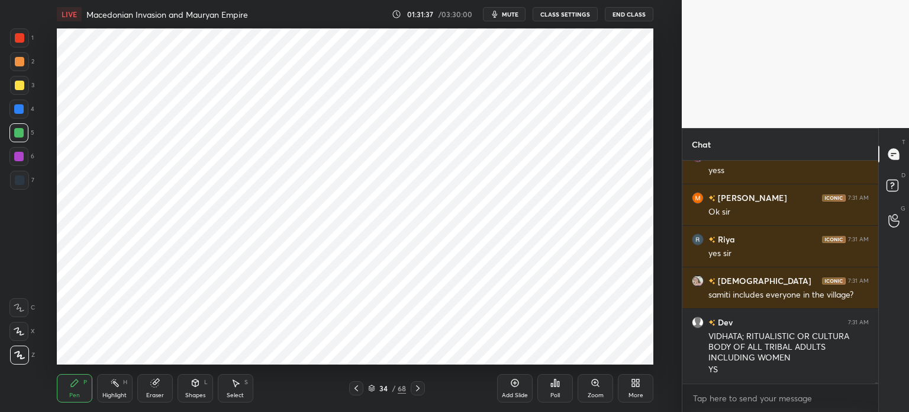
scroll to position [50780, 0]
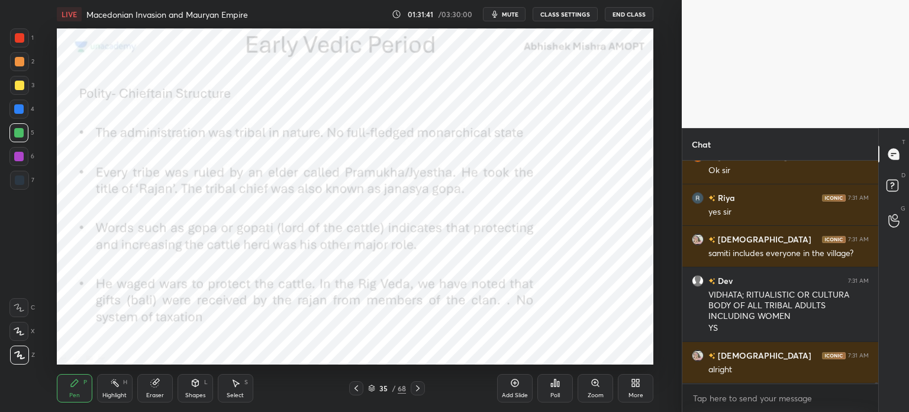
click at [5, 46] on div "1 2 3 4 5 6 7 C X Z C X Z E E Erase all H H" at bounding box center [19, 196] width 38 height 336
click at [21, 36] on div at bounding box center [19, 37] width 9 height 9
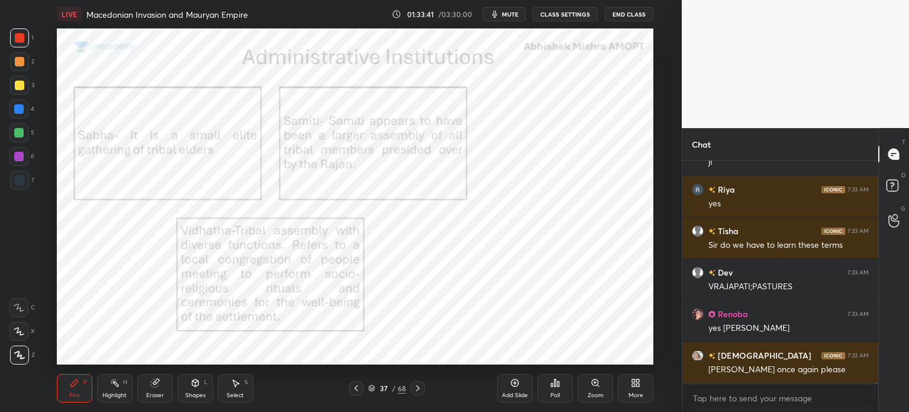
scroll to position [51001, 0]
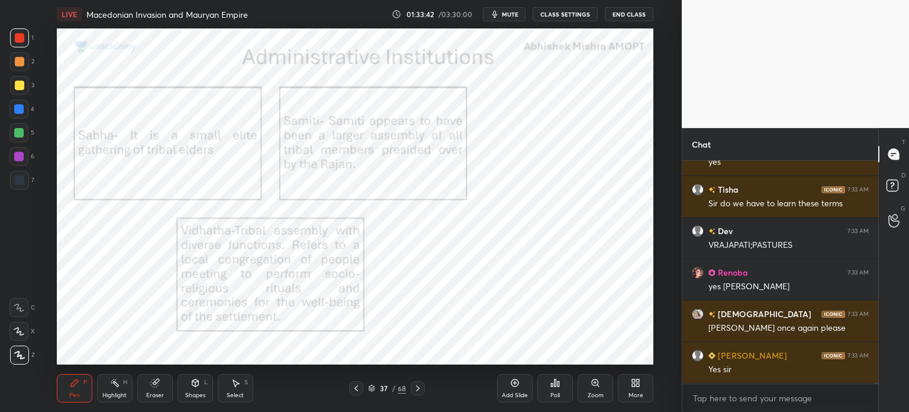
click at [503, 387] on div "Add Slide" at bounding box center [515, 388] width 36 height 28
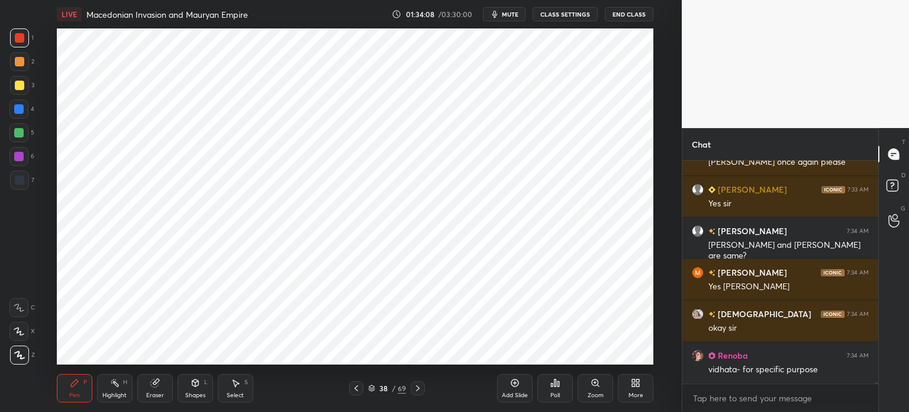
scroll to position [51208, 0]
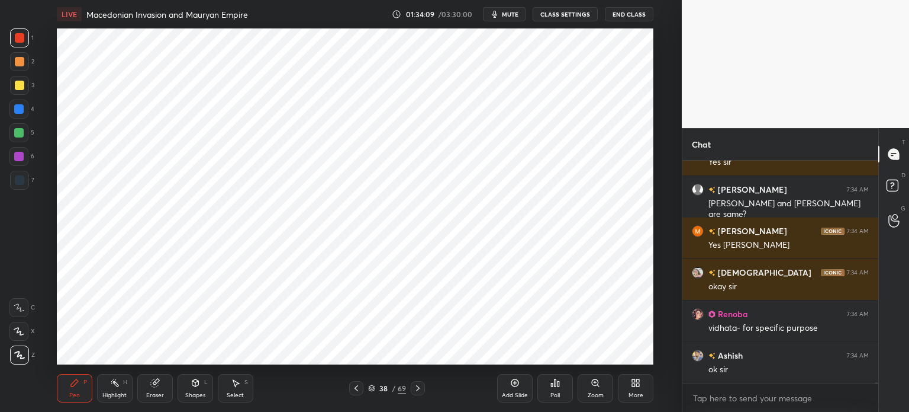
click at [157, 387] on icon at bounding box center [154, 382] width 9 height 9
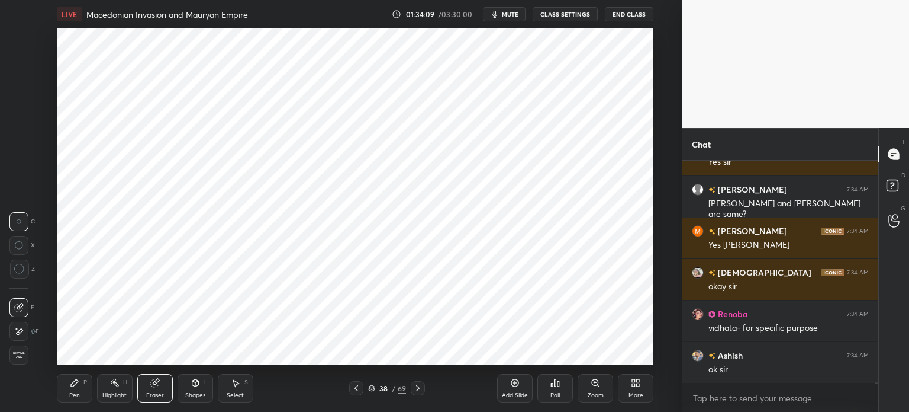
scroll to position [51291, 0]
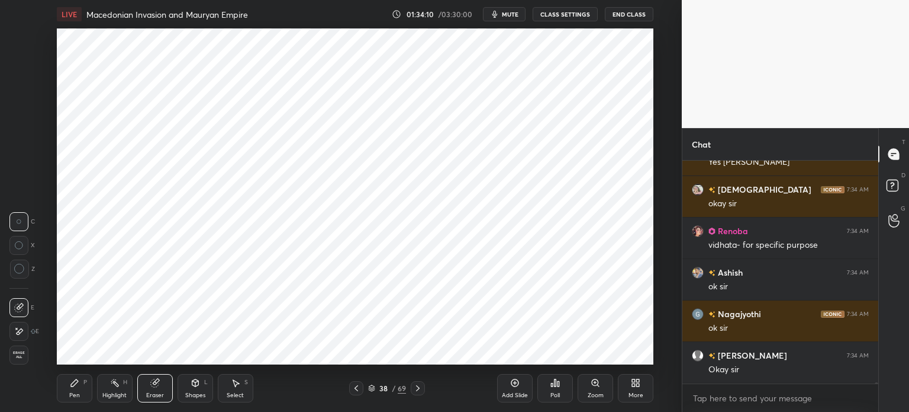
click at [75, 387] on icon at bounding box center [74, 382] width 9 height 9
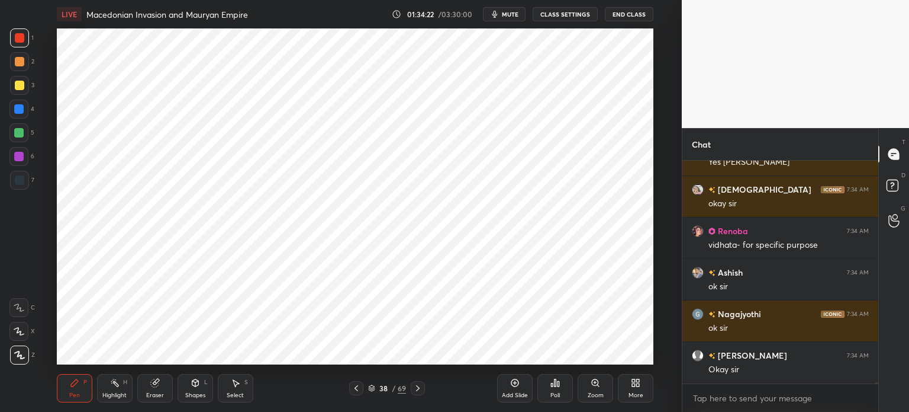
scroll to position [51333, 0]
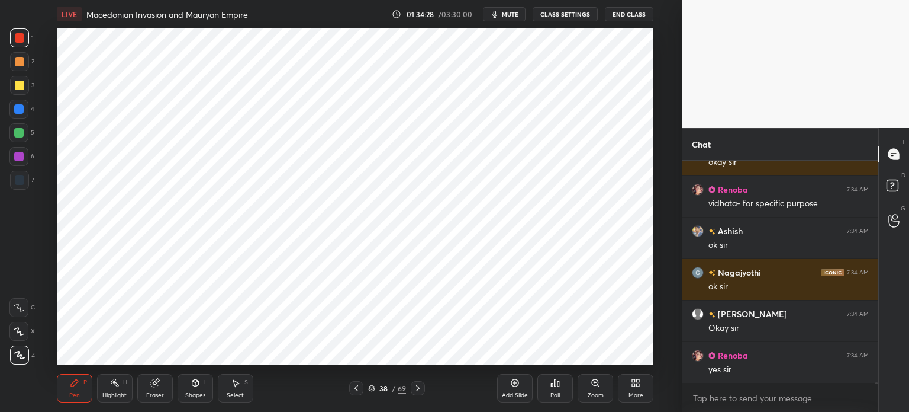
click at [9, 175] on div "1 2 3 4 5 6 7 C X Z C X Z E E Erase all H H" at bounding box center [19, 196] width 38 height 336
click at [21, 185] on div at bounding box center [19, 180] width 19 height 19
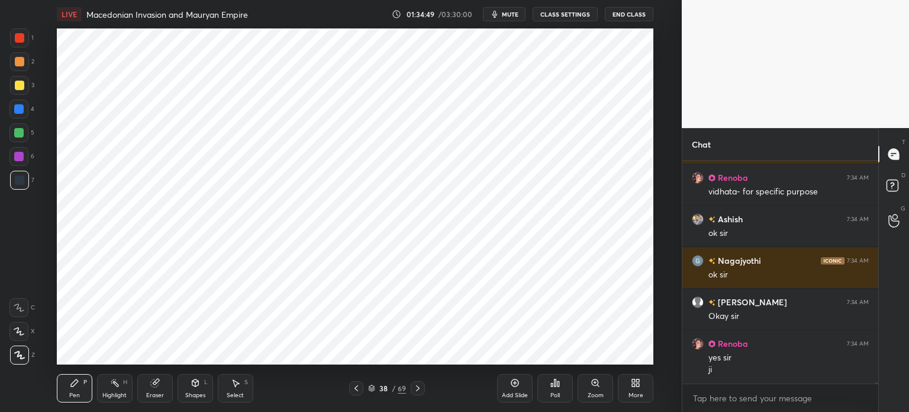
click at [15, 134] on div at bounding box center [18, 132] width 9 height 9
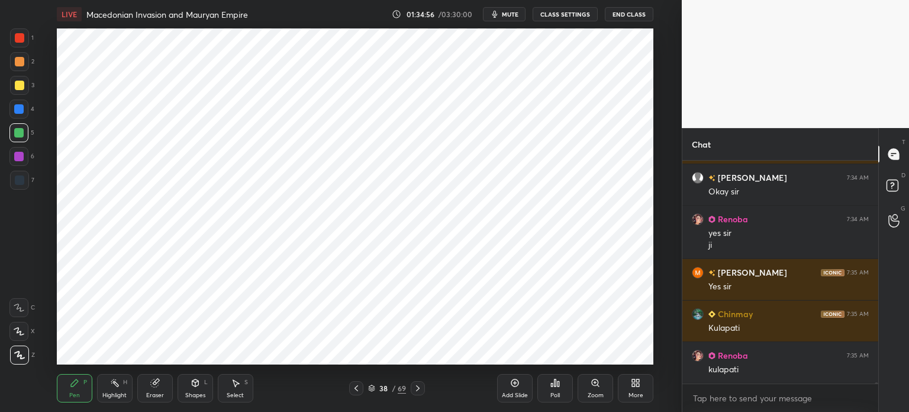
scroll to position [51510, 0]
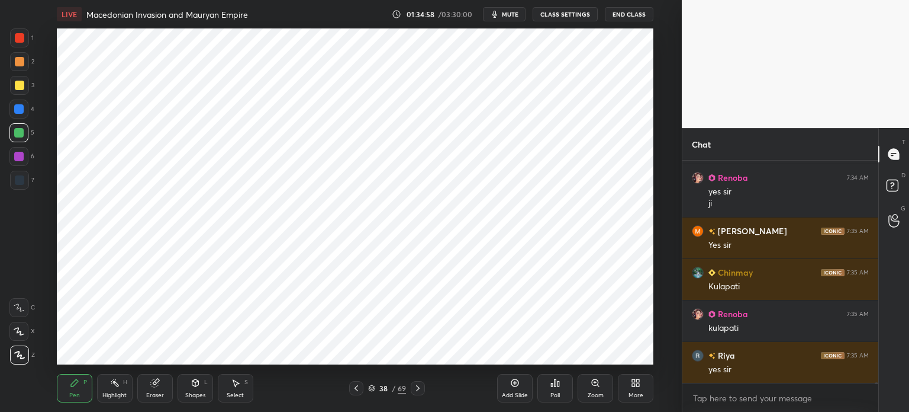
click at [21, 184] on div at bounding box center [19, 179] width 9 height 9
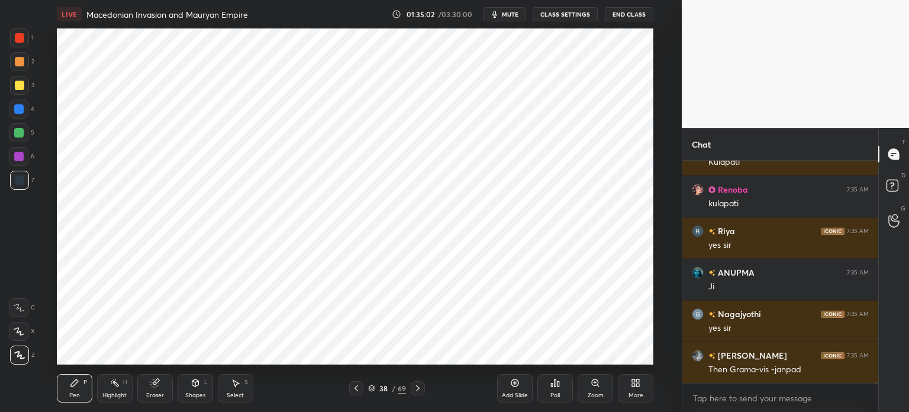
scroll to position [51676, 0]
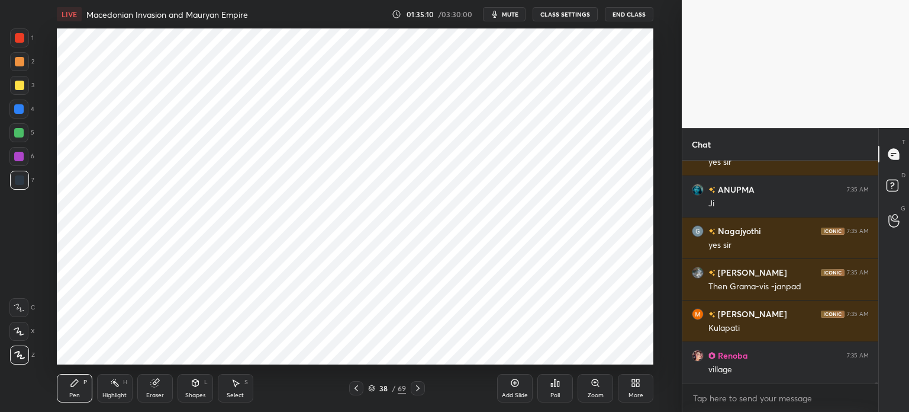
click at [24, 162] on div at bounding box center [18, 156] width 19 height 19
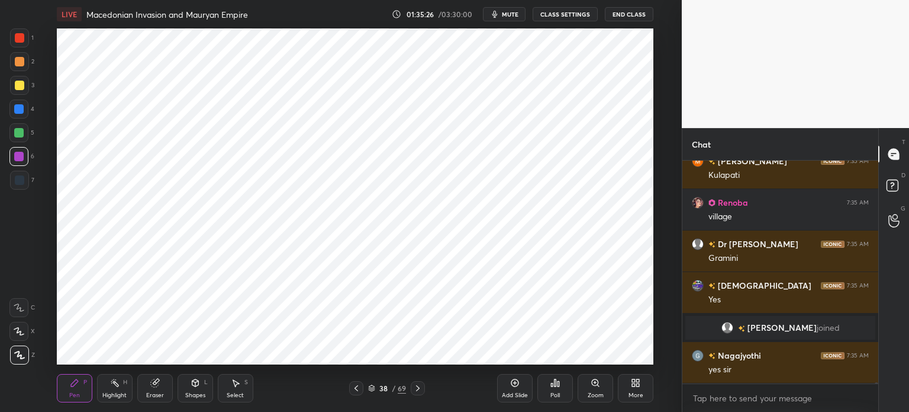
scroll to position [51330, 0]
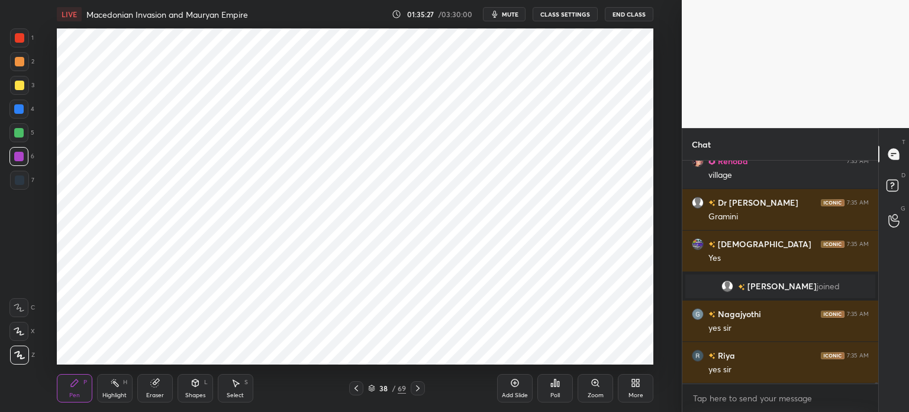
click at [24, 187] on div at bounding box center [19, 180] width 19 height 19
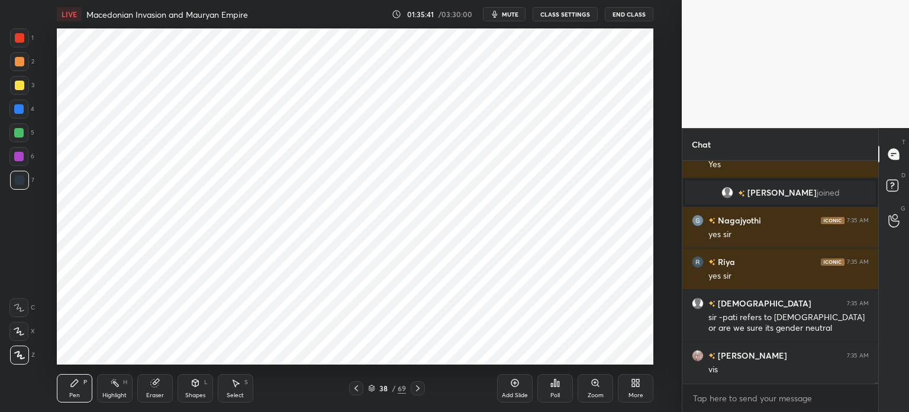
scroll to position [51465, 0]
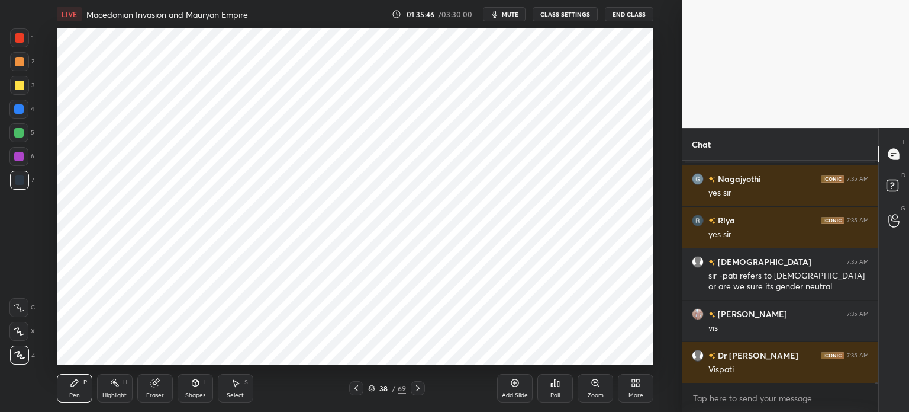
click at [22, 159] on div at bounding box center [18, 156] width 9 height 9
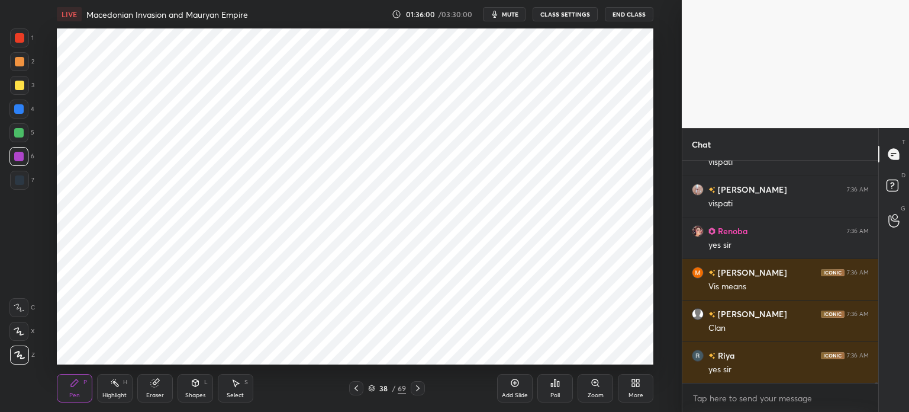
scroll to position [51755, 0]
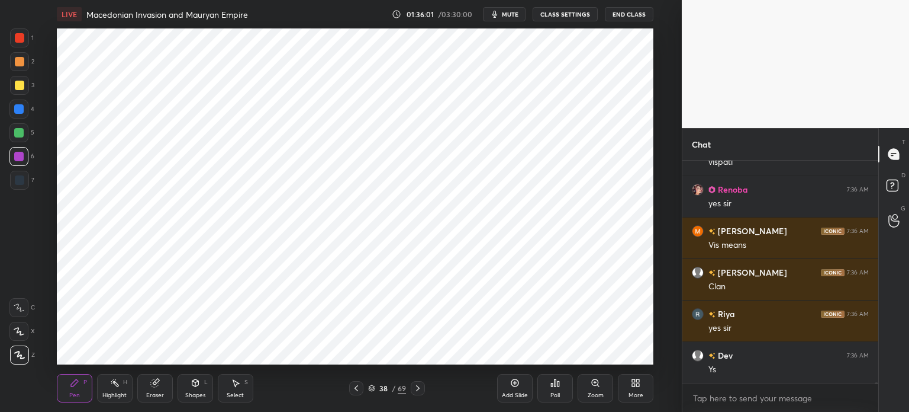
click at [20, 112] on div at bounding box center [18, 108] width 9 height 9
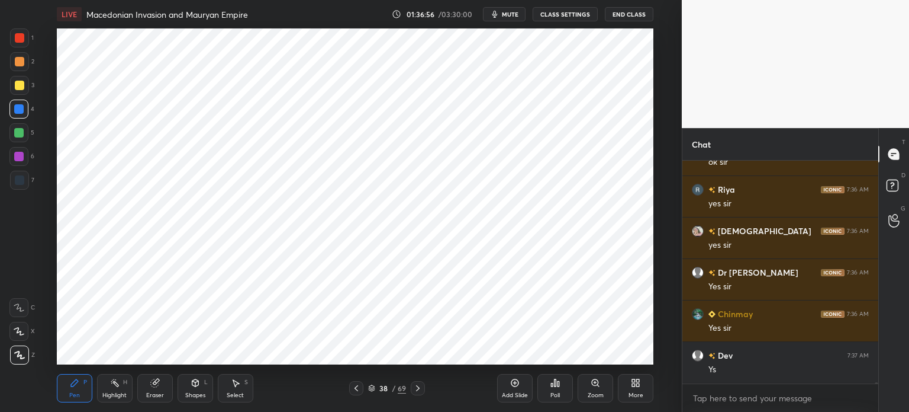
scroll to position [52595, 0]
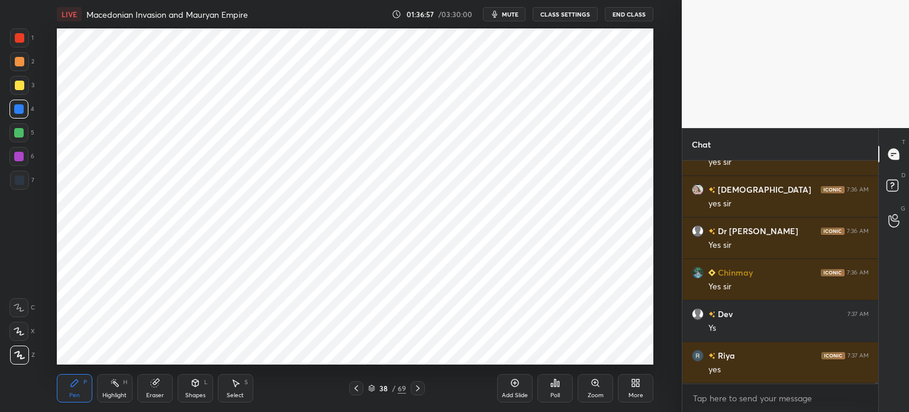
click at [515, 388] on div "Add Slide" at bounding box center [515, 388] width 36 height 28
click at [19, 40] on div at bounding box center [19, 37] width 9 height 9
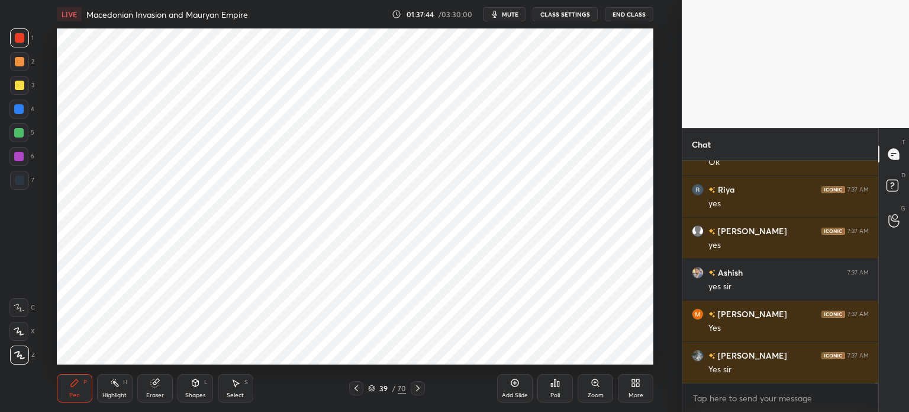
scroll to position [53258, 0]
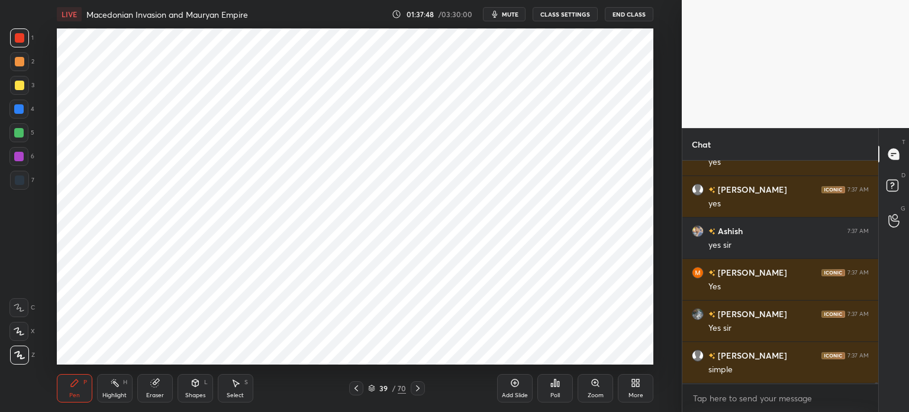
click at [19, 133] on div at bounding box center [18, 132] width 9 height 9
click at [22, 116] on div at bounding box center [18, 108] width 19 height 19
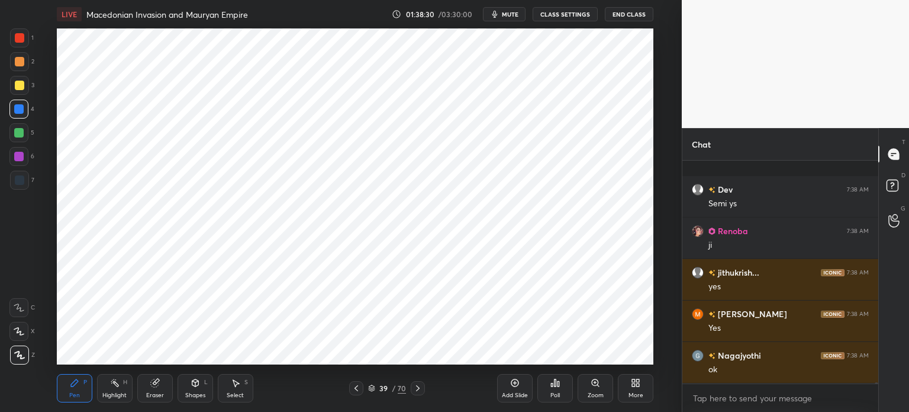
scroll to position [53766, 0]
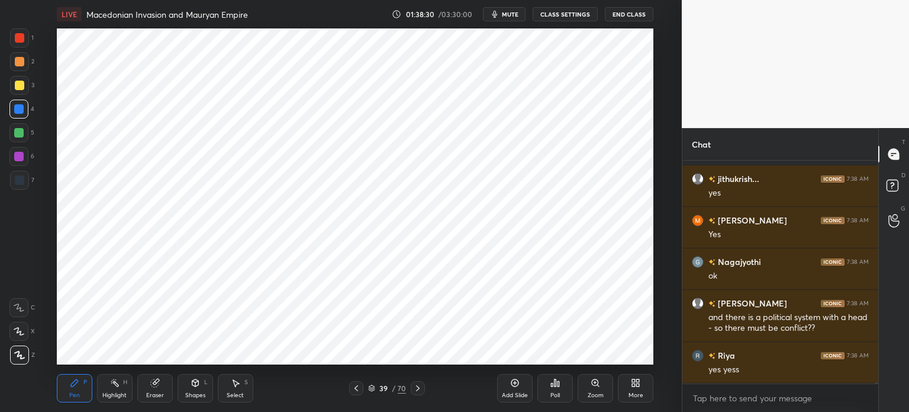
click at [17, 162] on div at bounding box center [18, 156] width 19 height 19
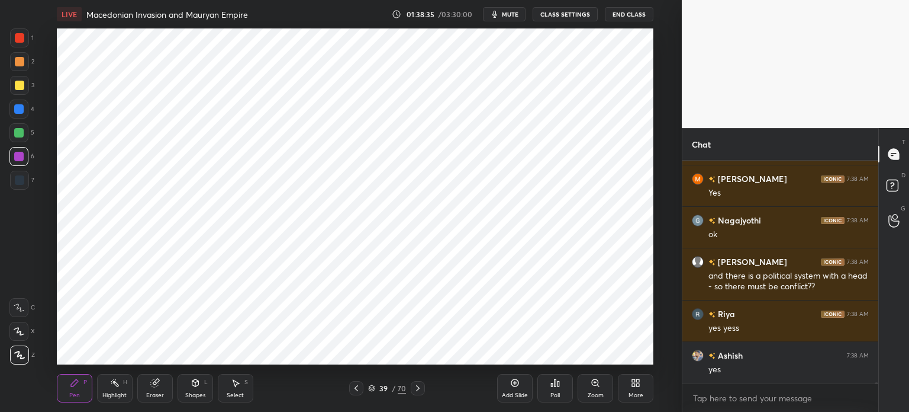
scroll to position [53849, 0]
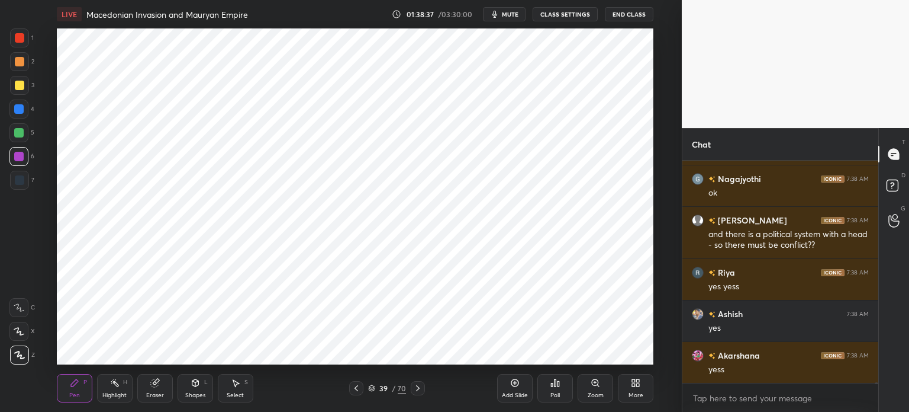
click at [15, 114] on div at bounding box center [18, 108] width 19 height 19
click at [19, 137] on div at bounding box center [18, 132] width 19 height 19
click at [26, 179] on div at bounding box center [19, 180] width 19 height 19
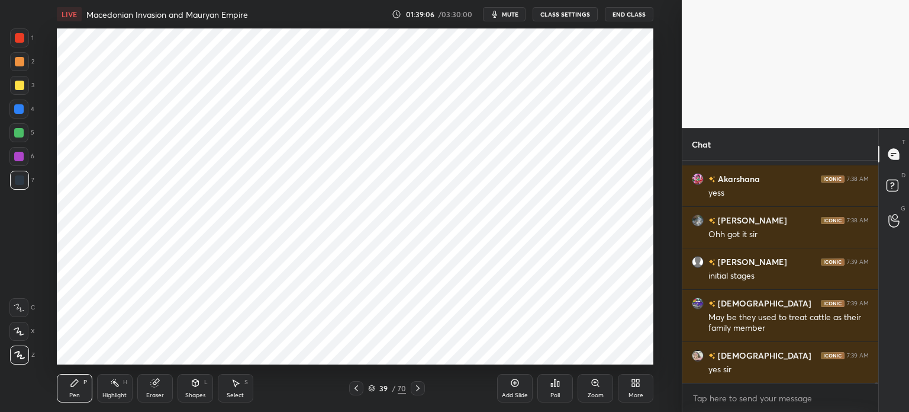
scroll to position [54067, 0]
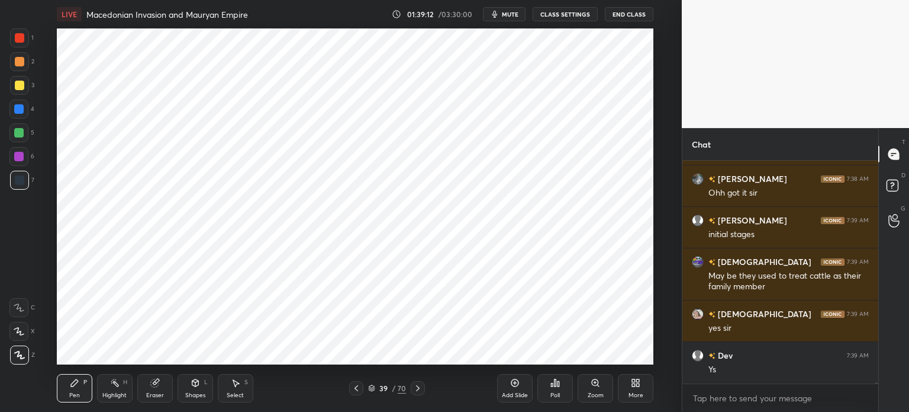
click at [17, 179] on div at bounding box center [19, 179] width 9 height 9
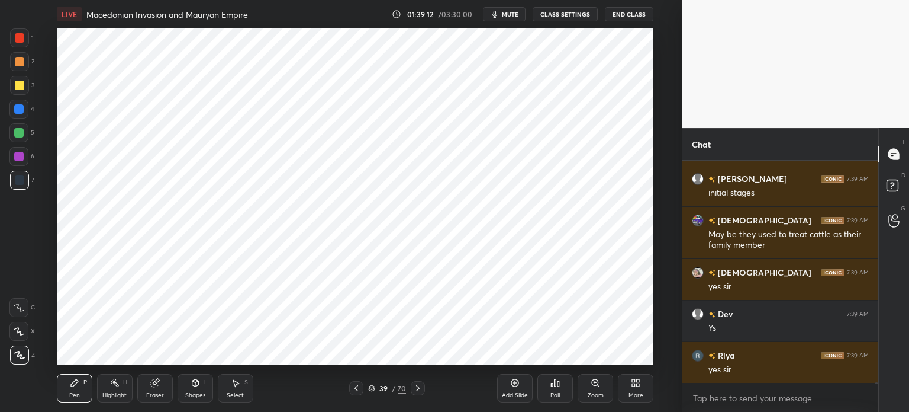
click at [24, 162] on div at bounding box center [18, 156] width 19 height 19
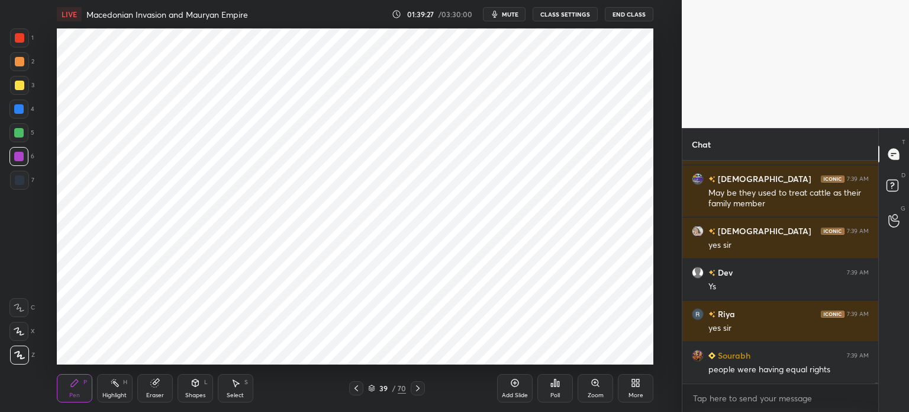
click at [156, 385] on icon at bounding box center [154, 383] width 8 height 8
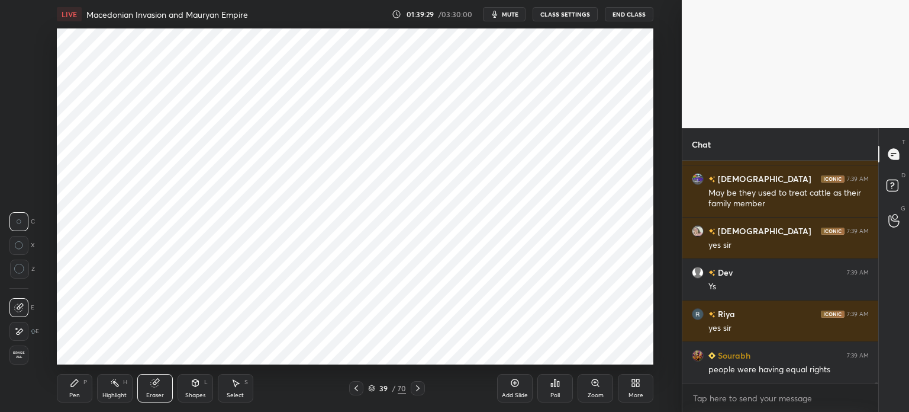
click at [76, 383] on icon at bounding box center [74, 382] width 7 height 7
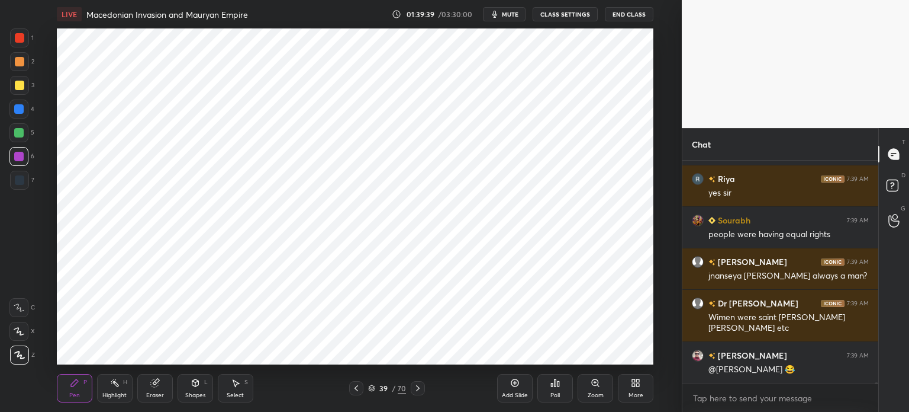
scroll to position [54326, 0]
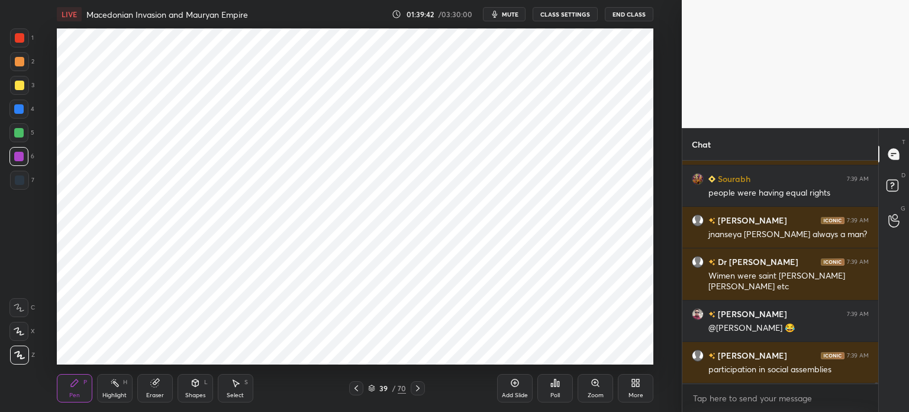
click at [21, 178] on div at bounding box center [19, 179] width 9 height 9
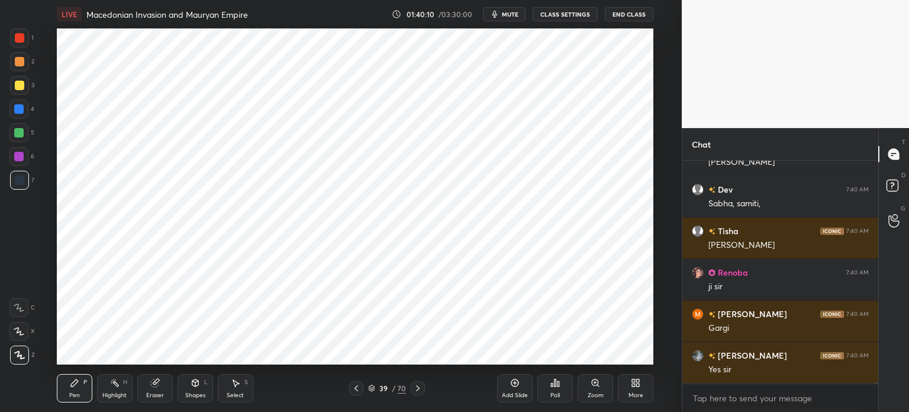
scroll to position [54723, 0]
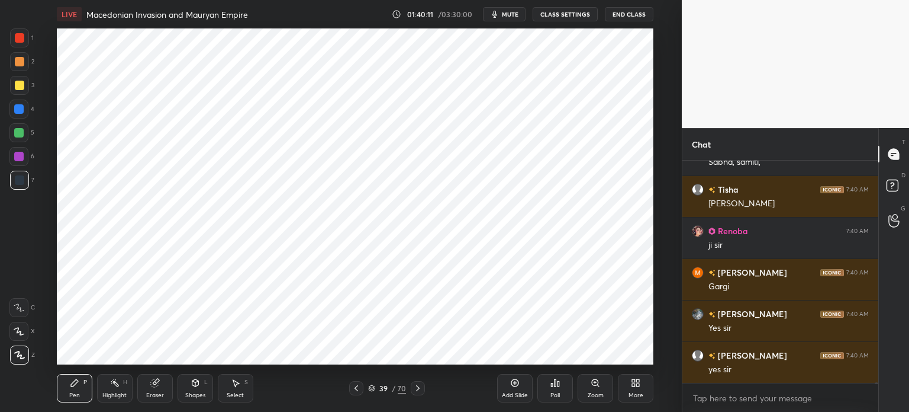
click at [12, 162] on div at bounding box center [18, 156] width 19 height 19
click at [10, 137] on div at bounding box center [18, 132] width 19 height 19
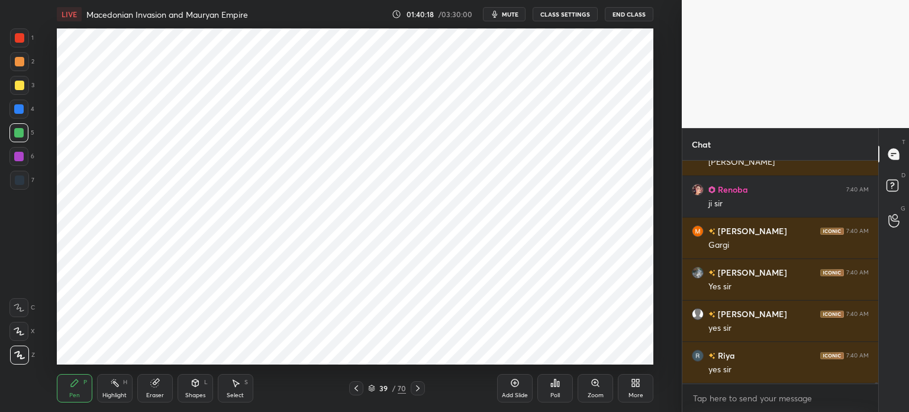
scroll to position [54806, 0]
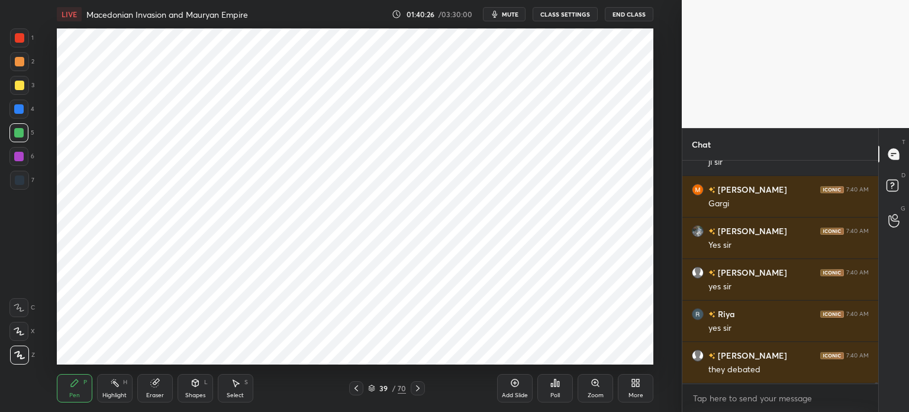
click at [19, 83] on div at bounding box center [19, 85] width 9 height 9
click at [20, 61] on div at bounding box center [19, 61] width 9 height 9
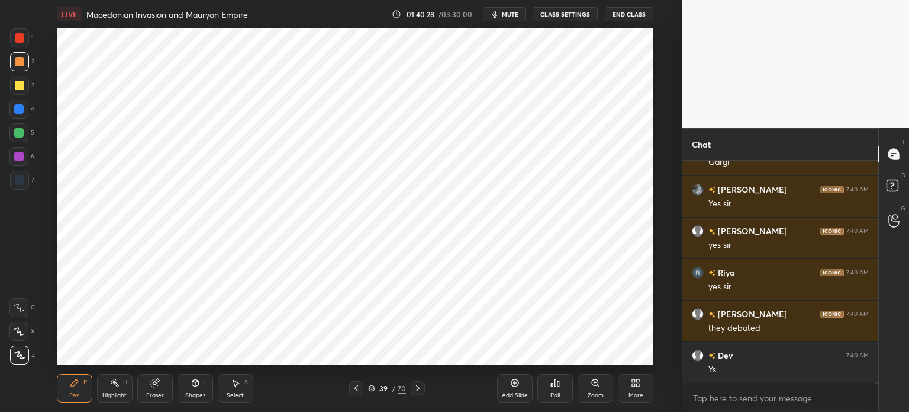
click at [517, 381] on icon at bounding box center [514, 382] width 9 height 9
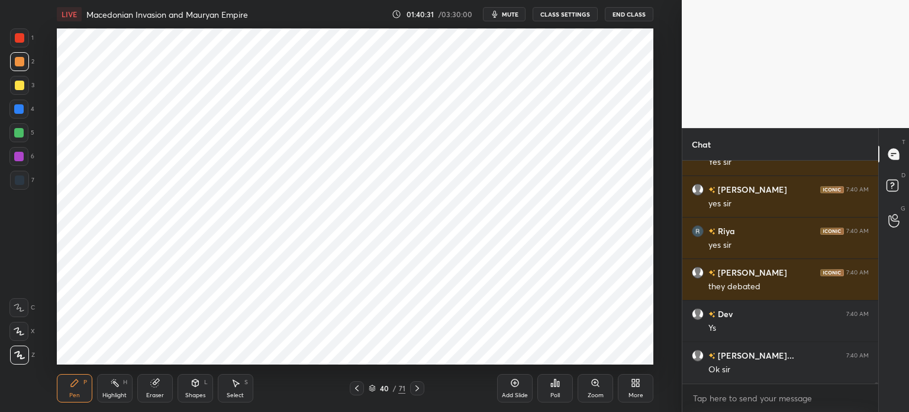
click at [28, 182] on div "7" at bounding box center [22, 180] width 24 height 19
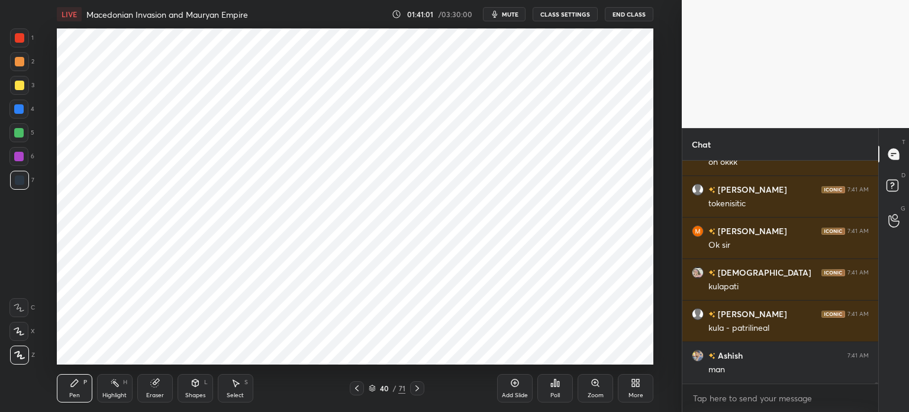
scroll to position [54343, 0]
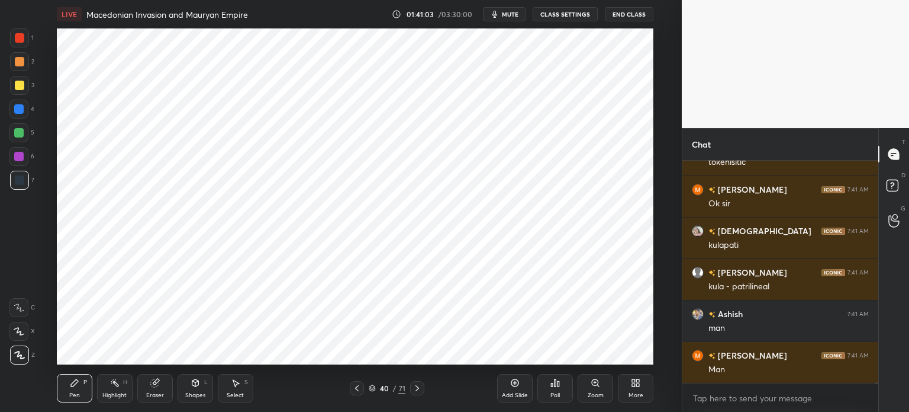
click at [18, 149] on div at bounding box center [18, 156] width 19 height 19
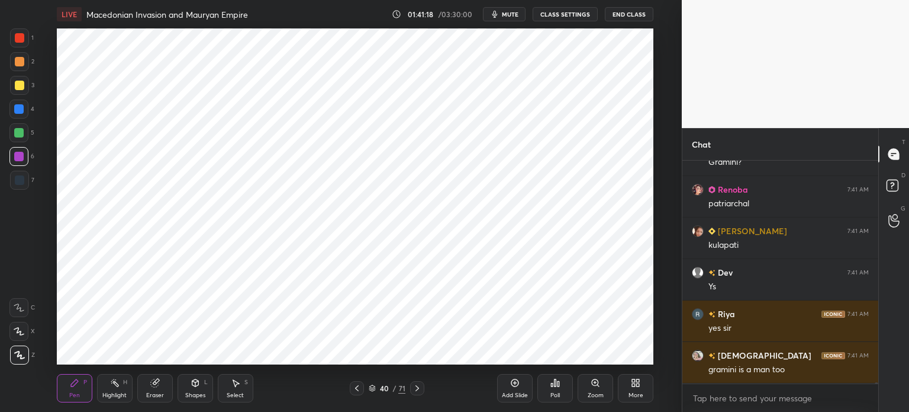
scroll to position [54620, 0]
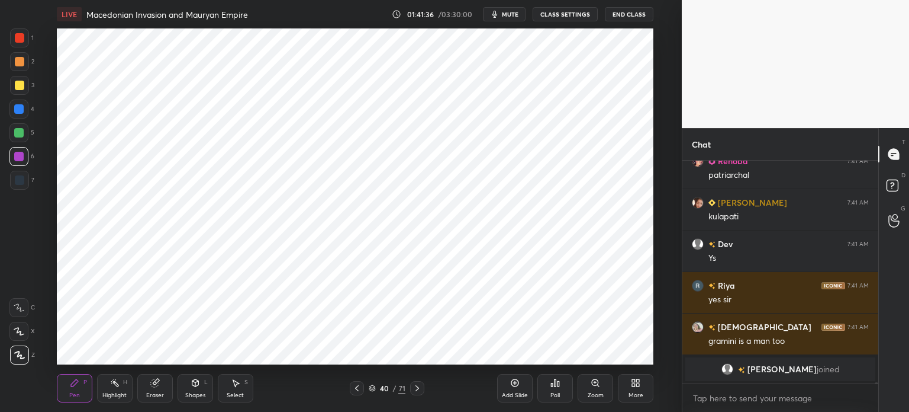
click at [154, 393] on div "Eraser" at bounding box center [155, 395] width 18 height 6
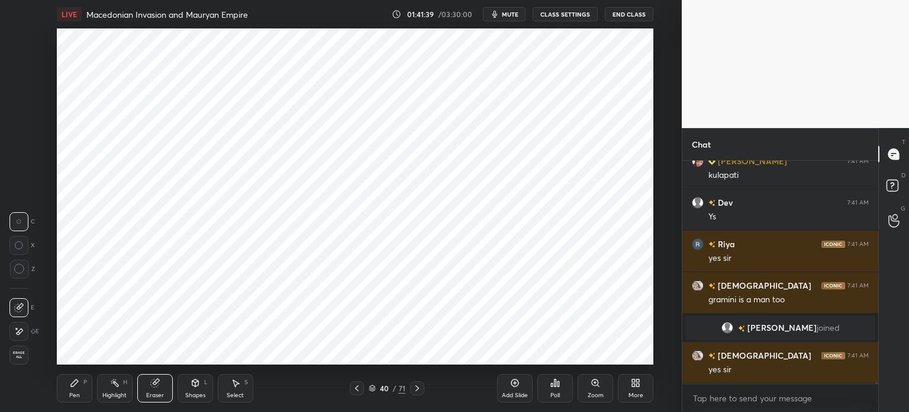
scroll to position [54415, 0]
click at [73, 388] on div "Pen P" at bounding box center [75, 388] width 36 height 28
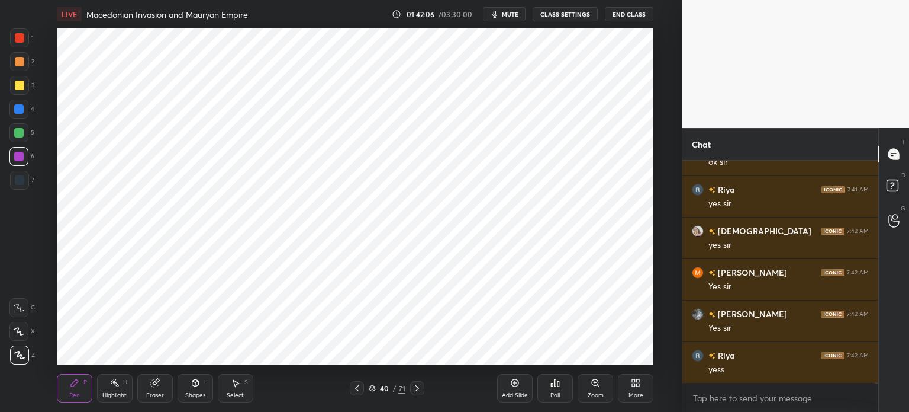
scroll to position [54788, 0]
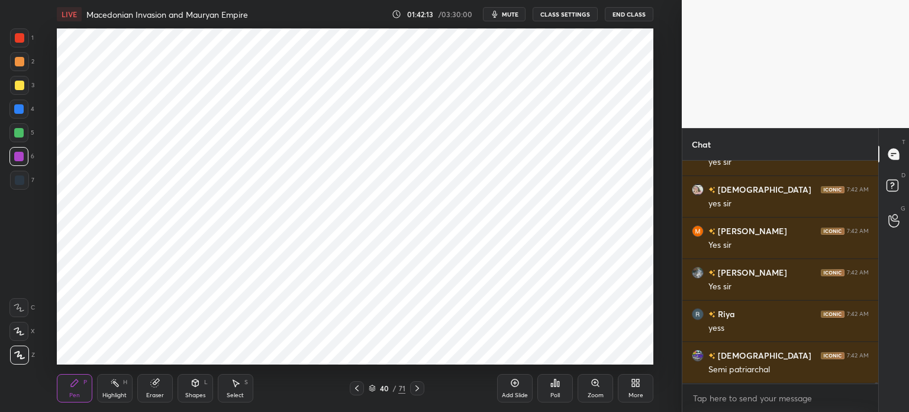
click at [504, 394] on div "Add Slide" at bounding box center [515, 395] width 26 height 6
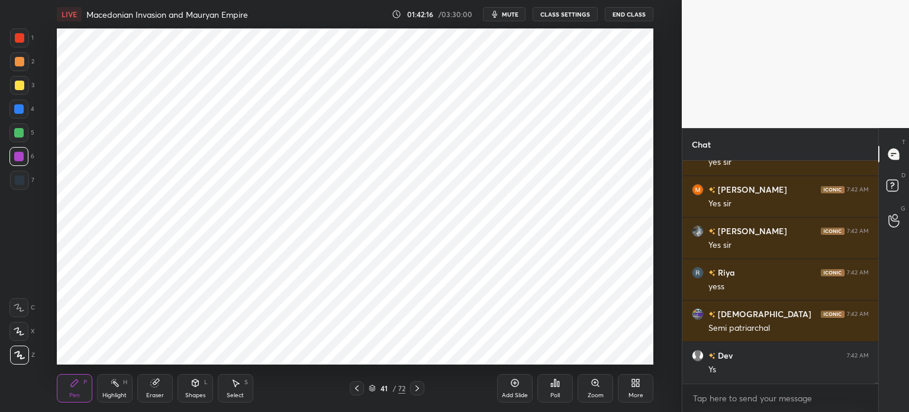
scroll to position [54858, 0]
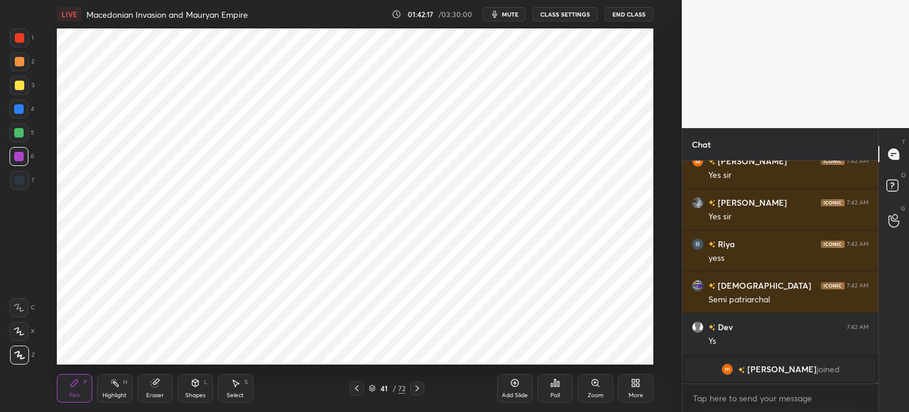
click at [19, 41] on div at bounding box center [19, 37] width 9 height 9
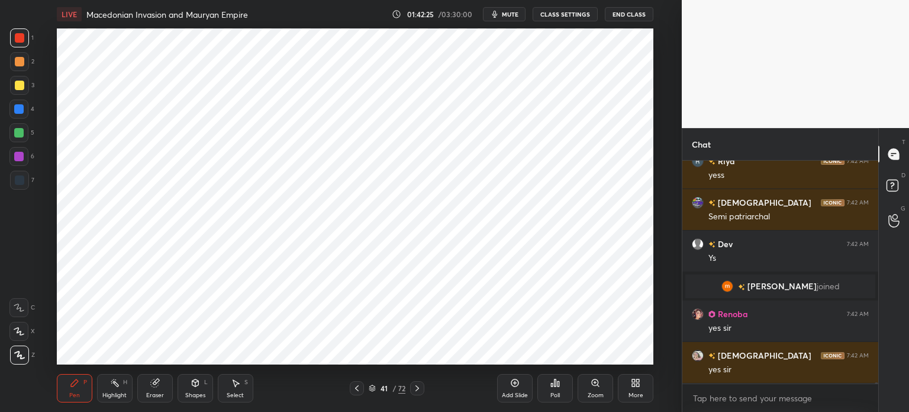
scroll to position [54828, 0]
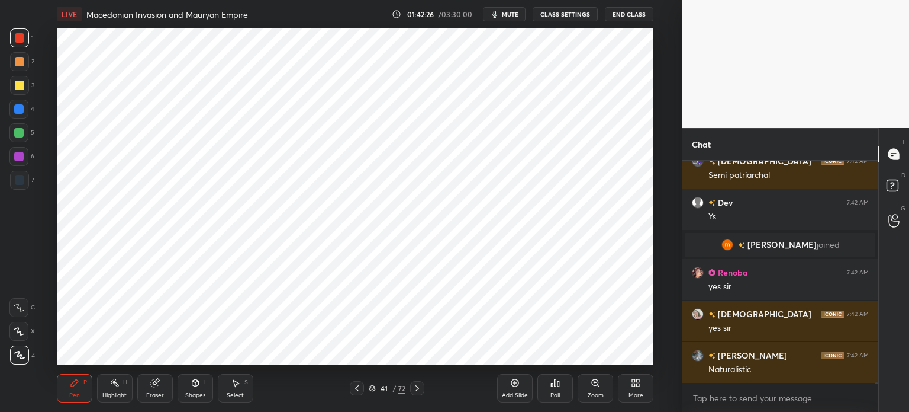
click at [20, 156] on div at bounding box center [18, 156] width 9 height 9
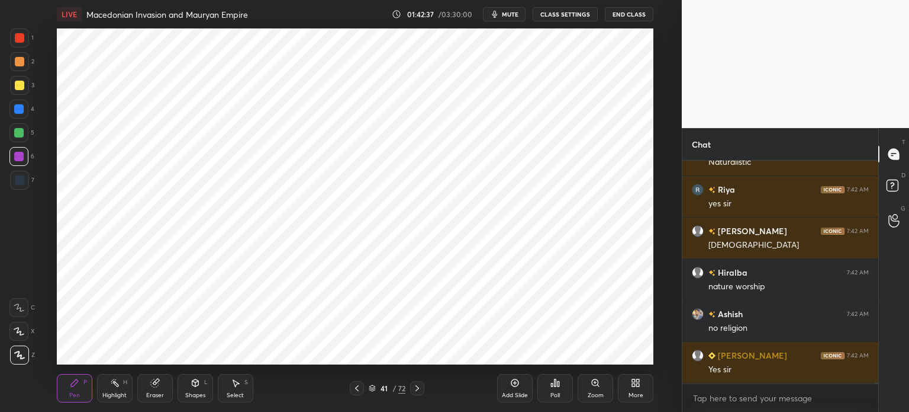
scroll to position [55077, 0]
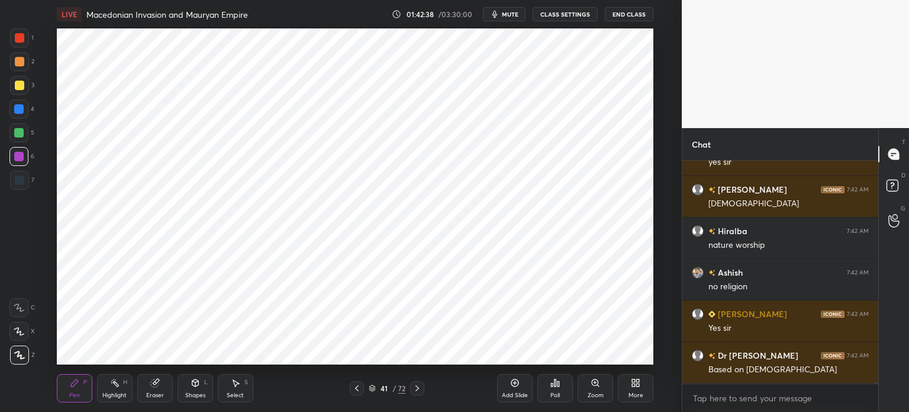
click at [27, 133] on div at bounding box center [18, 132] width 19 height 19
click at [21, 105] on div at bounding box center [18, 108] width 9 height 9
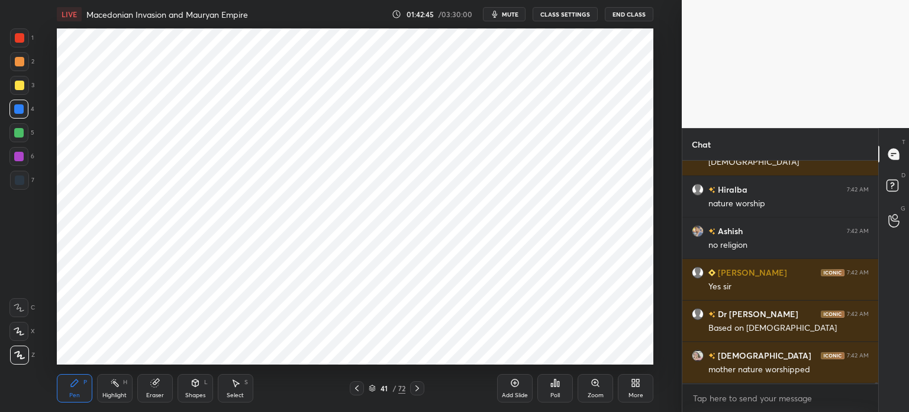
scroll to position [55160, 0]
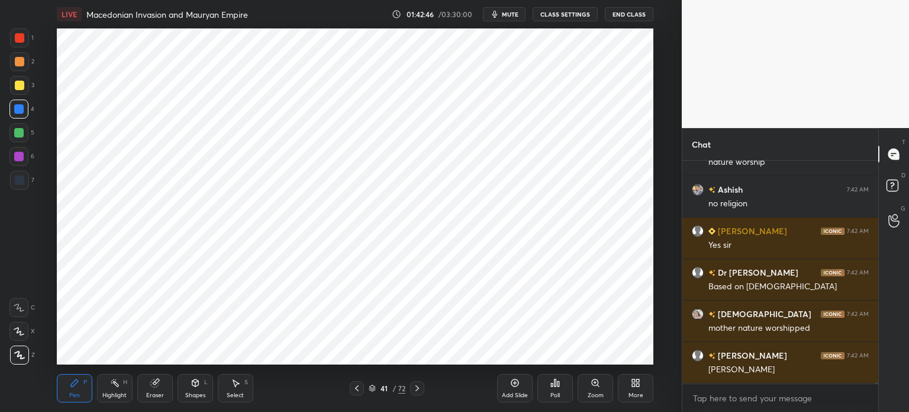
click at [18, 139] on div at bounding box center [18, 132] width 19 height 19
click at [20, 70] on div at bounding box center [19, 61] width 19 height 19
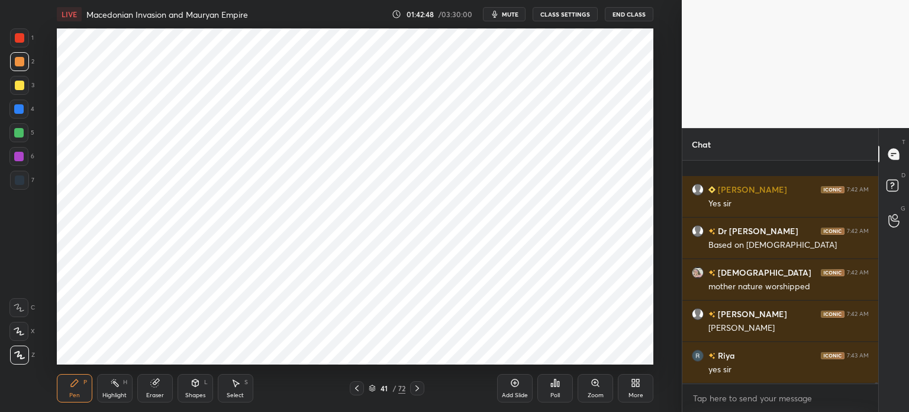
scroll to position [55284, 0]
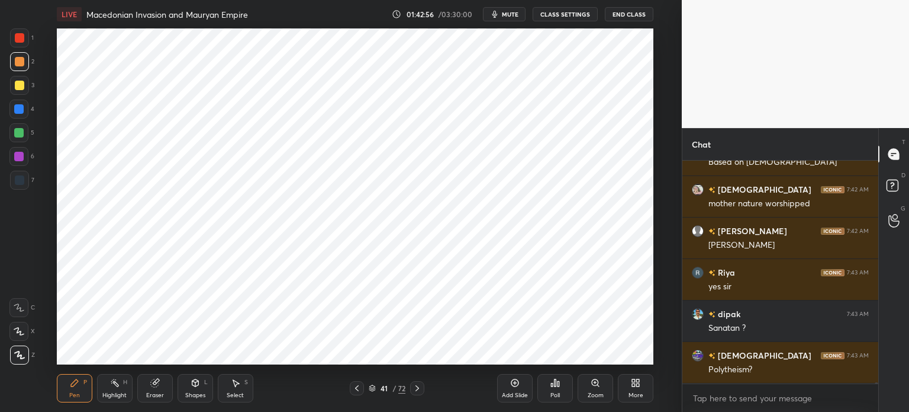
click at [17, 187] on div at bounding box center [19, 180] width 19 height 19
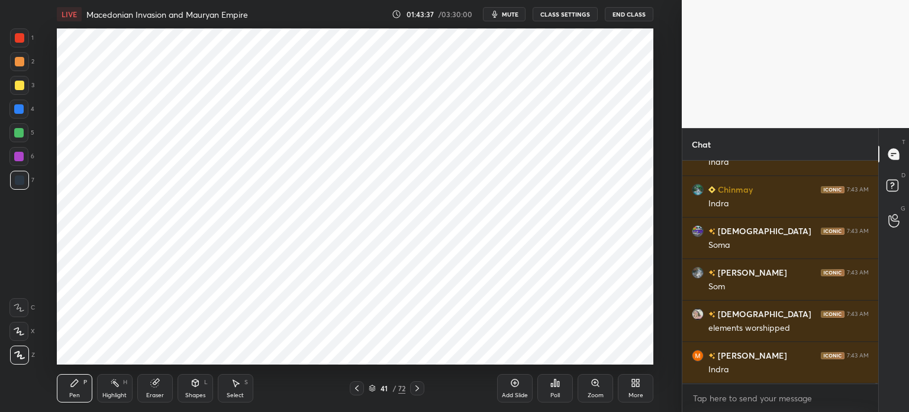
scroll to position [56705, 0]
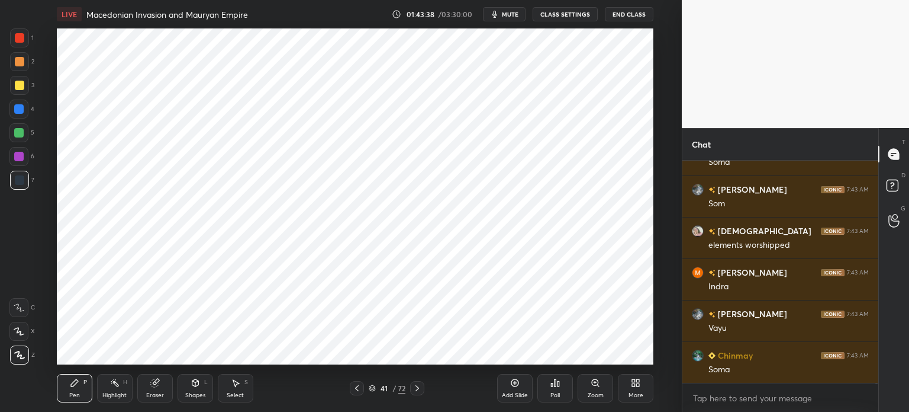
click at [21, 152] on div at bounding box center [18, 156] width 9 height 9
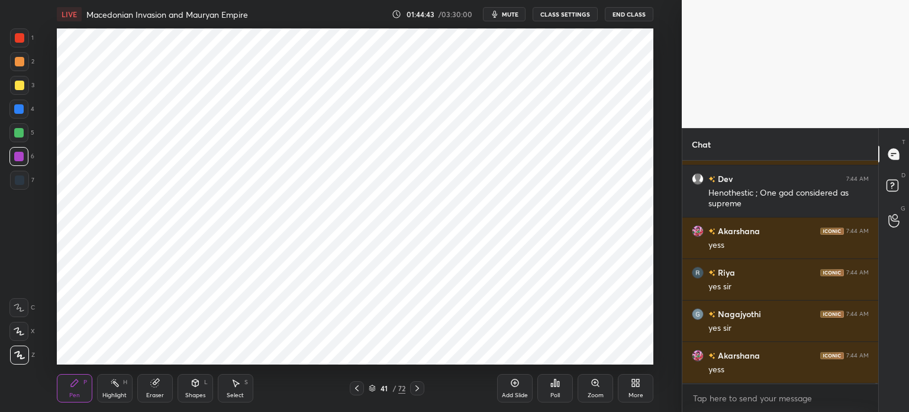
scroll to position [58167, 0]
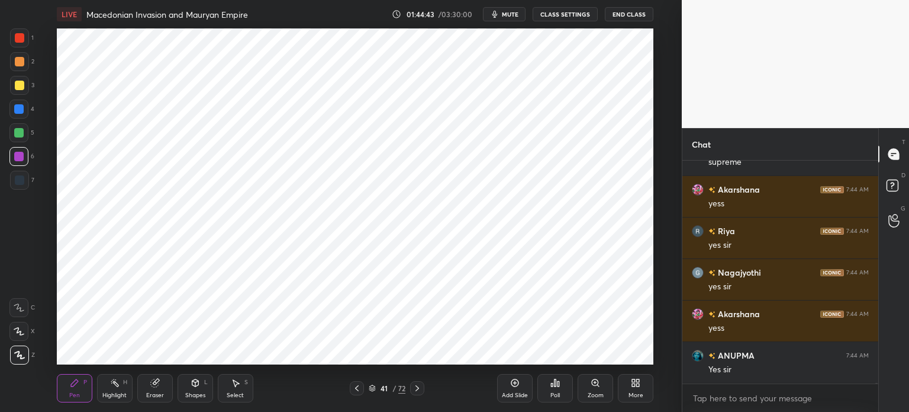
click at [509, 389] on div "Add Slide" at bounding box center [515, 388] width 36 height 28
click at [355, 377] on div "Pen P Highlight H Eraser Shapes L Select S 42 / 73 Add Slide Poll Zoom More" at bounding box center [355, 387] width 597 height 47
click at [357, 391] on icon at bounding box center [356, 387] width 9 height 9
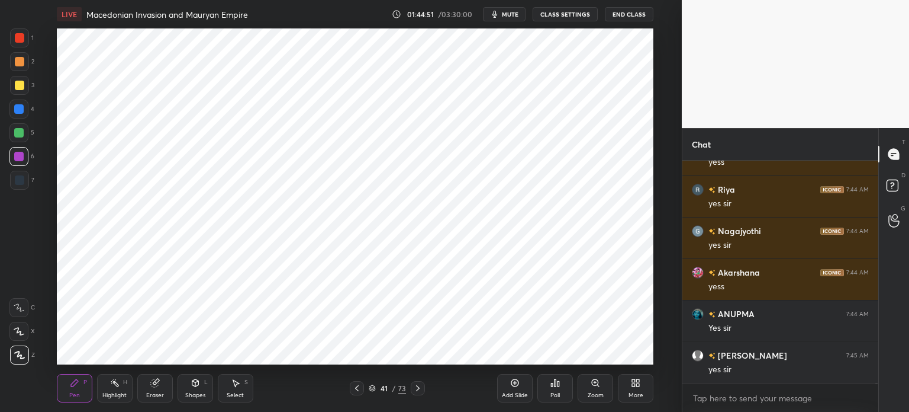
click at [146, 390] on div "Eraser" at bounding box center [155, 388] width 36 height 28
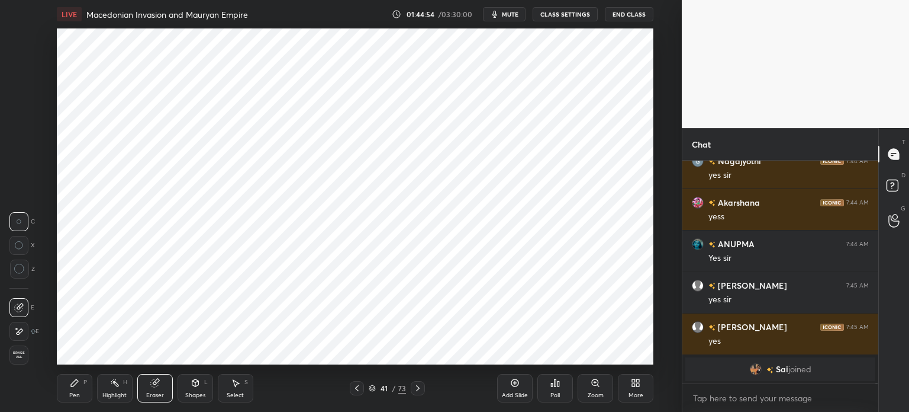
scroll to position [57357, 0]
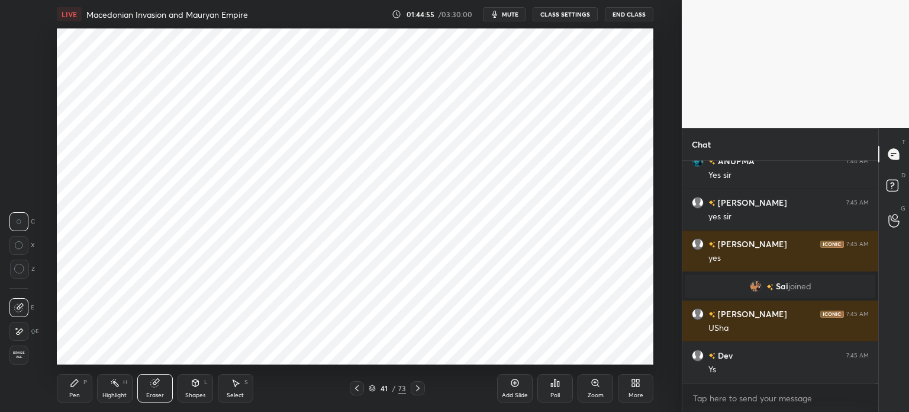
click at [82, 388] on div "Pen P" at bounding box center [75, 388] width 36 height 28
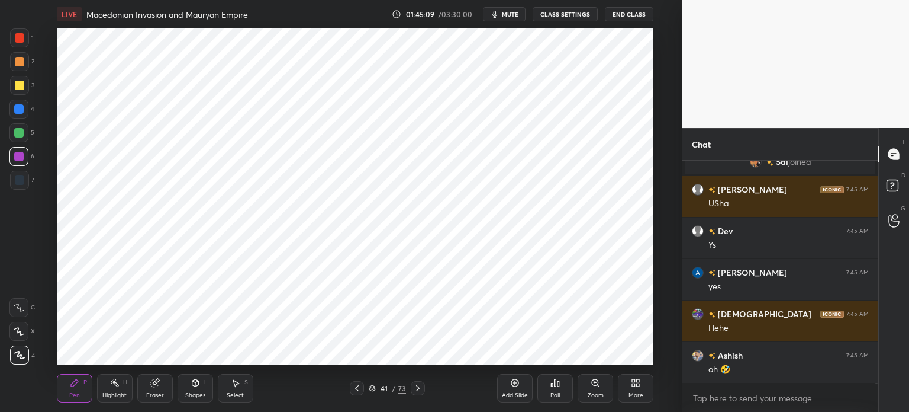
scroll to position [57522, 0]
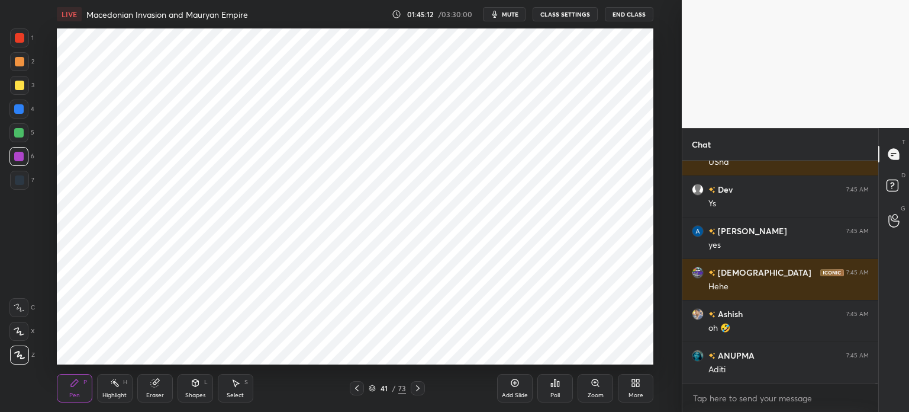
click at [522, 387] on div "Add Slide" at bounding box center [515, 388] width 36 height 28
click at [25, 40] on div at bounding box center [19, 37] width 19 height 19
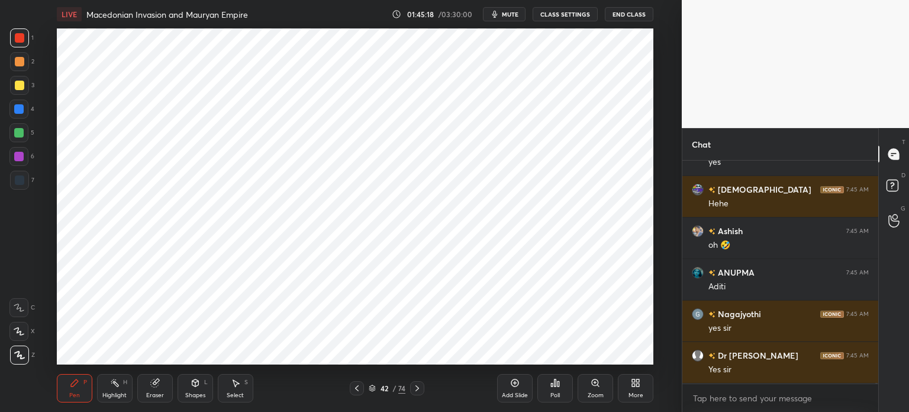
scroll to position [57647, 0]
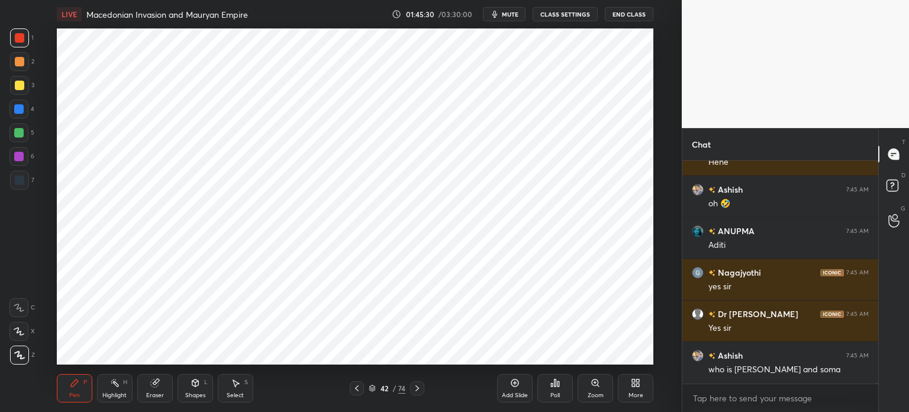
click at [23, 162] on div at bounding box center [18, 156] width 19 height 19
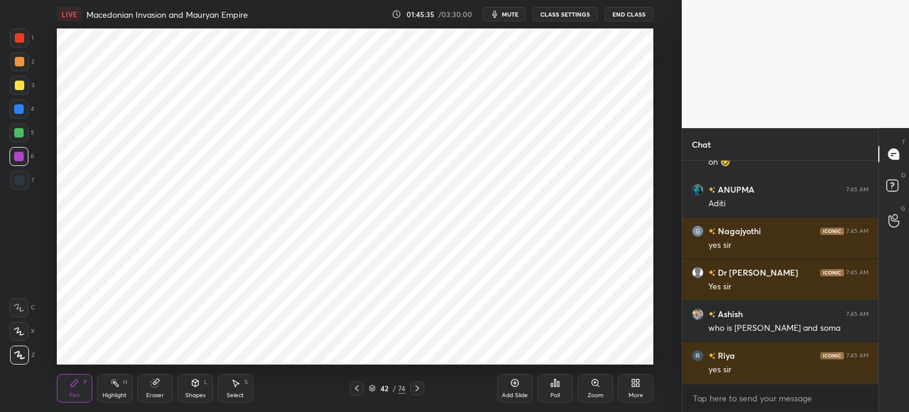
scroll to position [57730, 0]
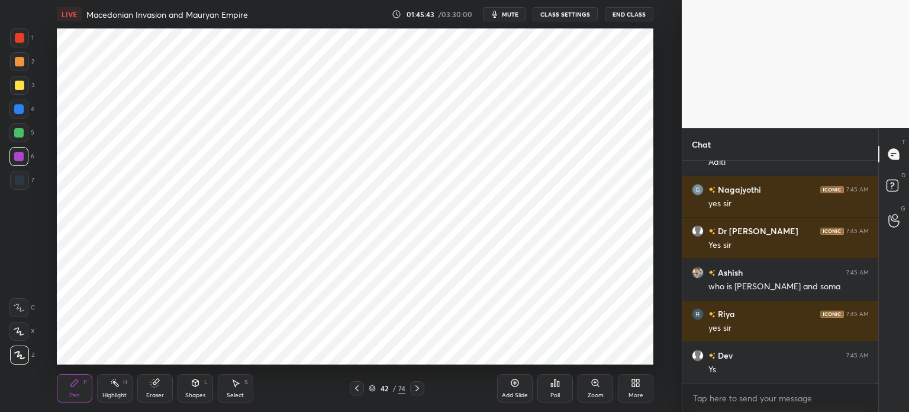
click at [33, 175] on div "7" at bounding box center [22, 180] width 24 height 19
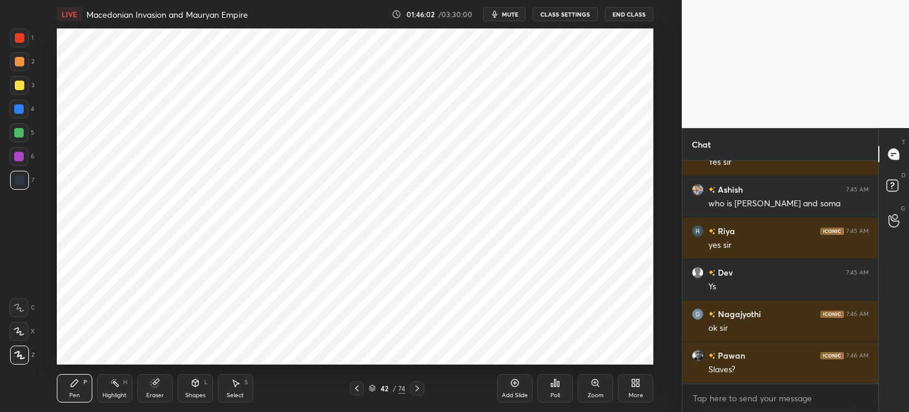
click at [24, 110] on div at bounding box center [18, 108] width 19 height 19
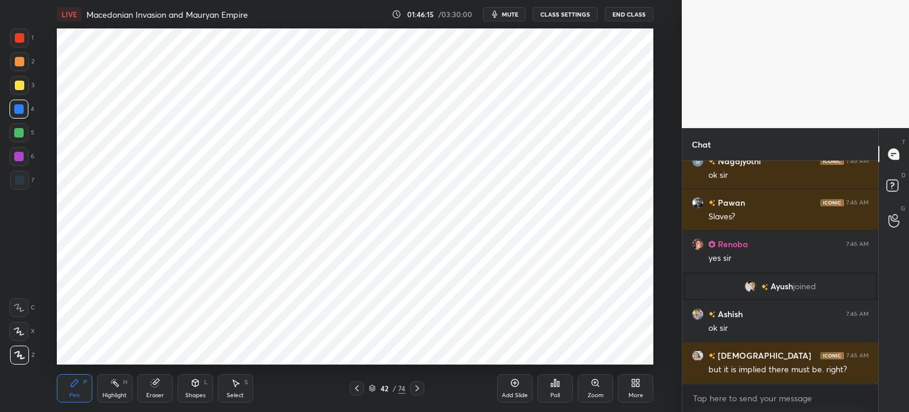
scroll to position [57818, 0]
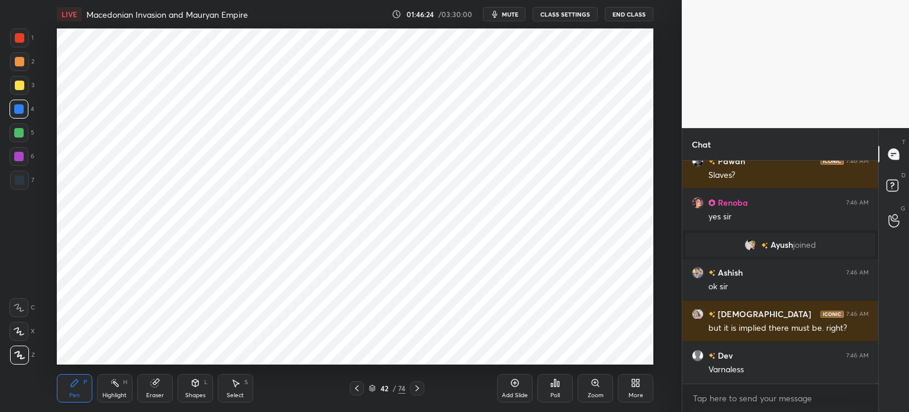
click at [519, 382] on icon at bounding box center [516, 383] width 8 height 8
click at [21, 159] on div at bounding box center [18, 156] width 9 height 9
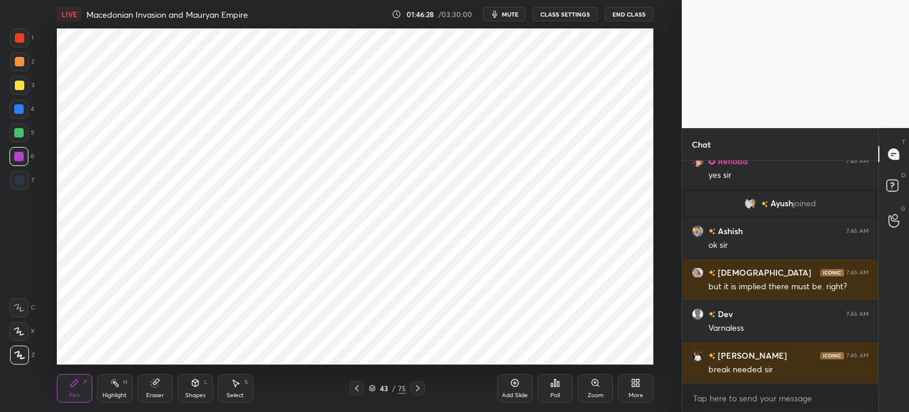
scroll to position [57923, 0]
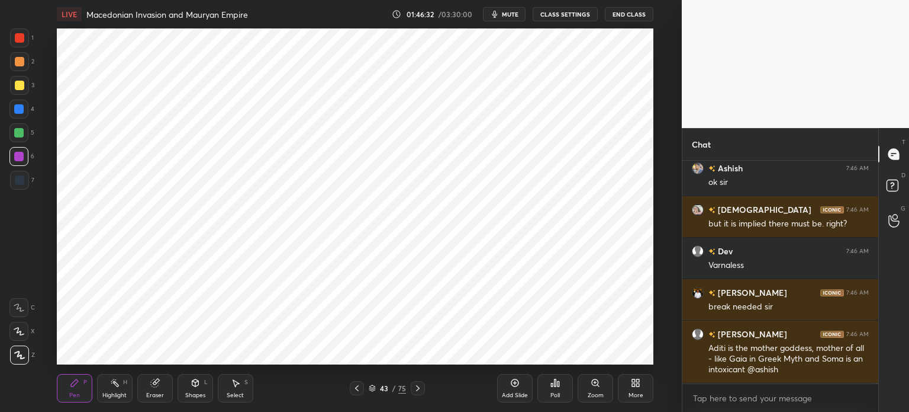
click at [25, 178] on div at bounding box center [19, 180] width 19 height 19
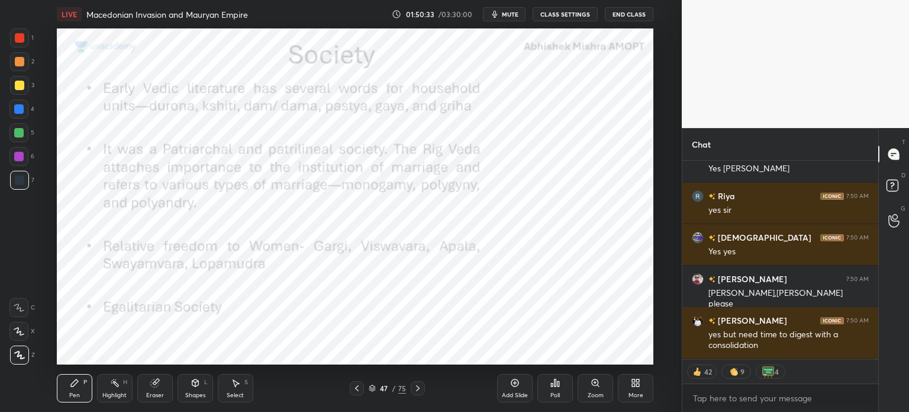
scroll to position [63134, 0]
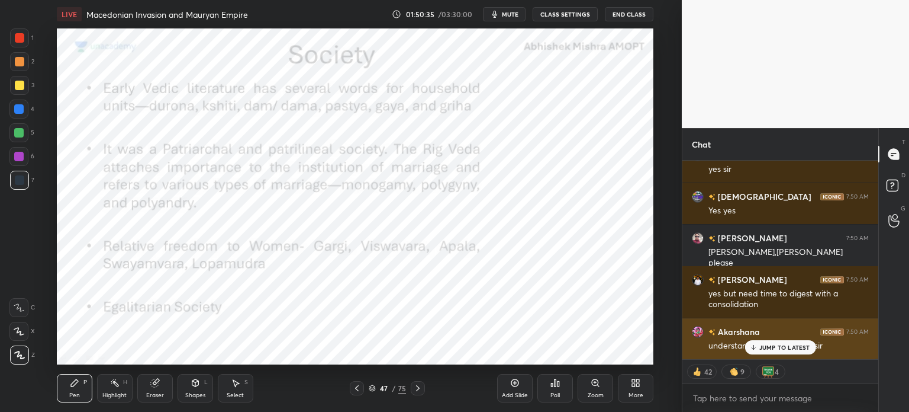
click at [782, 346] on p "JUMP TO LATEST" at bounding box center [785, 346] width 51 height 7
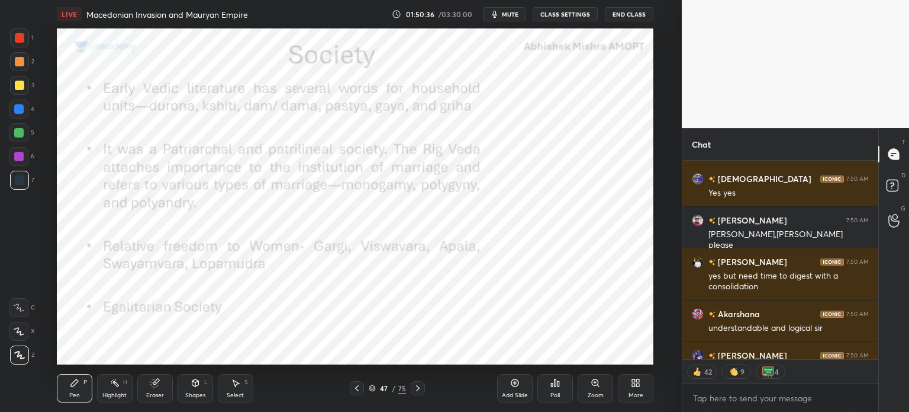
scroll to position [3, 4]
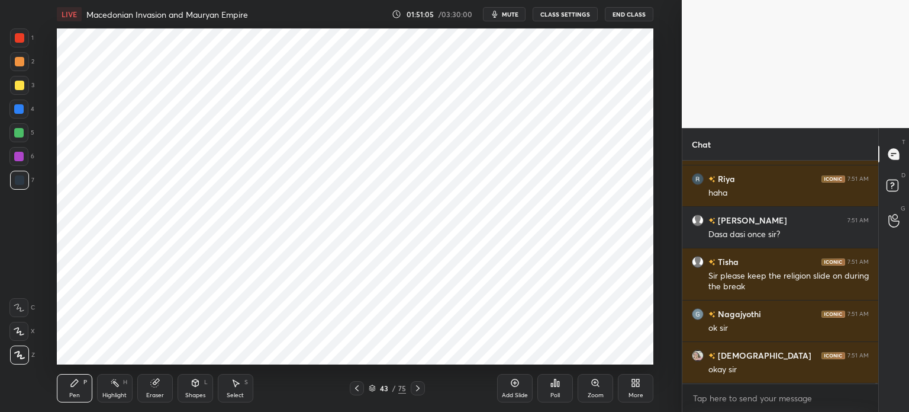
click at [500, 18] on icon "button" at bounding box center [494, 13] width 9 height 9
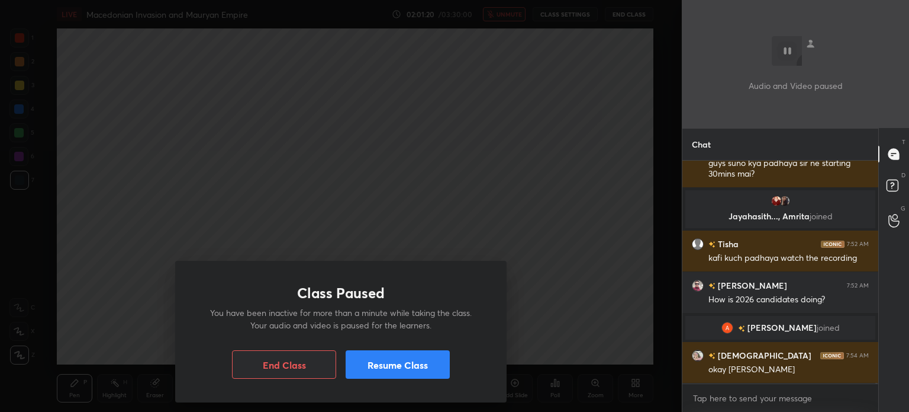
scroll to position [195, 192]
type textarea "x"
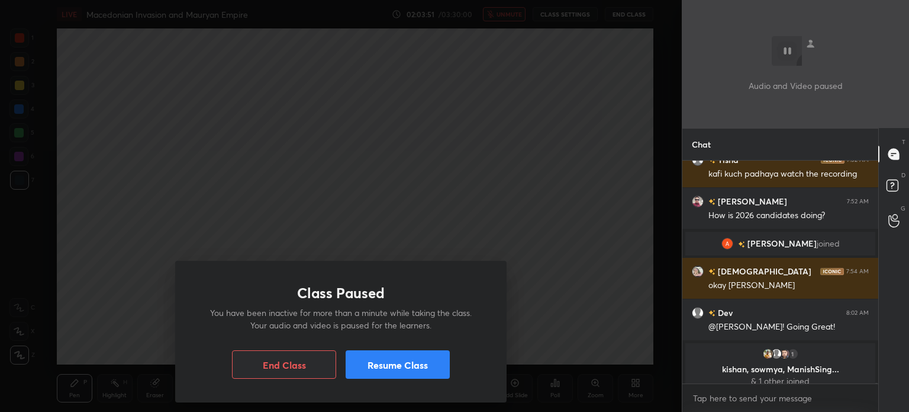
scroll to position [63075, 0]
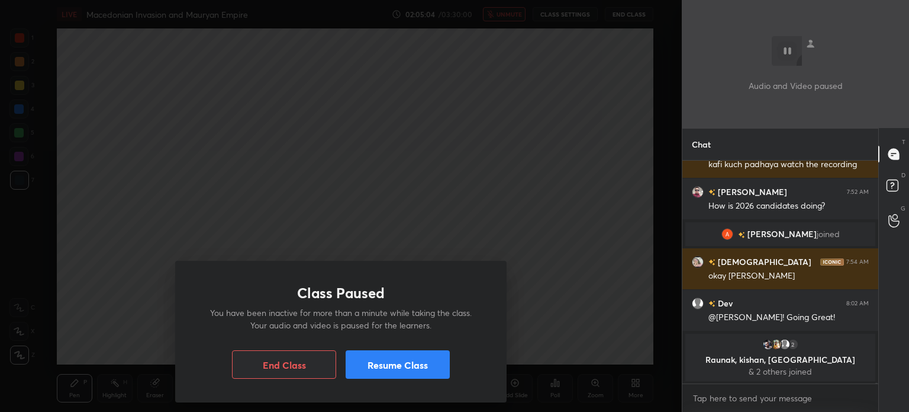
click at [405, 367] on button "Resume Class" at bounding box center [398, 364] width 104 height 28
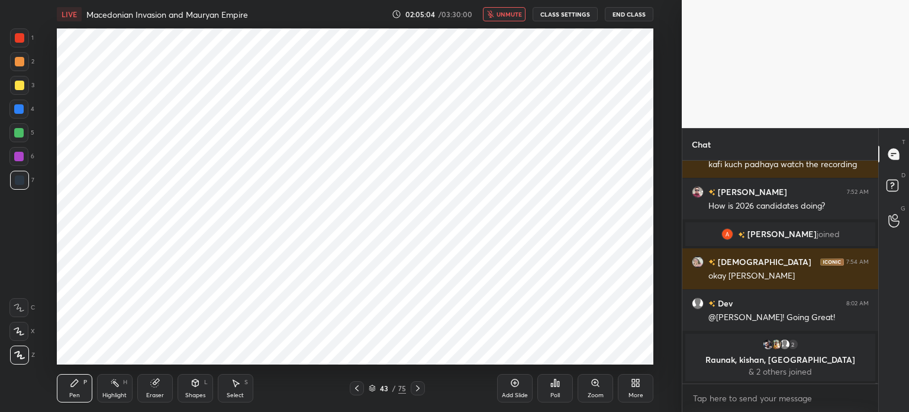
scroll to position [63081, 0]
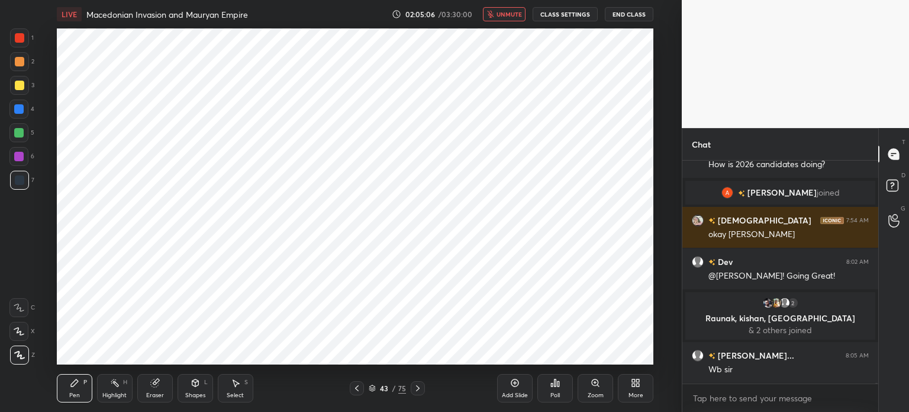
click at [506, 16] on span "unmute" at bounding box center [509, 14] width 25 height 8
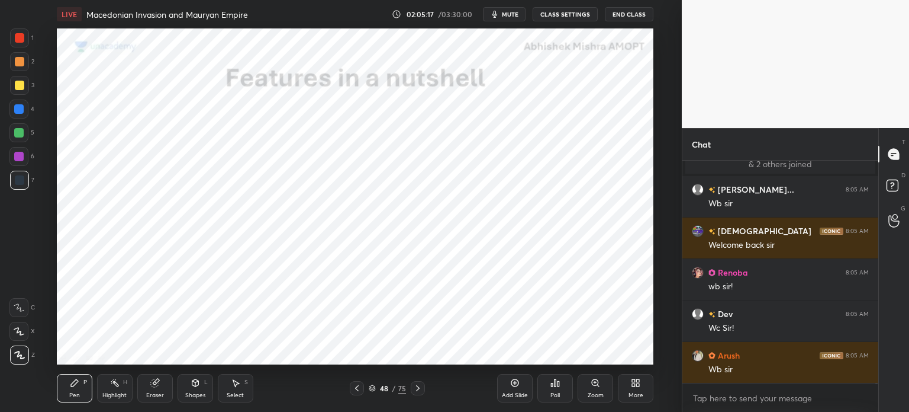
scroll to position [63330, 0]
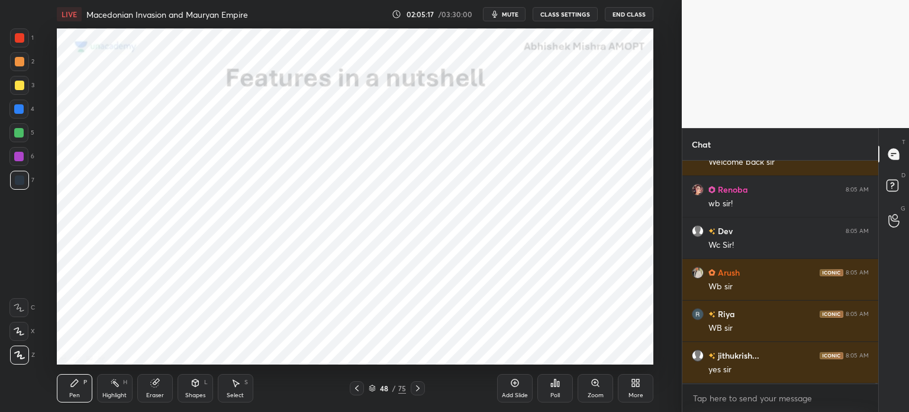
click at [513, 390] on div "Add Slide" at bounding box center [515, 388] width 36 height 28
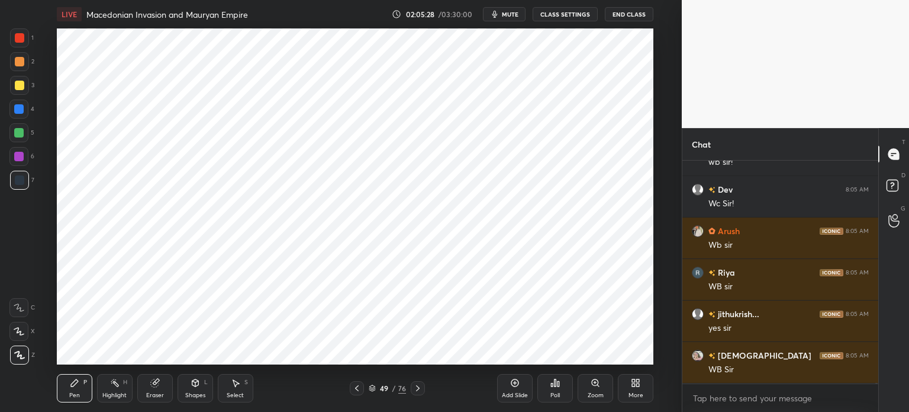
click at [18, 111] on div at bounding box center [18, 108] width 9 height 9
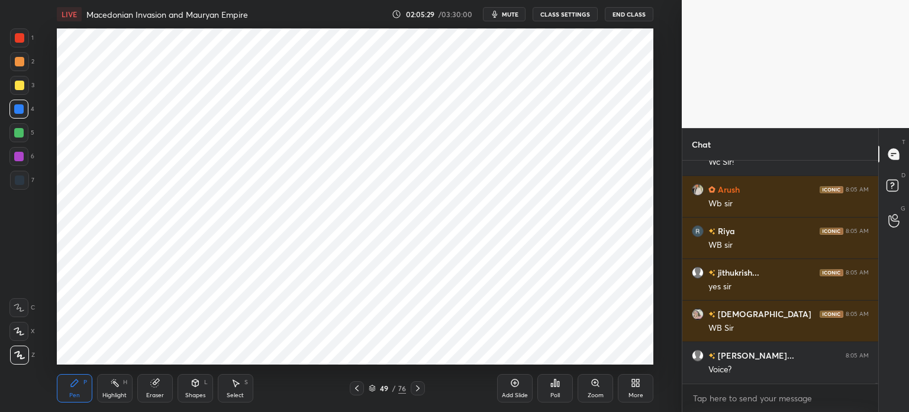
scroll to position [63454, 0]
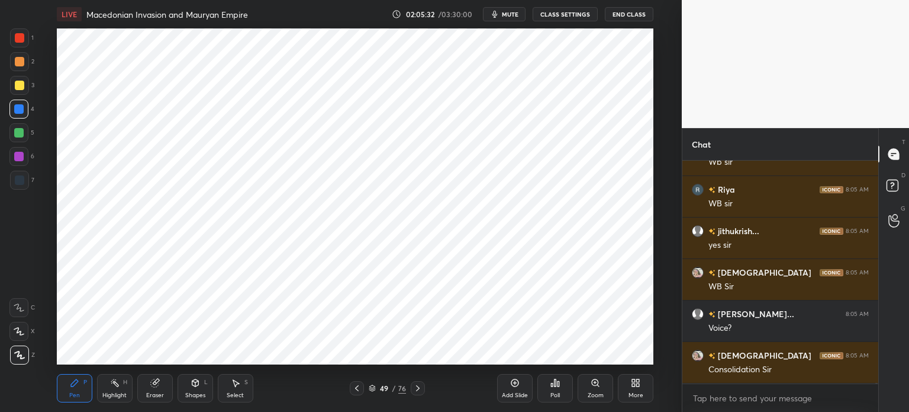
click at [25, 180] on div at bounding box center [19, 180] width 19 height 19
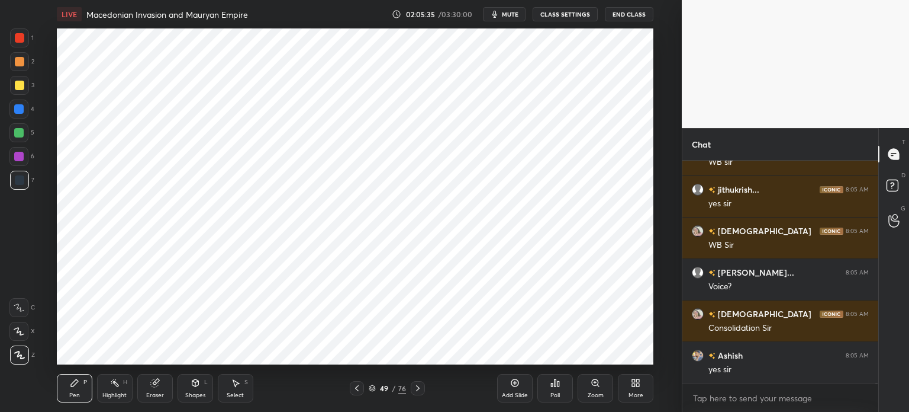
click at [207, 384] on div "L" at bounding box center [206, 382] width 4 height 6
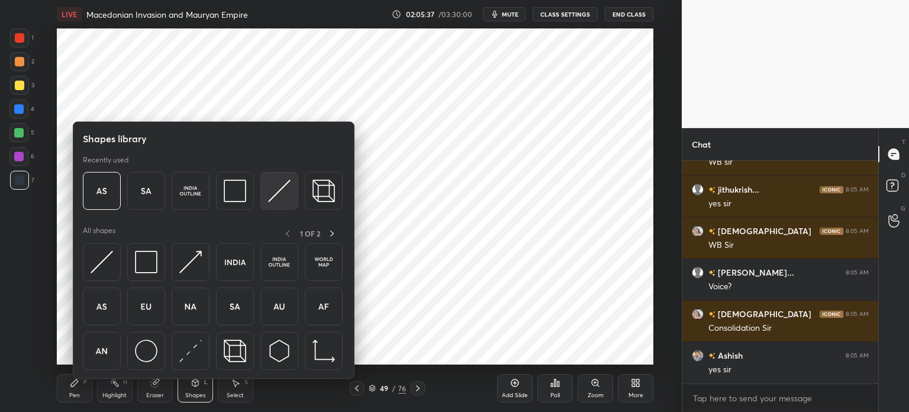
scroll to position [63537, 0]
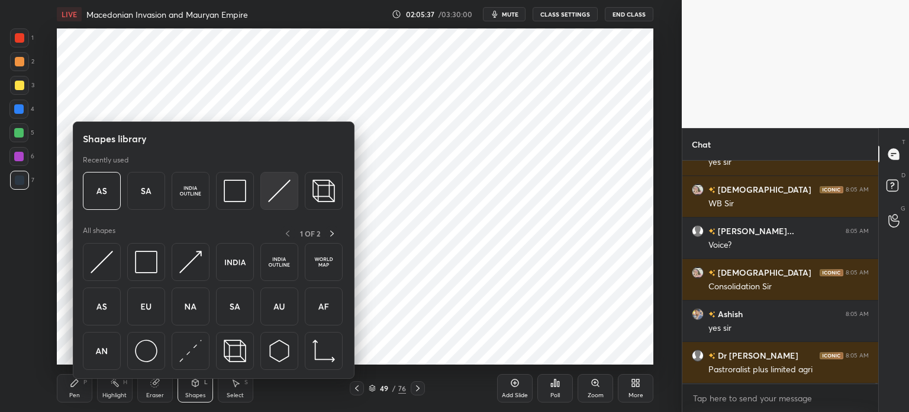
click at [289, 191] on img at bounding box center [279, 190] width 22 height 22
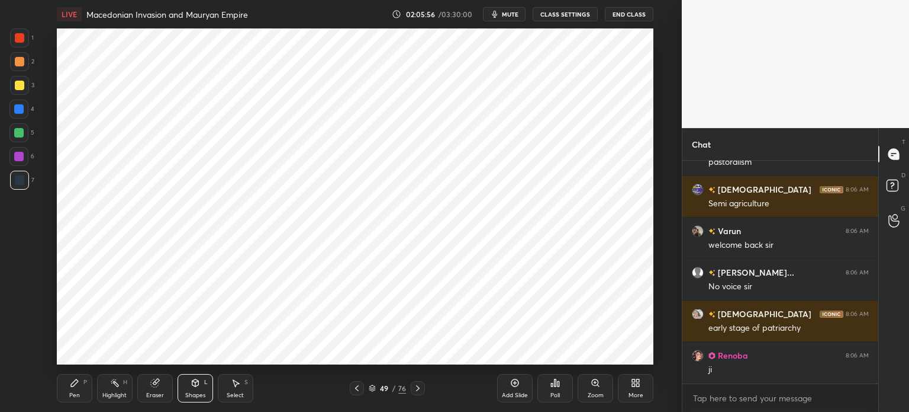
scroll to position [63910, 0]
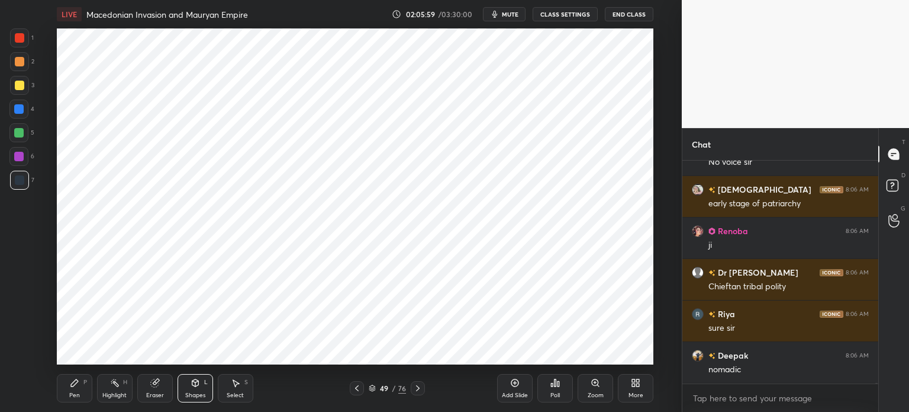
click at [20, 38] on div at bounding box center [19, 37] width 9 height 9
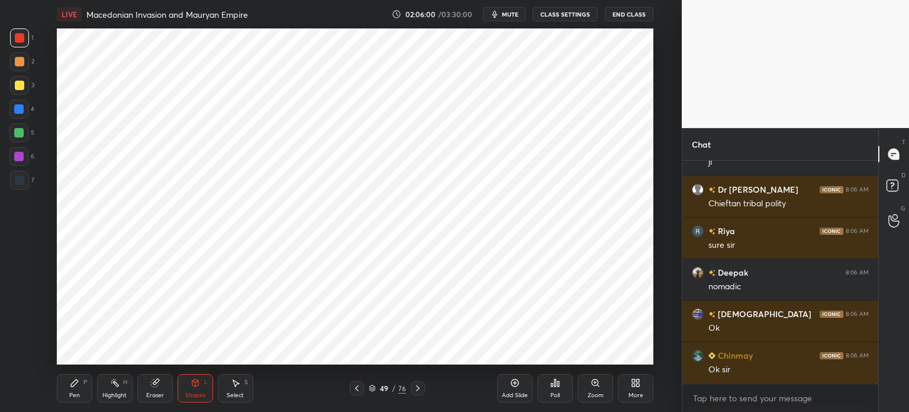
click at [19, 111] on div at bounding box center [18, 108] width 9 height 9
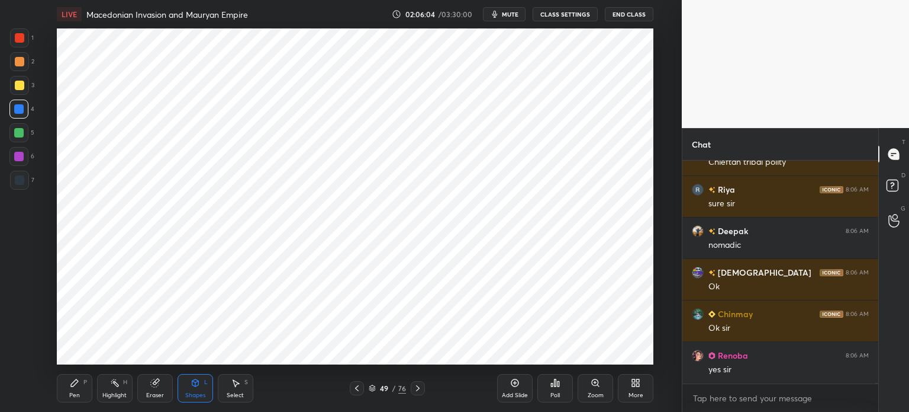
click at [70, 385] on icon at bounding box center [74, 382] width 9 height 9
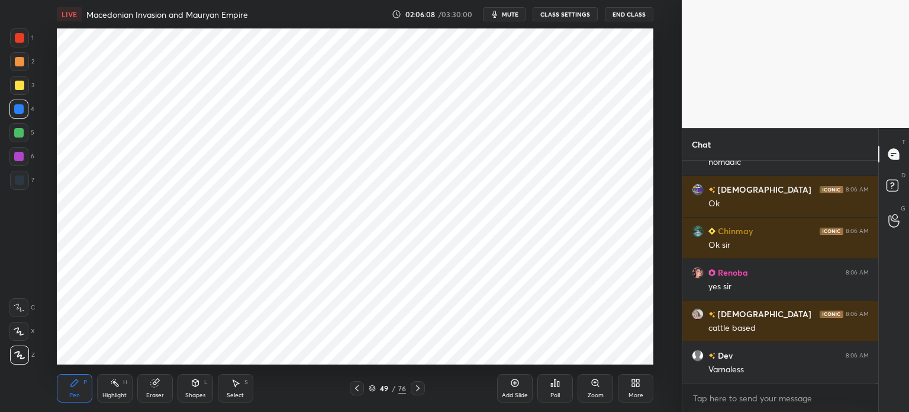
scroll to position [64242, 0]
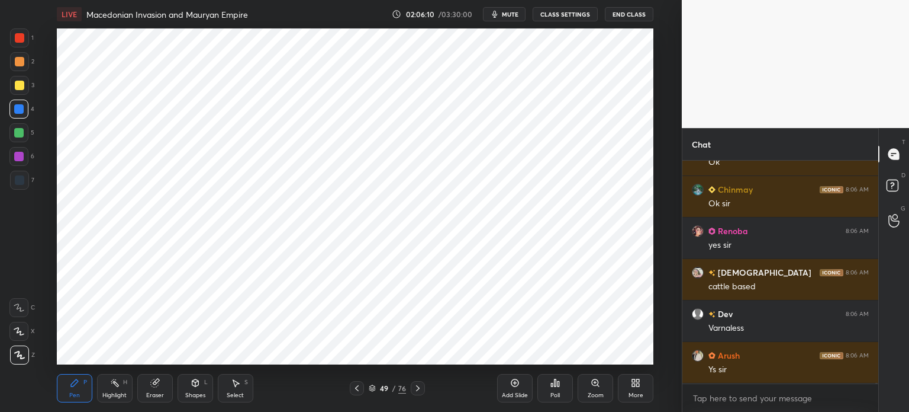
click at [22, 130] on div at bounding box center [18, 132] width 9 height 9
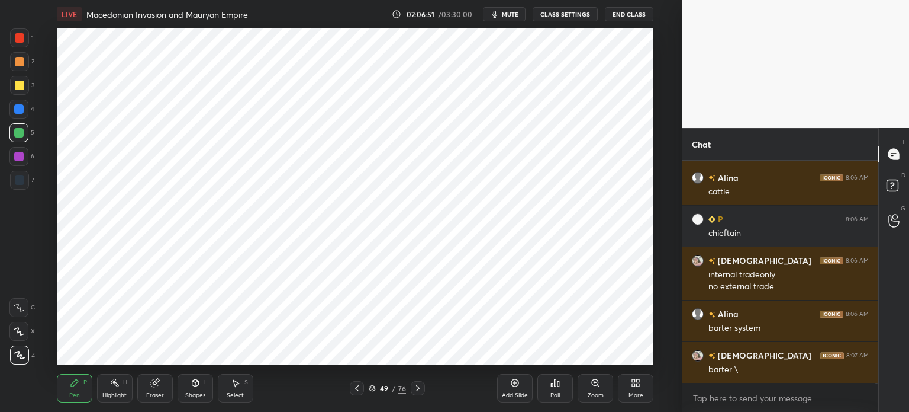
scroll to position [64638, 0]
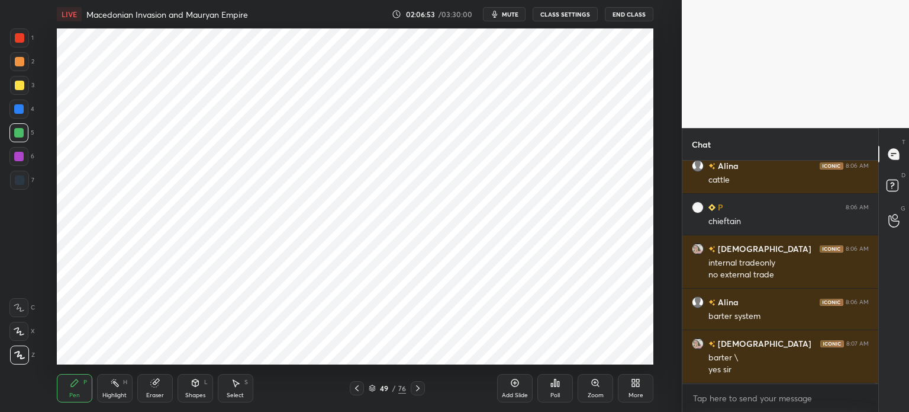
click at [24, 44] on div at bounding box center [19, 37] width 19 height 19
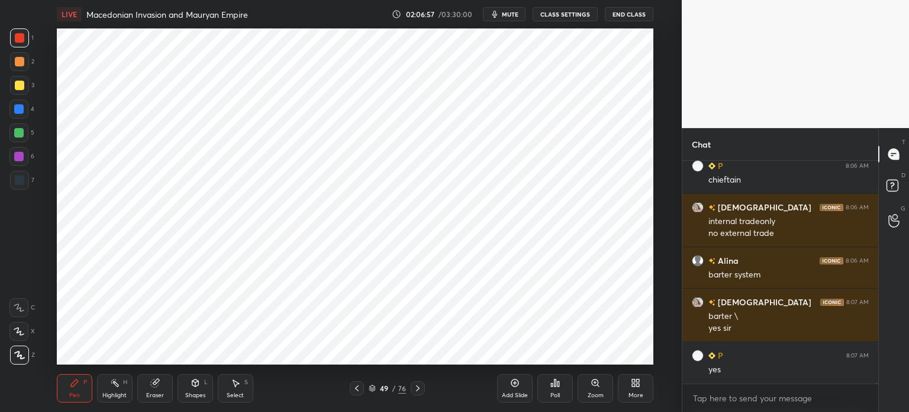
scroll to position [64721, 0]
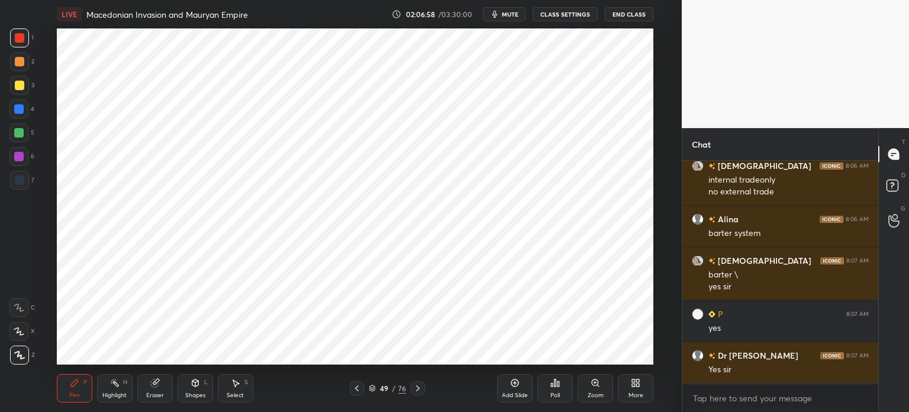
click at [152, 384] on icon at bounding box center [154, 383] width 8 height 8
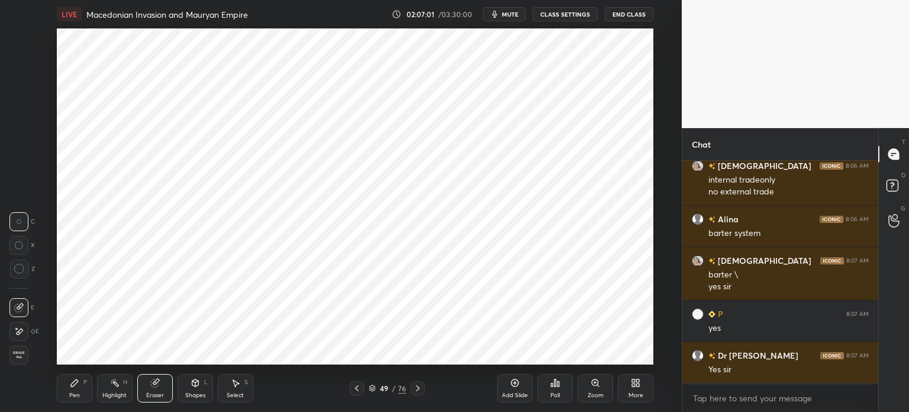
scroll to position [64763, 0]
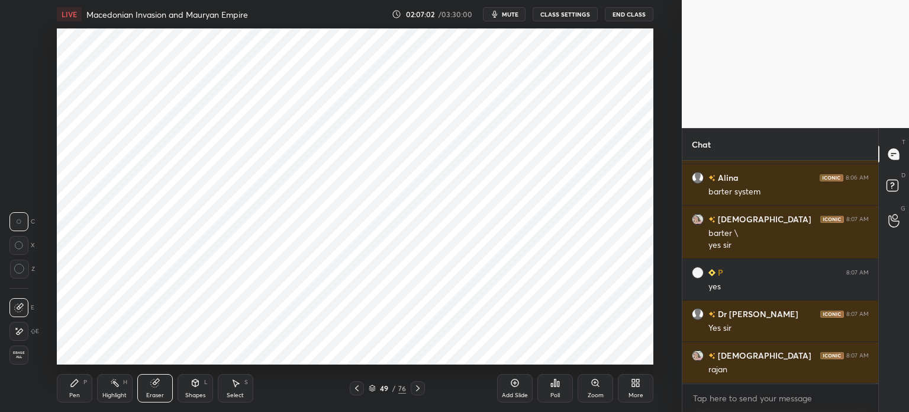
click at [72, 397] on div "Pen" at bounding box center [74, 395] width 11 height 6
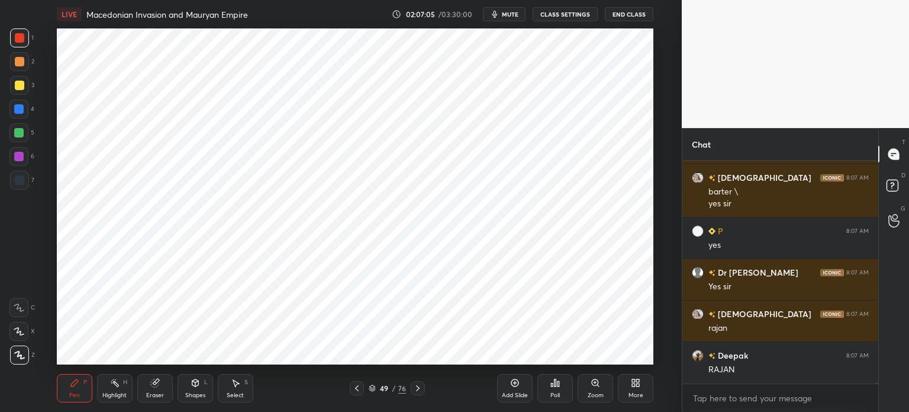
scroll to position [64846, 0]
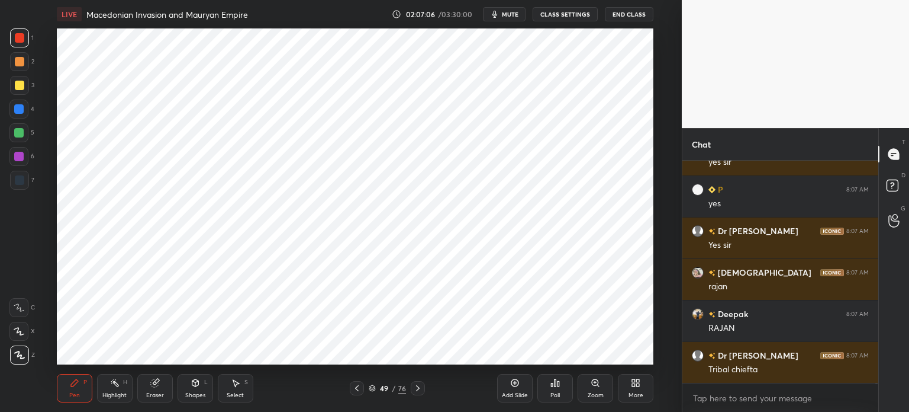
click at [20, 109] on div at bounding box center [18, 108] width 9 height 9
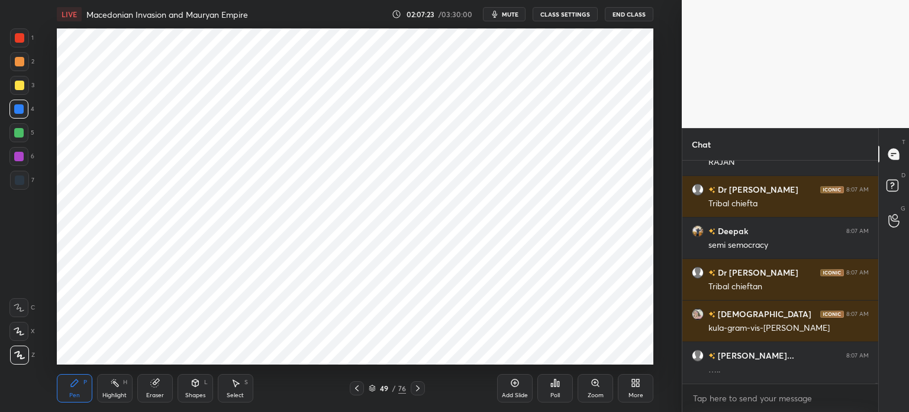
scroll to position [65053, 0]
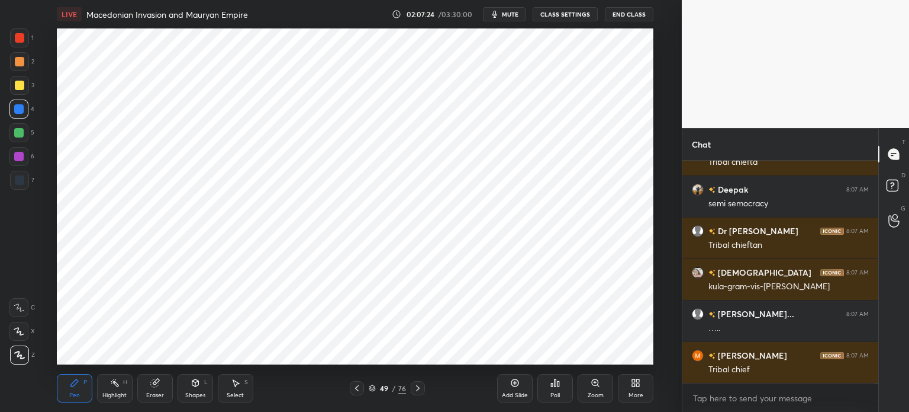
click at [158, 384] on icon at bounding box center [154, 383] width 8 height 8
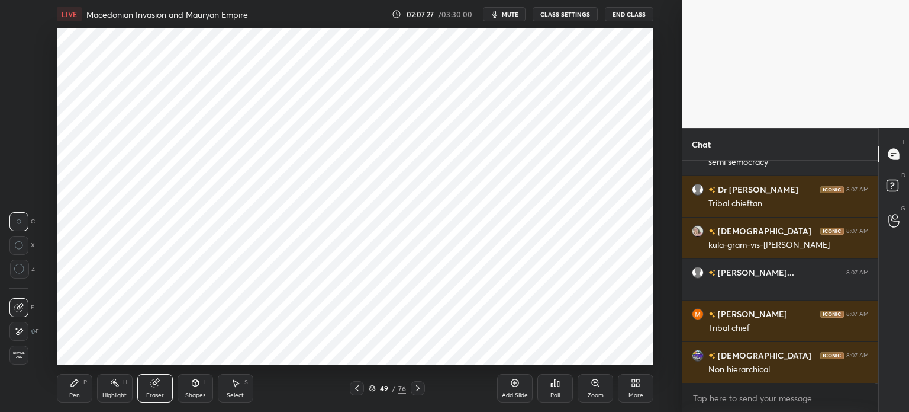
scroll to position [65136, 0]
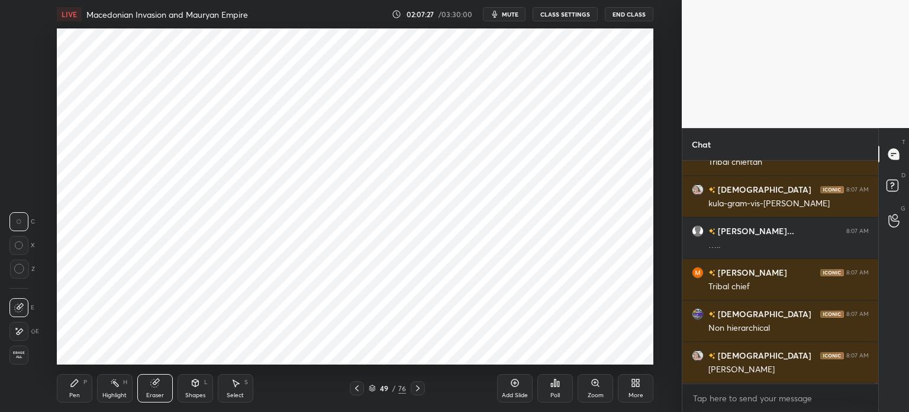
click at [72, 384] on icon at bounding box center [74, 382] width 7 height 7
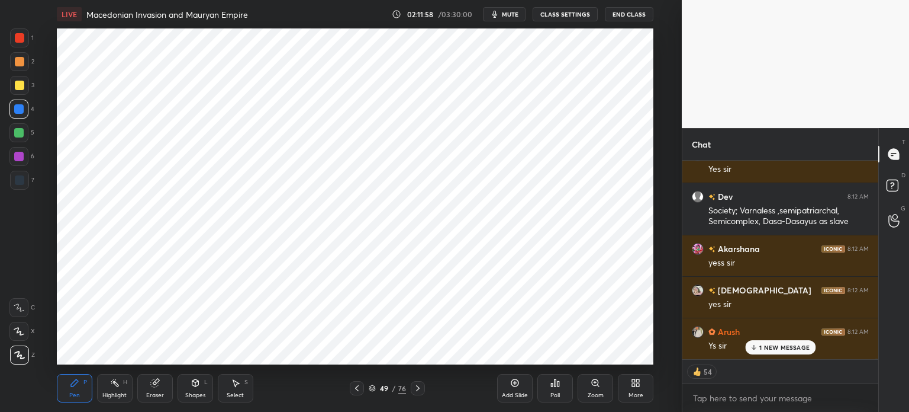
scroll to position [67811, 0]
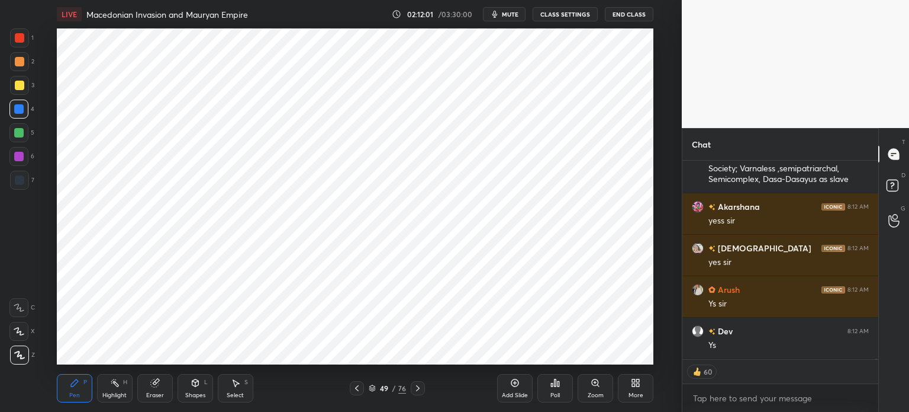
click at [10, 177] on div at bounding box center [19, 180] width 19 height 19
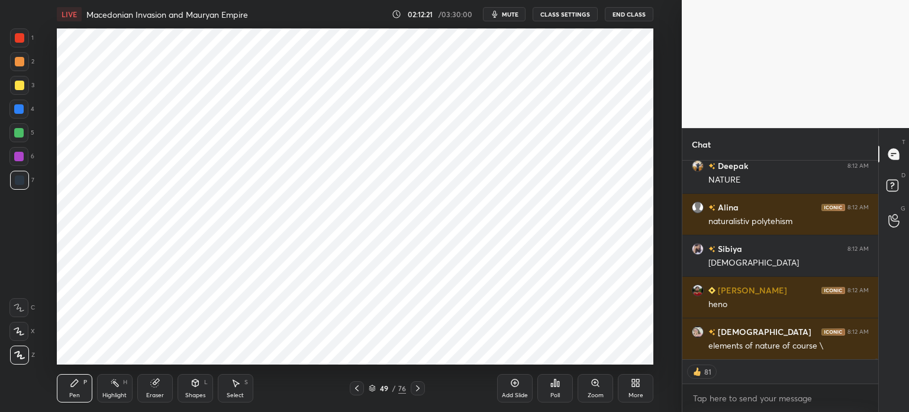
scroll to position [68226, 0]
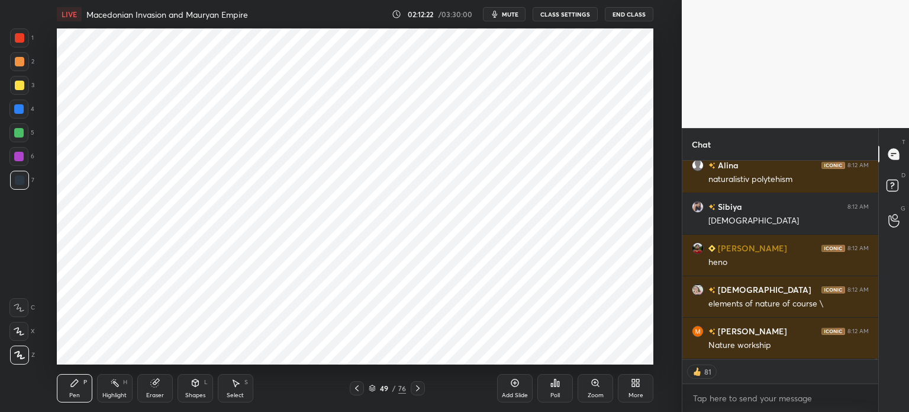
click at [153, 387] on icon at bounding box center [154, 382] width 9 height 9
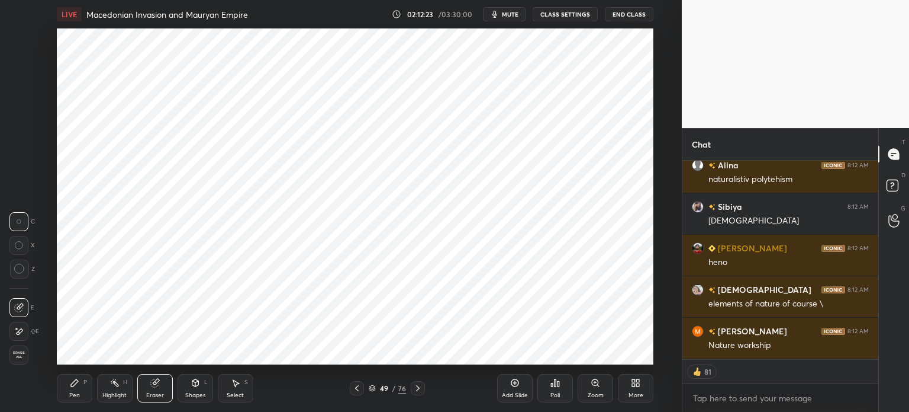
scroll to position [68278, 0]
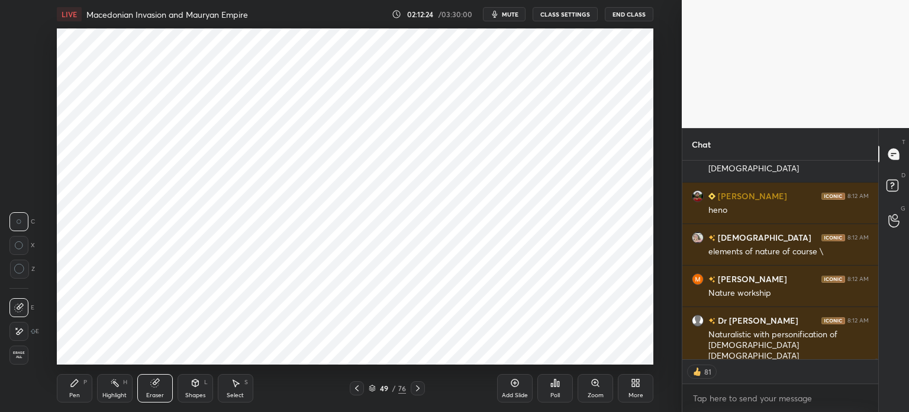
click at [75, 388] on div "Pen P" at bounding box center [75, 388] width 36 height 28
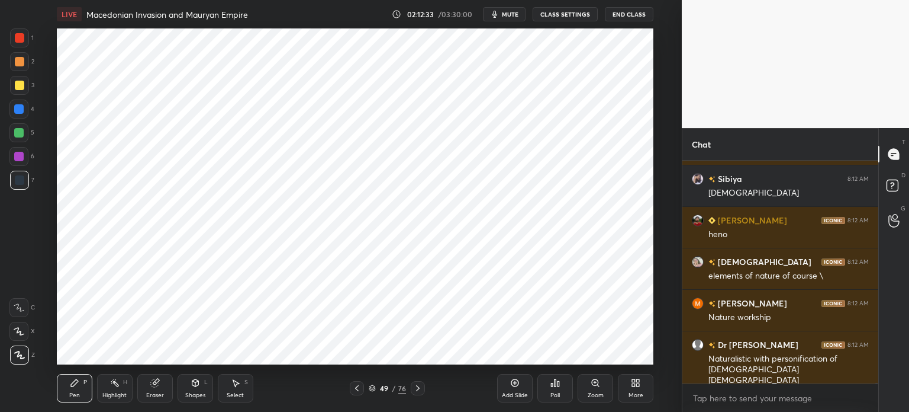
scroll to position [68295, 0]
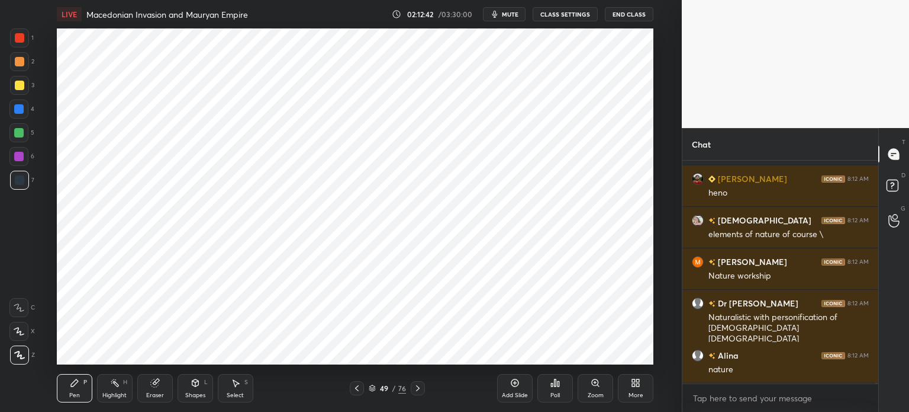
click at [146, 385] on div "Eraser" at bounding box center [155, 388] width 36 height 28
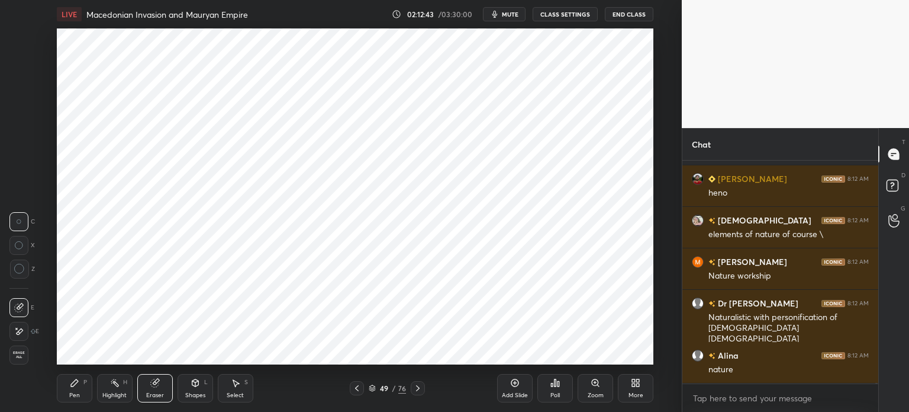
scroll to position [68337, 0]
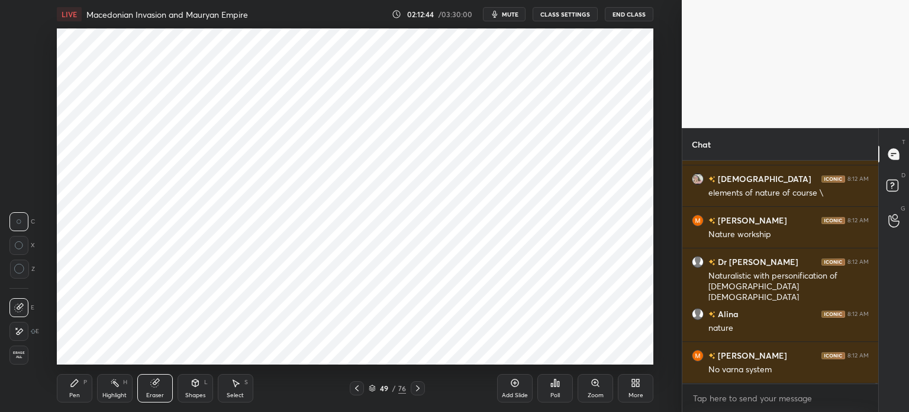
click at [70, 386] on icon at bounding box center [74, 382] width 9 height 9
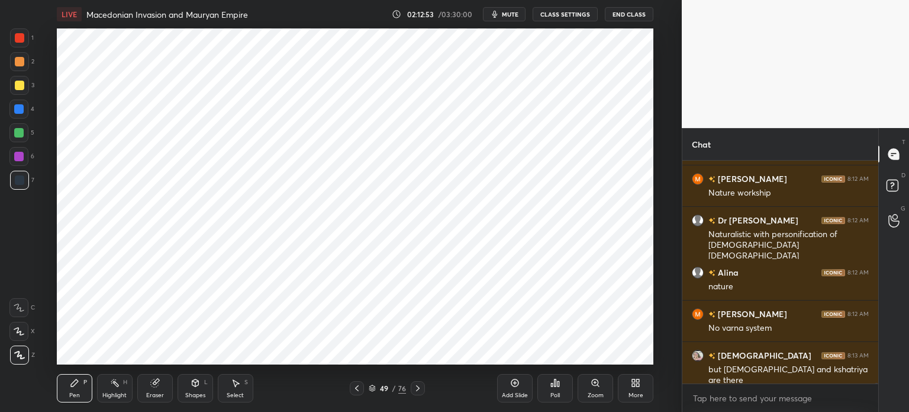
scroll to position [68390, 0]
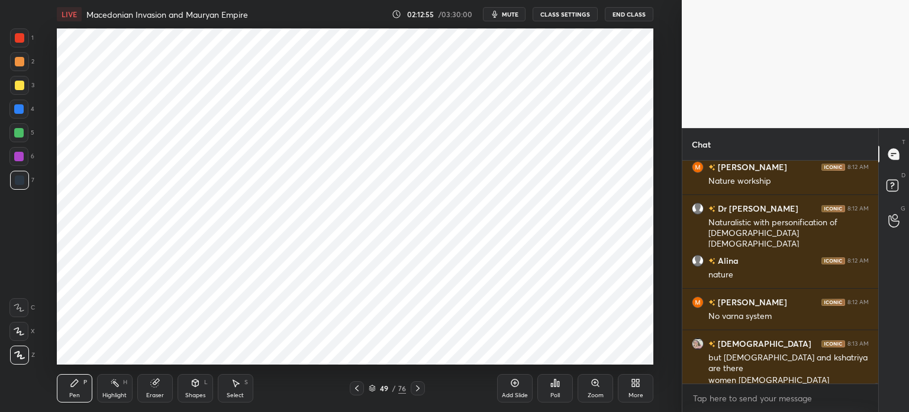
click at [21, 40] on div at bounding box center [19, 37] width 9 height 9
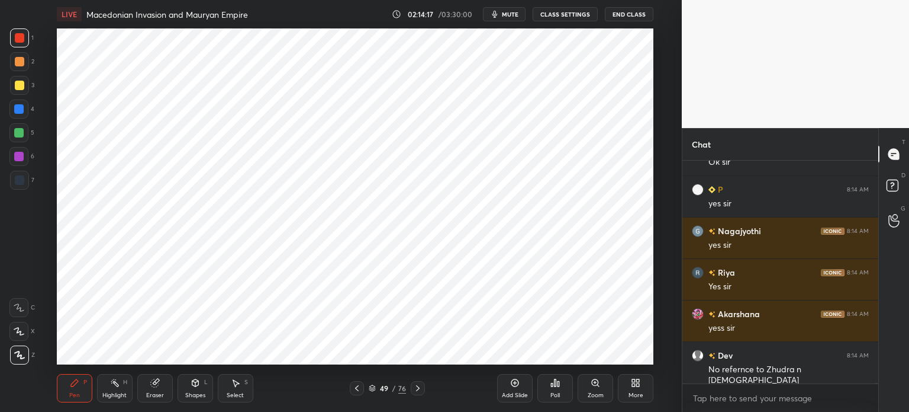
scroll to position [69593, 0]
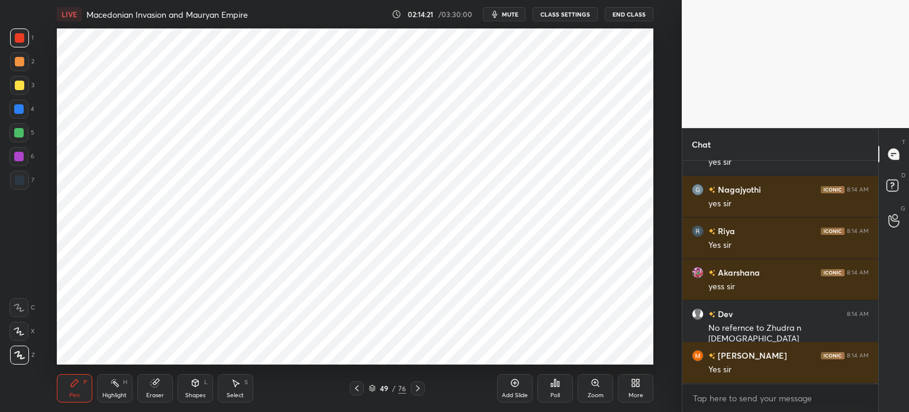
click at [516, 392] on div "Add Slide" at bounding box center [515, 395] width 26 height 6
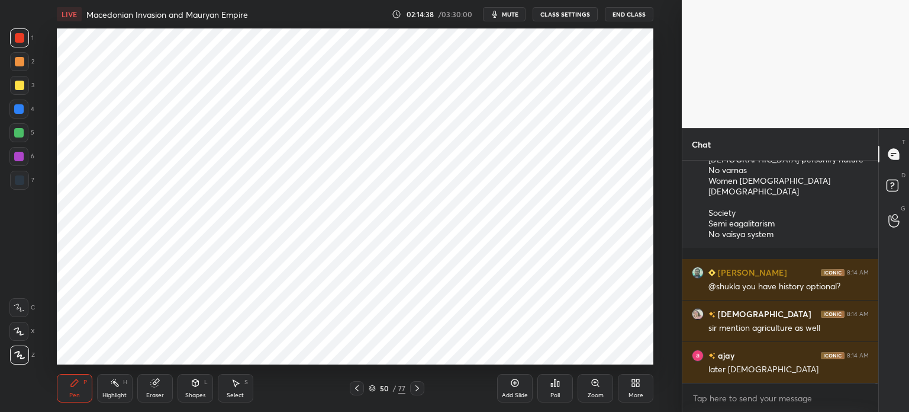
scroll to position [70138, 0]
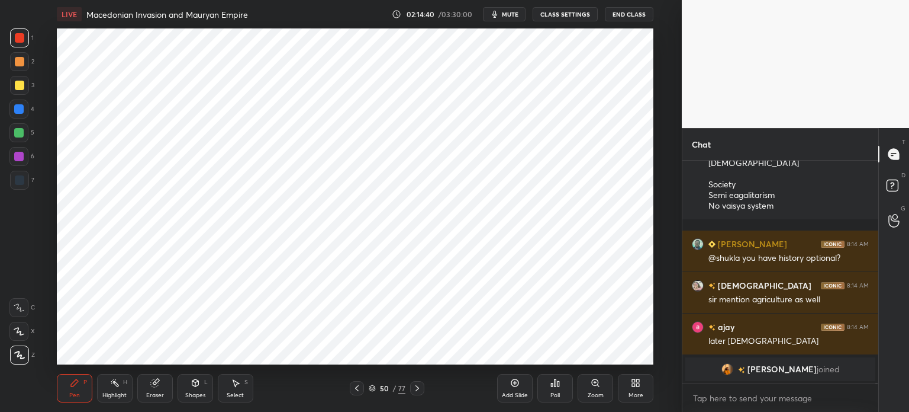
click at [19, 162] on div at bounding box center [18, 156] width 19 height 19
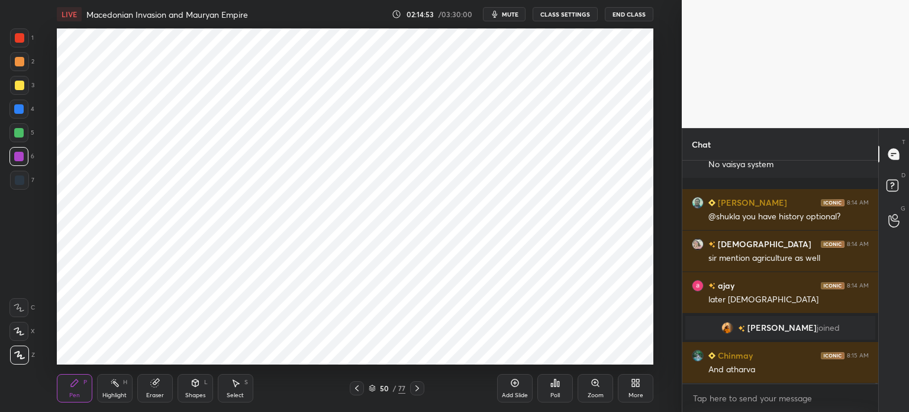
scroll to position [68633, 0]
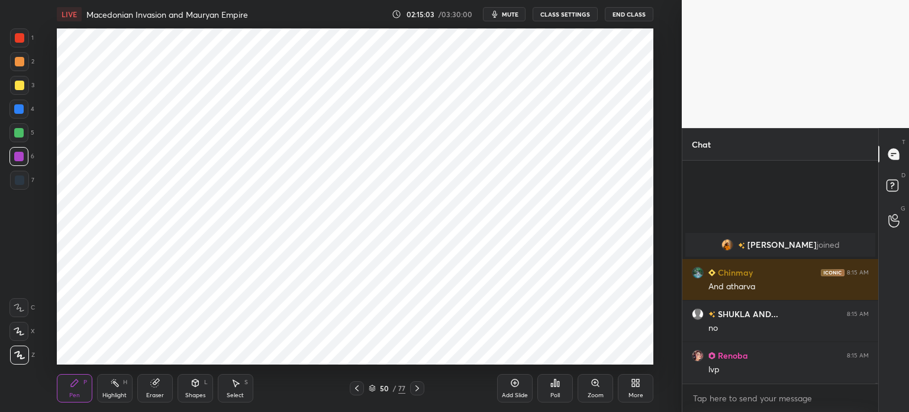
click at [20, 128] on div at bounding box center [18, 132] width 9 height 9
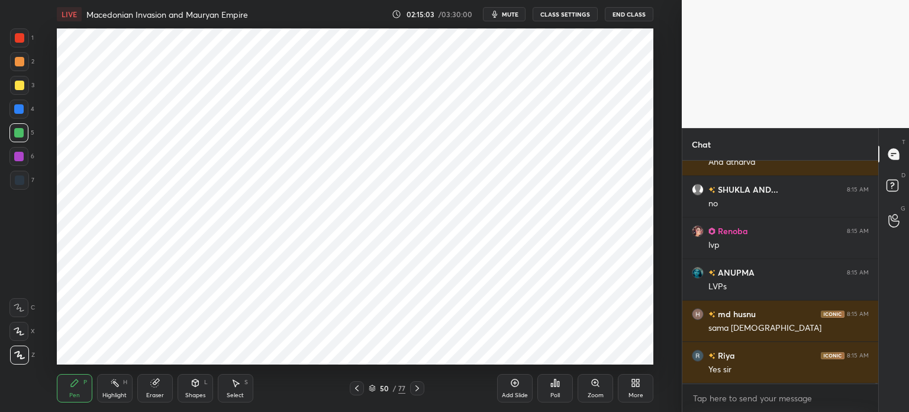
click at [25, 107] on div at bounding box center [18, 108] width 19 height 19
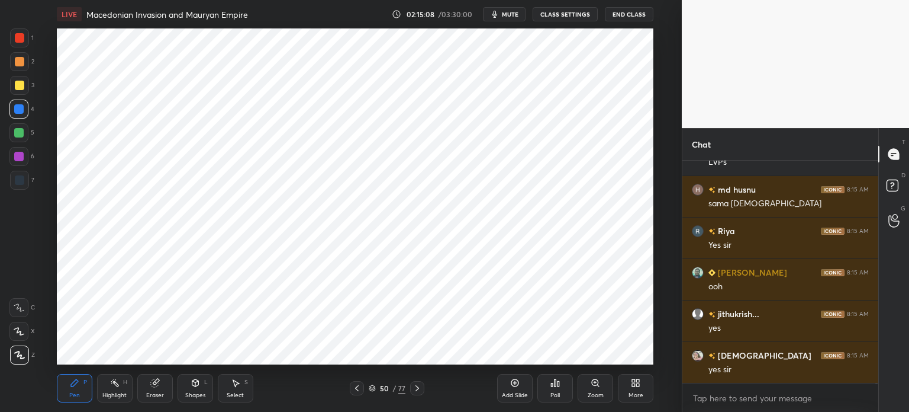
scroll to position [68964, 0]
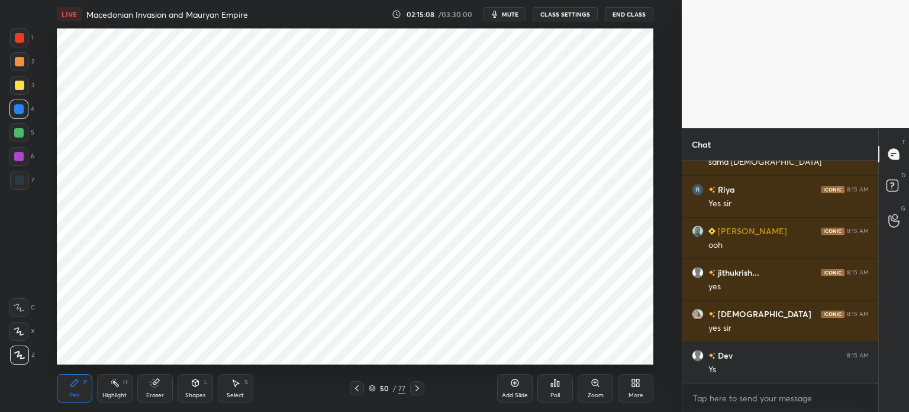
click at [519, 392] on div "Add Slide" at bounding box center [515, 395] width 26 height 6
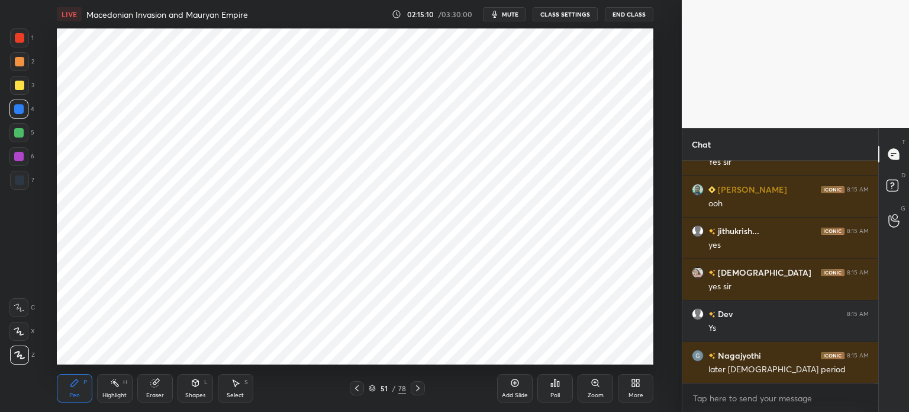
scroll to position [69047, 0]
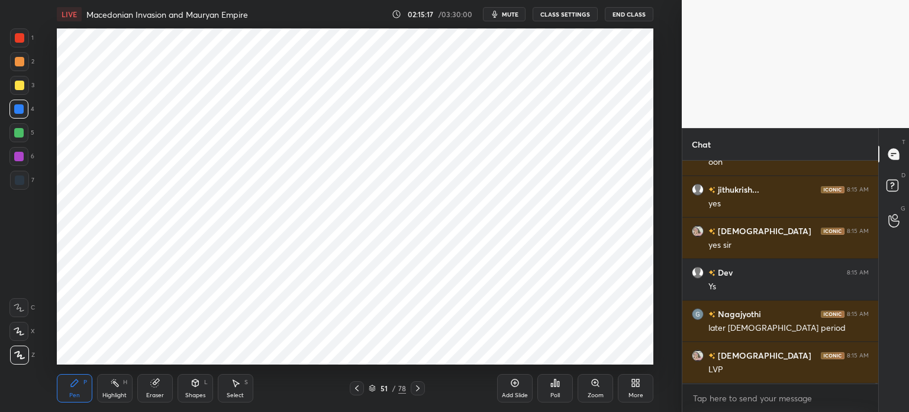
click at [20, 177] on div at bounding box center [19, 179] width 9 height 9
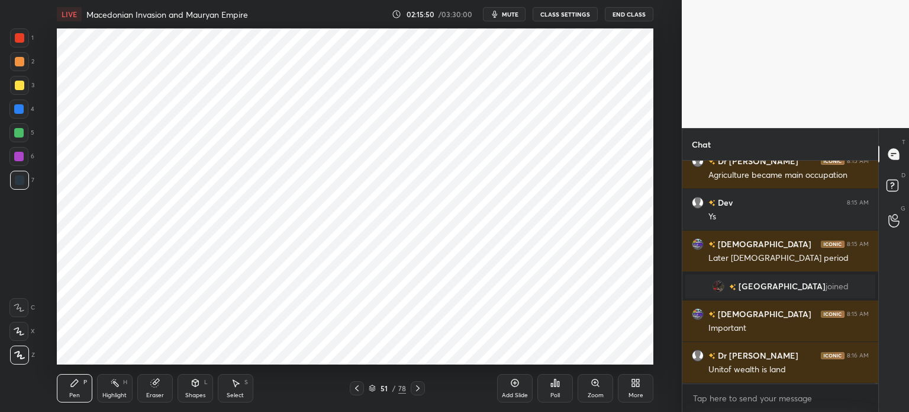
scroll to position [68892, 0]
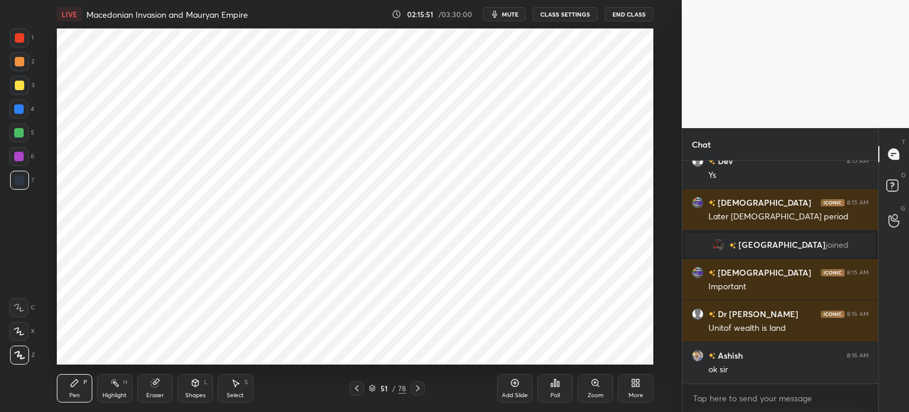
click at [25, 178] on div at bounding box center [19, 180] width 19 height 19
click at [26, 155] on div at bounding box center [18, 156] width 19 height 19
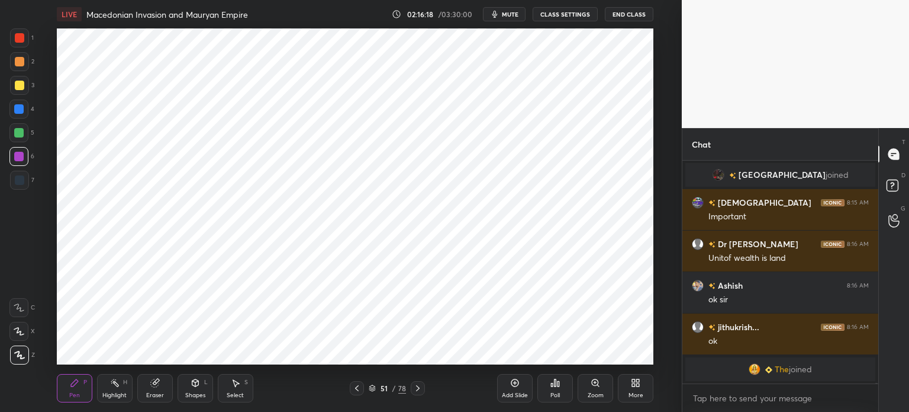
scroll to position [68956, 0]
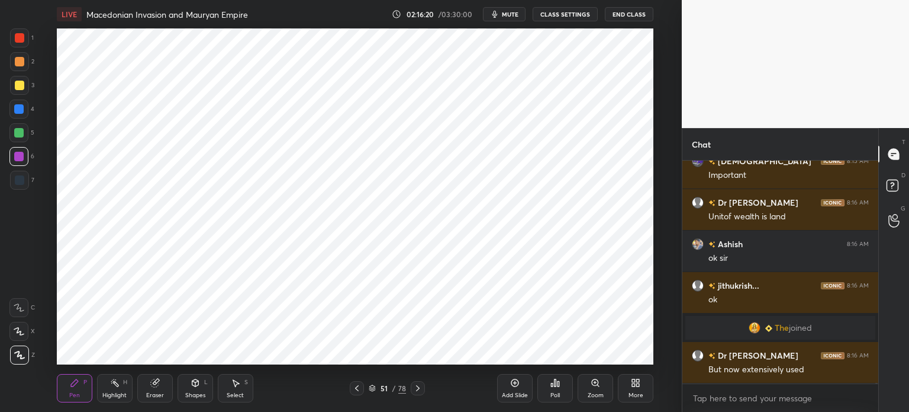
click at [19, 130] on div at bounding box center [18, 132] width 9 height 9
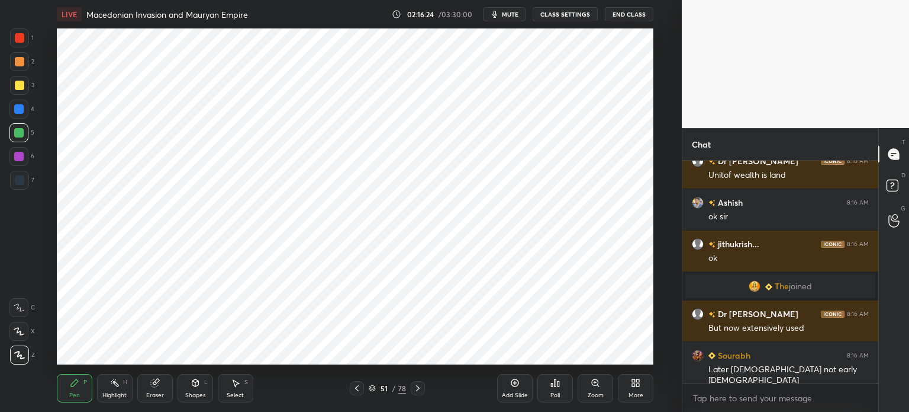
scroll to position [69039, 0]
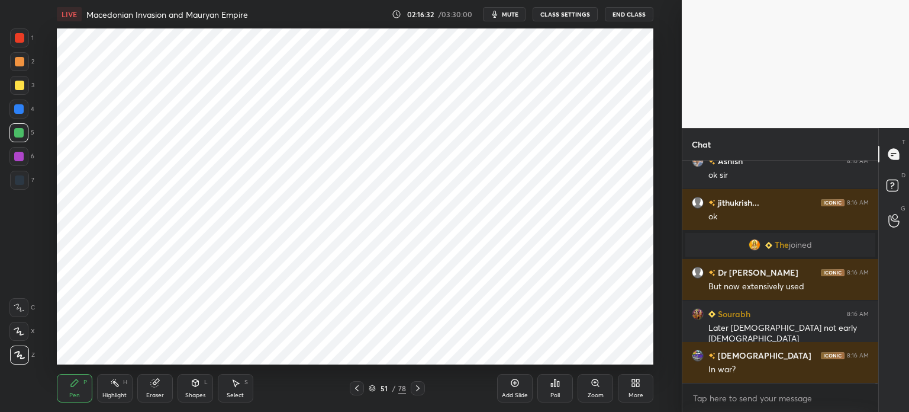
click at [16, 75] on div "2" at bounding box center [22, 64] width 24 height 24
click at [22, 52] on div at bounding box center [19, 61] width 19 height 19
click at [21, 34] on div at bounding box center [19, 37] width 9 height 9
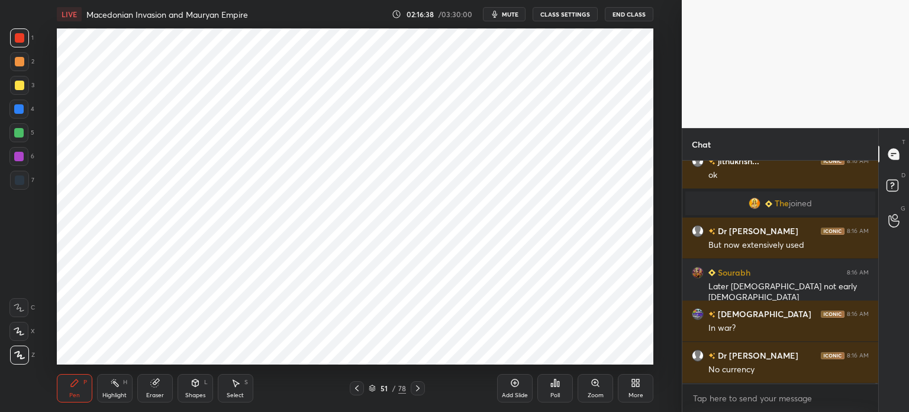
scroll to position [69122, 0]
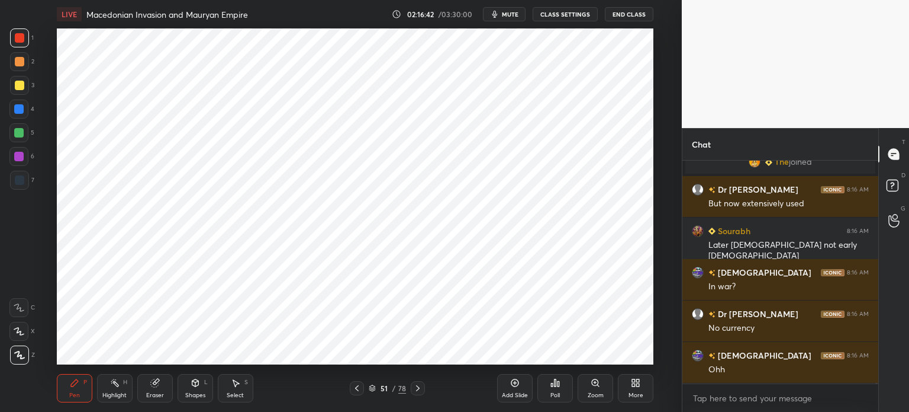
click at [151, 383] on icon at bounding box center [154, 383] width 8 height 8
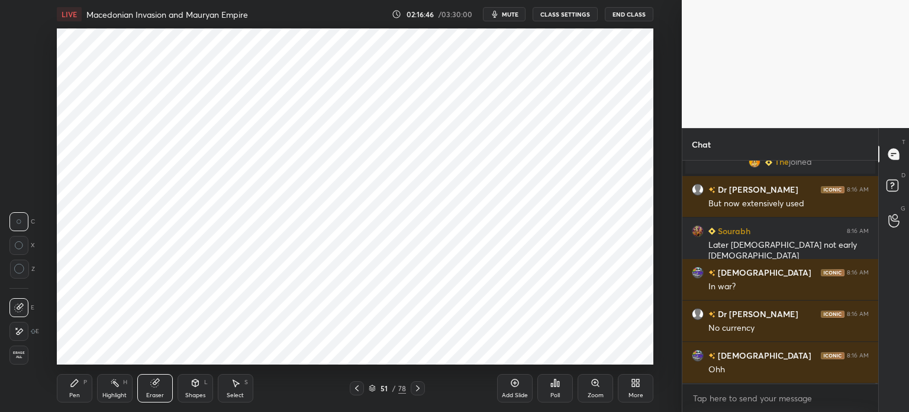
click at [63, 379] on div "Pen P" at bounding box center [75, 388] width 36 height 28
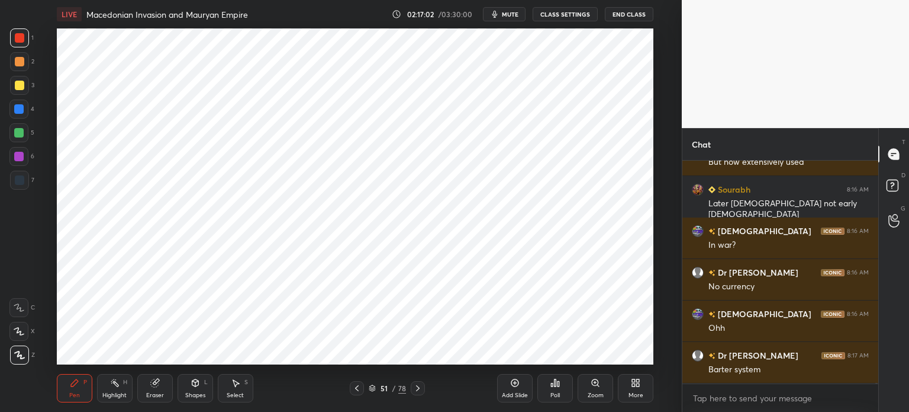
scroll to position [69205, 0]
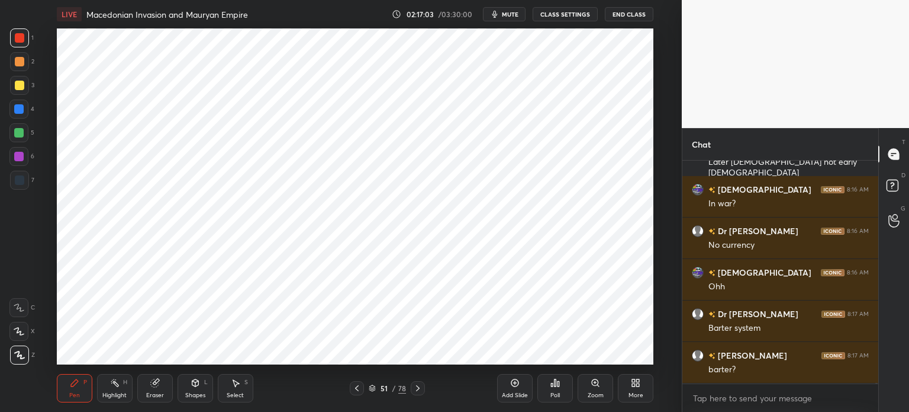
click at [152, 381] on icon at bounding box center [154, 383] width 8 height 8
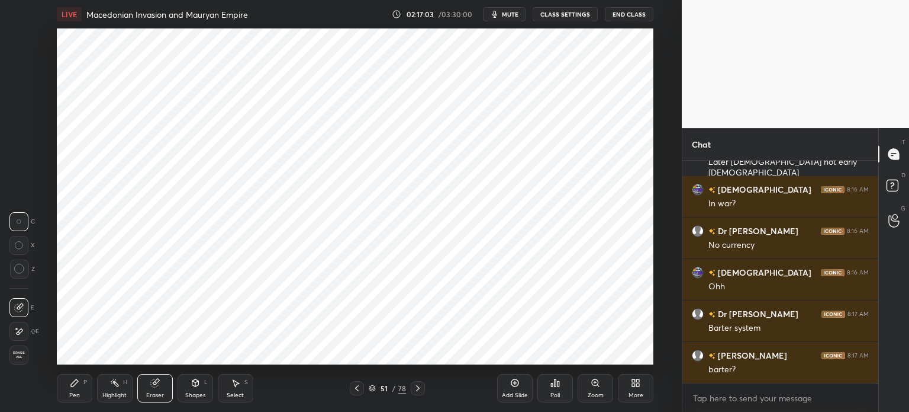
scroll to position [69246, 0]
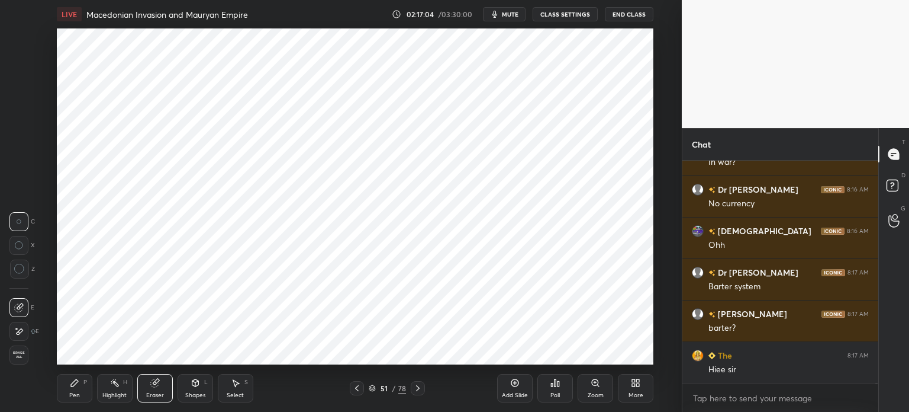
click at [75, 394] on div "Pen" at bounding box center [74, 395] width 11 height 6
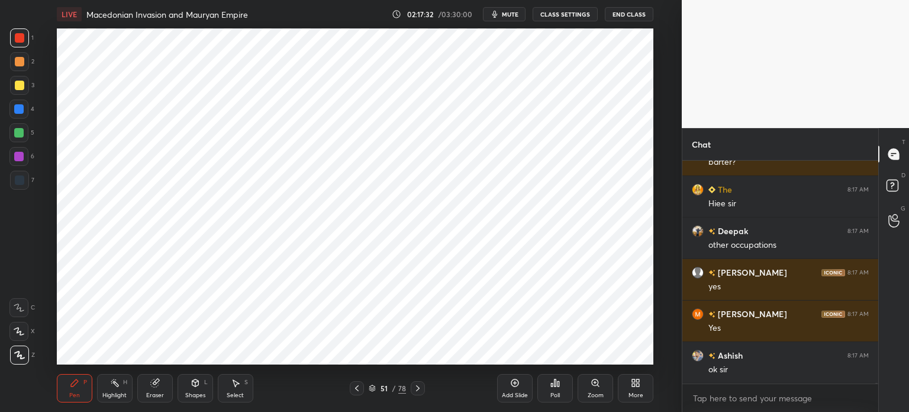
scroll to position [69453, 0]
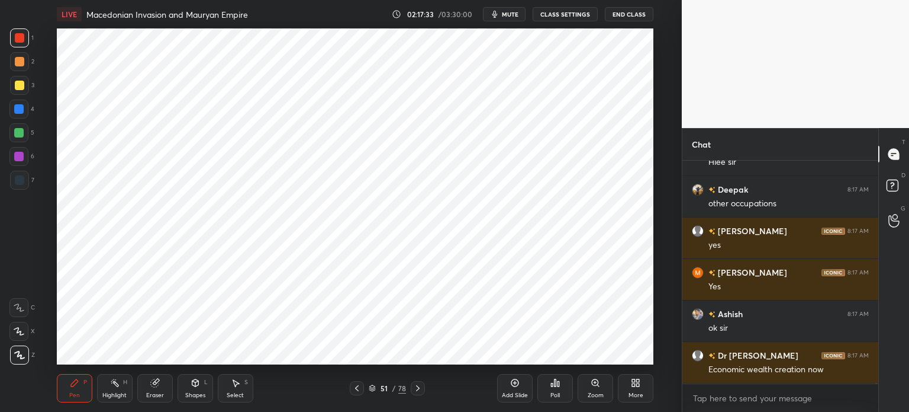
click at [515, 387] on icon at bounding box center [514, 382] width 9 height 9
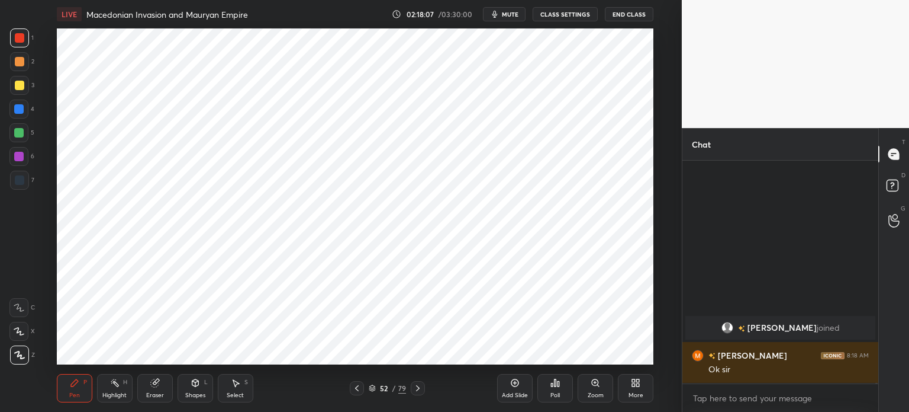
scroll to position [69875, 0]
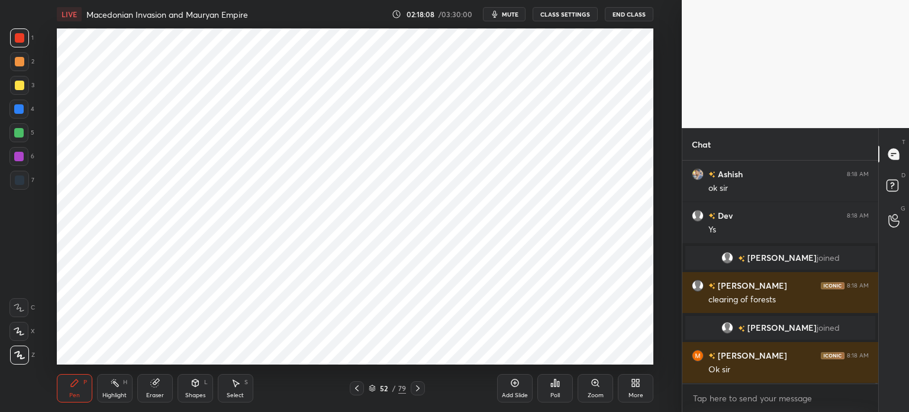
click at [21, 180] on div at bounding box center [19, 179] width 9 height 9
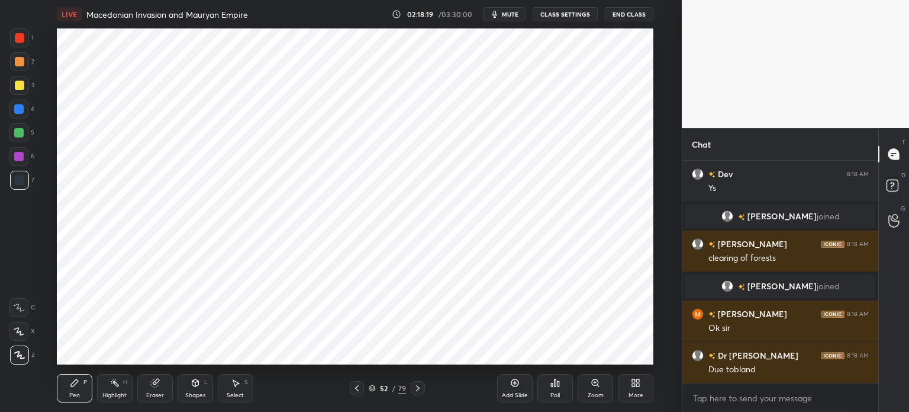
scroll to position [69958, 0]
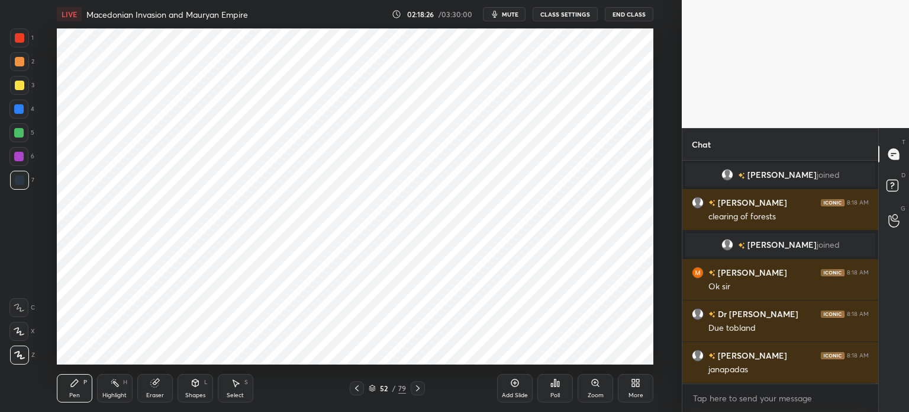
click at [21, 160] on div at bounding box center [18, 156] width 9 height 9
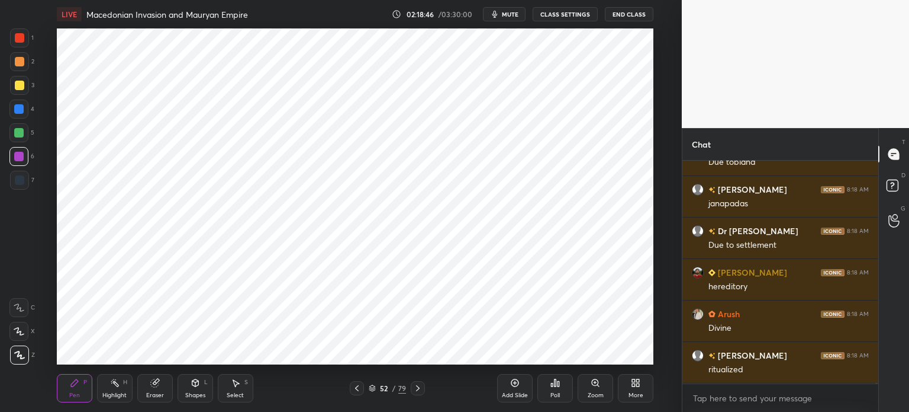
scroll to position [70165, 0]
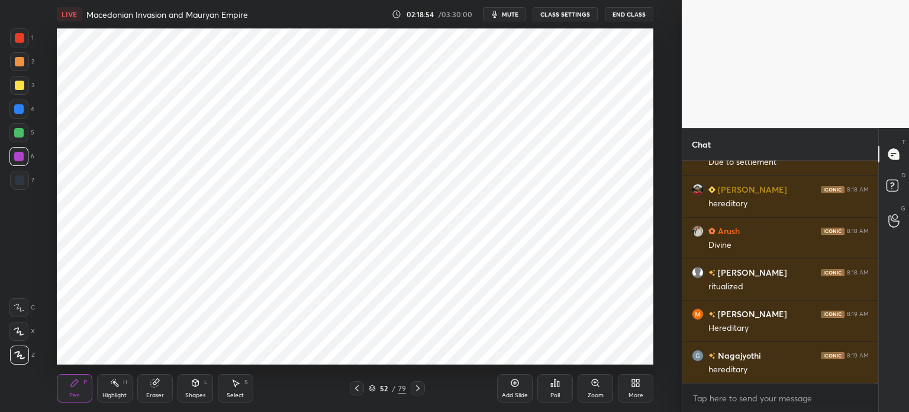
click at [22, 181] on div at bounding box center [19, 179] width 9 height 9
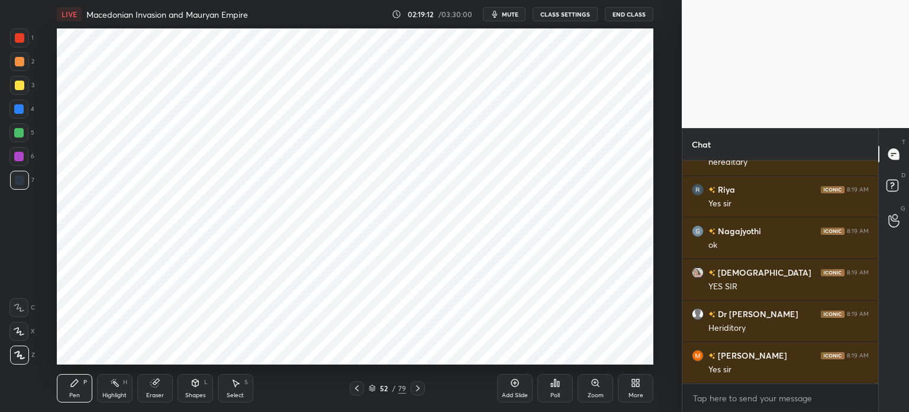
scroll to position [70455, 0]
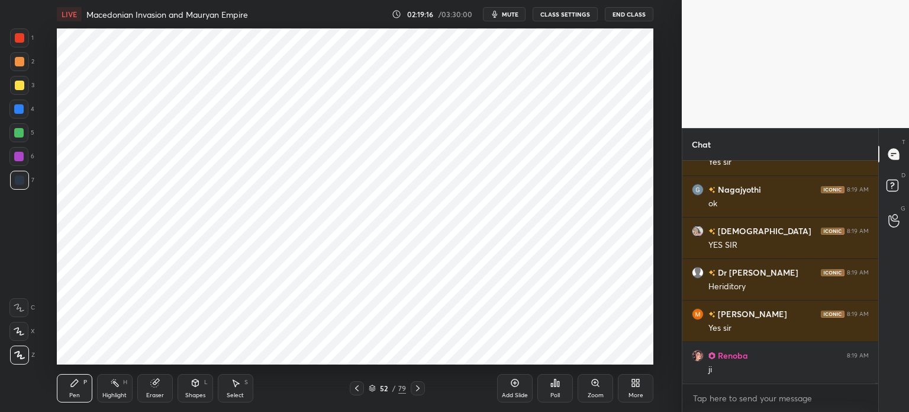
click at [24, 165] on div at bounding box center [18, 156] width 19 height 19
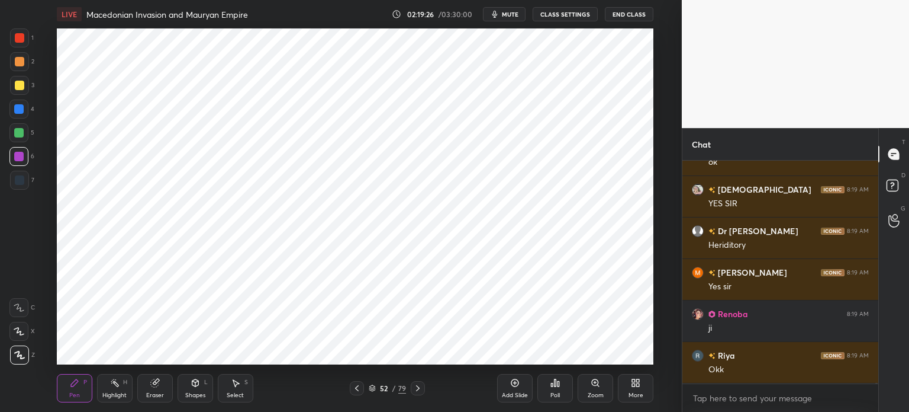
scroll to position [70538, 0]
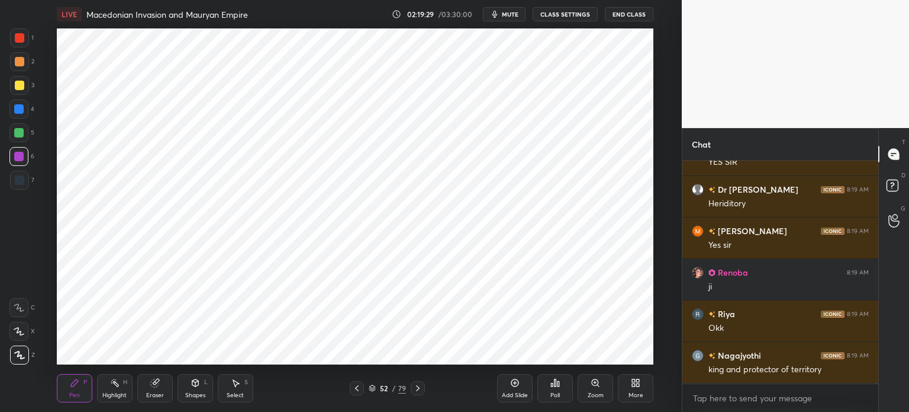
click at [12, 170] on div "6" at bounding box center [21, 159] width 25 height 24
click at [17, 184] on div at bounding box center [19, 179] width 9 height 9
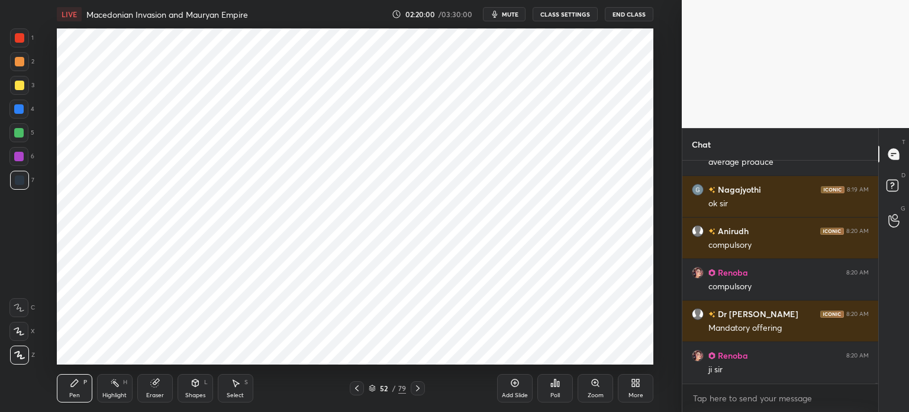
scroll to position [71118, 0]
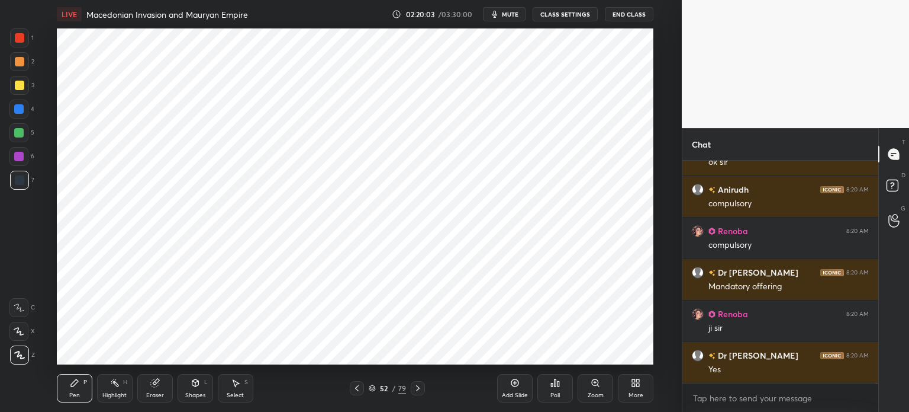
click at [506, 387] on div "Add Slide" at bounding box center [515, 388] width 36 height 28
click at [21, 60] on div at bounding box center [19, 61] width 9 height 9
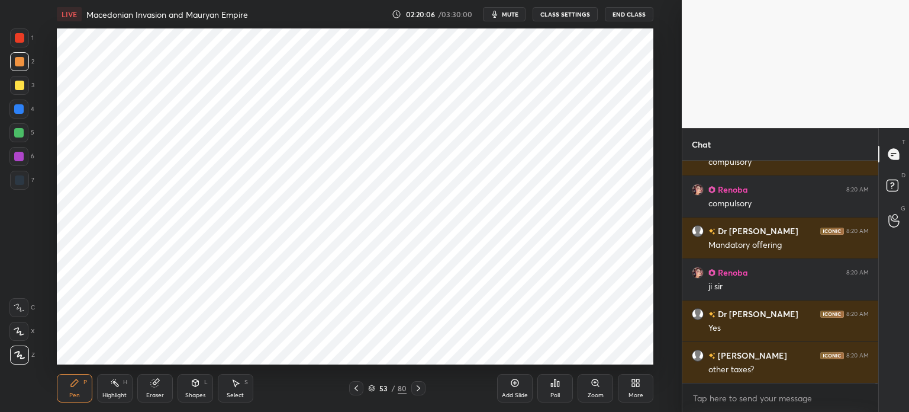
scroll to position [71243, 0]
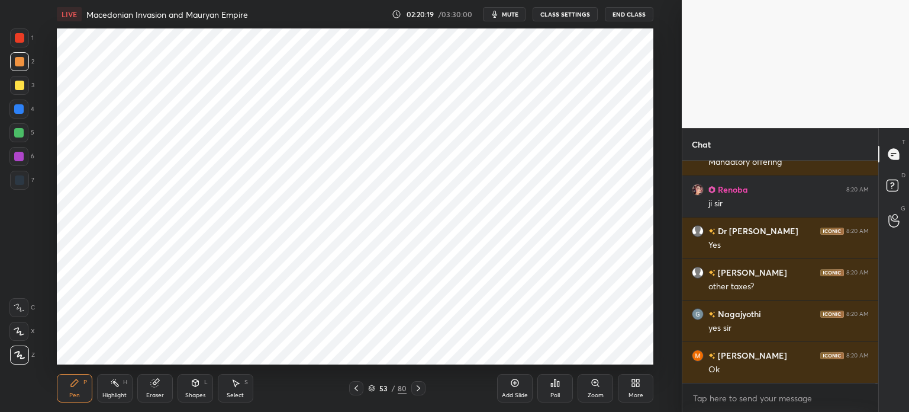
click at [20, 37] on div at bounding box center [19, 37] width 9 height 9
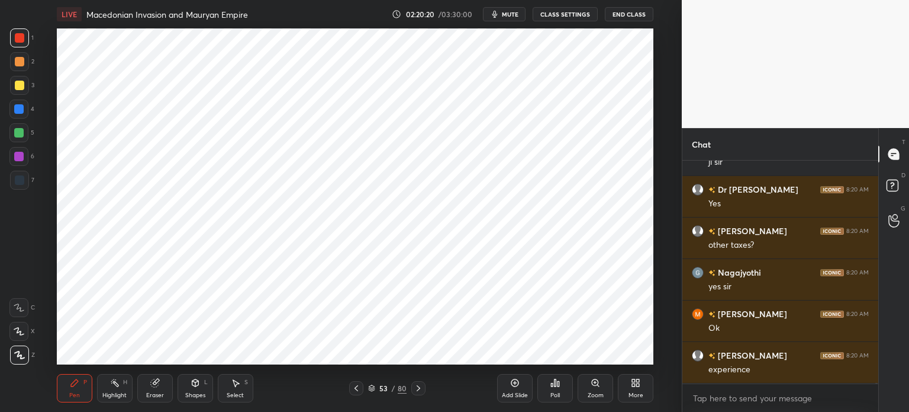
scroll to position [71325, 0]
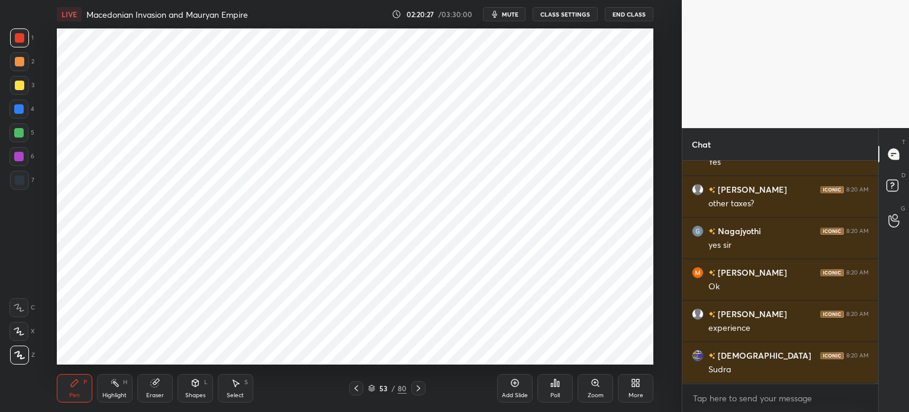
click at [20, 113] on div at bounding box center [18, 108] width 9 height 9
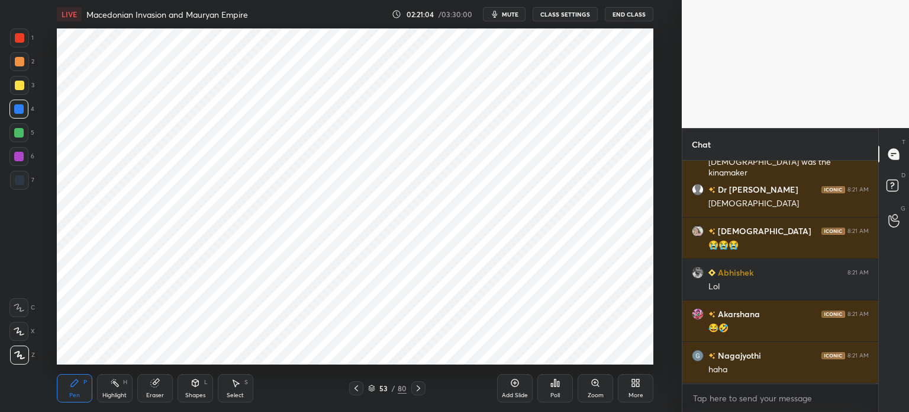
scroll to position [72610, 0]
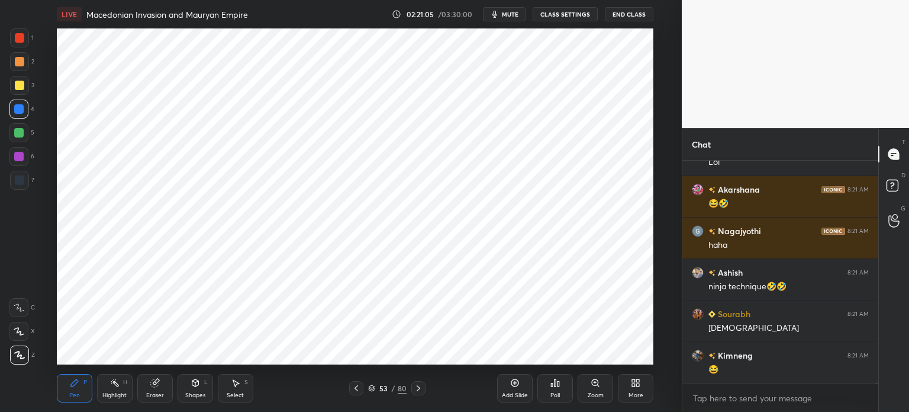
click at [21, 156] on div at bounding box center [18, 156] width 9 height 9
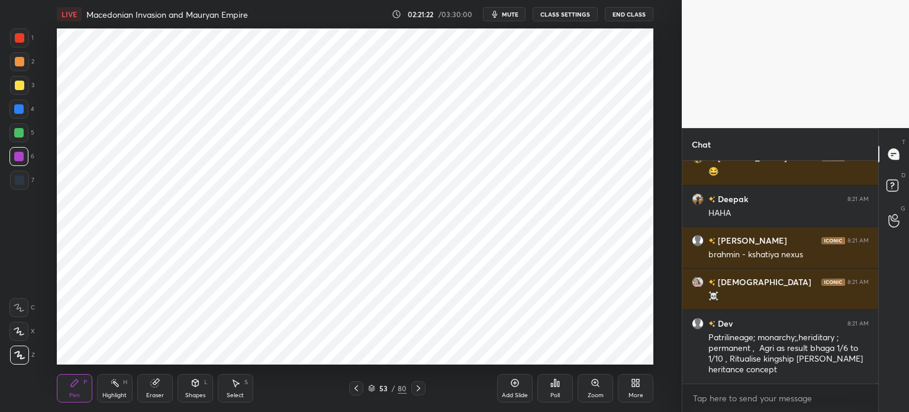
scroll to position [73002, 0]
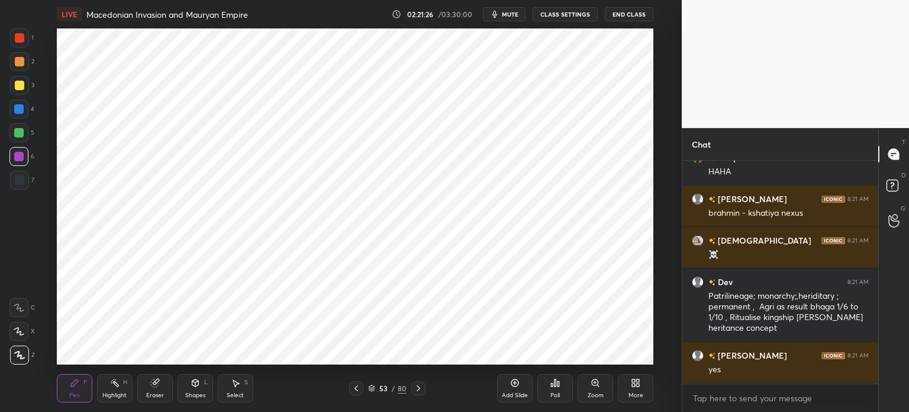
click at [19, 136] on div at bounding box center [18, 132] width 9 height 9
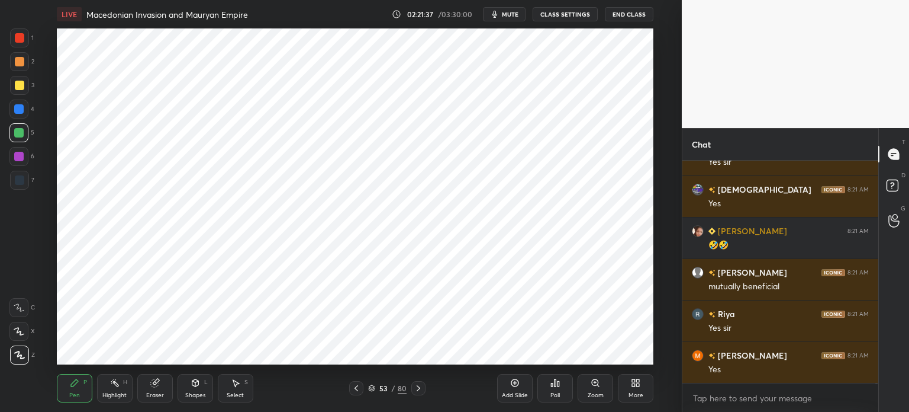
scroll to position [73292, 0]
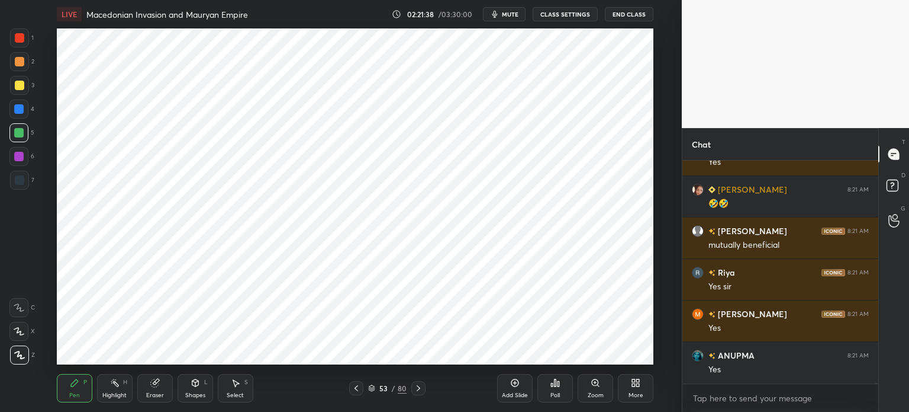
click at [24, 180] on div at bounding box center [19, 180] width 19 height 19
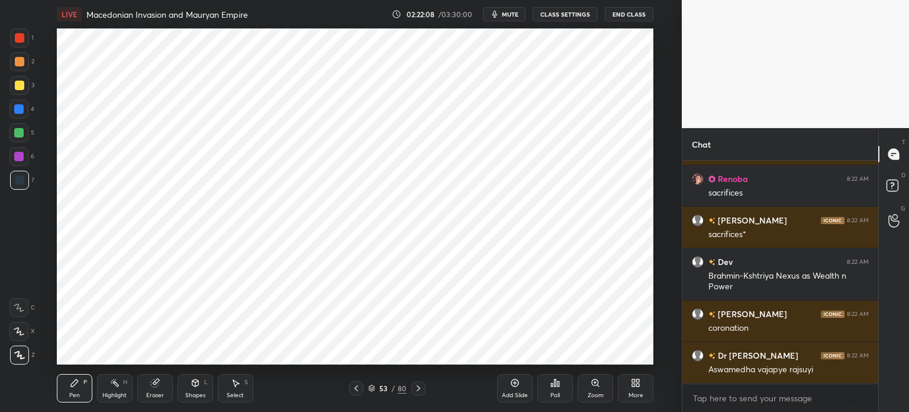
scroll to position [73593, 0]
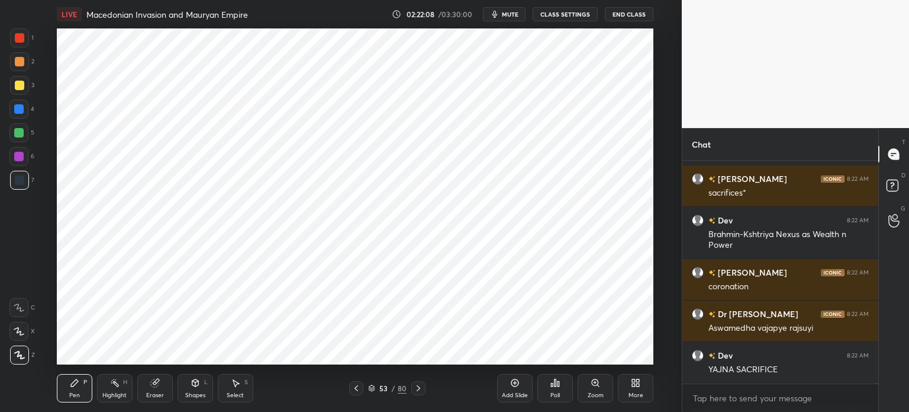
click at [156, 384] on icon at bounding box center [154, 383] width 8 height 8
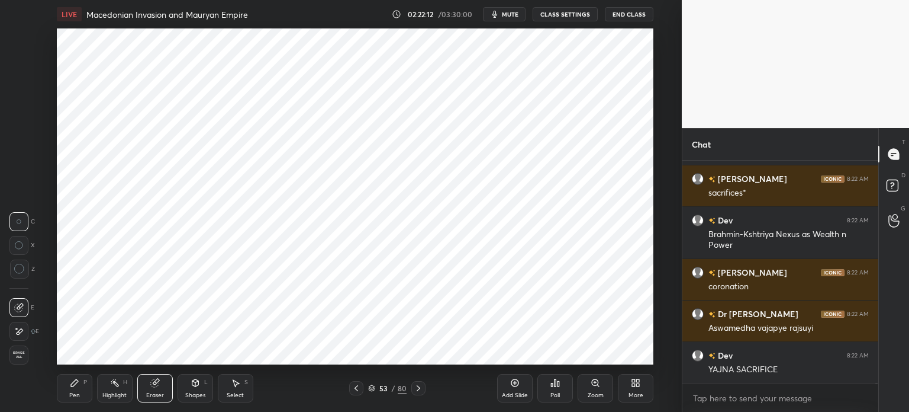
scroll to position [73635, 0]
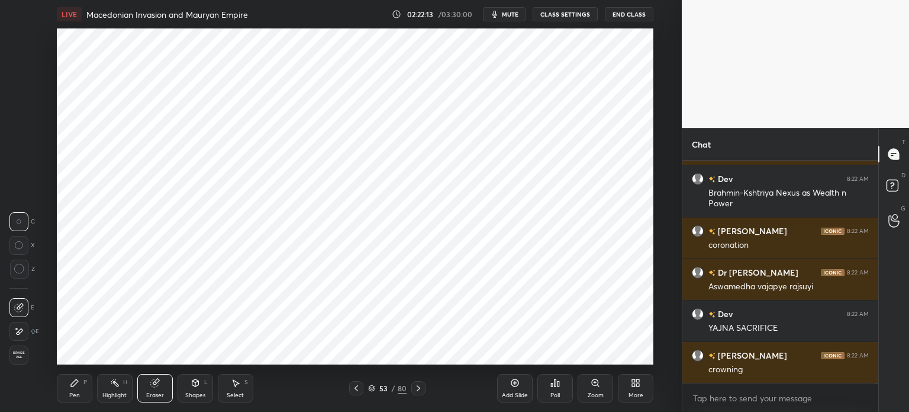
click at [73, 381] on icon at bounding box center [74, 382] width 9 height 9
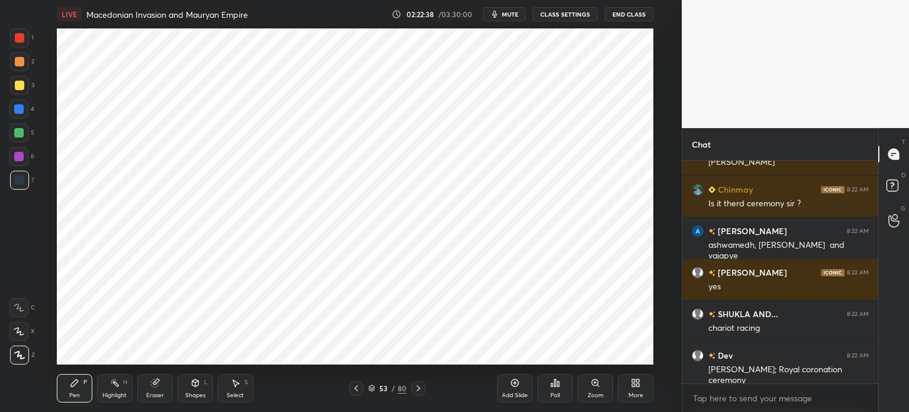
scroll to position [73019, 0]
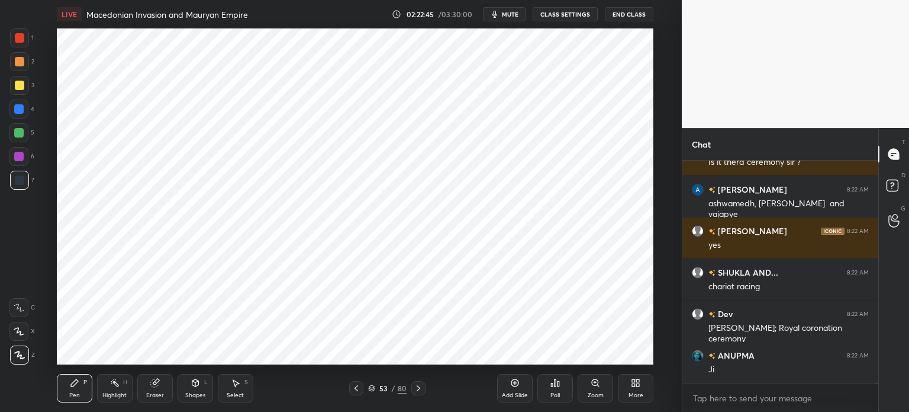
click at [152, 380] on icon at bounding box center [154, 383] width 8 height 8
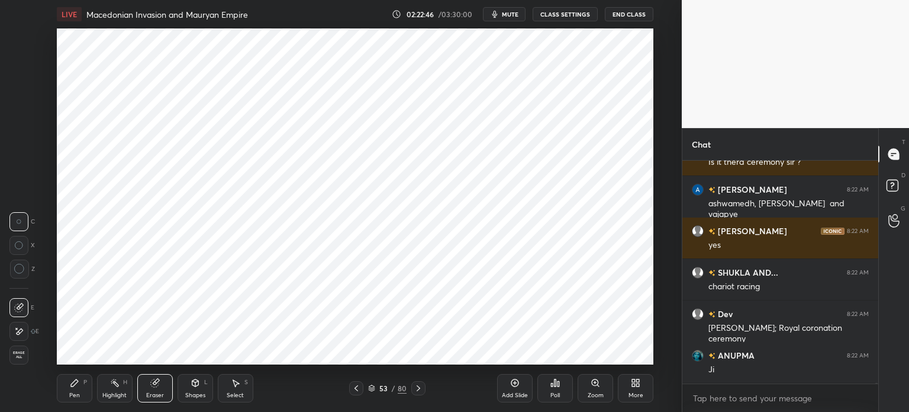
scroll to position [73060, 0]
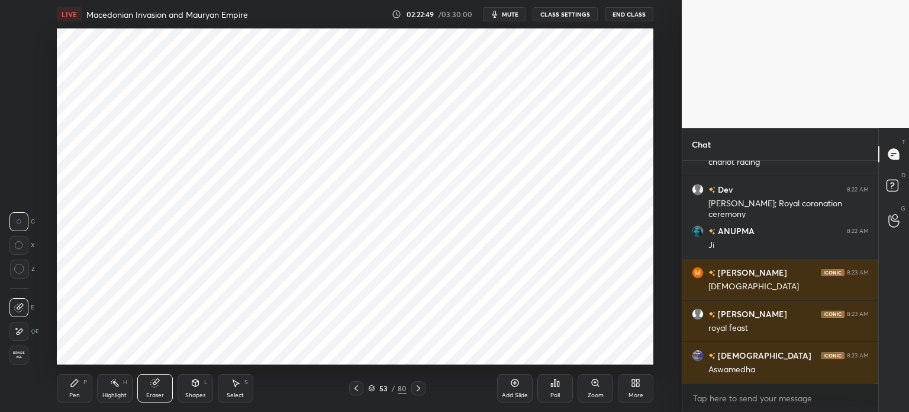
click at [78, 388] on div "Pen P" at bounding box center [75, 388] width 36 height 28
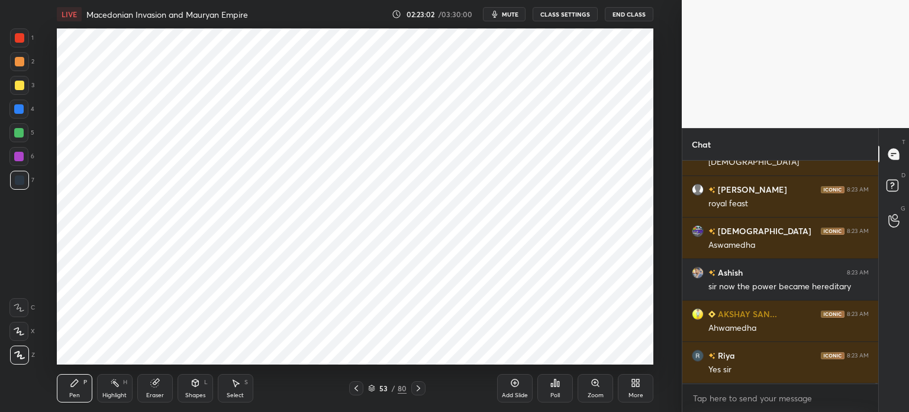
scroll to position [73309, 0]
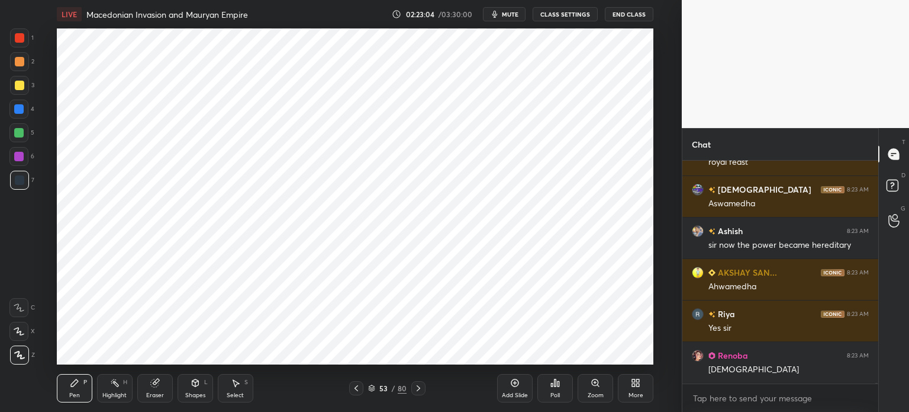
click at [17, 153] on div at bounding box center [18, 156] width 9 height 9
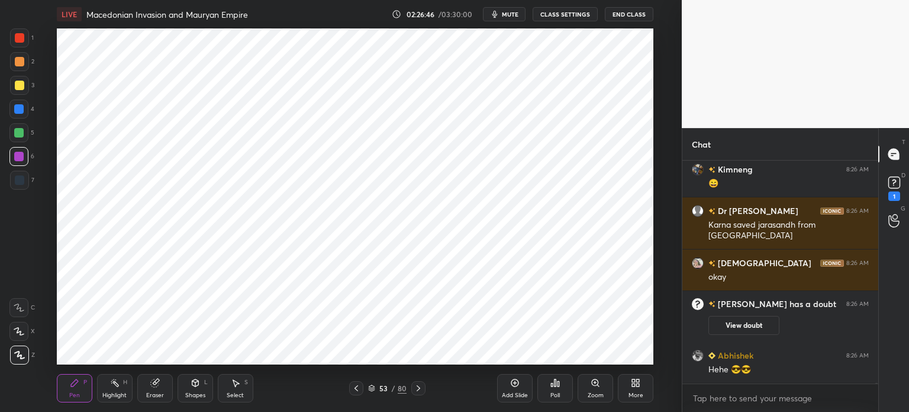
scroll to position [76007, 0]
click at [908, 180] on div "D Doubts (D) 1" at bounding box center [894, 187] width 30 height 33
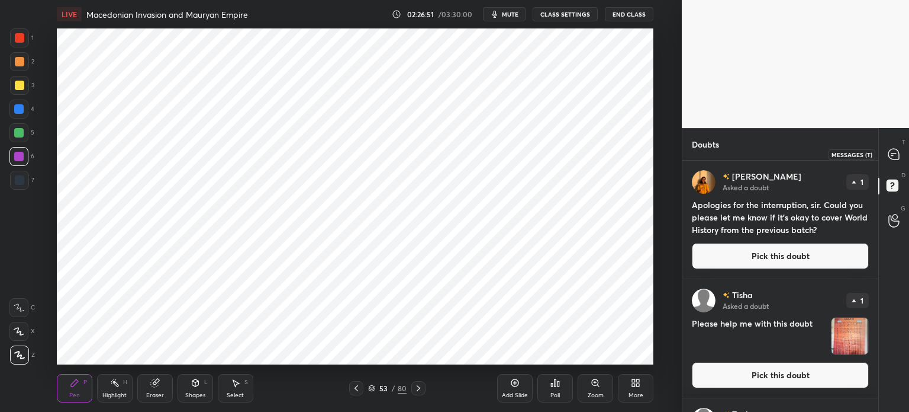
click at [889, 160] on icon at bounding box center [894, 154] width 12 height 12
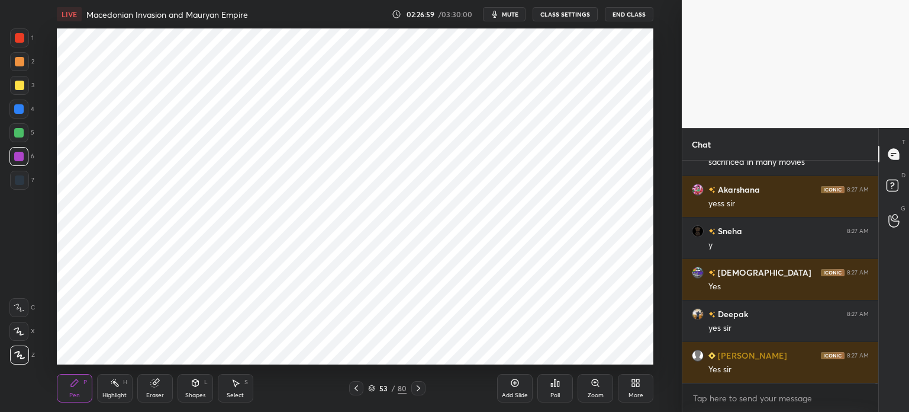
scroll to position [76626, 0]
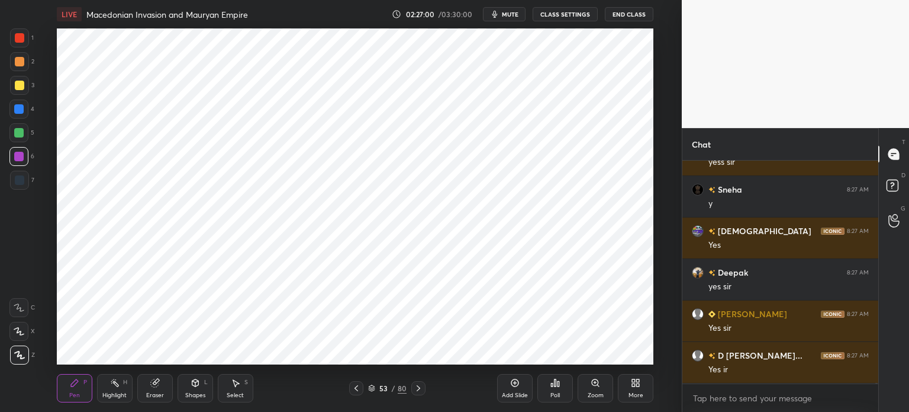
click at [512, 379] on icon at bounding box center [514, 382] width 9 height 9
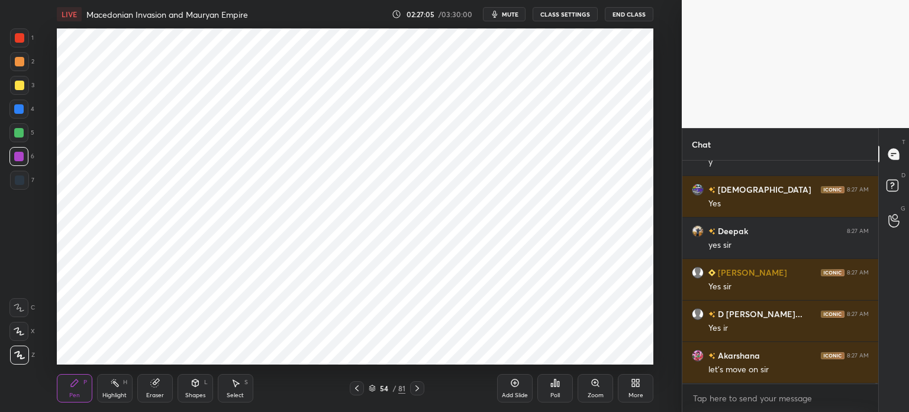
scroll to position [76709, 0]
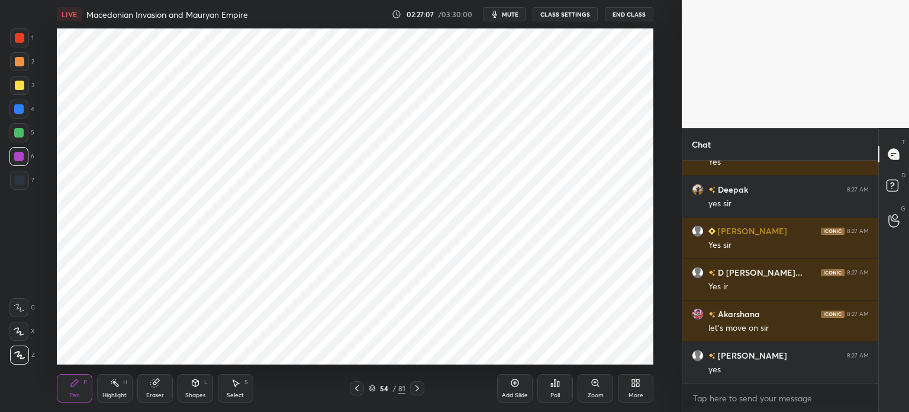
click at [22, 111] on div at bounding box center [18, 108] width 9 height 9
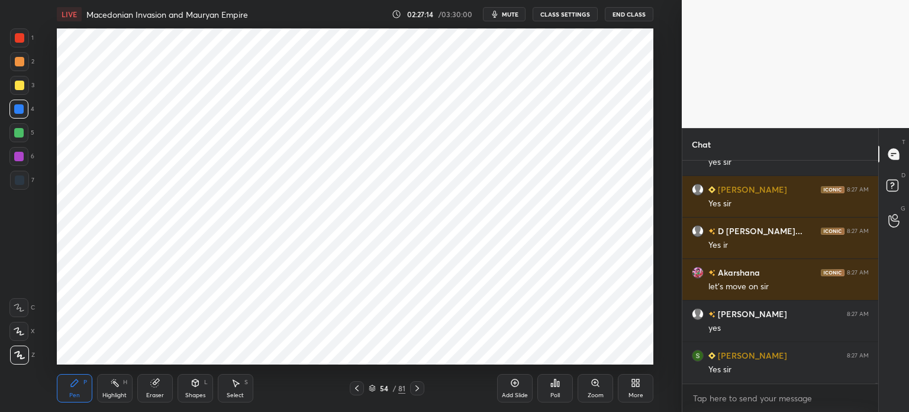
click at [154, 376] on div "Eraser" at bounding box center [155, 388] width 36 height 28
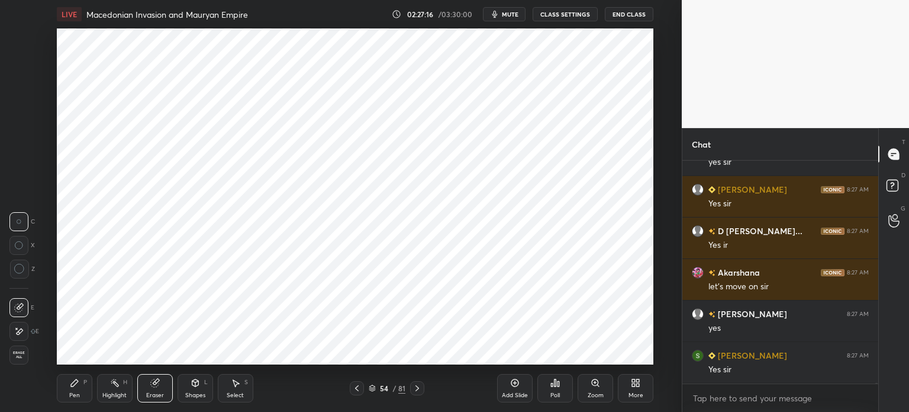
click at [76, 388] on div "Pen P" at bounding box center [75, 388] width 36 height 28
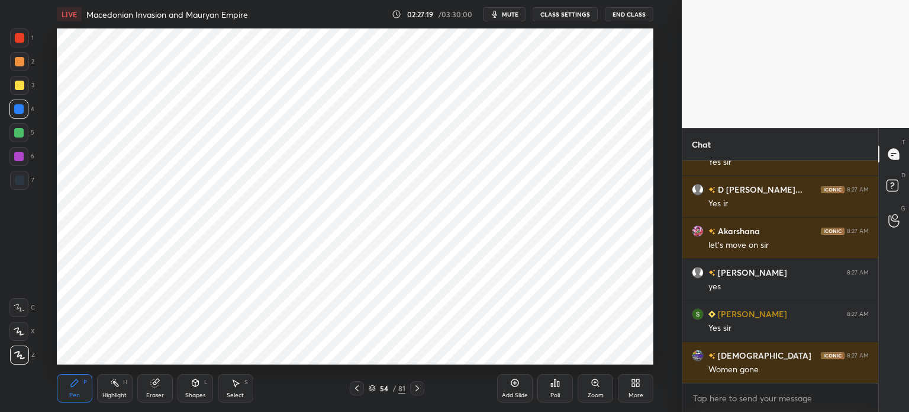
scroll to position [76844, 0]
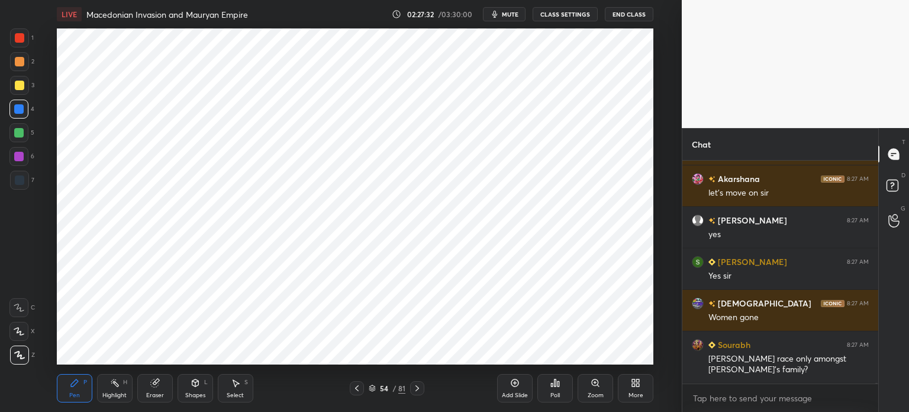
click at [22, 162] on div at bounding box center [18, 156] width 19 height 19
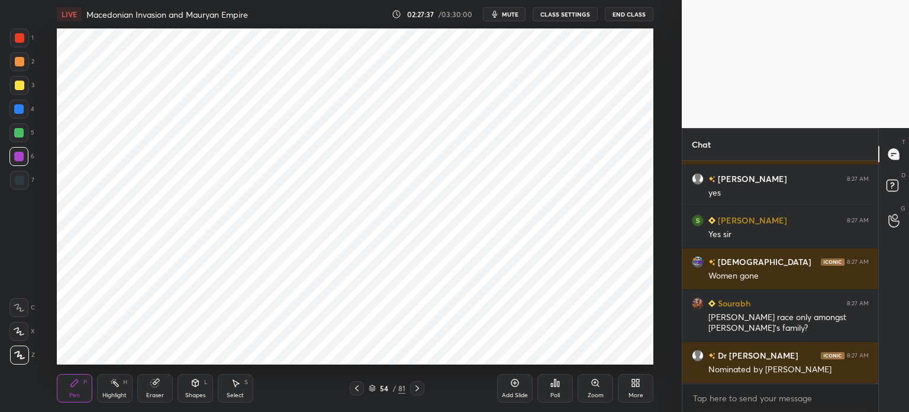
scroll to position [76927, 0]
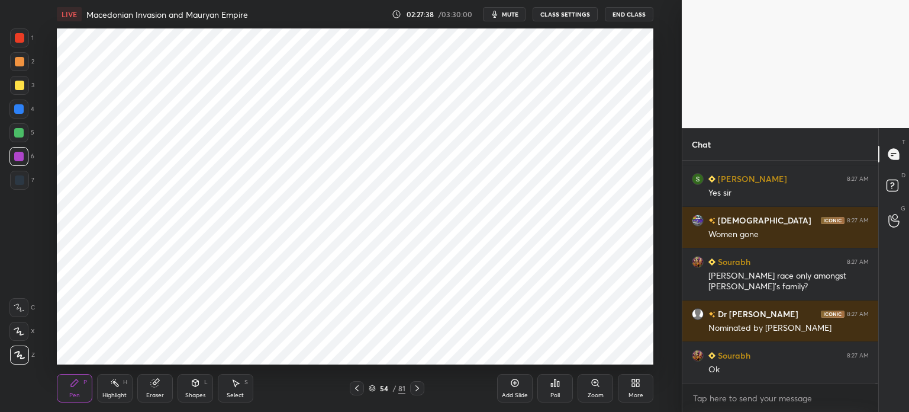
click at [18, 129] on div at bounding box center [18, 132] width 9 height 9
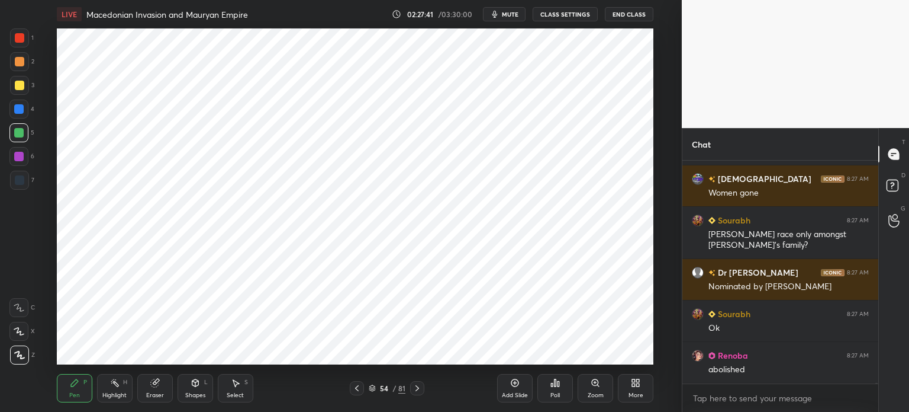
scroll to position [77010, 0]
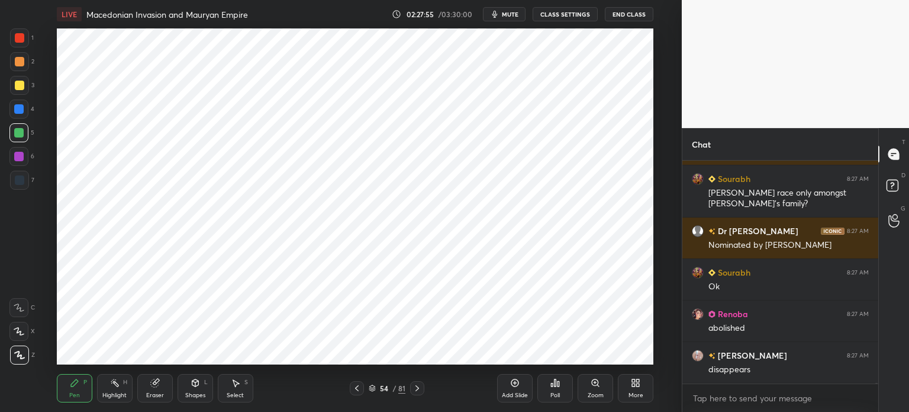
click at [24, 182] on div at bounding box center [19, 180] width 19 height 19
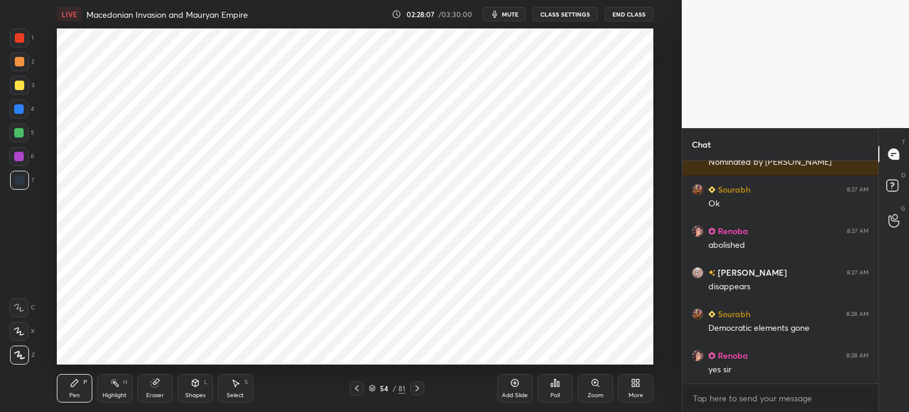
scroll to position [77134, 0]
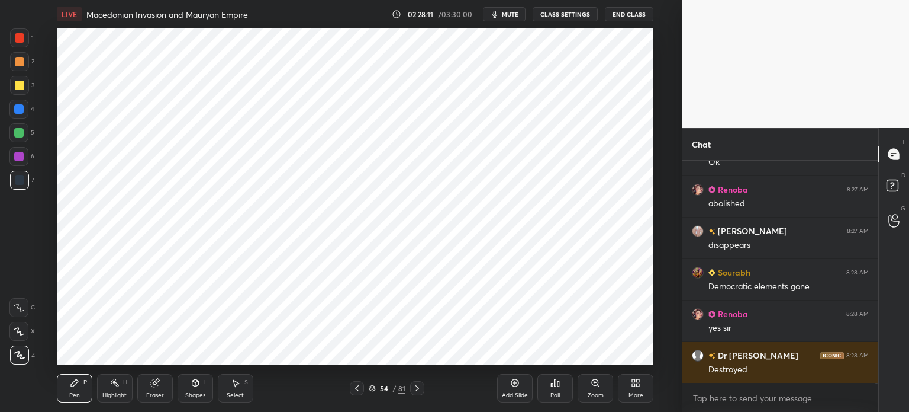
click at [516, 392] on div "Add Slide" at bounding box center [515, 395] width 26 height 6
click at [24, 36] on div at bounding box center [19, 37] width 9 height 9
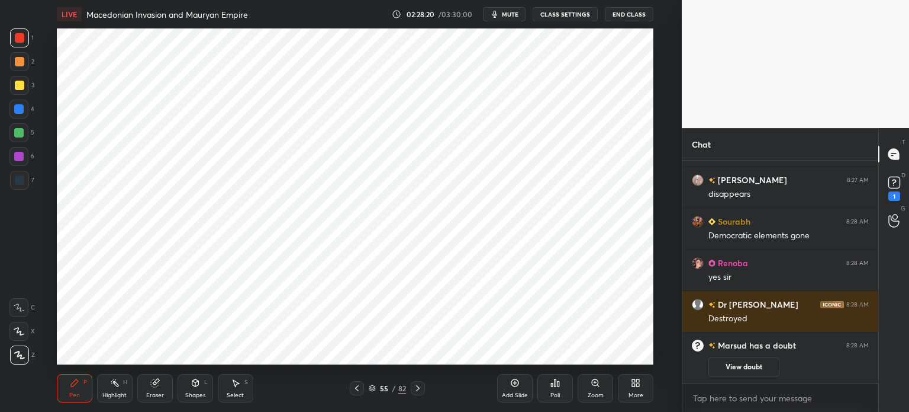
click at [24, 104] on div at bounding box center [18, 108] width 19 height 19
click at [898, 185] on rect at bounding box center [894, 182] width 11 height 11
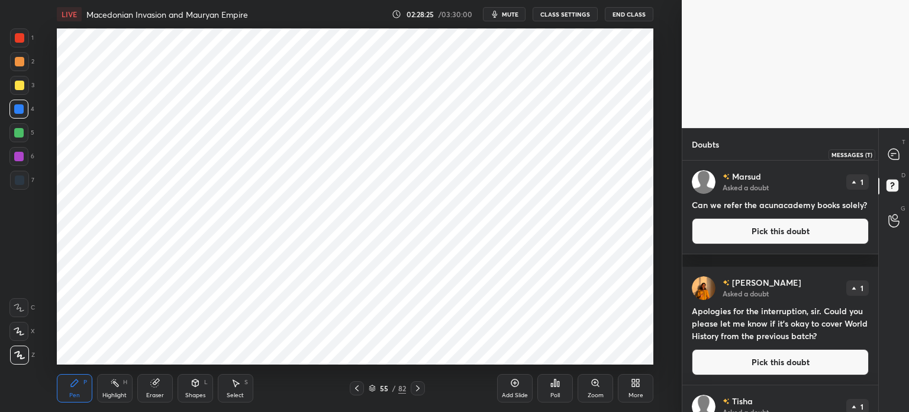
click at [894, 153] on icon at bounding box center [894, 153] width 5 height 0
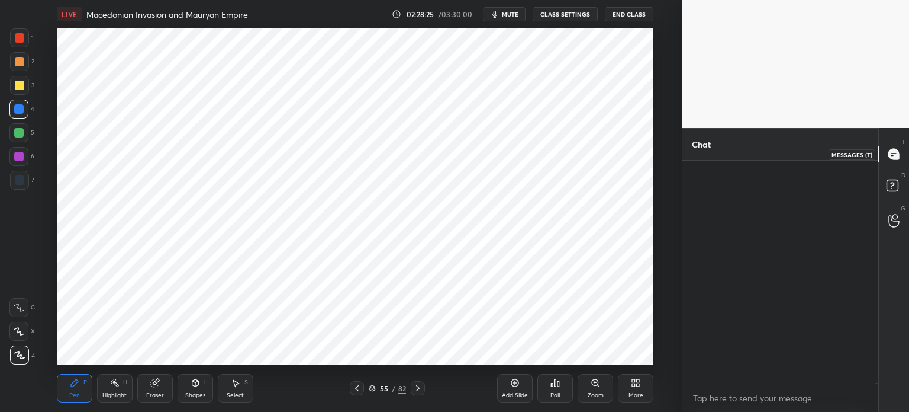
scroll to position [219, 192]
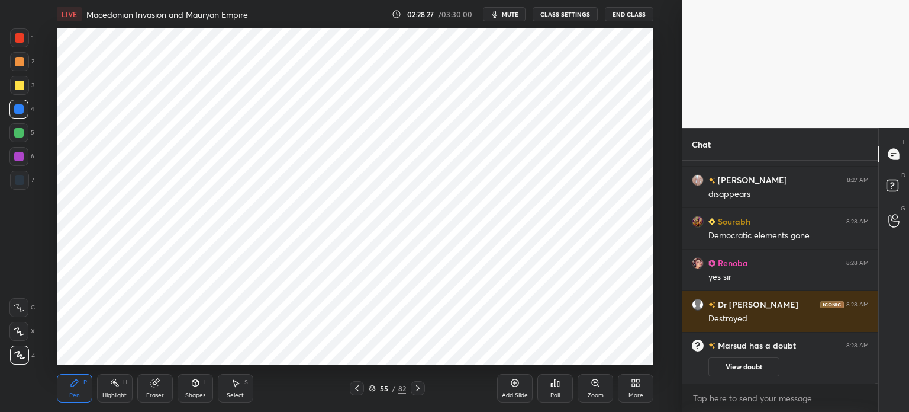
click at [24, 184] on div at bounding box center [19, 179] width 9 height 9
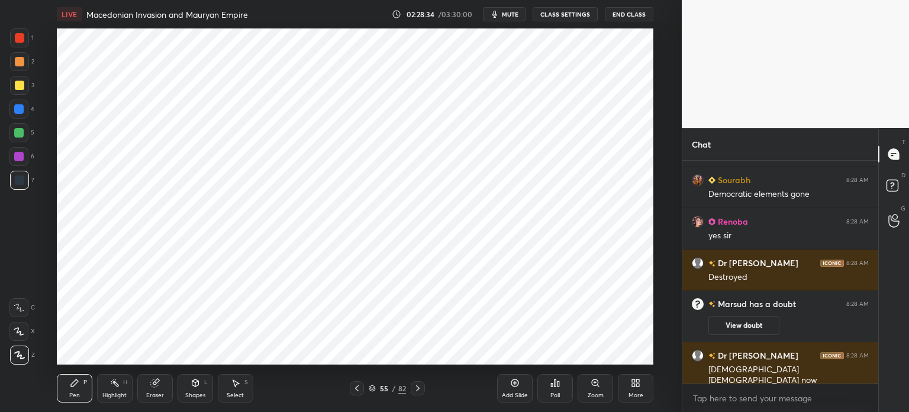
click at [155, 384] on icon at bounding box center [154, 383] width 8 height 8
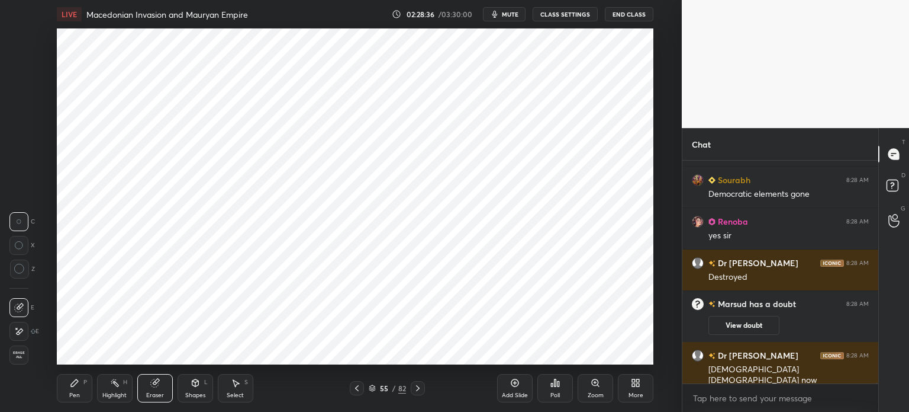
click at [69, 390] on div "Pen P" at bounding box center [75, 388] width 36 height 28
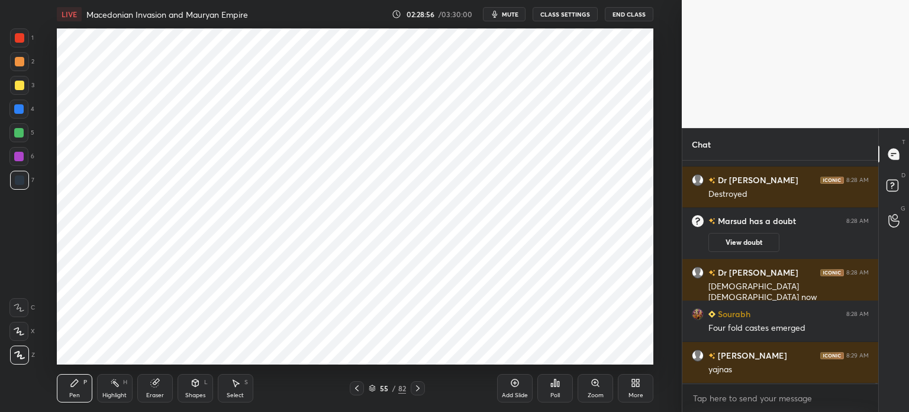
scroll to position [76676, 0]
click at [22, 156] on div at bounding box center [18, 156] width 9 height 9
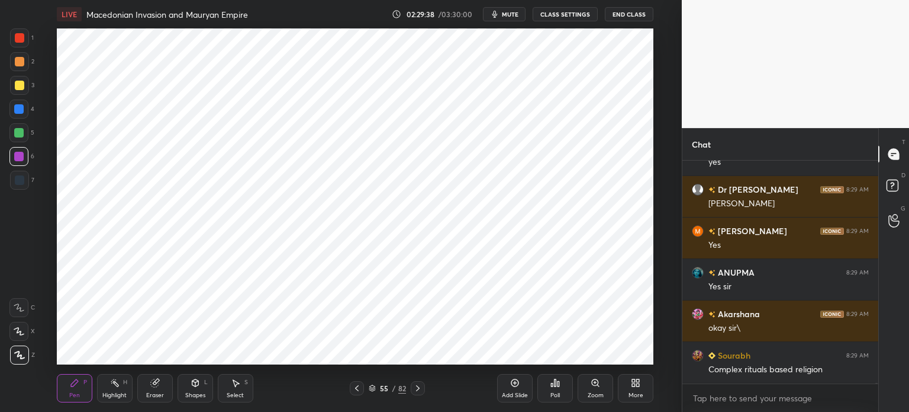
scroll to position [77143, 0]
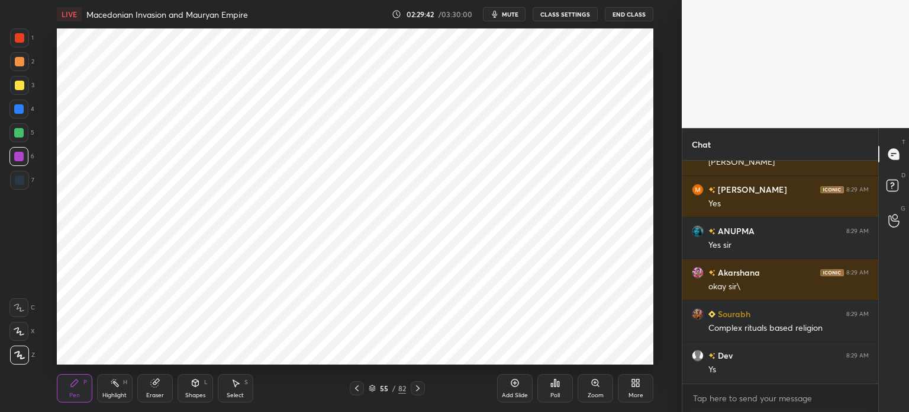
click at [21, 133] on div at bounding box center [18, 132] width 9 height 9
click at [18, 180] on div at bounding box center [19, 179] width 9 height 9
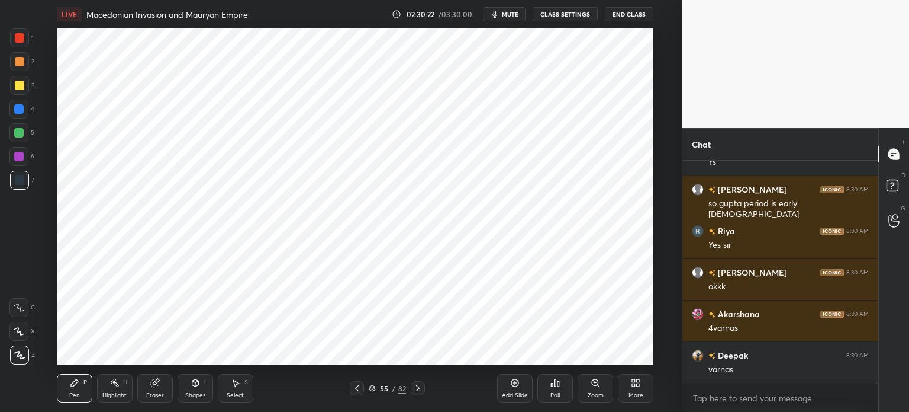
scroll to position [77392, 0]
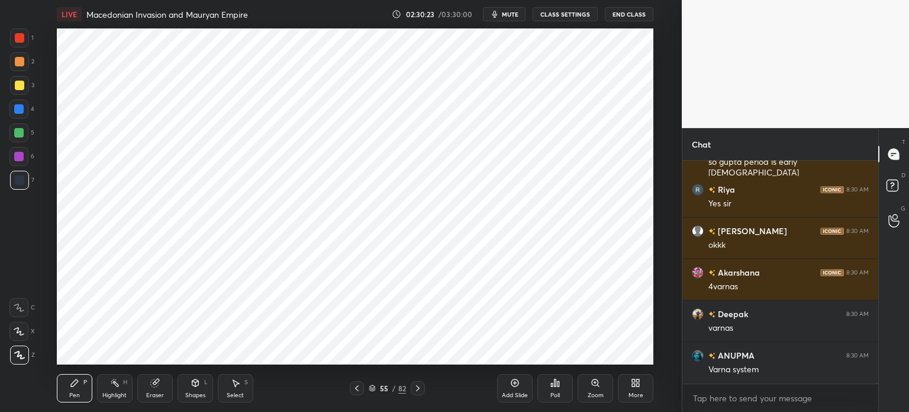
click at [521, 378] on div "Add Slide" at bounding box center [515, 388] width 36 height 28
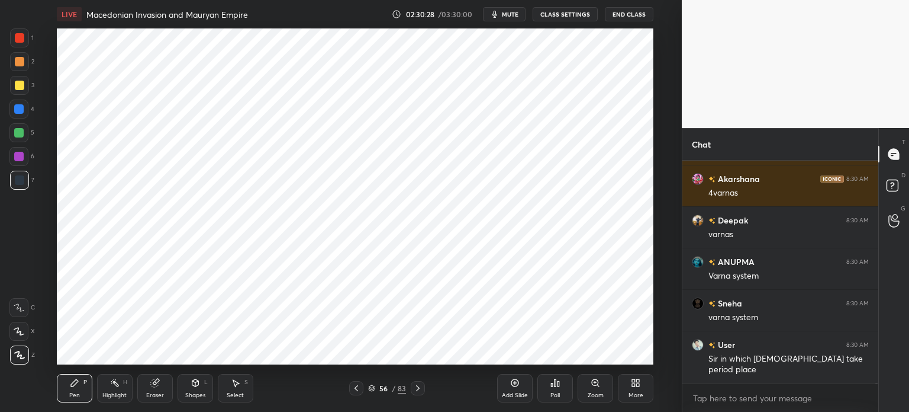
scroll to position [77569, 0]
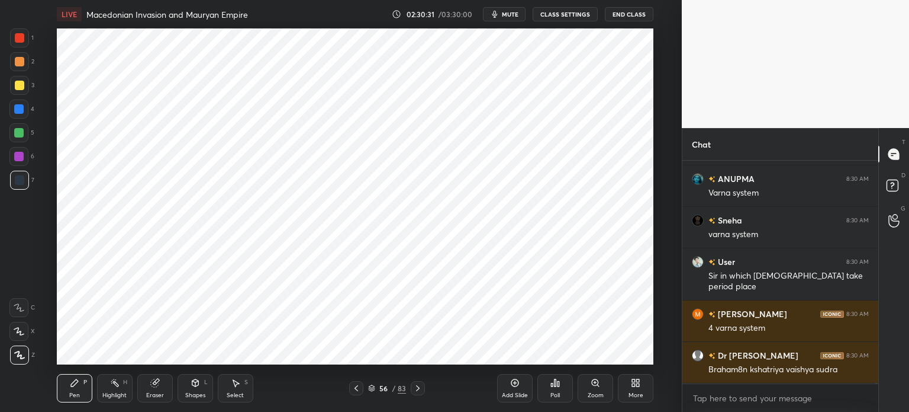
click at [147, 390] on div "Eraser" at bounding box center [155, 388] width 36 height 28
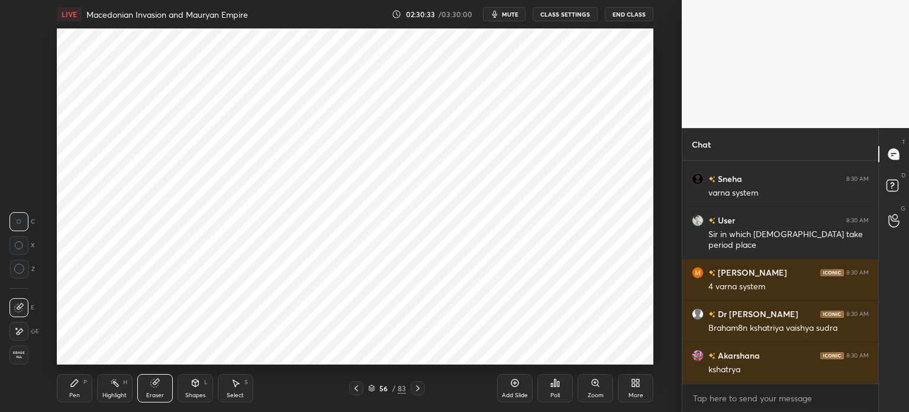
click at [83, 378] on div "Pen P" at bounding box center [75, 388] width 36 height 28
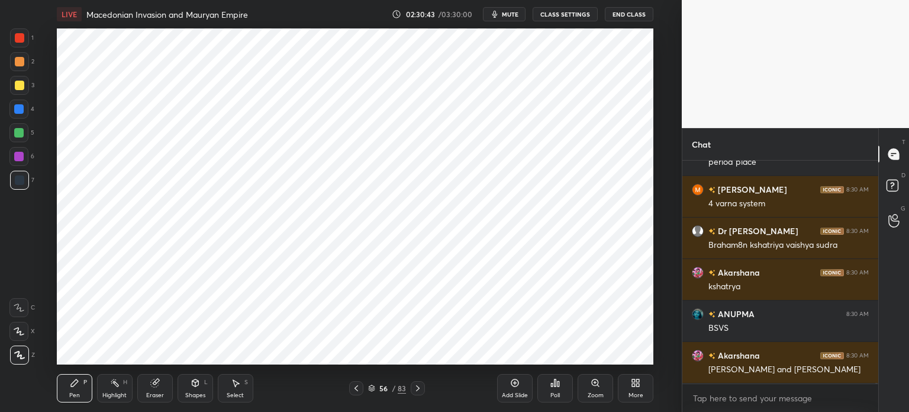
scroll to position [77734, 0]
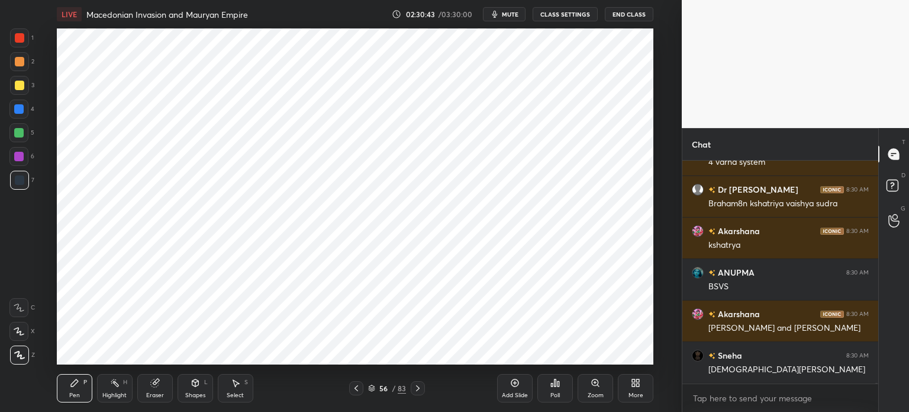
click at [153, 393] on div "Eraser" at bounding box center [155, 395] width 18 height 6
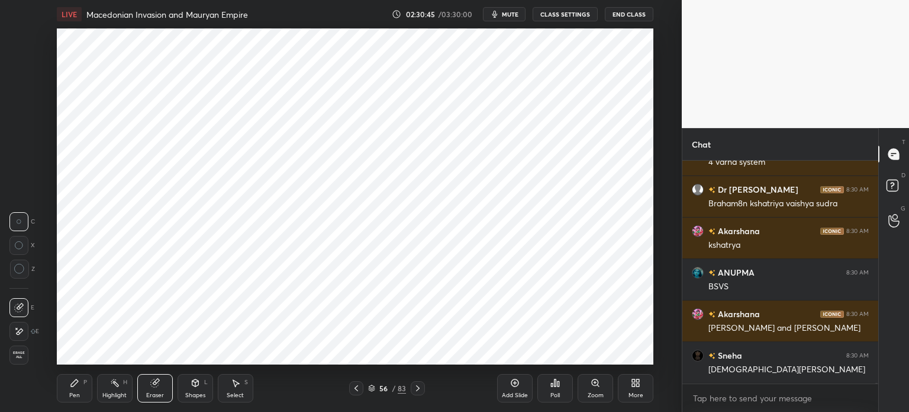
click at [72, 396] on div "Pen" at bounding box center [74, 395] width 11 height 6
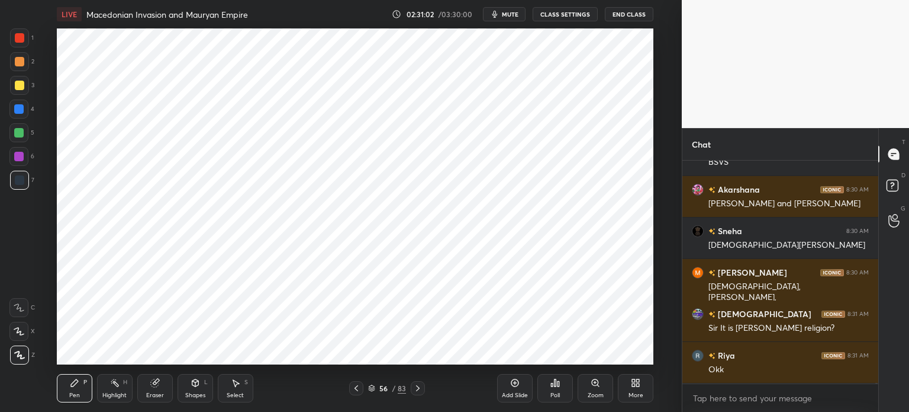
scroll to position [77900, 0]
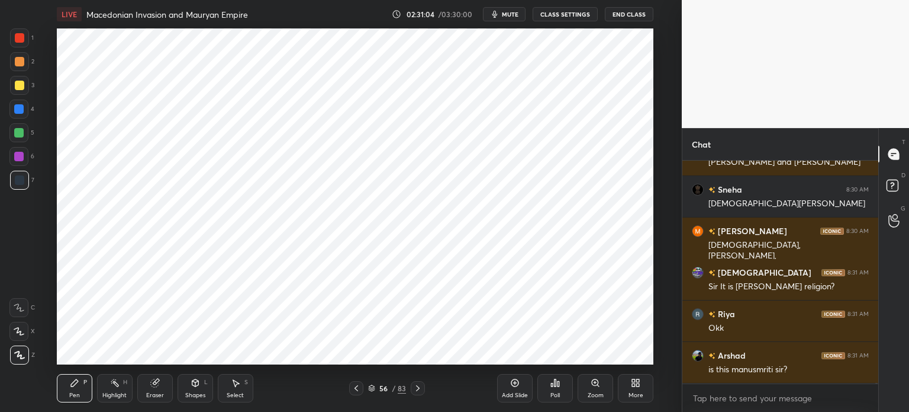
click at [20, 163] on div at bounding box center [18, 156] width 19 height 19
click at [26, 123] on div "5" at bounding box center [21, 132] width 25 height 19
click at [28, 59] on div at bounding box center [19, 61] width 19 height 19
click at [22, 30] on div at bounding box center [19, 37] width 19 height 19
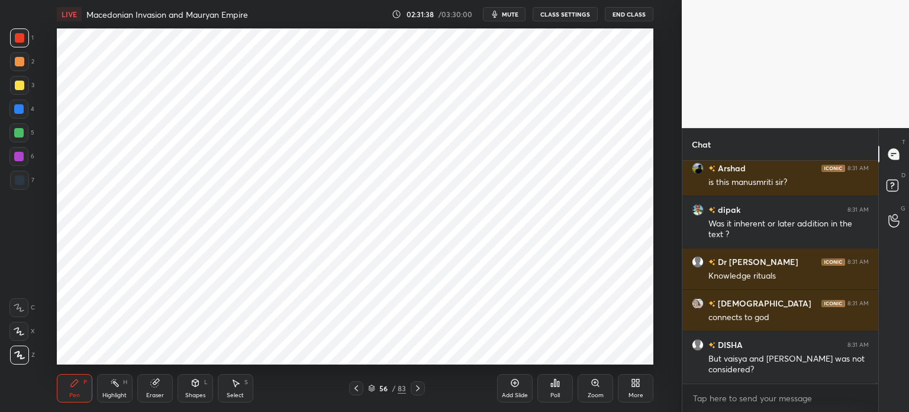
scroll to position [78129, 0]
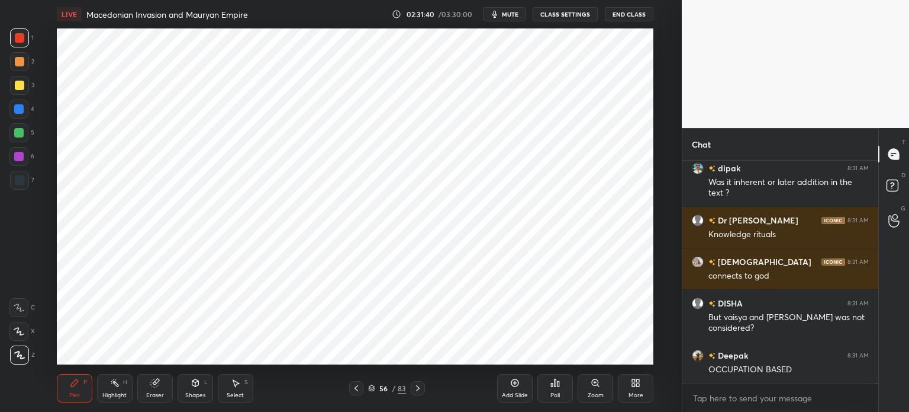
click at [21, 132] on div at bounding box center [18, 132] width 9 height 9
click at [14, 91] on div at bounding box center [19, 85] width 19 height 19
click at [21, 65] on div at bounding box center [19, 61] width 9 height 9
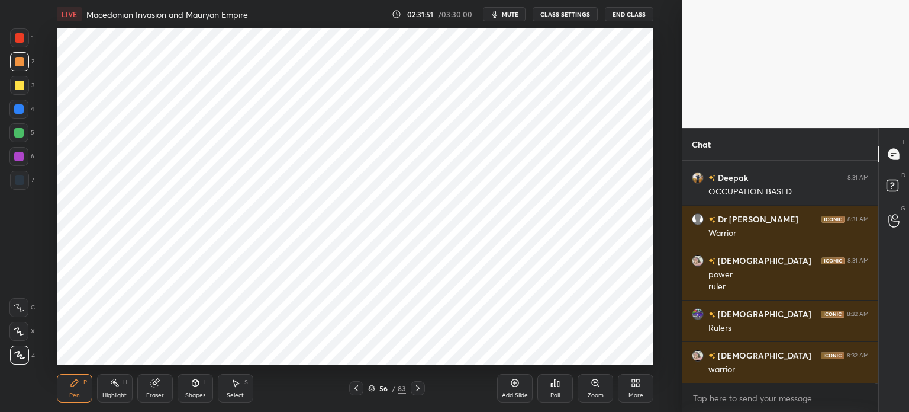
scroll to position [78348, 0]
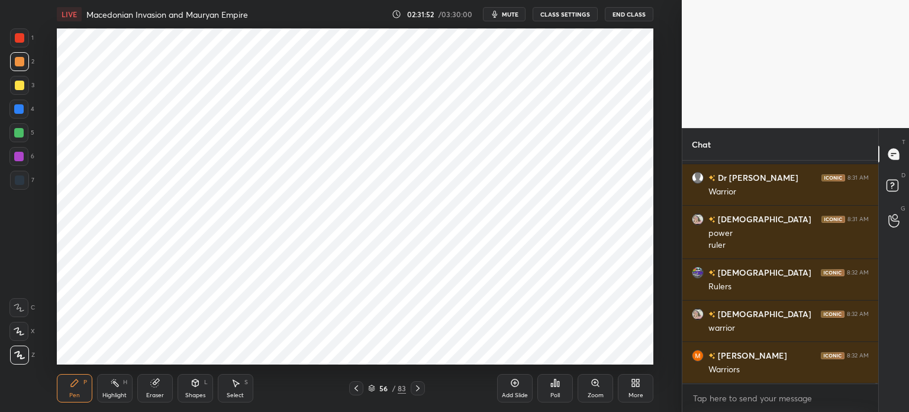
click at [21, 112] on div at bounding box center [18, 108] width 9 height 9
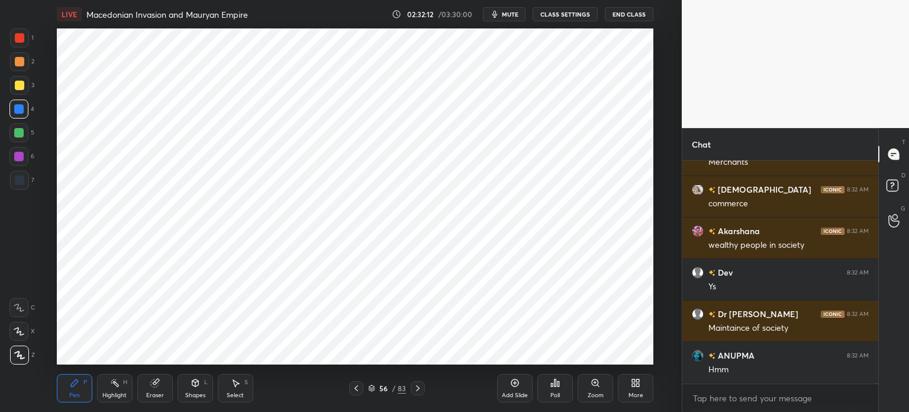
scroll to position [78969, 0]
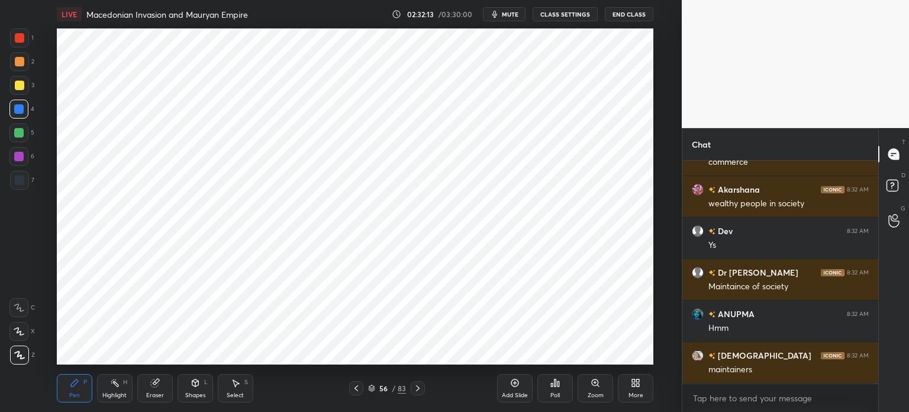
click at [17, 89] on div at bounding box center [19, 85] width 9 height 9
click at [20, 108] on div at bounding box center [18, 108] width 9 height 9
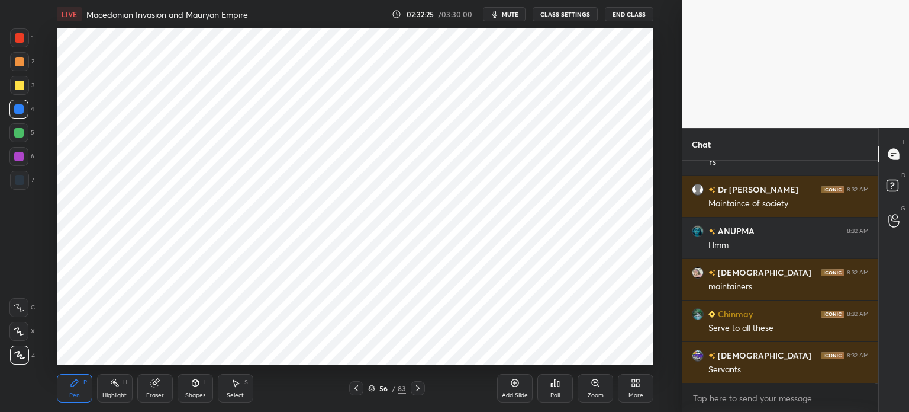
scroll to position [79094, 0]
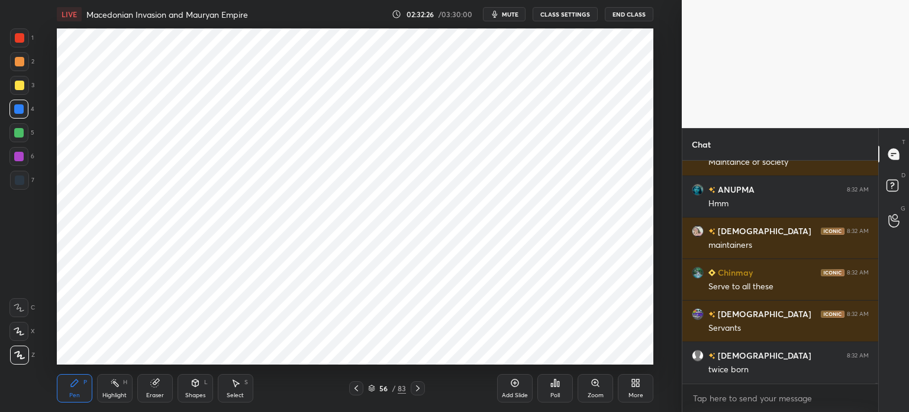
click at [159, 385] on icon at bounding box center [154, 382] width 9 height 9
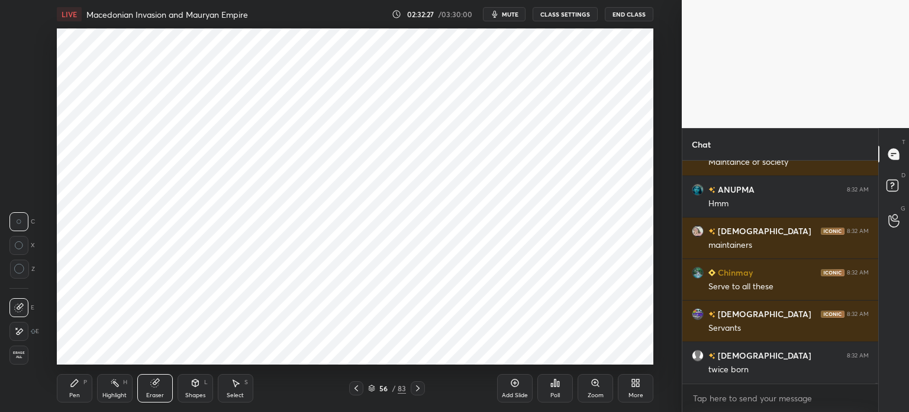
scroll to position [79135, 0]
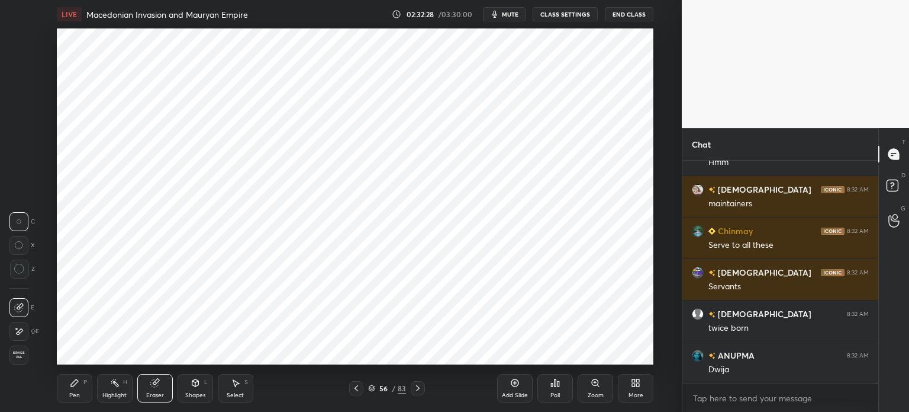
click at [65, 388] on div "Pen P" at bounding box center [75, 388] width 36 height 28
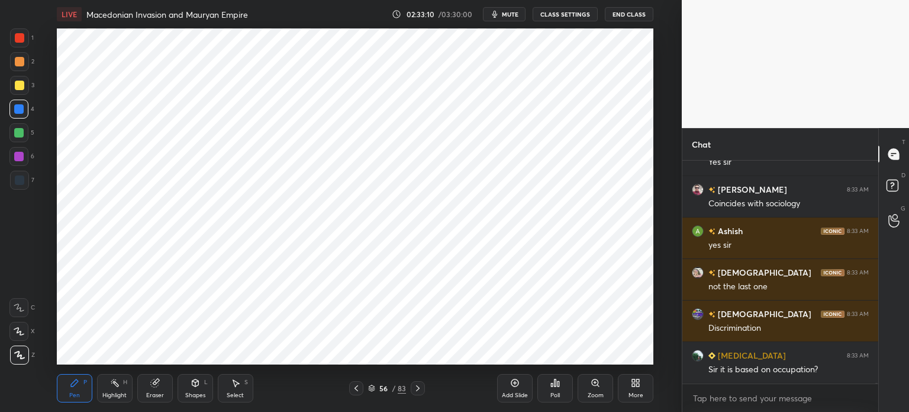
scroll to position [80337, 0]
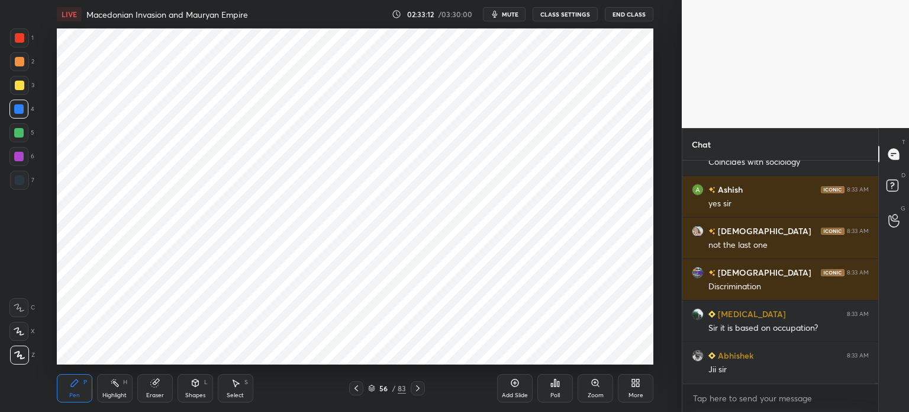
click at [24, 179] on div at bounding box center [19, 179] width 9 height 9
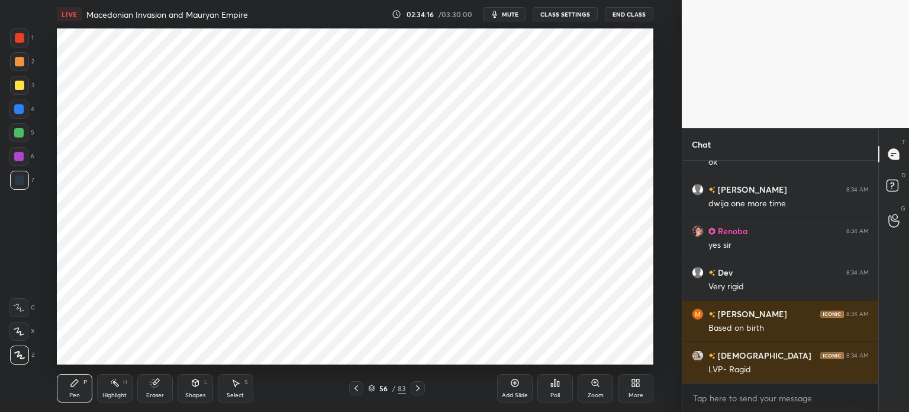
scroll to position [81373, 0]
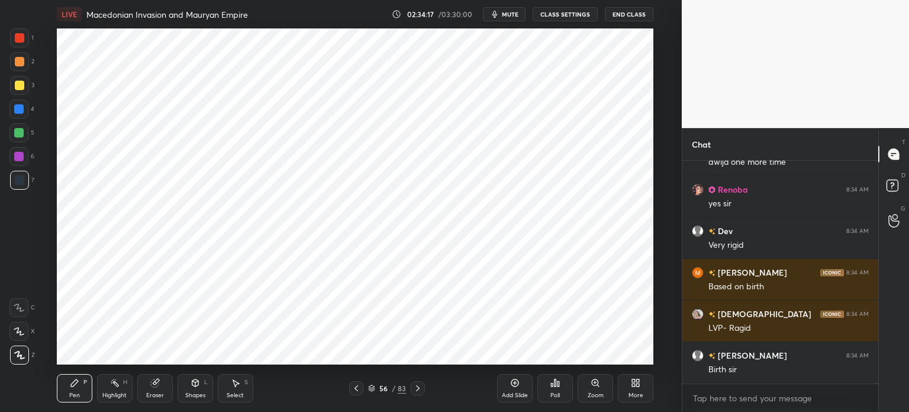
click at [519, 395] on div "Add Slide" at bounding box center [515, 395] width 26 height 6
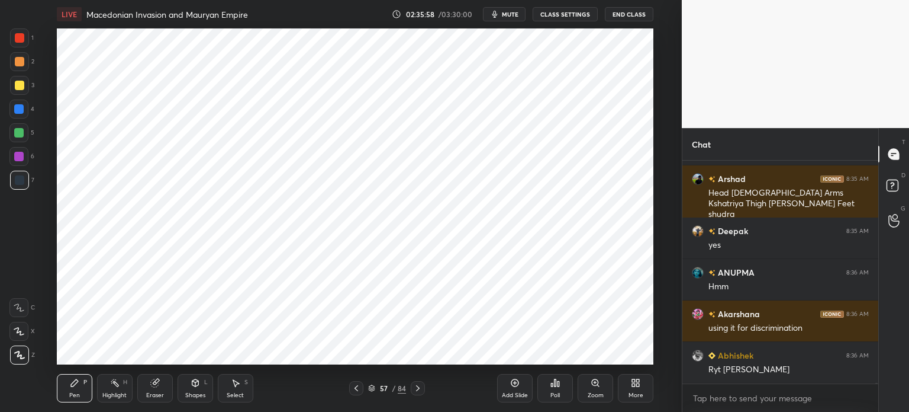
scroll to position [81232, 0]
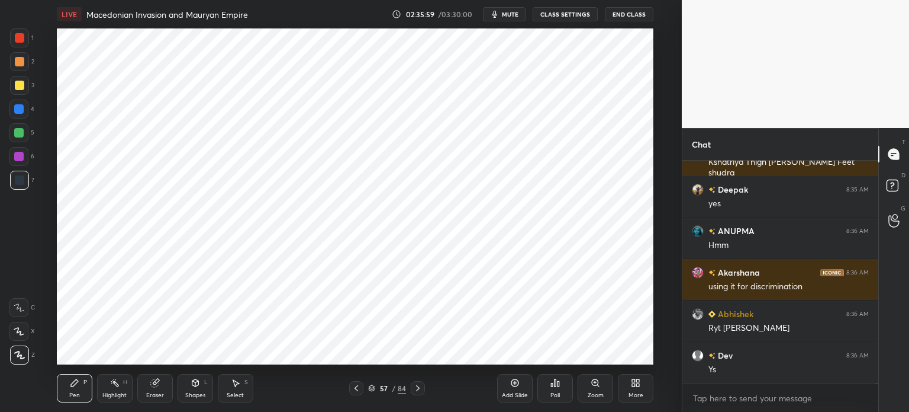
click at [18, 160] on div at bounding box center [18, 156] width 9 height 9
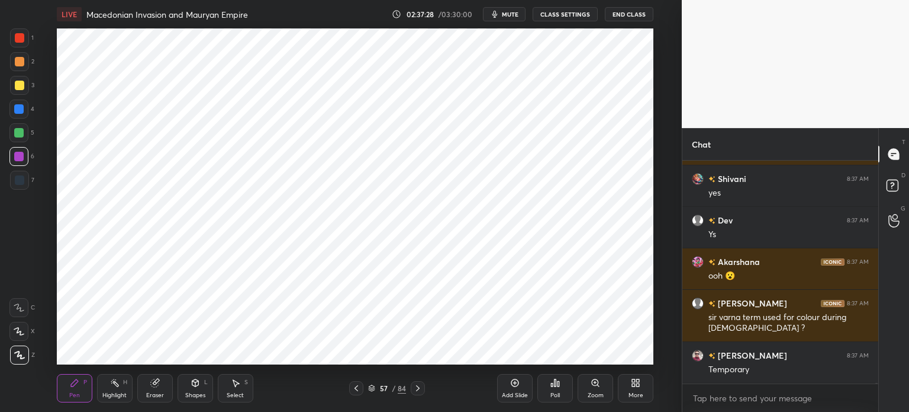
scroll to position [82945, 0]
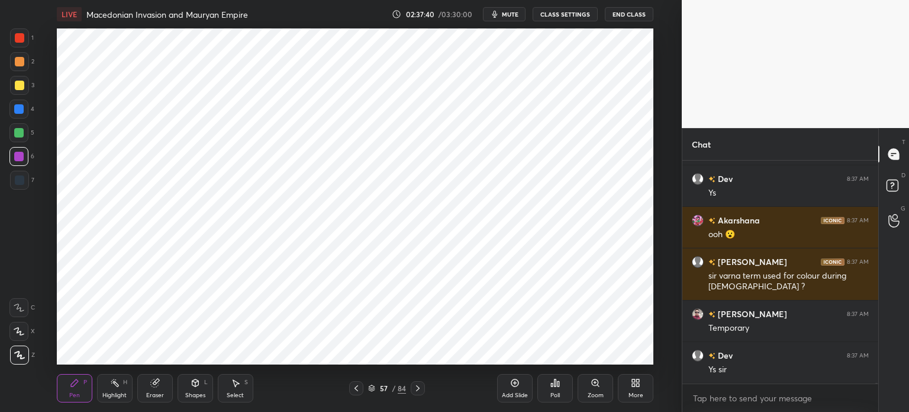
click at [515, 385] on icon at bounding box center [514, 382] width 9 height 9
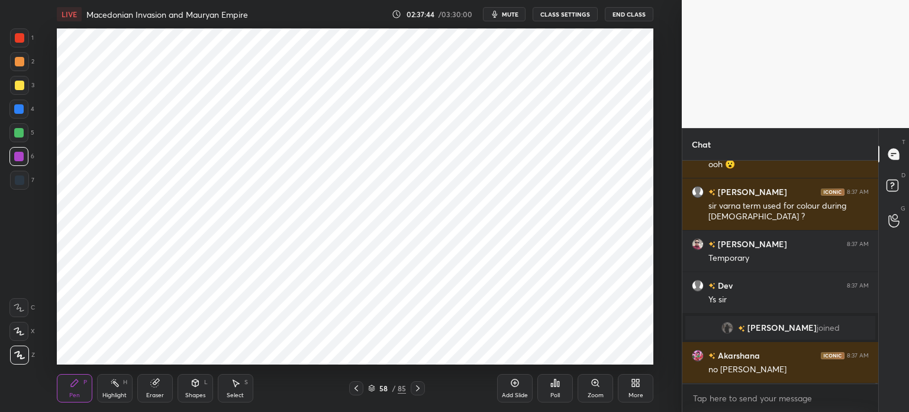
scroll to position [82253, 0]
click at [21, 136] on div at bounding box center [18, 132] width 9 height 9
click at [26, 107] on div at bounding box center [18, 108] width 19 height 19
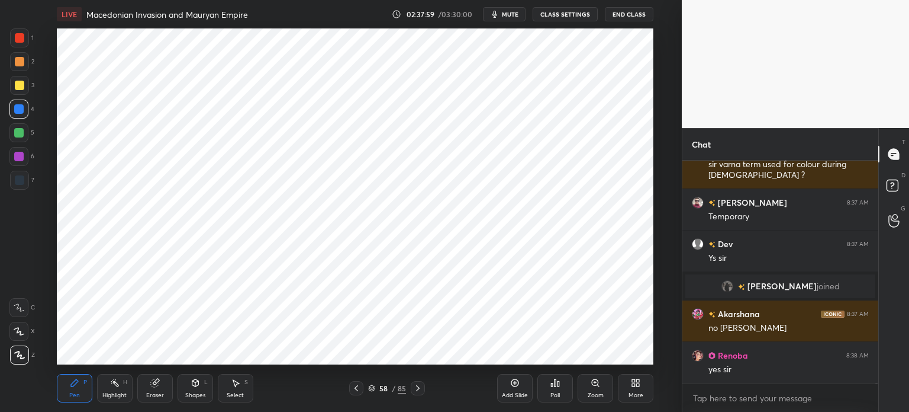
click at [22, 165] on div at bounding box center [18, 156] width 19 height 19
click at [24, 181] on div at bounding box center [19, 180] width 19 height 19
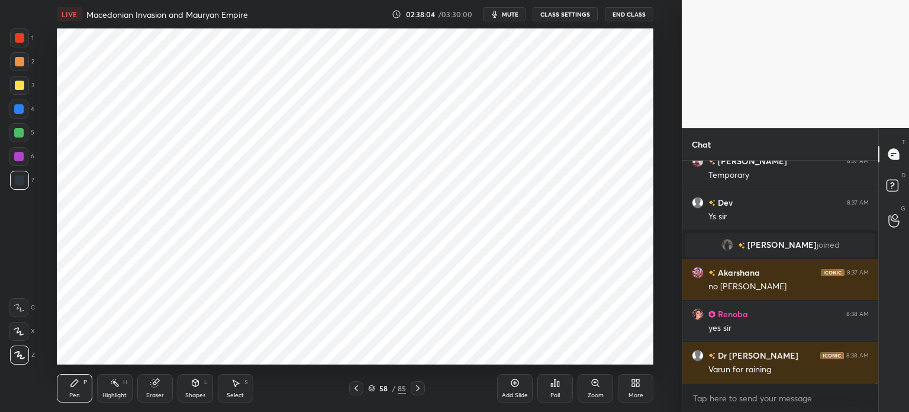
scroll to position [82378, 0]
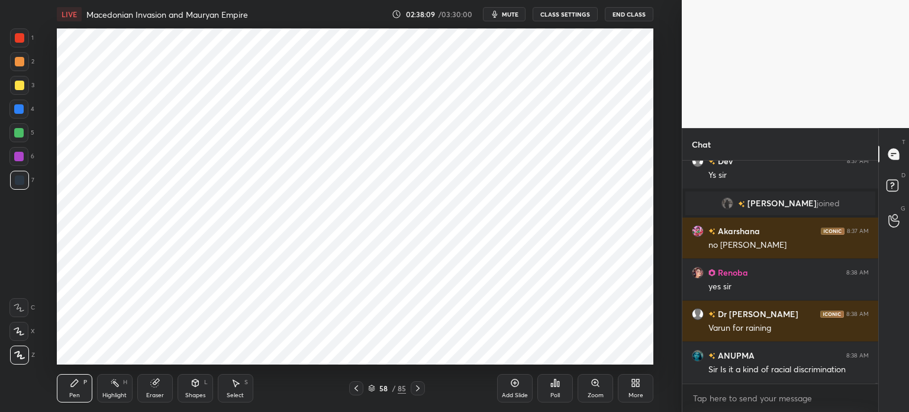
click at [147, 383] on div "Eraser" at bounding box center [155, 388] width 36 height 28
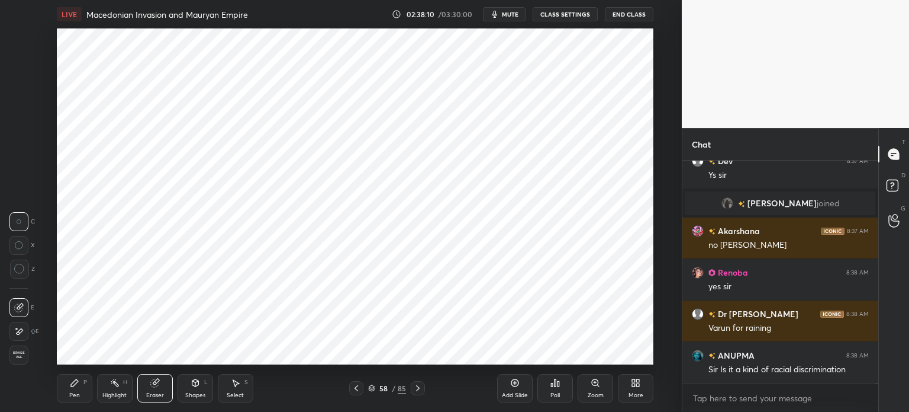
scroll to position [82419, 0]
click at [69, 384] on div "Pen P" at bounding box center [75, 388] width 36 height 28
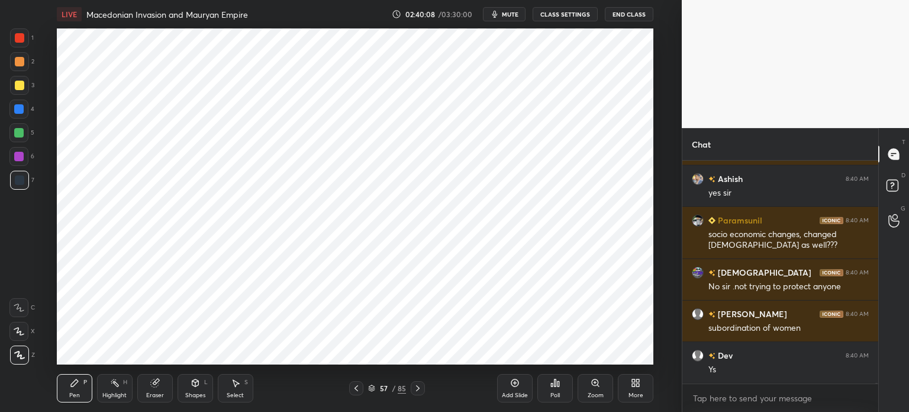
scroll to position [83623, 0]
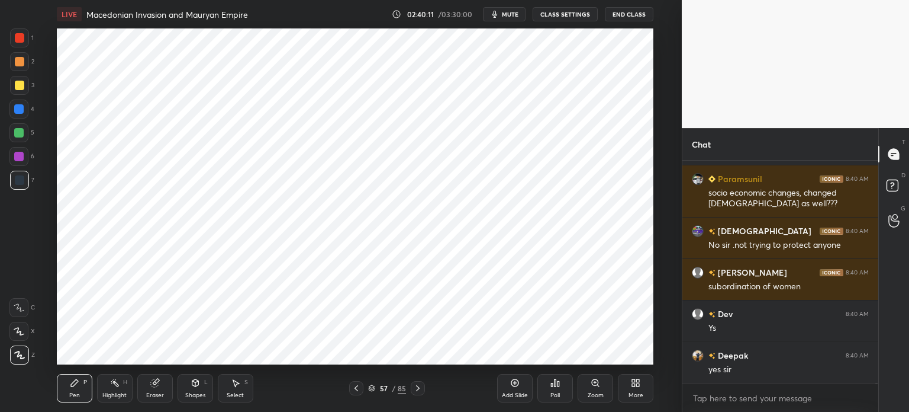
click at [523, 392] on div "Add Slide" at bounding box center [515, 395] width 26 height 6
click at [18, 40] on div at bounding box center [19, 37] width 9 height 9
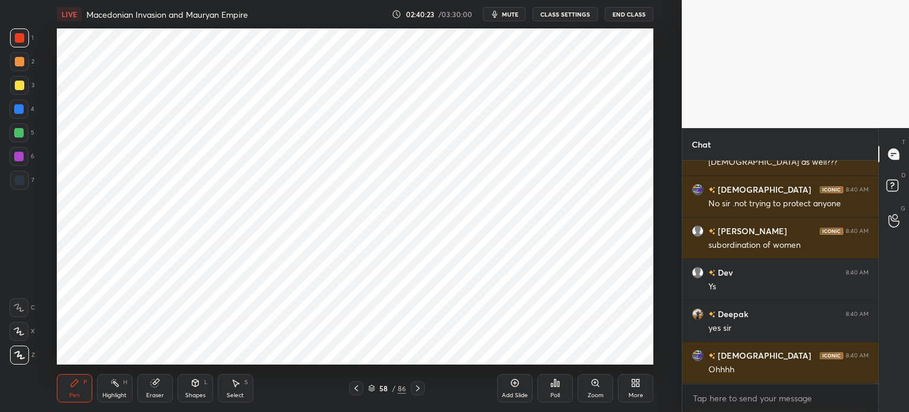
scroll to position [83728, 0]
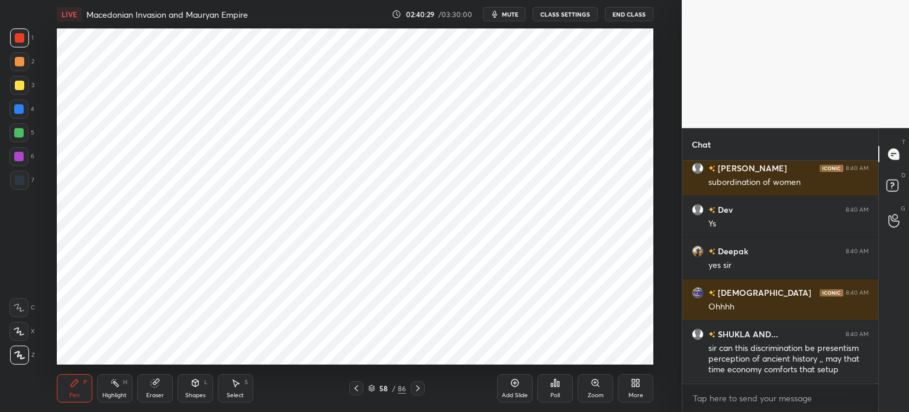
click at [21, 132] on div at bounding box center [18, 132] width 9 height 9
click at [27, 179] on div at bounding box center [19, 180] width 19 height 19
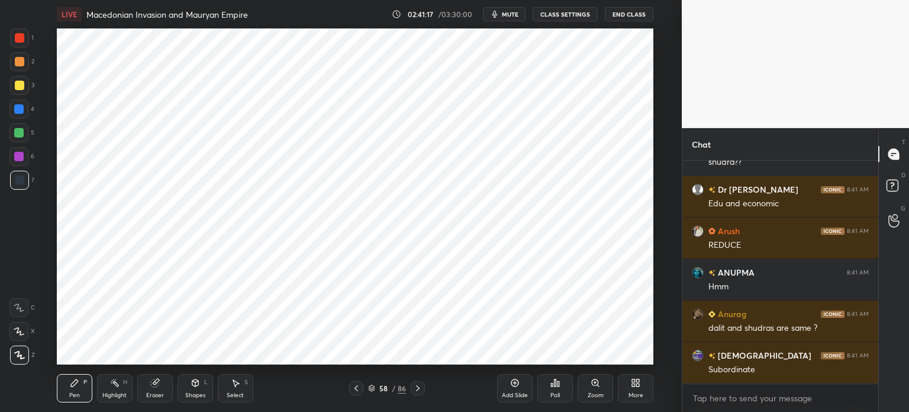
scroll to position [84028, 0]
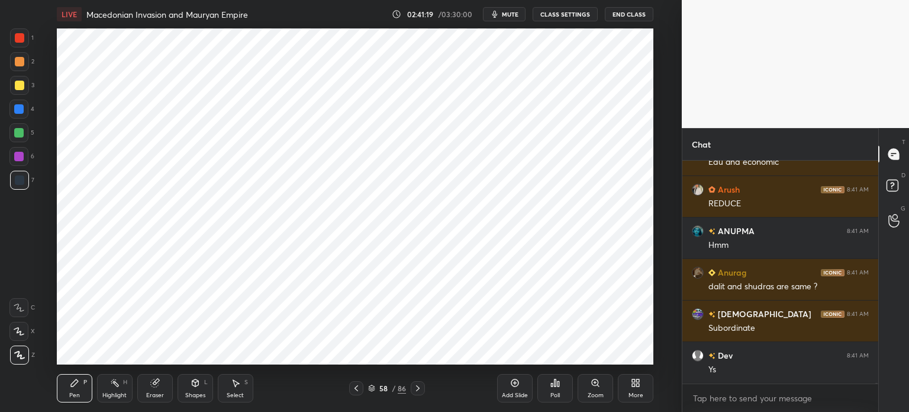
click at [19, 137] on div at bounding box center [18, 132] width 9 height 9
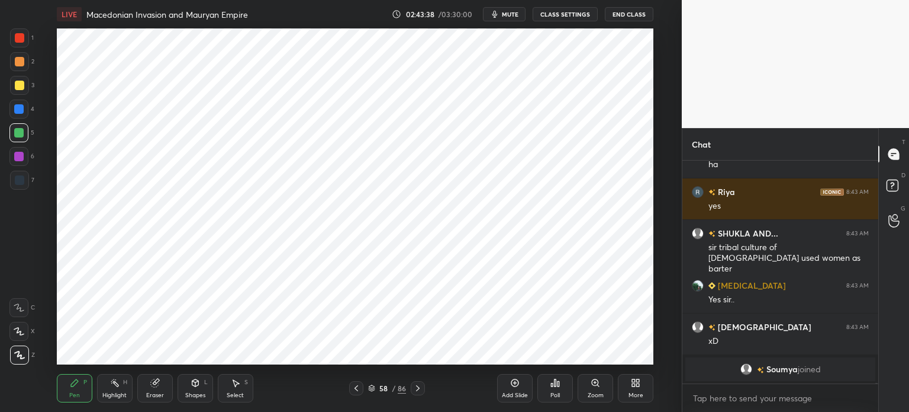
scroll to position [86731, 0]
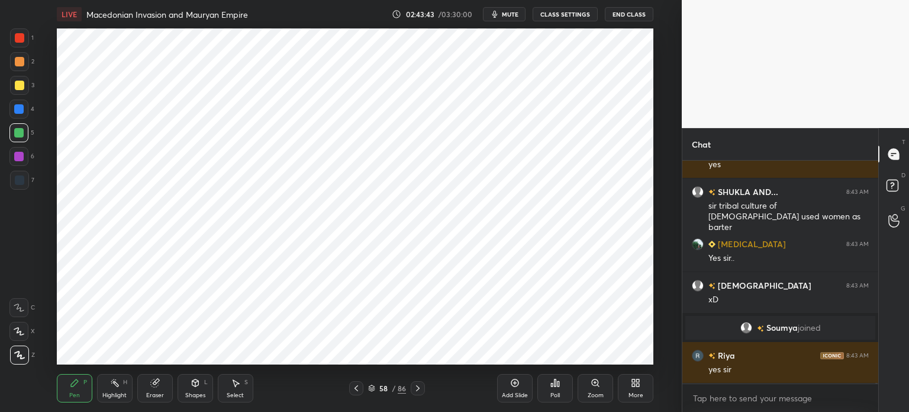
click at [513, 389] on div "Add Slide" at bounding box center [515, 388] width 36 height 28
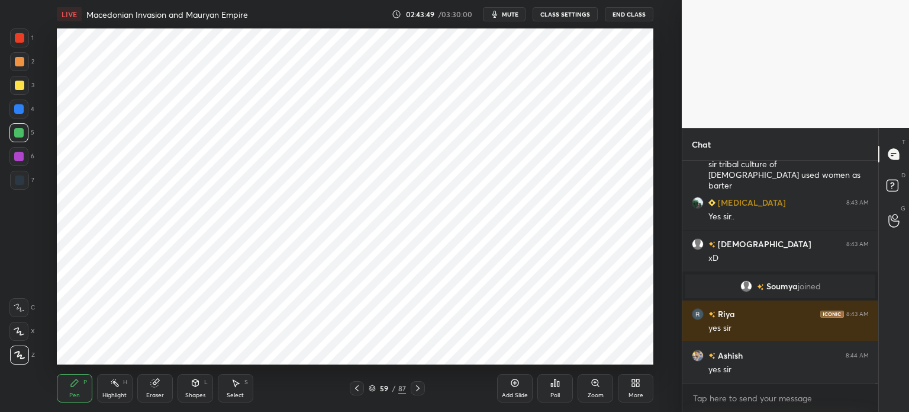
click at [22, 182] on div at bounding box center [19, 179] width 9 height 9
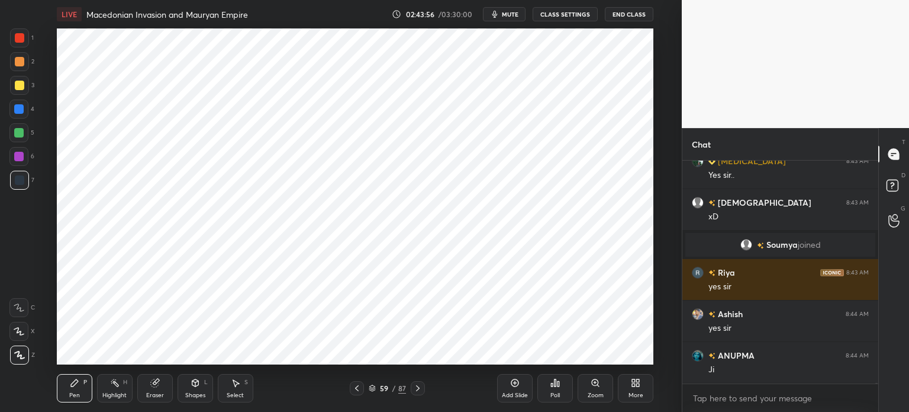
click at [149, 393] on div "Eraser" at bounding box center [155, 395] width 18 height 6
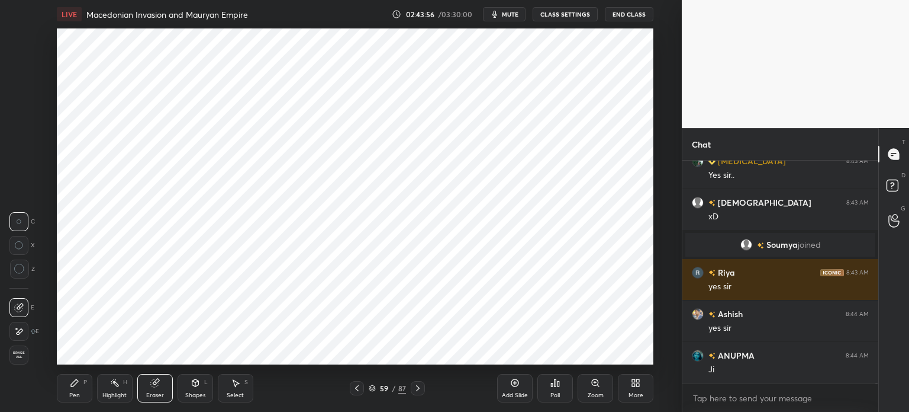
scroll to position [86855, 0]
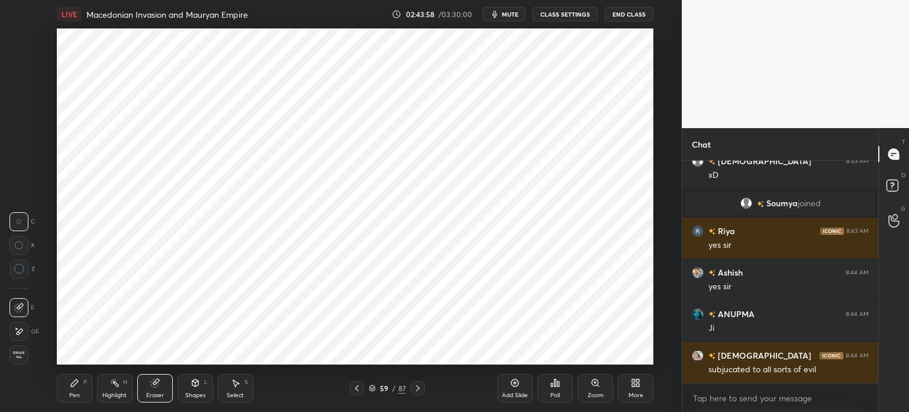
click at [75, 383] on icon at bounding box center [74, 382] width 7 height 7
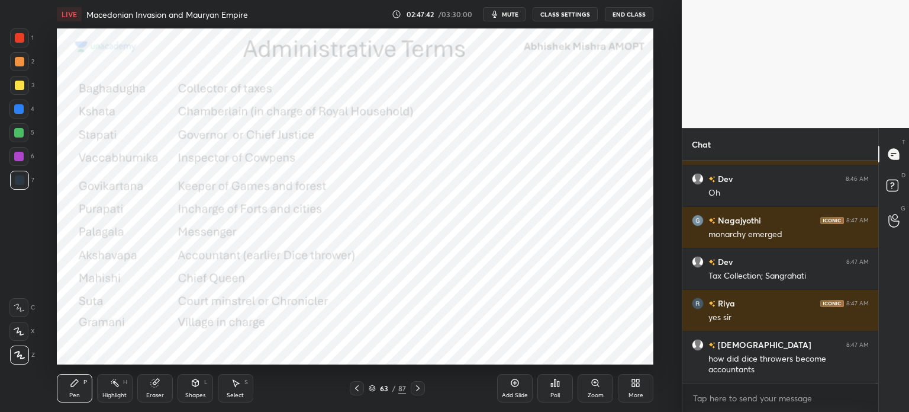
scroll to position [89621, 0]
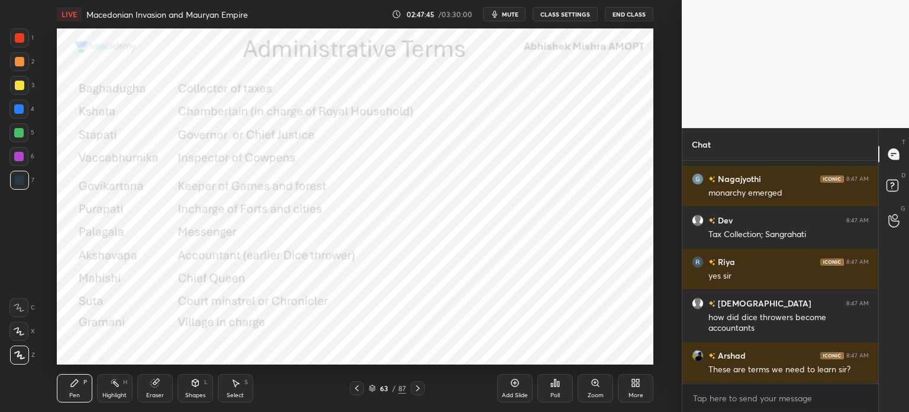
click at [21, 38] on div at bounding box center [19, 37] width 9 height 9
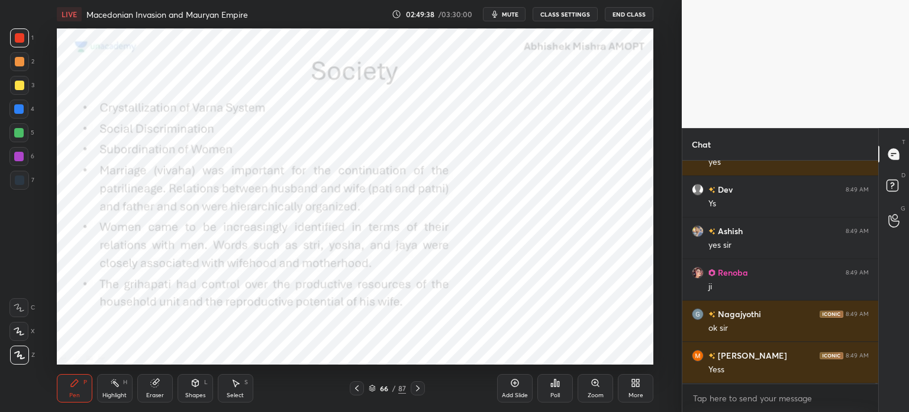
scroll to position [89669, 0]
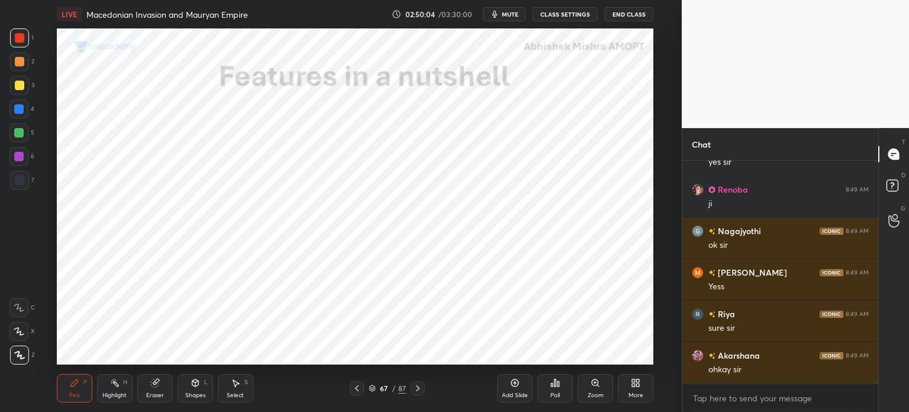
click at [526, 390] on div "Add Slide" at bounding box center [515, 388] width 36 height 28
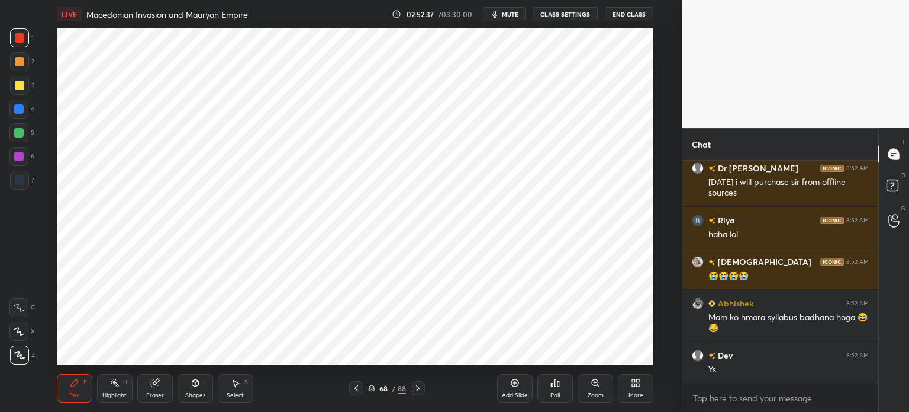
scroll to position [92687, 0]
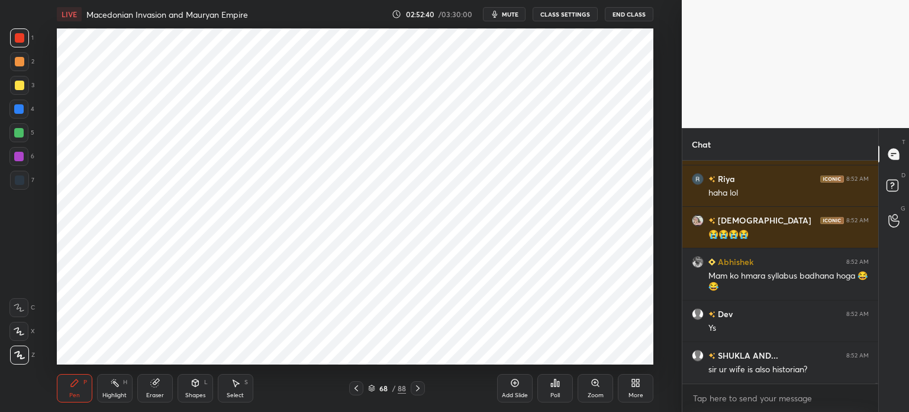
click at [153, 389] on div "Eraser" at bounding box center [155, 388] width 36 height 28
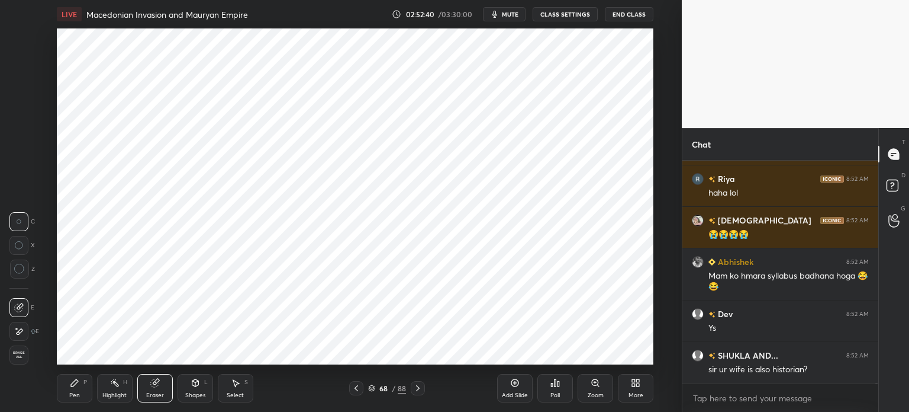
scroll to position [92729, 0]
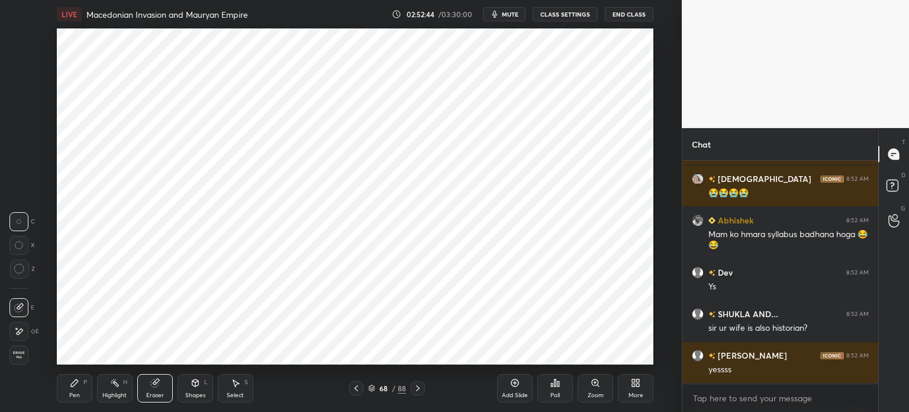
click at [75, 388] on div "Pen P" at bounding box center [75, 388] width 36 height 28
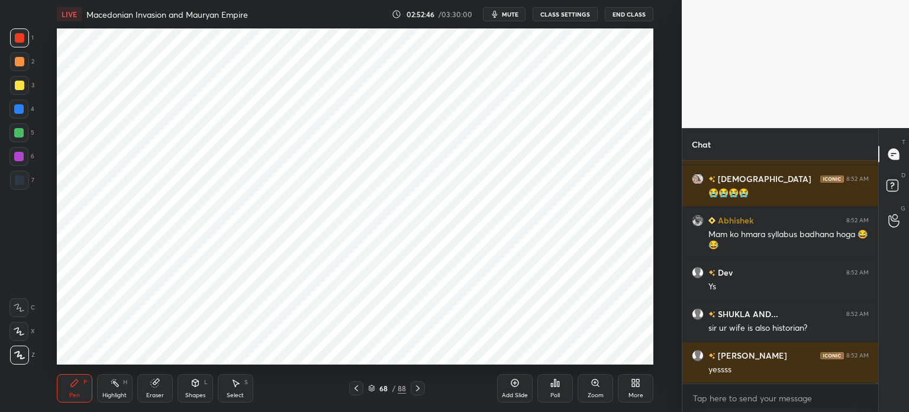
click at [149, 385] on div "Eraser" at bounding box center [155, 388] width 36 height 28
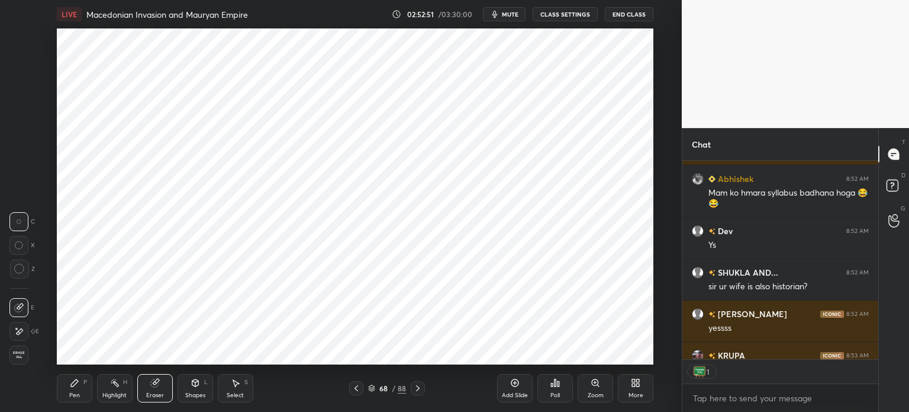
scroll to position [4, 4]
click at [189, 387] on div "Shapes L" at bounding box center [196, 388] width 36 height 28
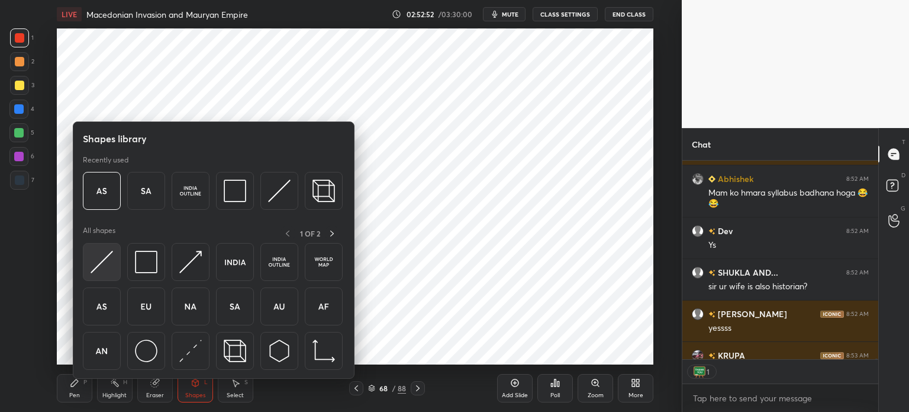
click at [101, 262] on img at bounding box center [102, 261] width 22 height 22
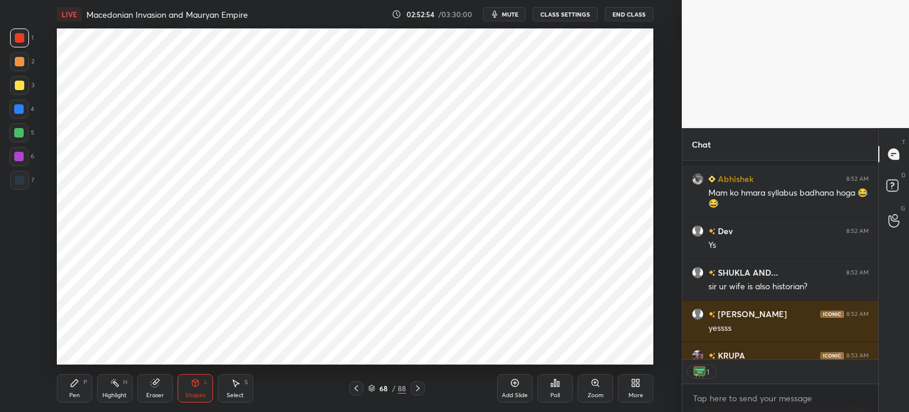
scroll to position [92836, 0]
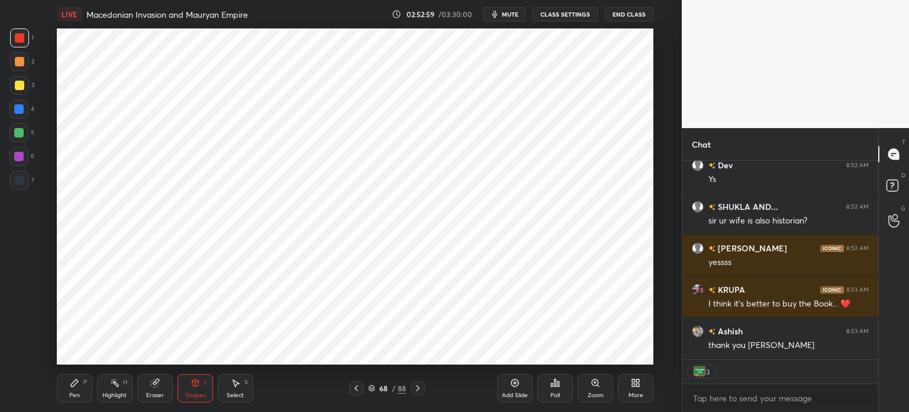
click at [505, 390] on div "Add Slide" at bounding box center [515, 388] width 36 height 28
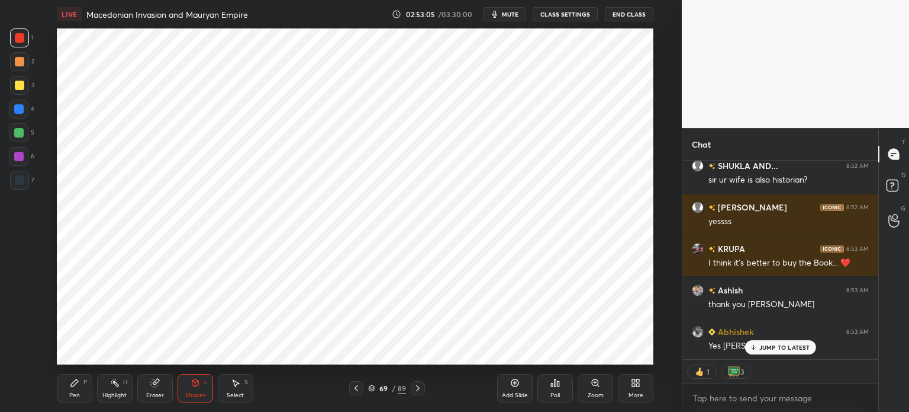
click at [507, 389] on div "Add Slide" at bounding box center [515, 388] width 36 height 28
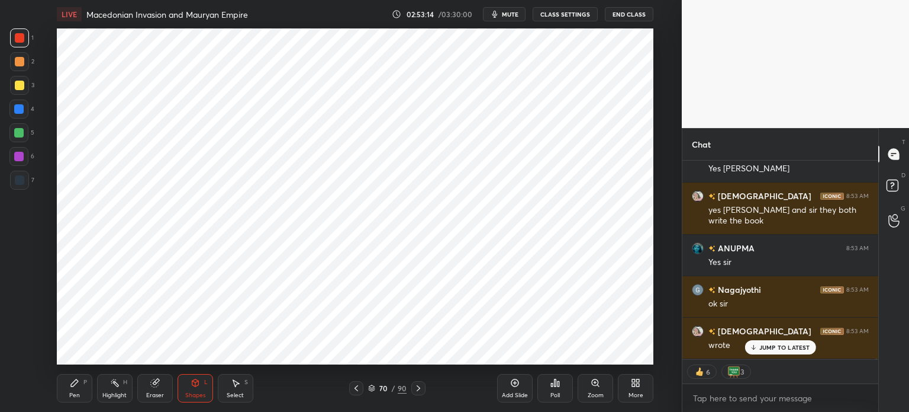
scroll to position [93095, 0]
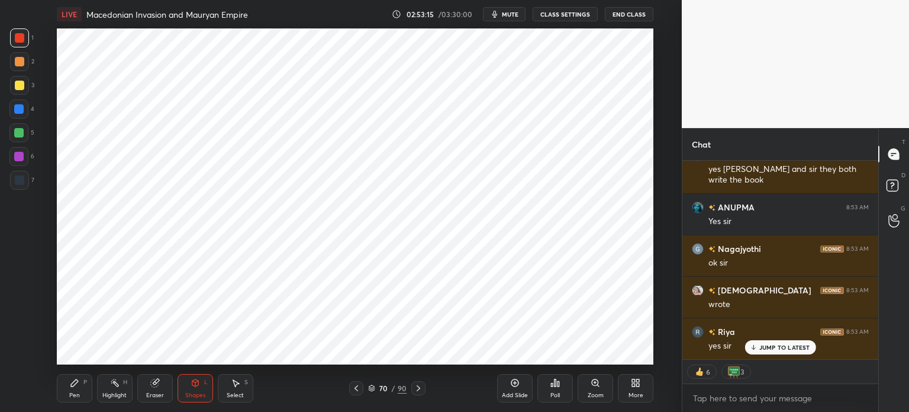
click at [518, 390] on div "Add Slide" at bounding box center [515, 388] width 36 height 28
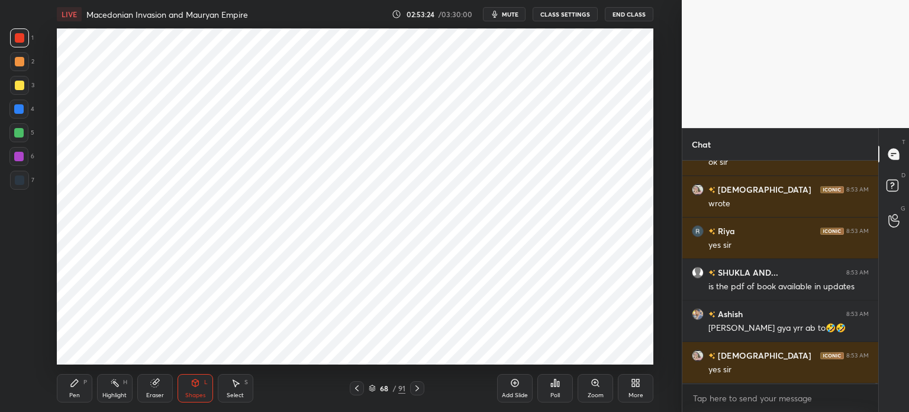
scroll to position [219, 192]
click at [24, 64] on div at bounding box center [19, 61] width 9 height 9
click at [25, 89] on div at bounding box center [19, 85] width 19 height 19
click at [16, 130] on div at bounding box center [18, 132] width 9 height 9
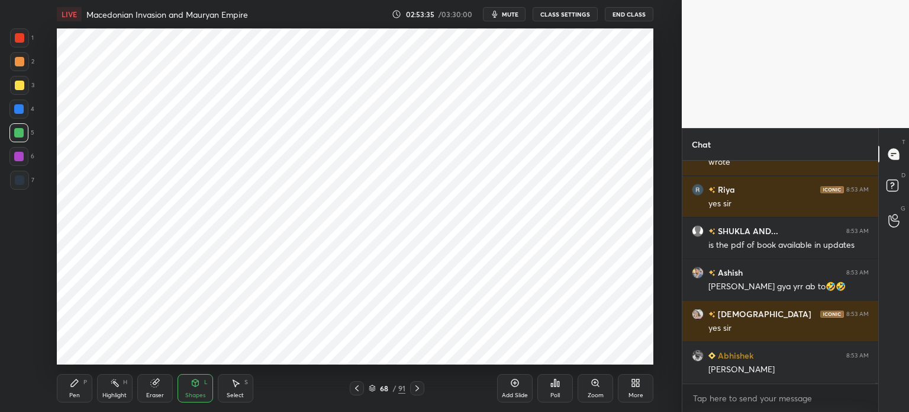
click at [77, 394] on div "Pen" at bounding box center [74, 395] width 11 height 6
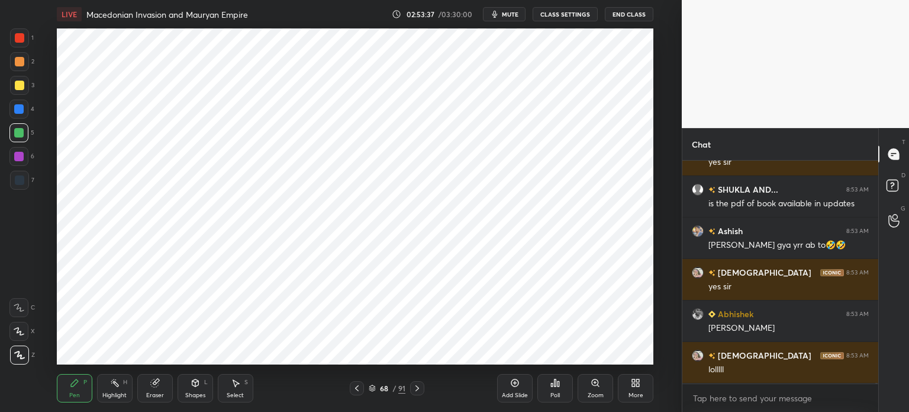
click at [21, 38] on div at bounding box center [19, 37] width 9 height 9
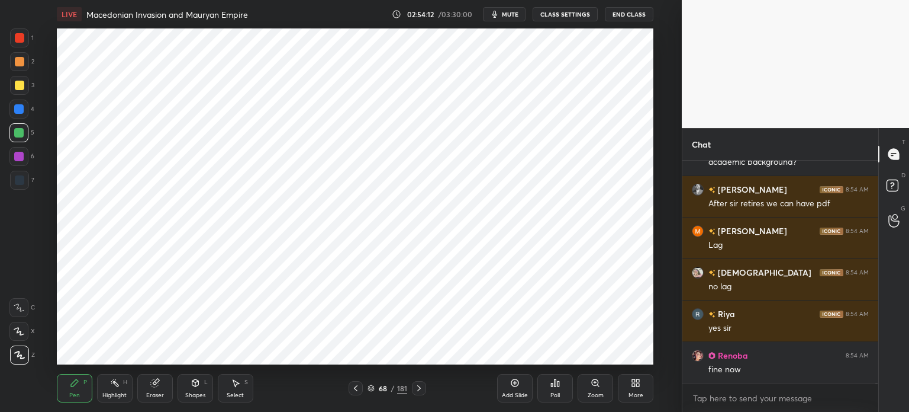
scroll to position [94418, 0]
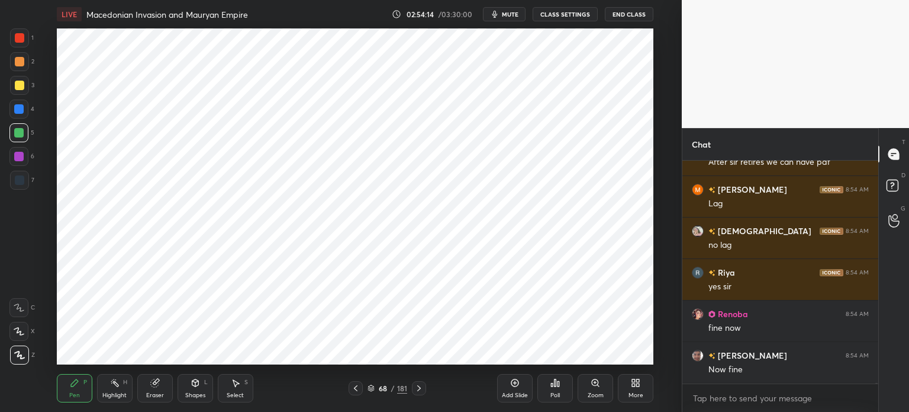
click at [20, 102] on div at bounding box center [18, 108] width 19 height 19
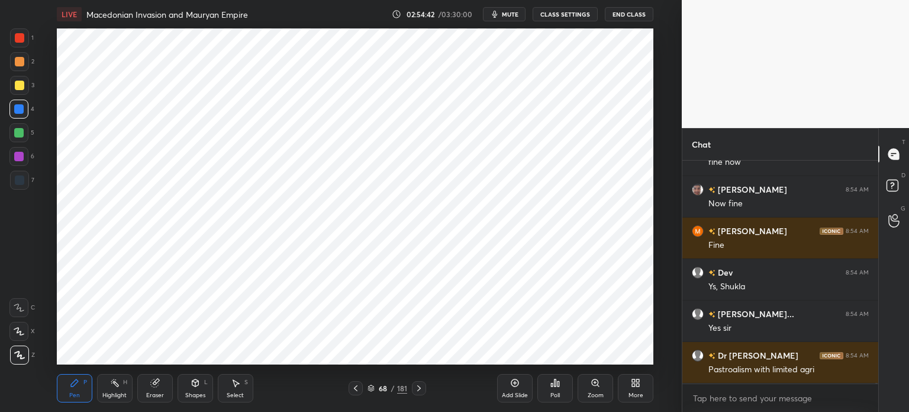
scroll to position [94613, 0]
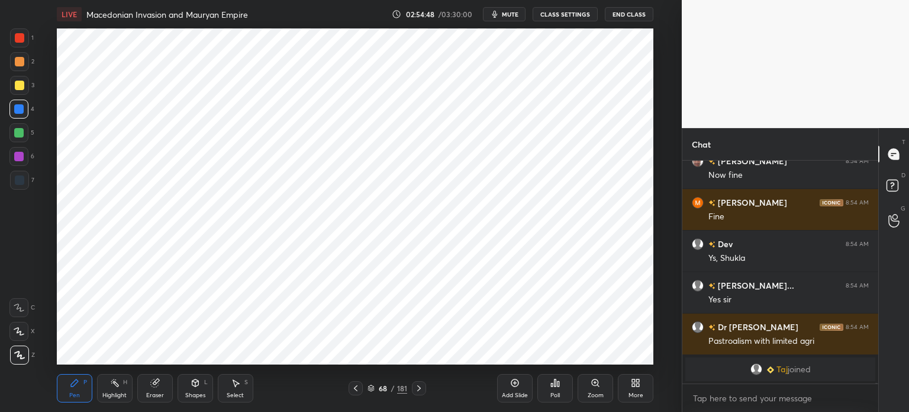
click at [22, 177] on div at bounding box center [19, 179] width 9 height 9
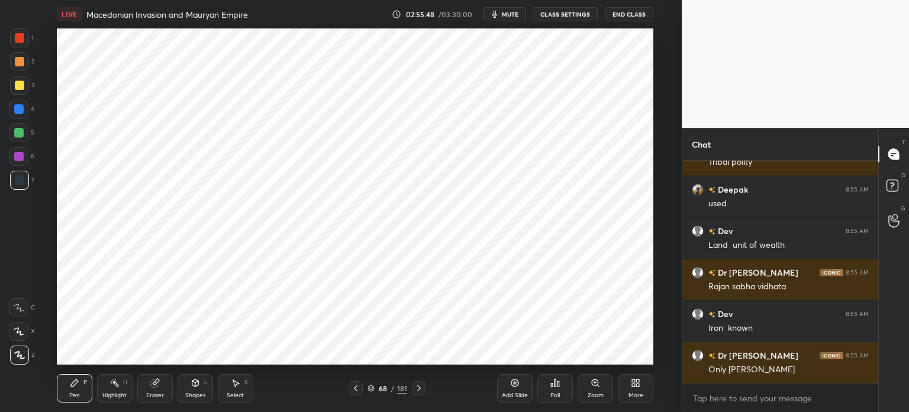
scroll to position [94368, 0]
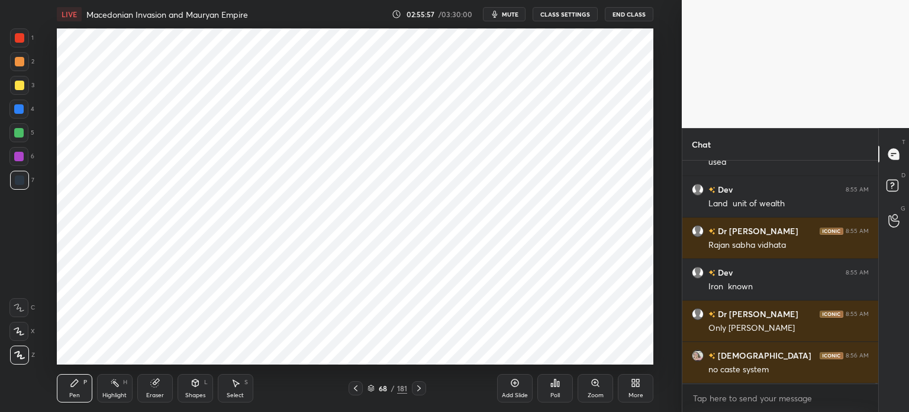
click at [165, 384] on div "Eraser" at bounding box center [155, 388] width 36 height 28
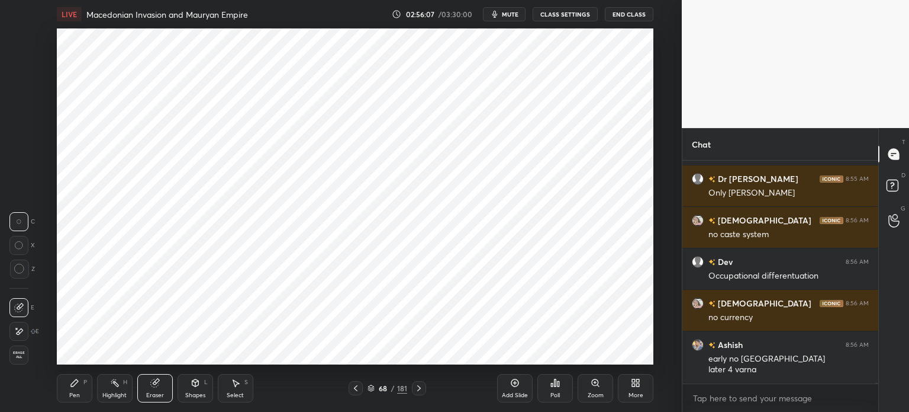
scroll to position [94544, 0]
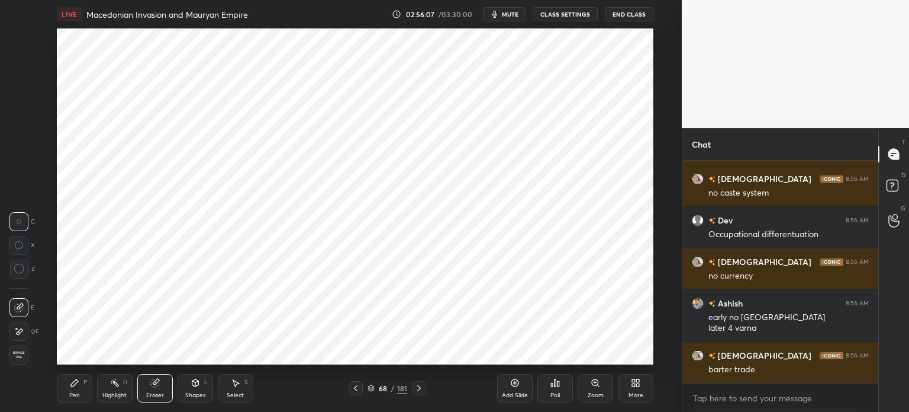
click at [71, 382] on icon at bounding box center [74, 382] width 9 height 9
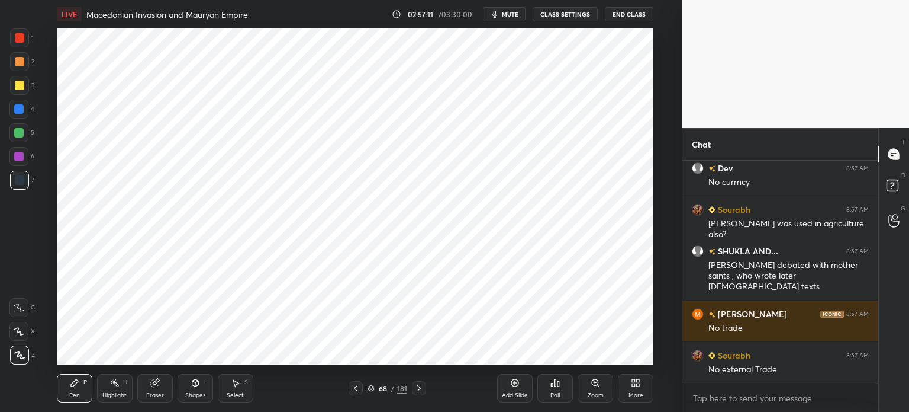
scroll to position [94828, 0]
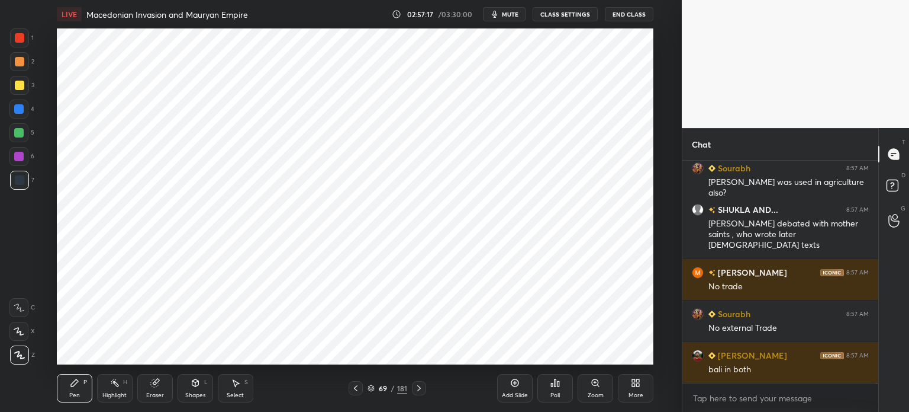
click at [20, 39] on div at bounding box center [19, 37] width 9 height 9
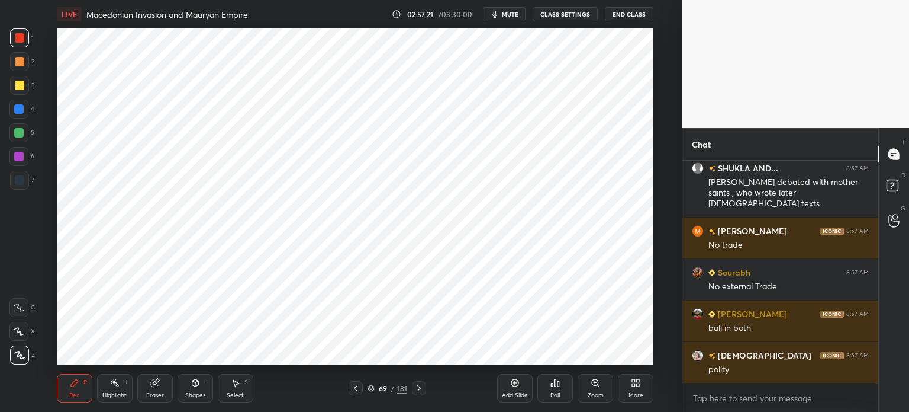
click at [24, 180] on div at bounding box center [19, 180] width 19 height 19
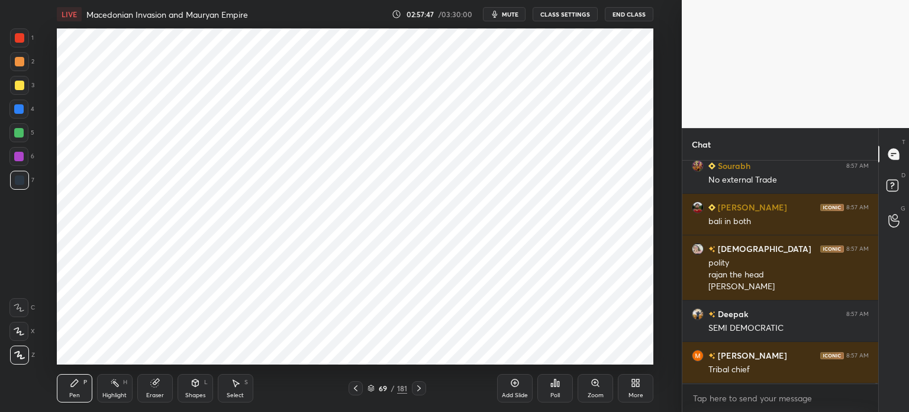
scroll to position [95018, 0]
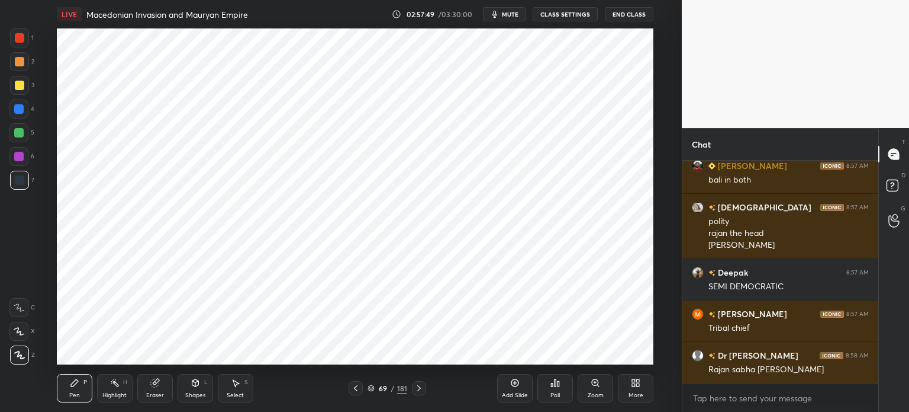
click at [19, 155] on div at bounding box center [18, 156] width 9 height 9
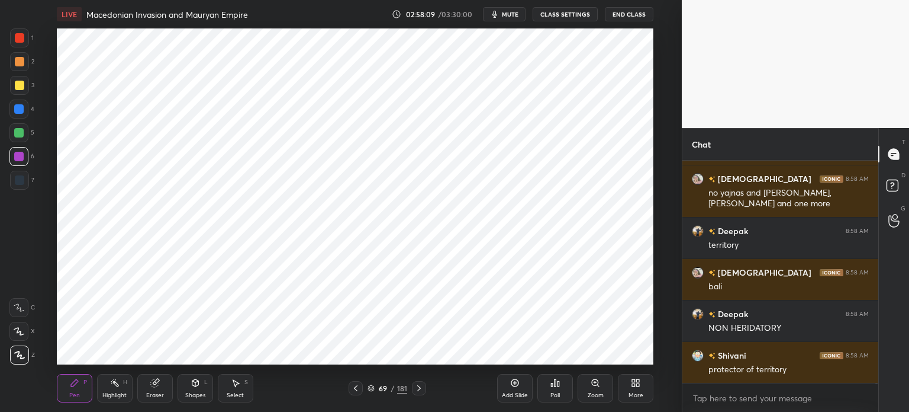
scroll to position [95412, 0]
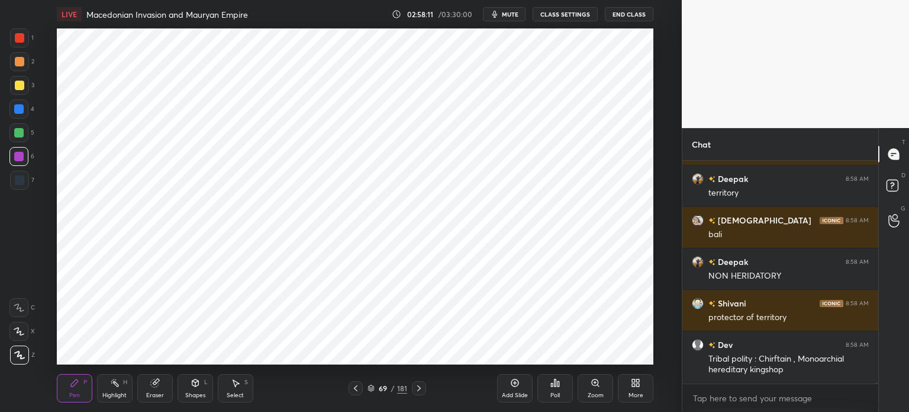
click at [22, 182] on div at bounding box center [19, 179] width 9 height 9
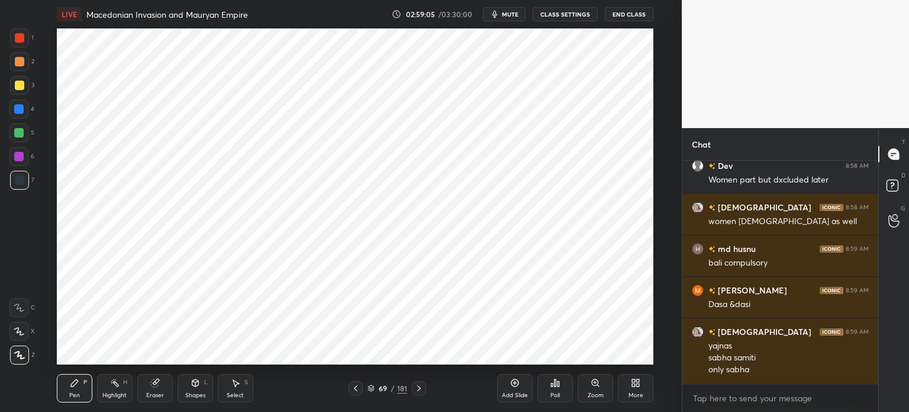
scroll to position [96131, 0]
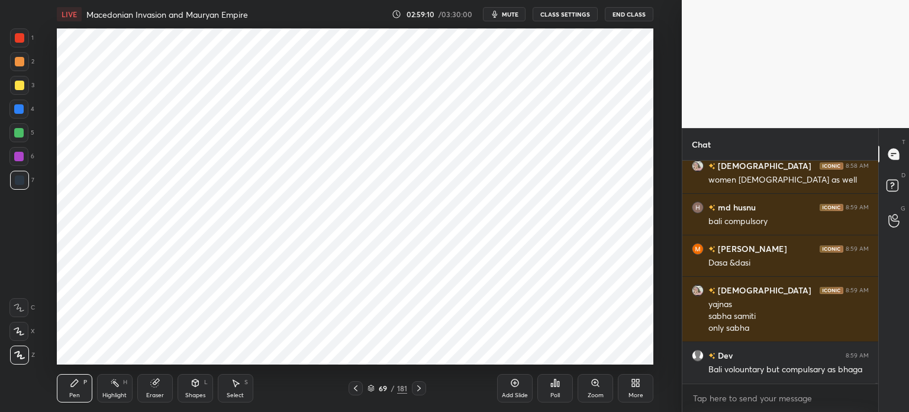
click at [16, 43] on div at bounding box center [19, 37] width 19 height 19
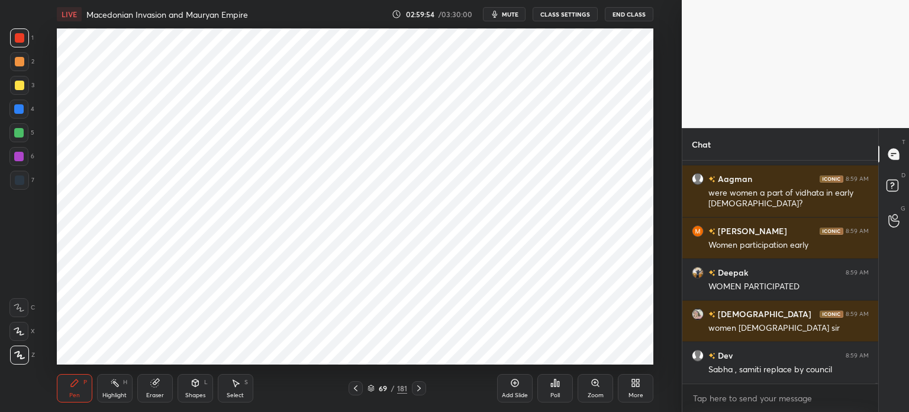
scroll to position [96390, 0]
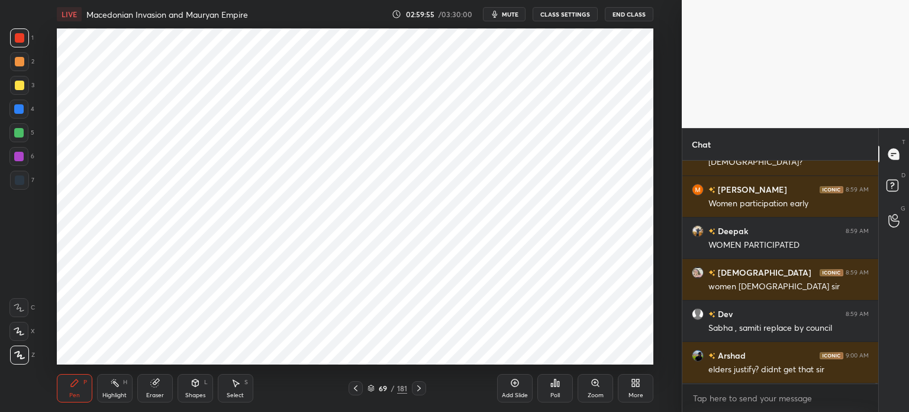
click at [21, 177] on div at bounding box center [19, 179] width 9 height 9
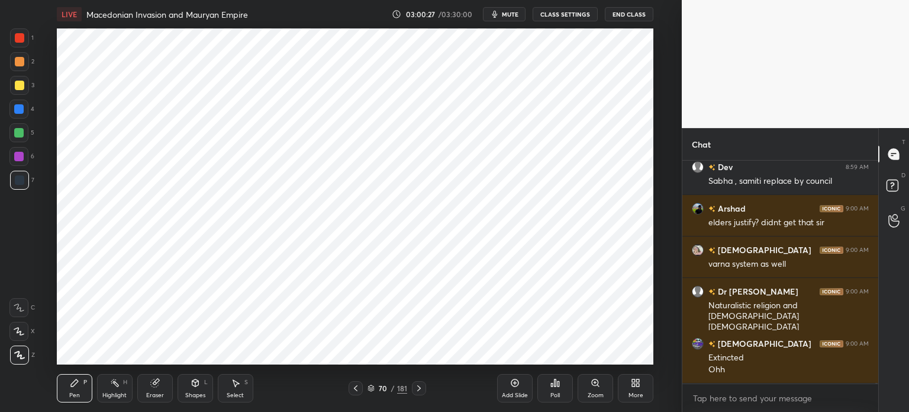
scroll to position [96589, 0]
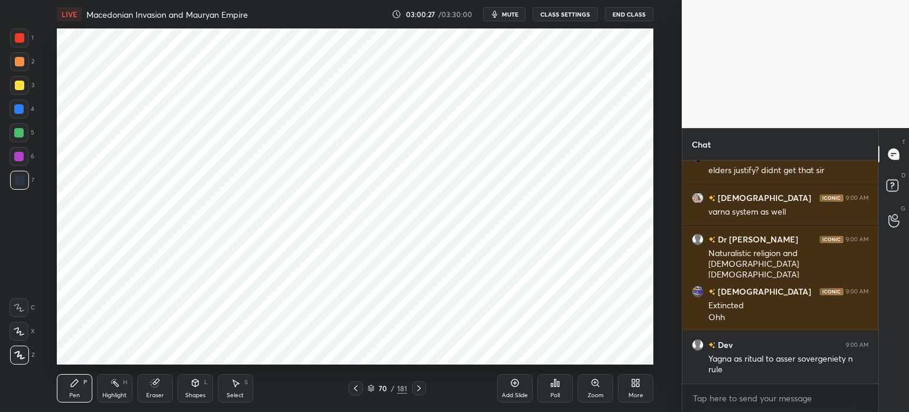
click at [21, 64] on div at bounding box center [19, 61] width 9 height 9
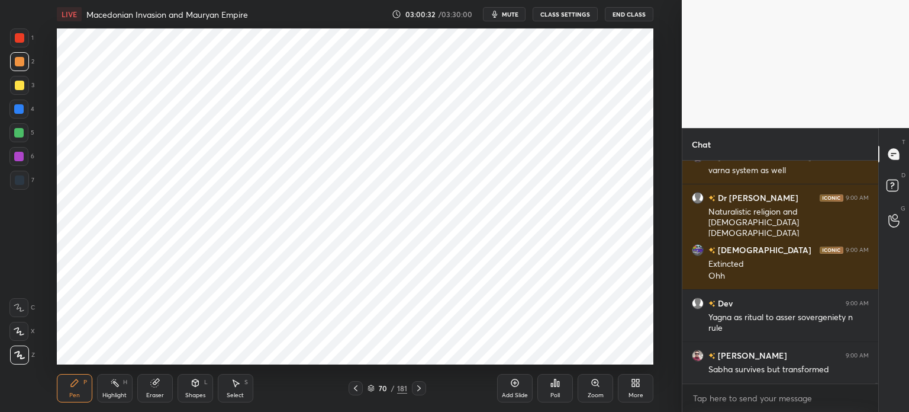
click at [20, 187] on div at bounding box center [19, 180] width 19 height 19
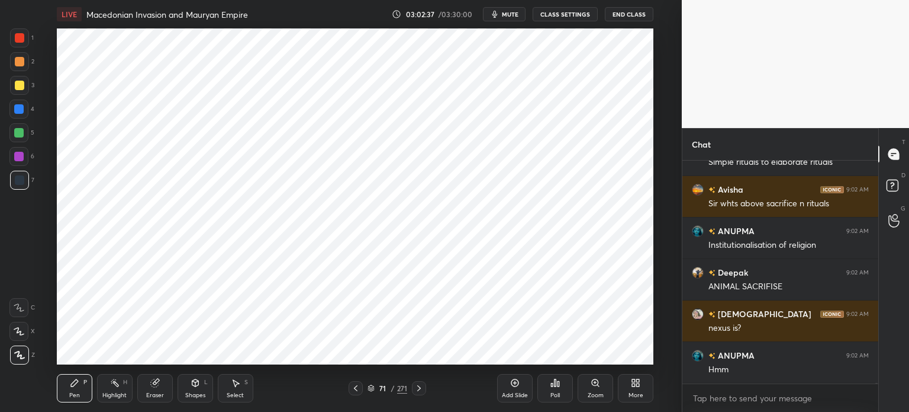
scroll to position [97394, 0]
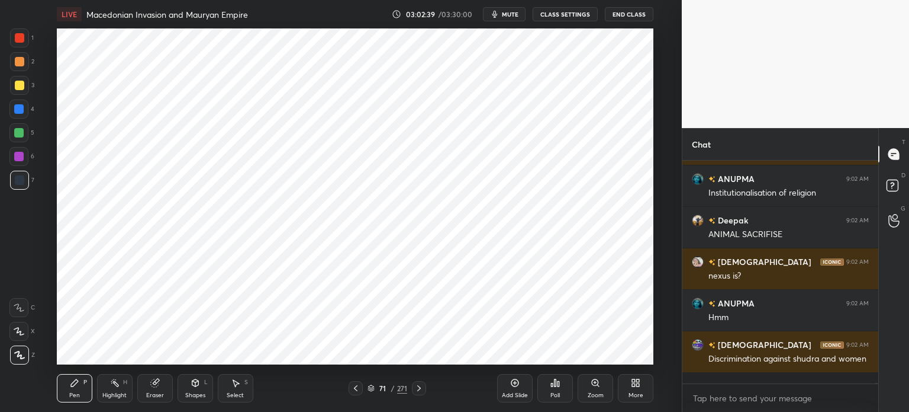
click at [15, 44] on div at bounding box center [19, 37] width 19 height 19
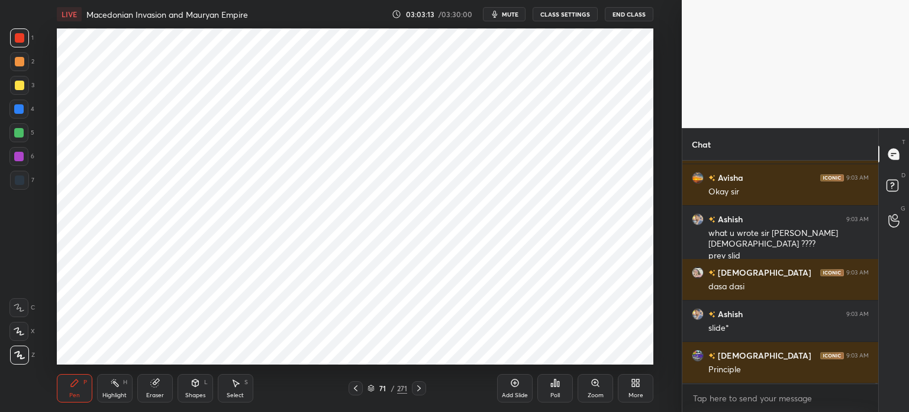
scroll to position [97696, 0]
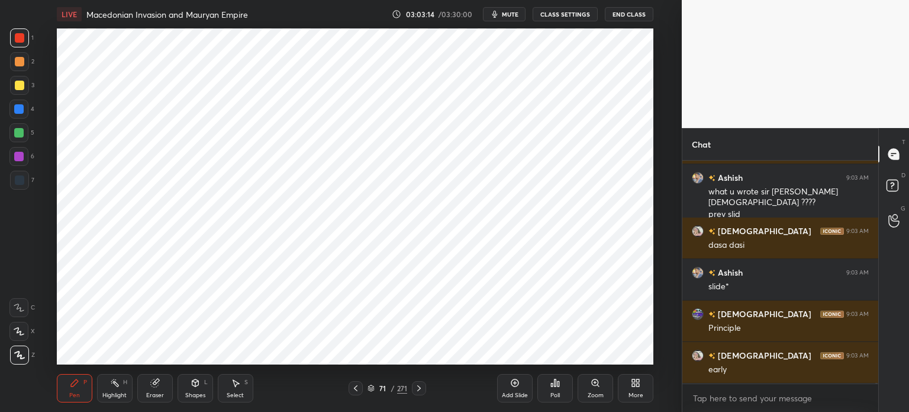
click at [160, 382] on div "Eraser" at bounding box center [155, 388] width 36 height 28
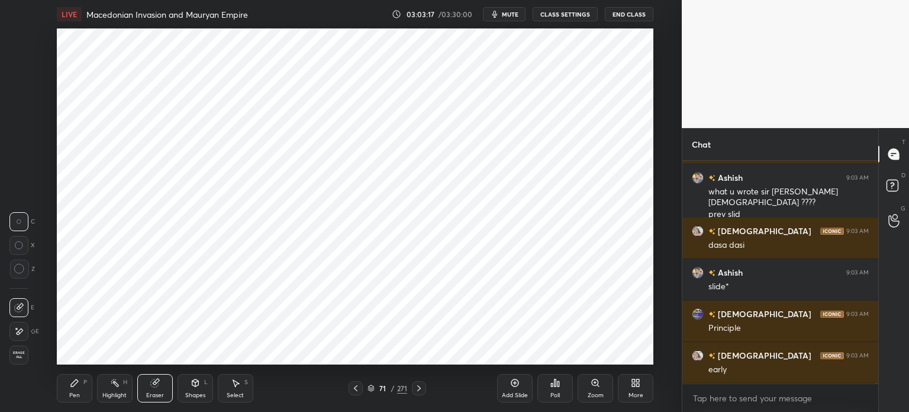
click at [79, 390] on div "Pen P" at bounding box center [75, 388] width 36 height 28
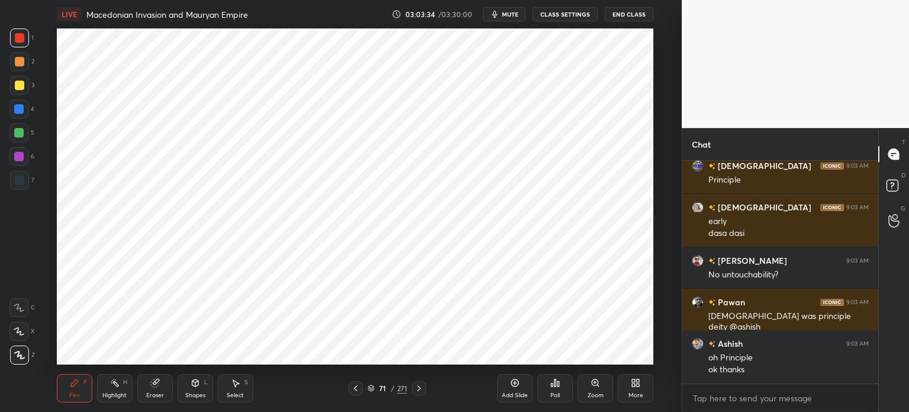
scroll to position [97886, 0]
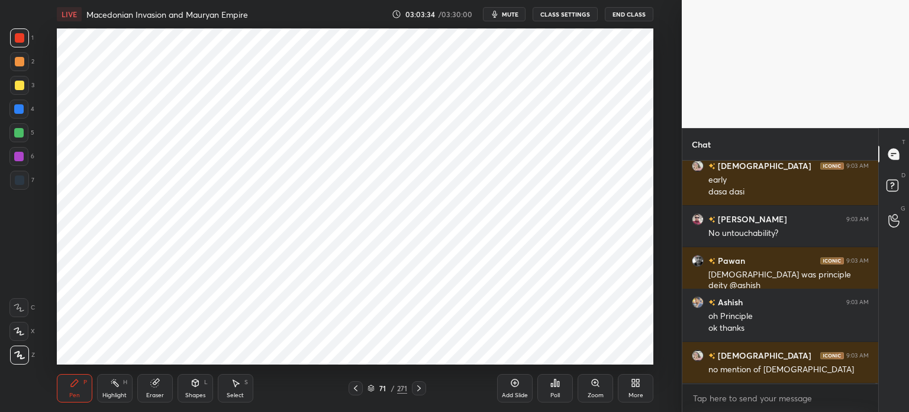
click at [20, 111] on div at bounding box center [18, 108] width 9 height 9
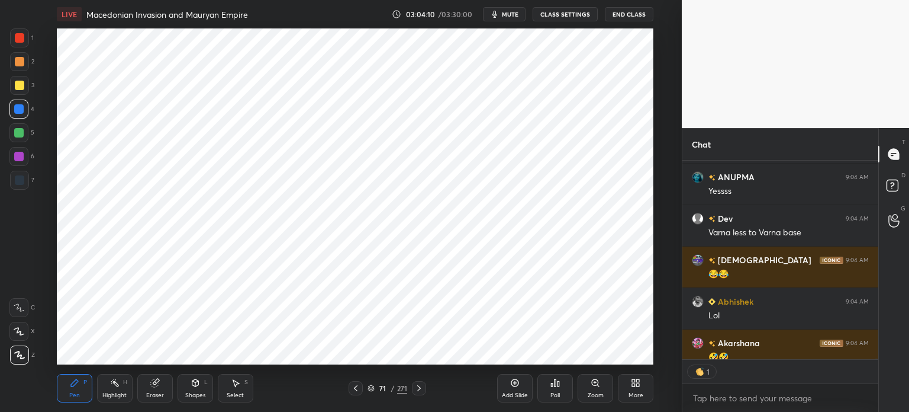
scroll to position [4, 4]
click at [21, 165] on div at bounding box center [18, 156] width 19 height 19
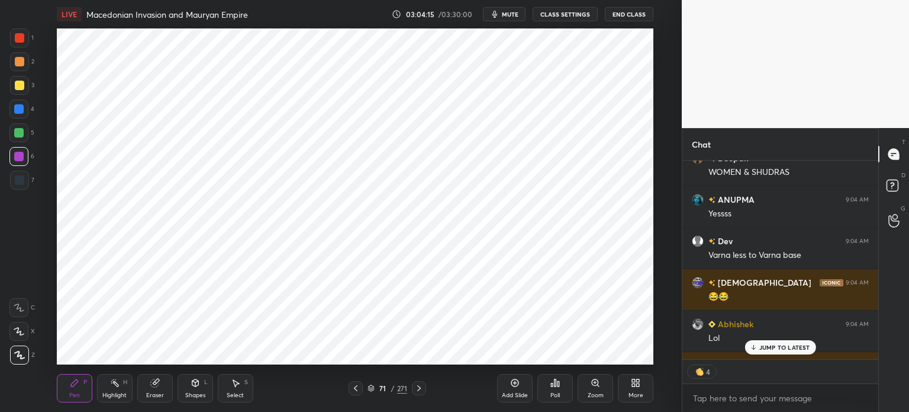
scroll to position [98241, 0]
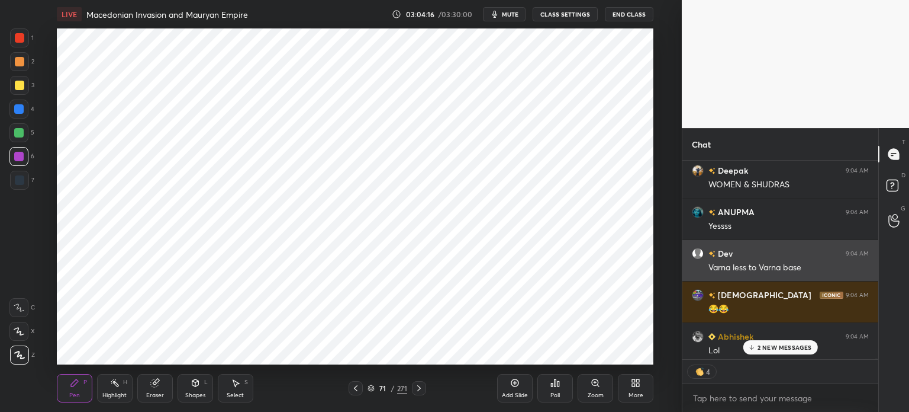
click at [795, 240] on div "Dev 9:04 AM Varna less to Varna base" at bounding box center [781, 260] width 196 height 41
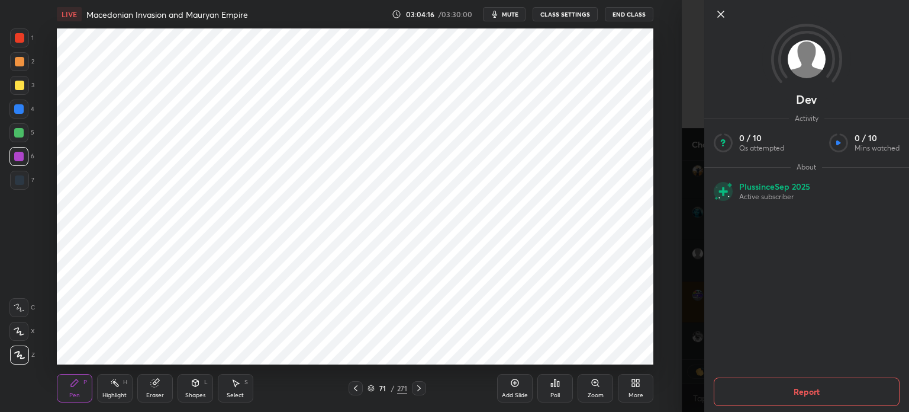
click at [692, 214] on div "Dev Activity 0 / 10 Qs attempted 0 / 10 Mins watched About Plus since [DATE] Ac…" at bounding box center [795, 206] width 227 height 412
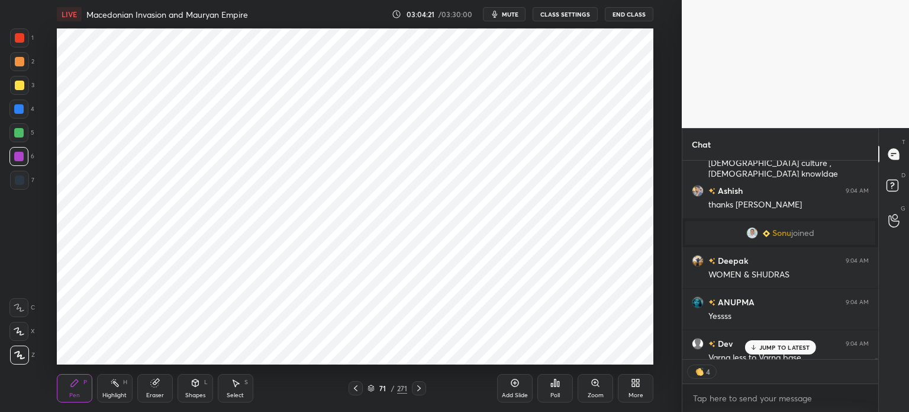
scroll to position [98152, 0]
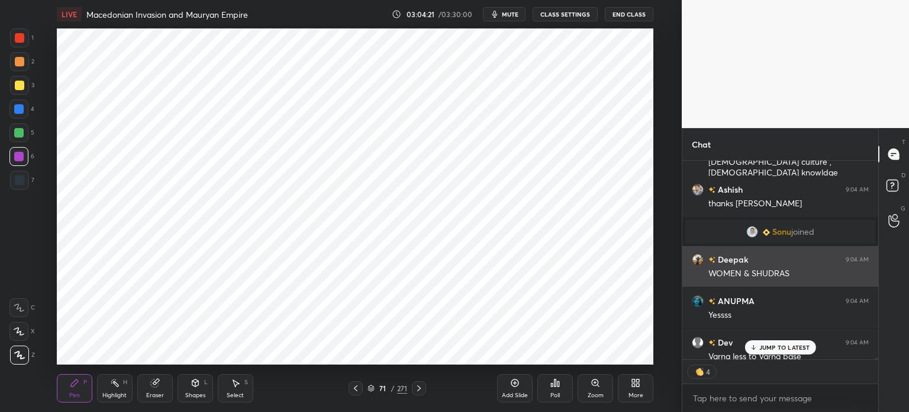
click at [754, 261] on div "Deepak 9:04 AM" at bounding box center [780, 259] width 177 height 12
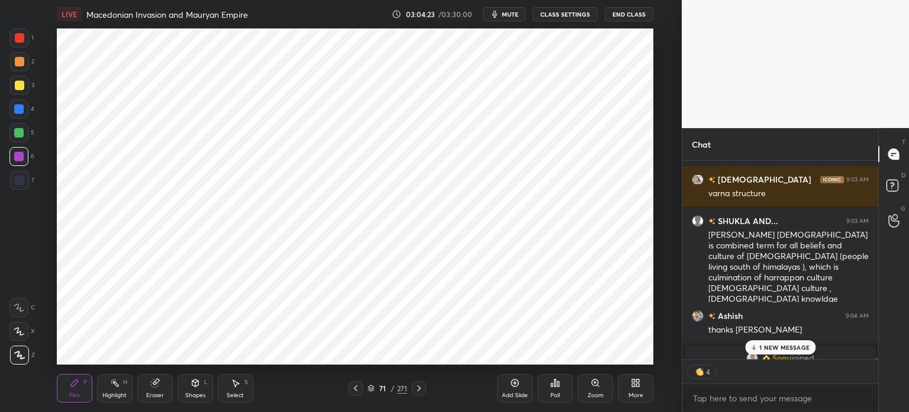
scroll to position [98029, 0]
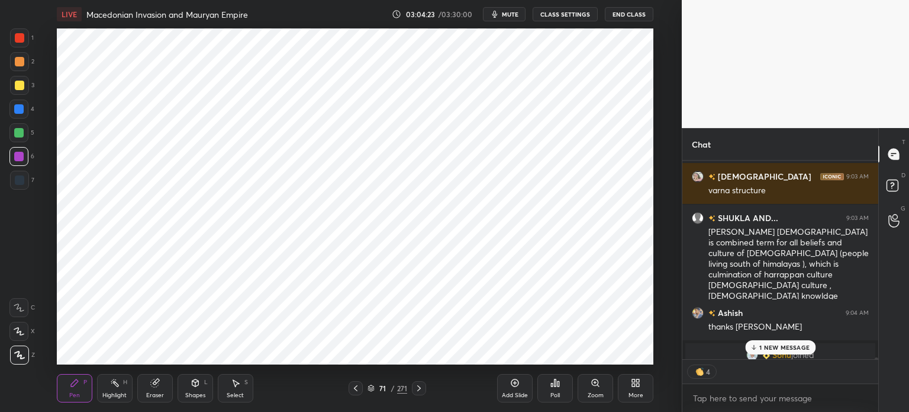
click at [770, 219] on h6 "SHUKLA AND..." at bounding box center [747, 217] width 63 height 12
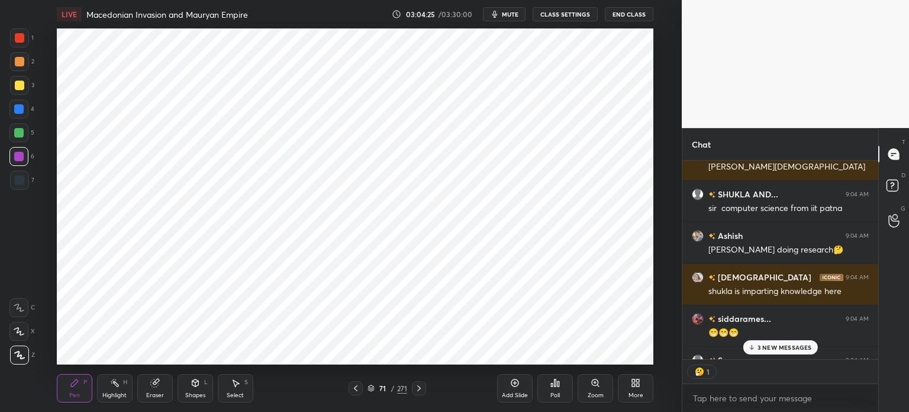
scroll to position [98743, 0]
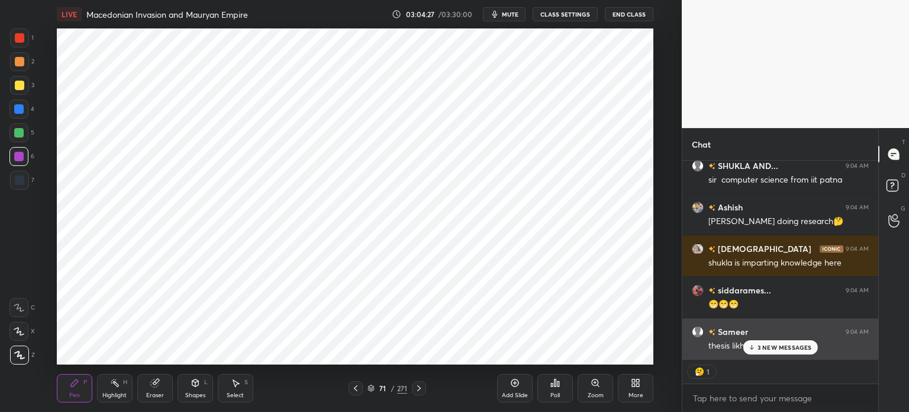
click at [773, 345] on p "3 NEW MESSAGES" at bounding box center [785, 346] width 54 height 7
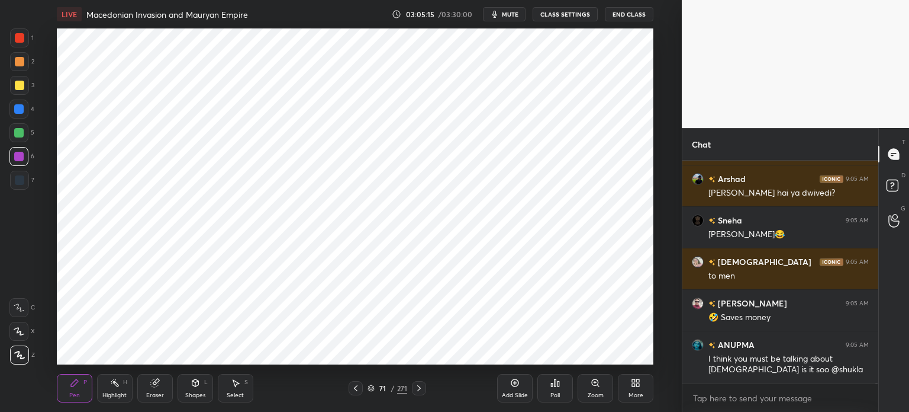
scroll to position [99841, 0]
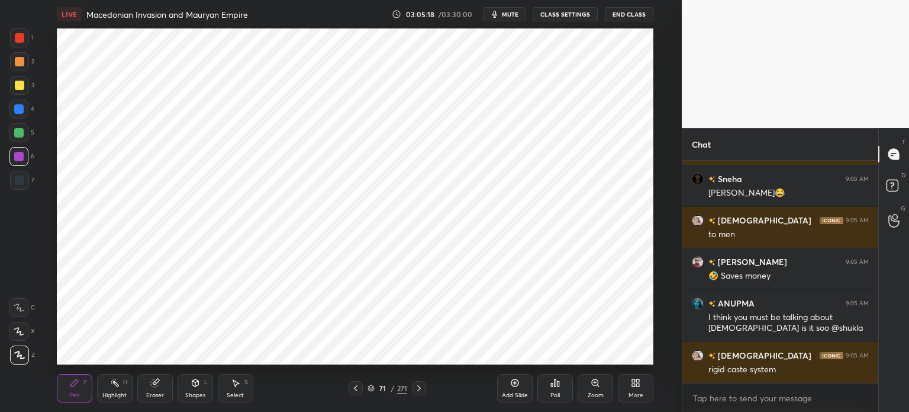
click at [152, 383] on icon at bounding box center [154, 383] width 8 height 8
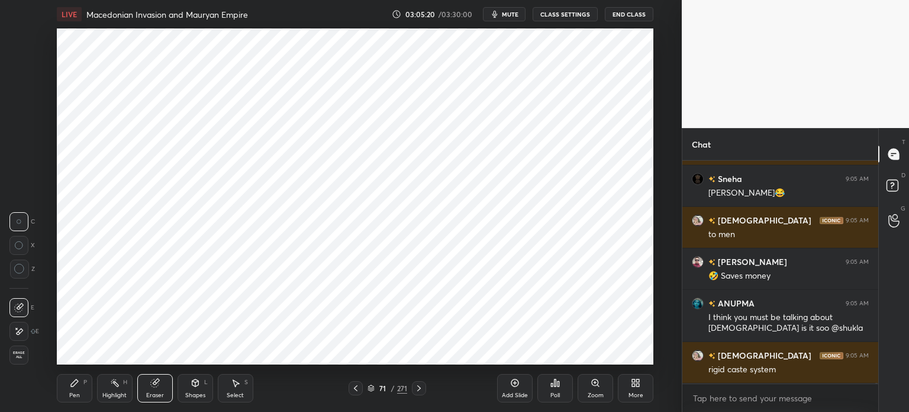
click at [65, 388] on div "Pen P" at bounding box center [75, 388] width 36 height 28
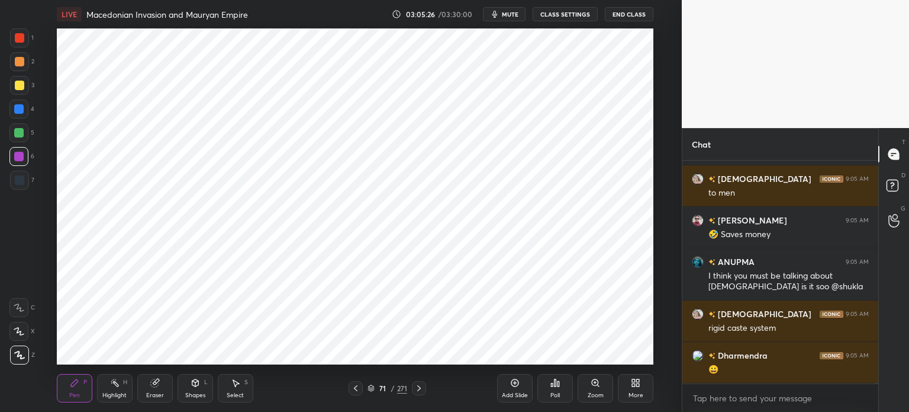
scroll to position [99934, 0]
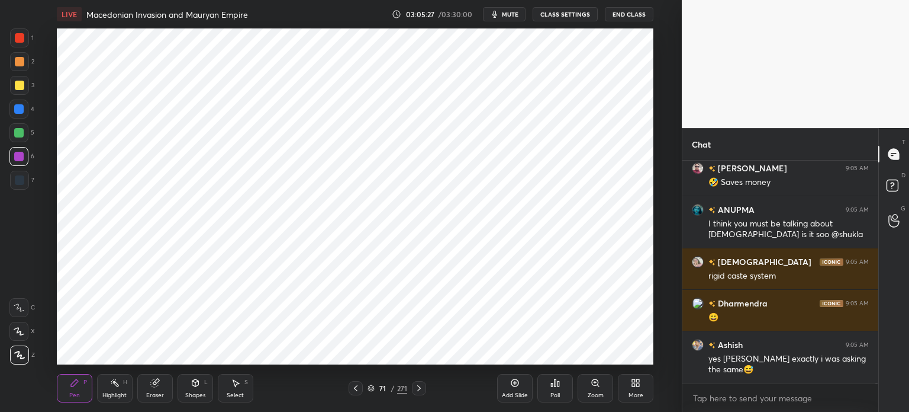
click at [24, 177] on div at bounding box center [19, 179] width 9 height 9
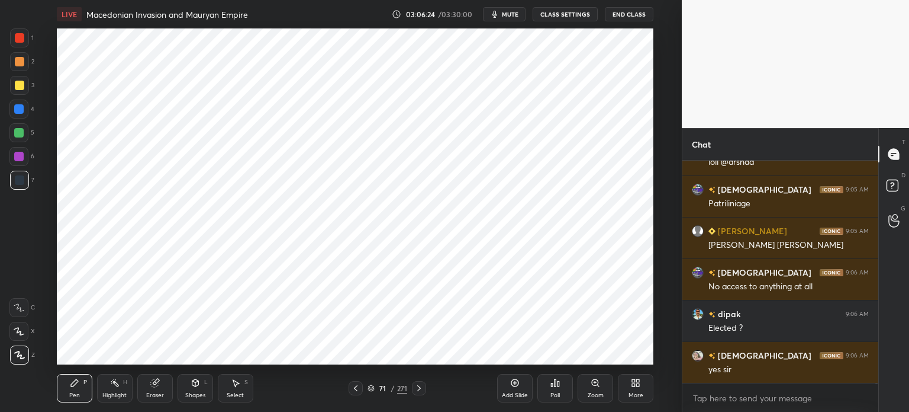
scroll to position [100266, 0]
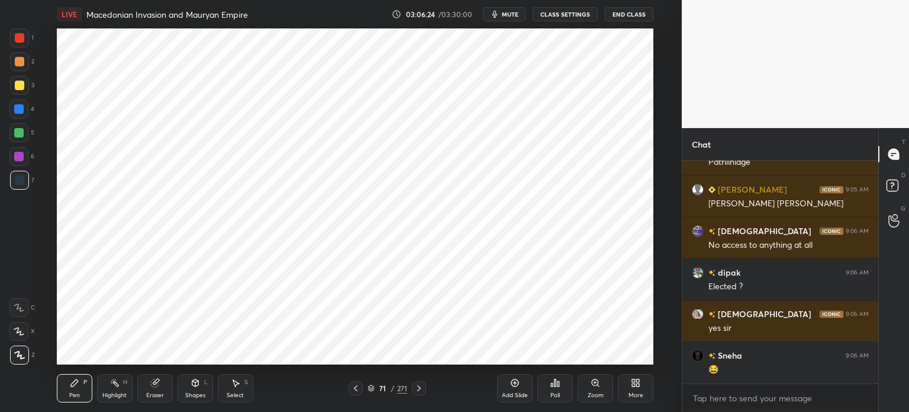
click at [18, 157] on div at bounding box center [18, 156] width 9 height 9
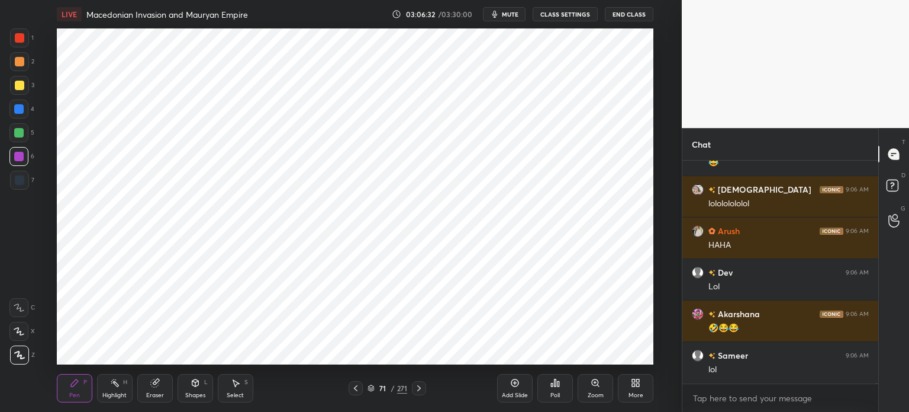
scroll to position [100515, 0]
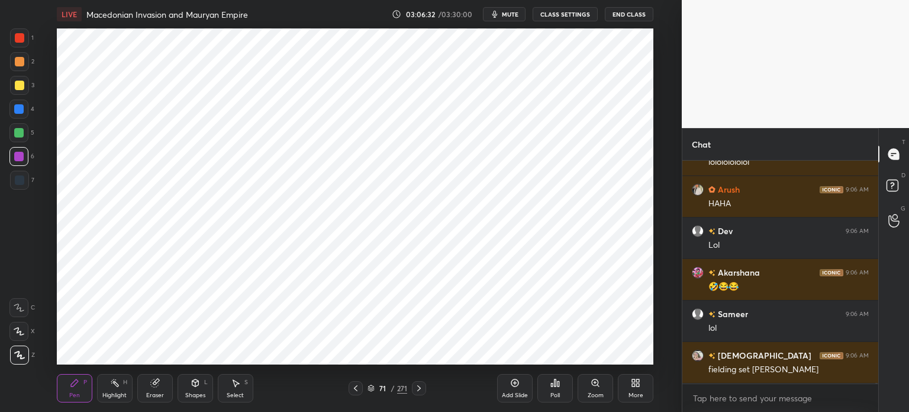
click at [16, 41] on div at bounding box center [19, 37] width 9 height 9
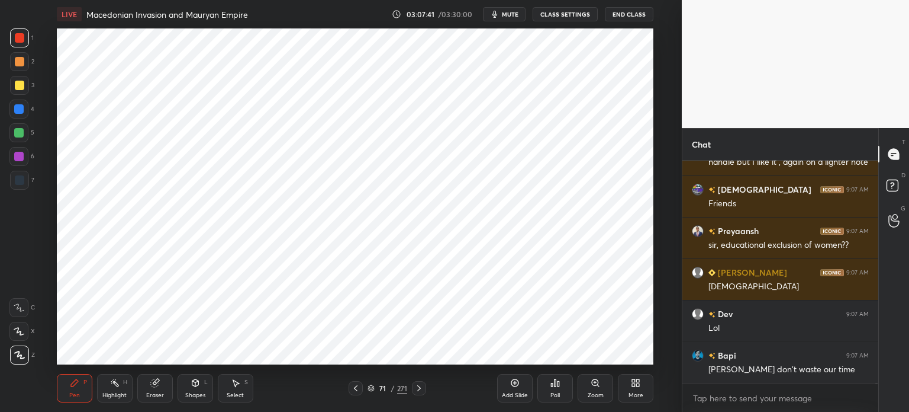
scroll to position [101791, 0]
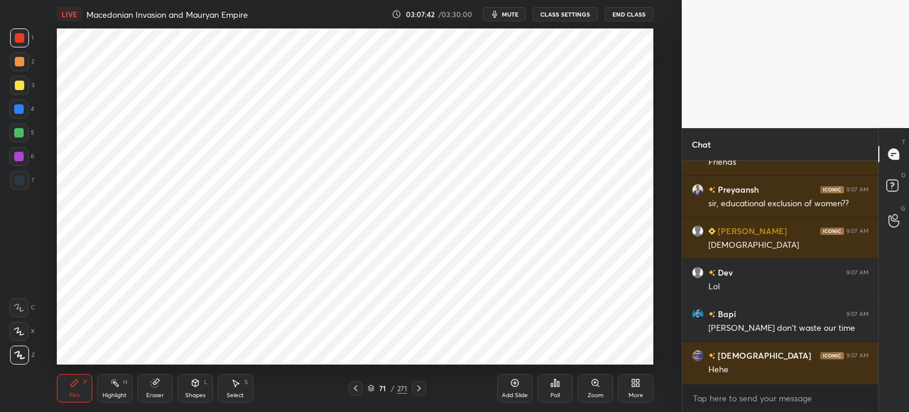
click at [517, 388] on div "Add Slide" at bounding box center [515, 388] width 36 height 28
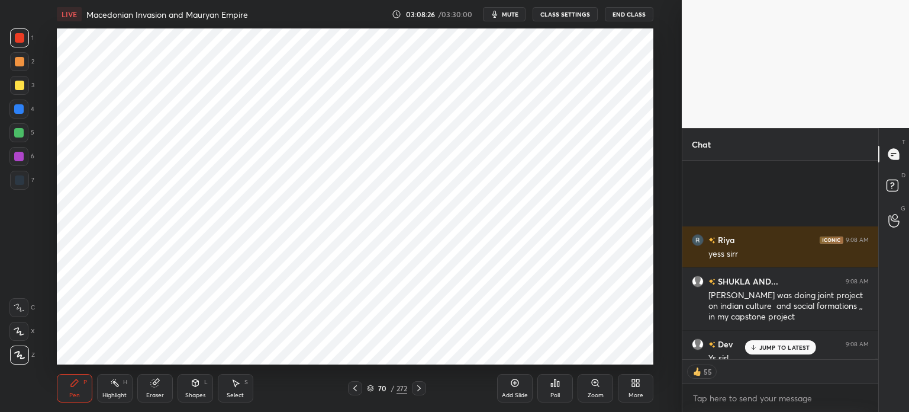
scroll to position [102066, 0]
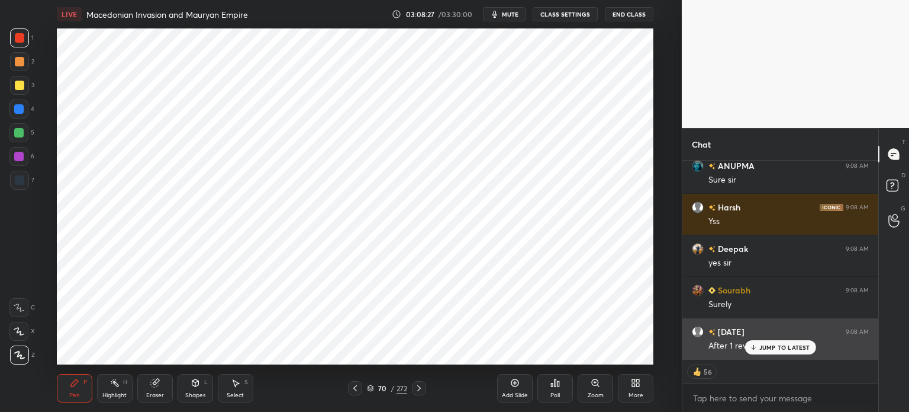
click at [766, 345] on p "JUMP TO LATEST" at bounding box center [785, 346] width 51 height 7
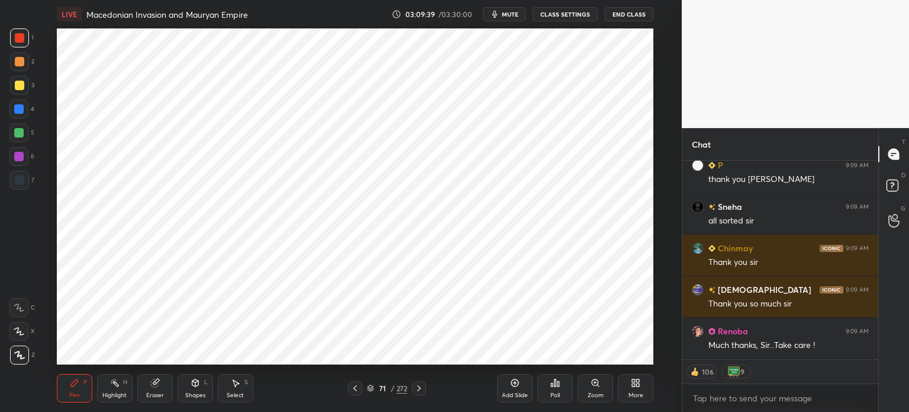
scroll to position [103196, 0]
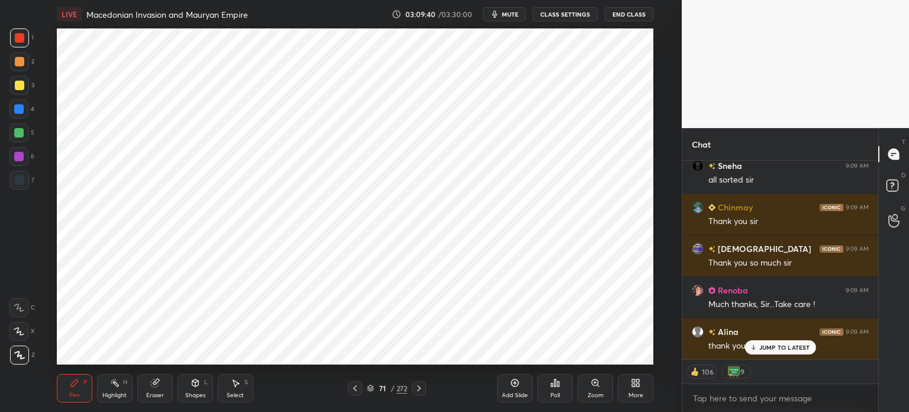
click at [516, 389] on div "Add Slide" at bounding box center [515, 388] width 36 height 28
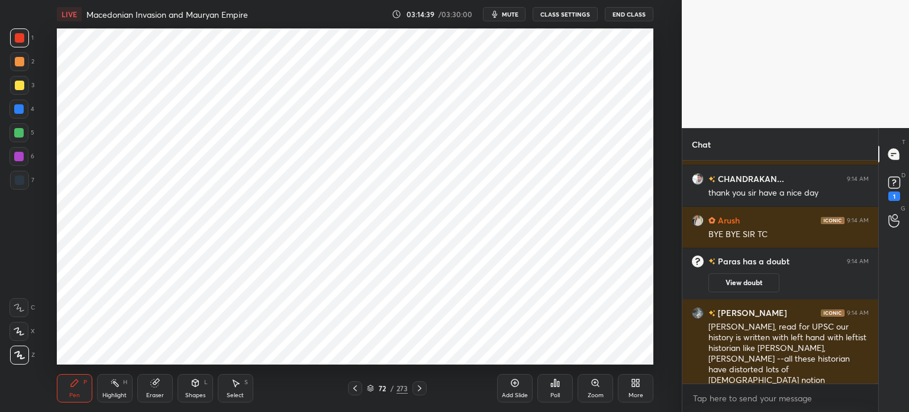
scroll to position [106925, 0]
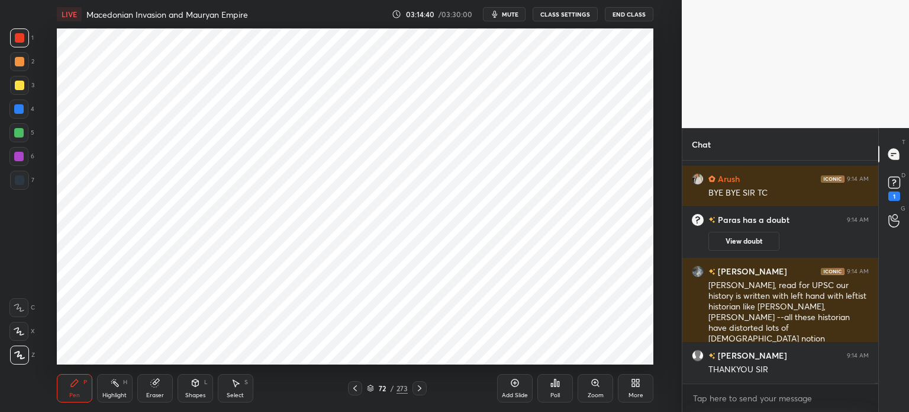
click at [637, 15] on button "End Class" at bounding box center [629, 14] width 49 height 14
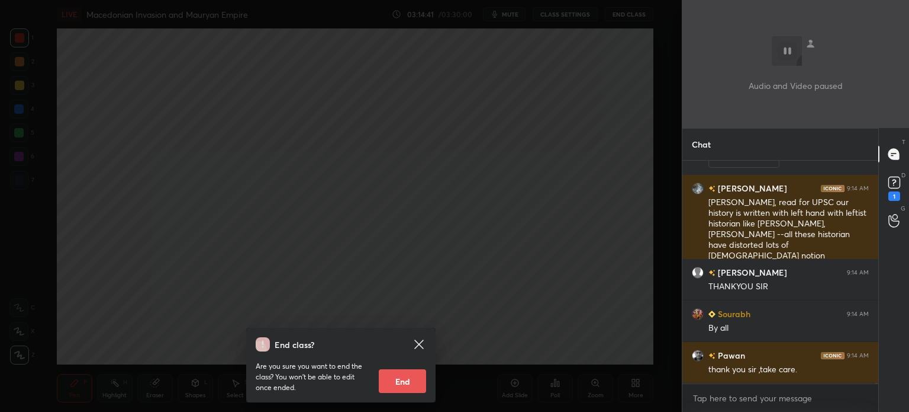
scroll to position [107049, 0]
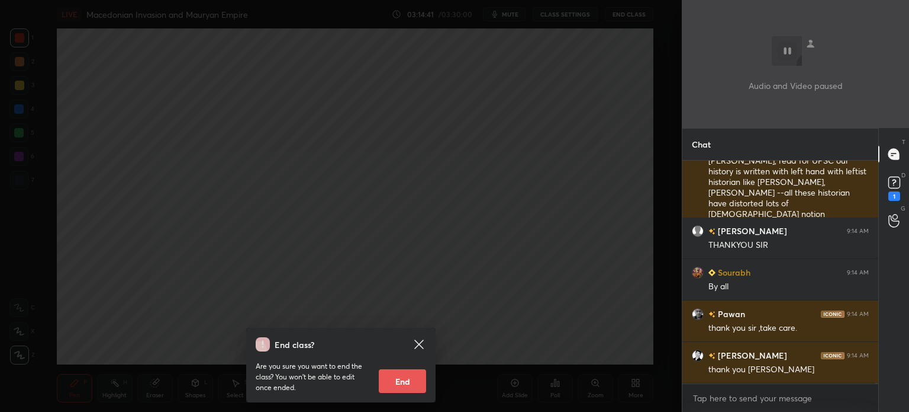
click at [404, 379] on button "End" at bounding box center [402, 381] width 47 height 24
type textarea "x"
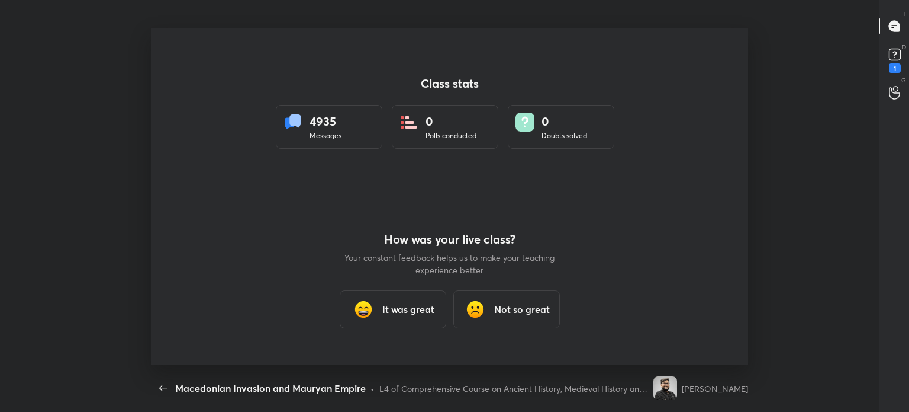
scroll to position [0, 0]
